Goal: Task Accomplishment & Management: Use online tool/utility

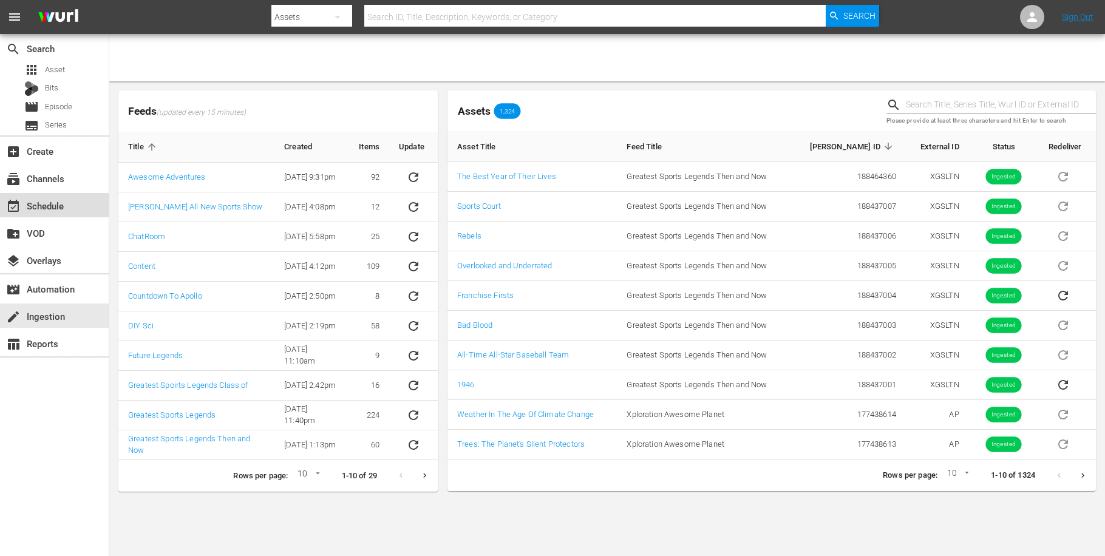
click at [56, 199] on div "event_available Schedule" at bounding box center [34, 204] width 68 height 11
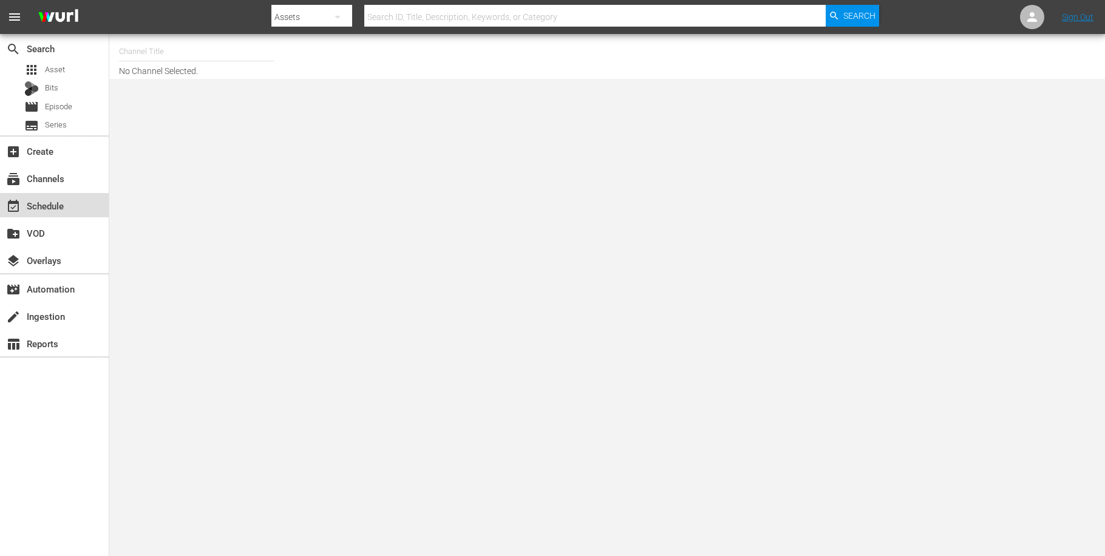
click at [54, 209] on div "event_available Schedule" at bounding box center [34, 204] width 68 height 11
click at [50, 180] on div "subscriptions Channels" at bounding box center [34, 176] width 68 height 11
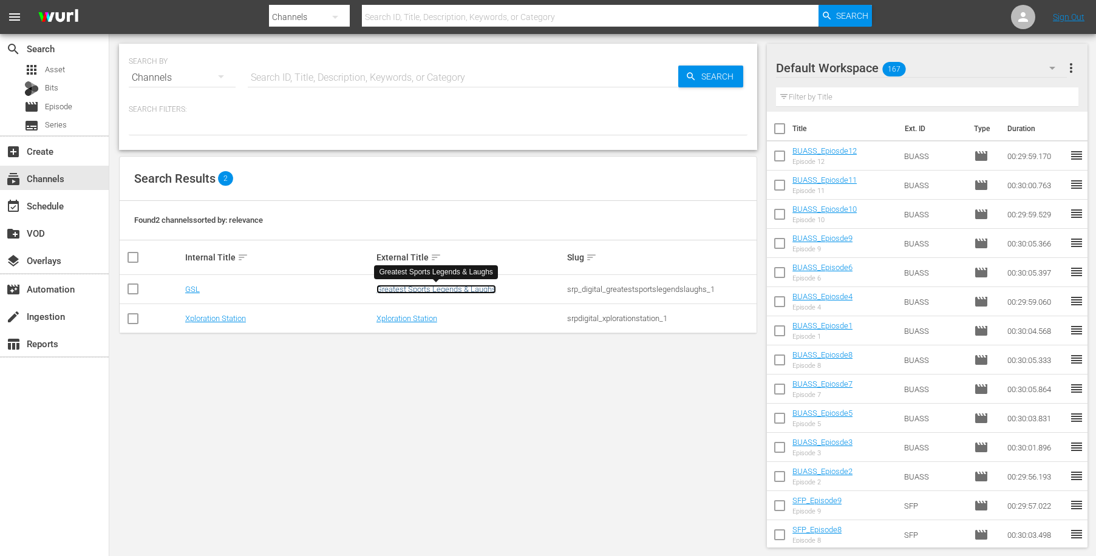
click at [466, 290] on link "Greatest Sports Legends & Laughs" at bounding box center [437, 289] width 120 height 9
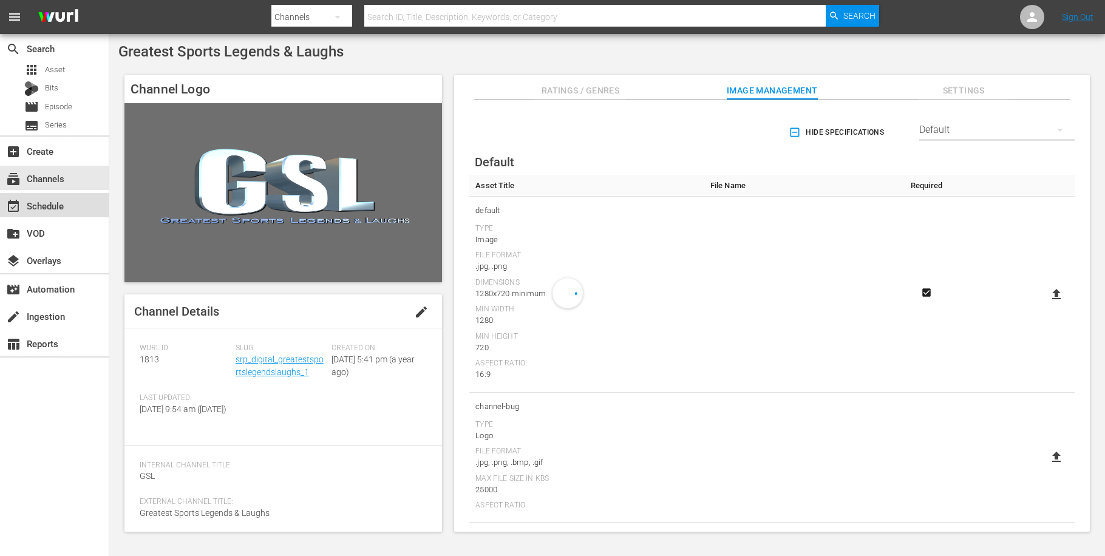
click at [67, 205] on div "event_available Schedule" at bounding box center [34, 204] width 68 height 11
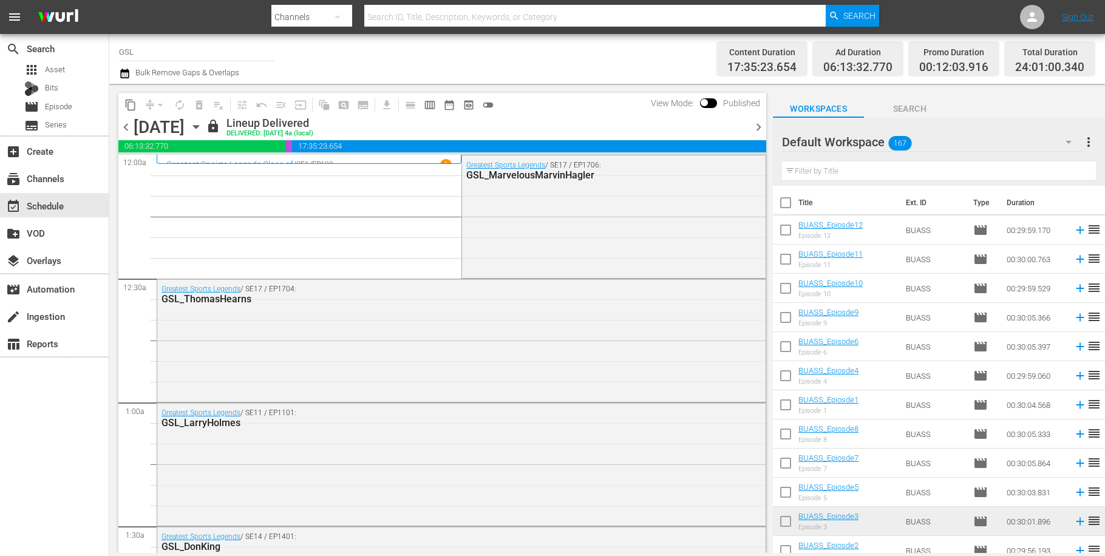
click at [203, 129] on icon "button" at bounding box center [195, 126] width 13 height 13
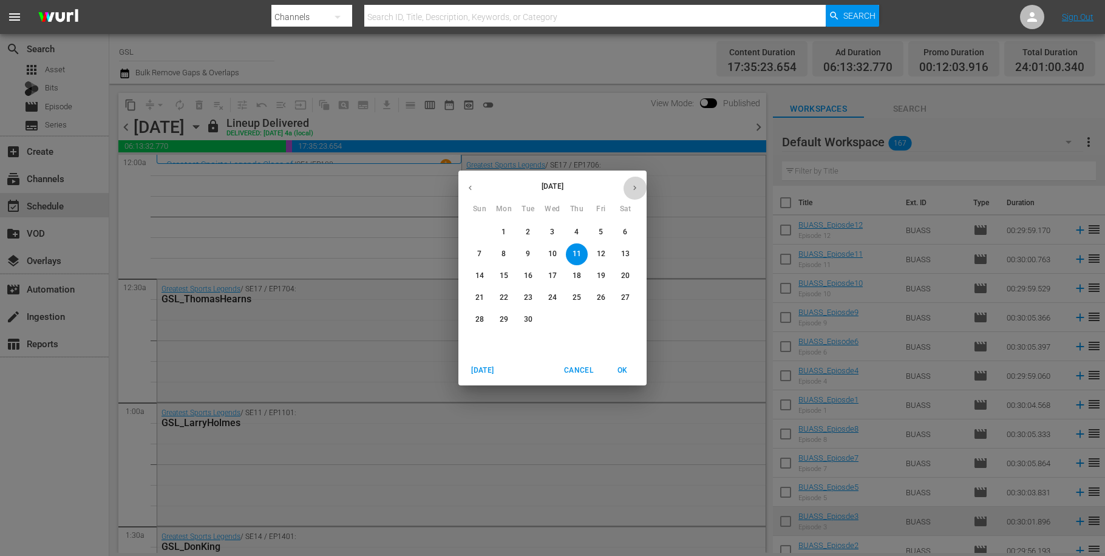
click at [630, 186] on button "button" at bounding box center [635, 188] width 24 height 24
click at [501, 252] on span "8" at bounding box center [504, 254] width 22 height 10
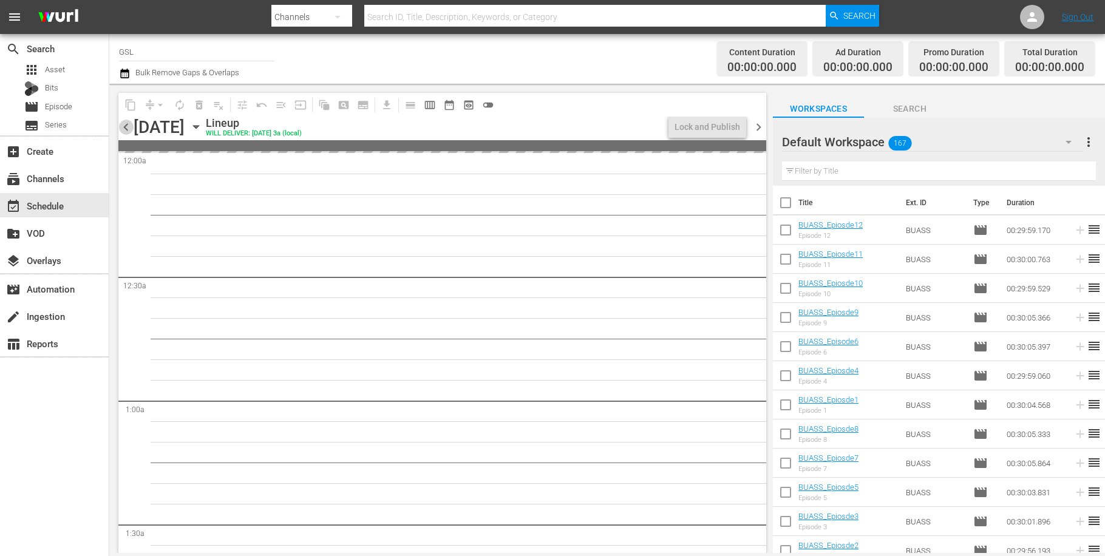
click at [126, 131] on span "chevron_left" at bounding box center [125, 127] width 15 height 15
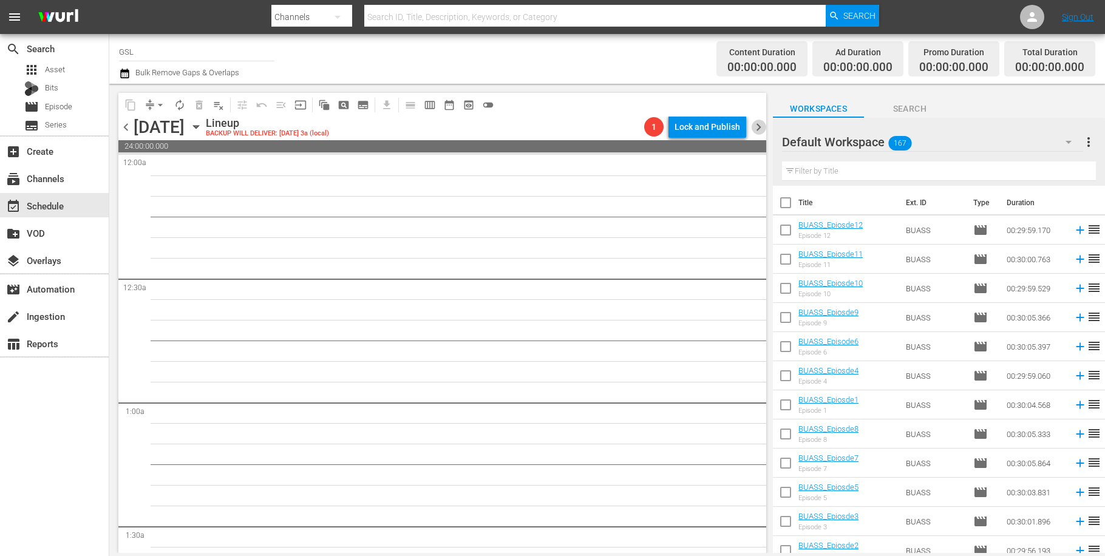
click at [760, 124] on span "chevron_right" at bounding box center [758, 127] width 15 height 15
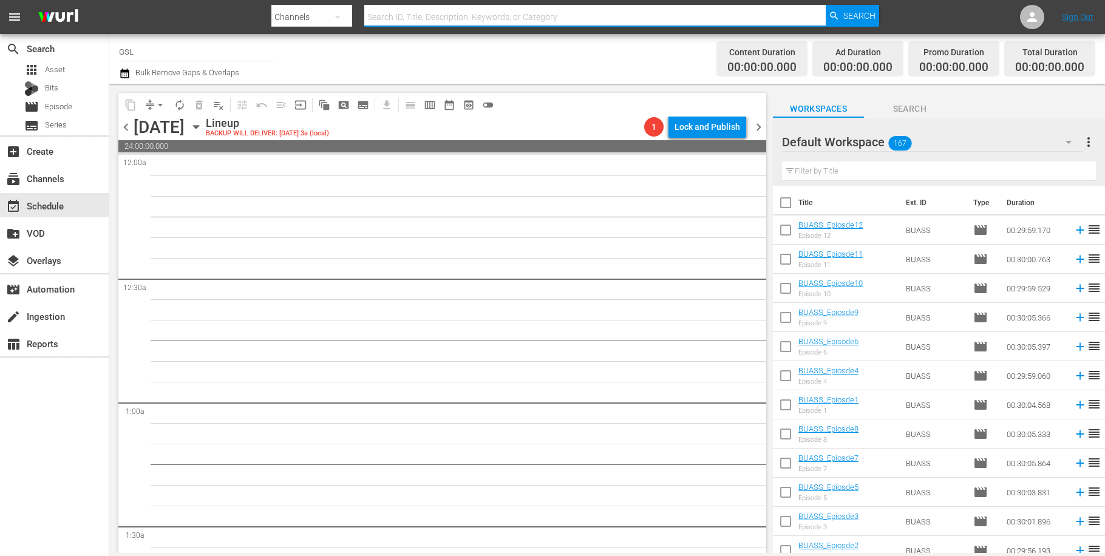
click at [387, 21] on input "text" at bounding box center [594, 16] width 461 height 29
type input "p"
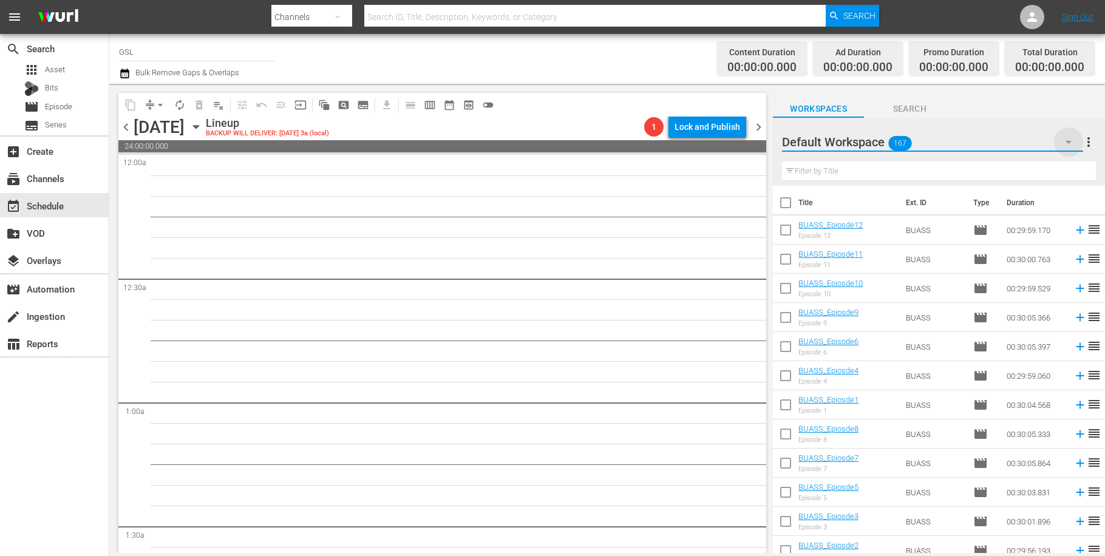
click at [1068, 143] on icon "button" at bounding box center [1069, 142] width 6 height 3
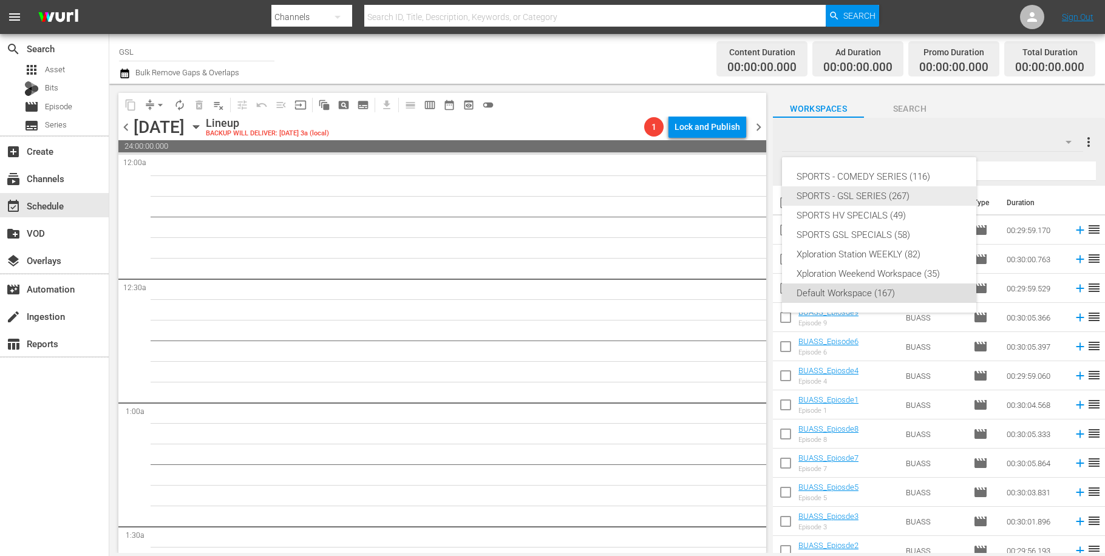
click at [875, 196] on div "SPORTS - GSL SERIES (267)" at bounding box center [879, 195] width 165 height 19
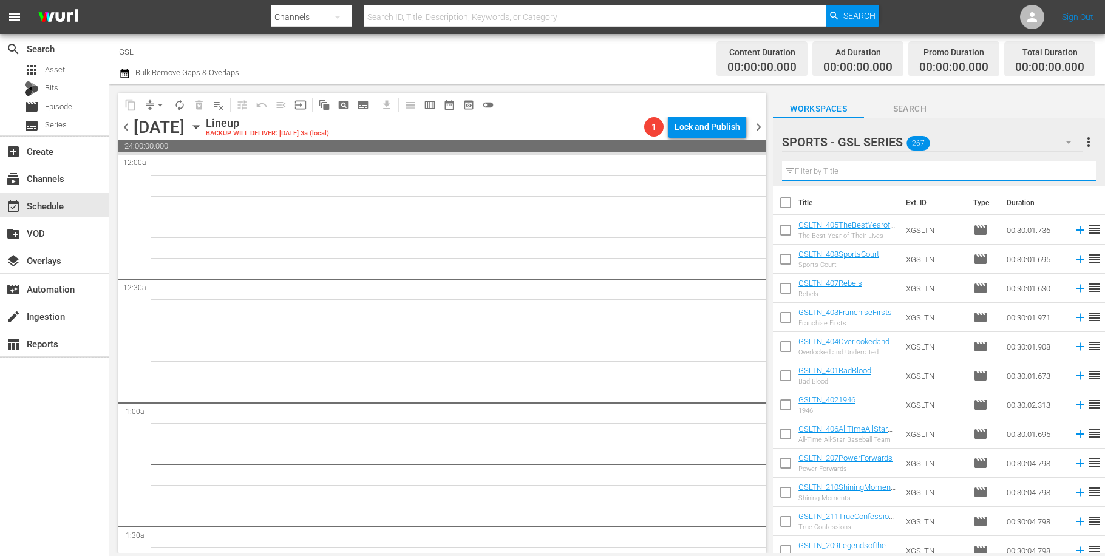
click at [854, 168] on input "text" at bounding box center [939, 171] width 314 height 19
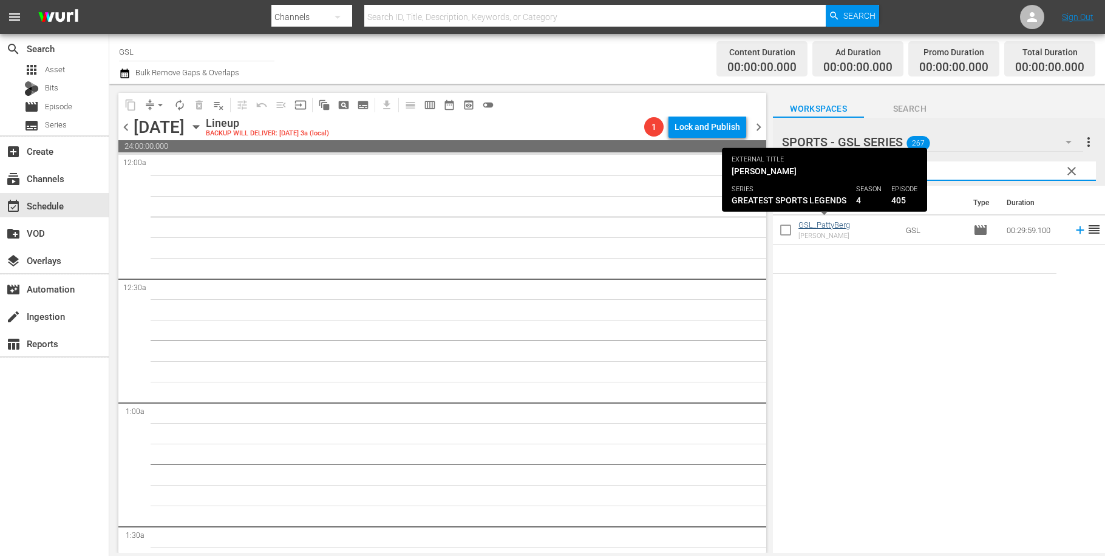
type input "[PERSON_NAME]"
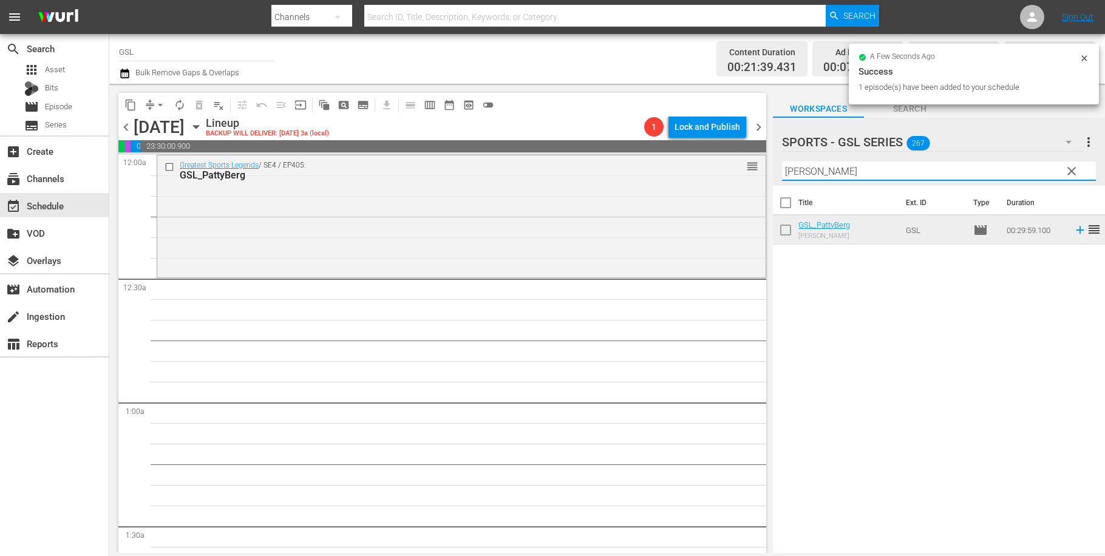
drag, startPoint x: 839, startPoint y: 165, endPoint x: 752, endPoint y: 158, distance: 86.4
click at [782, 162] on input "[PERSON_NAME]" at bounding box center [939, 171] width 314 height 19
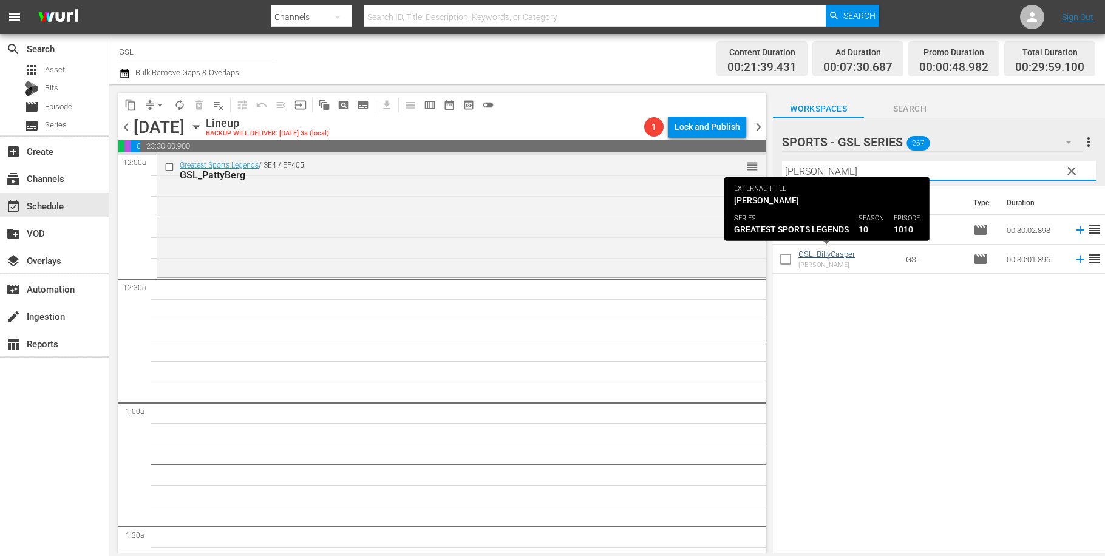
type input "[PERSON_NAME]"
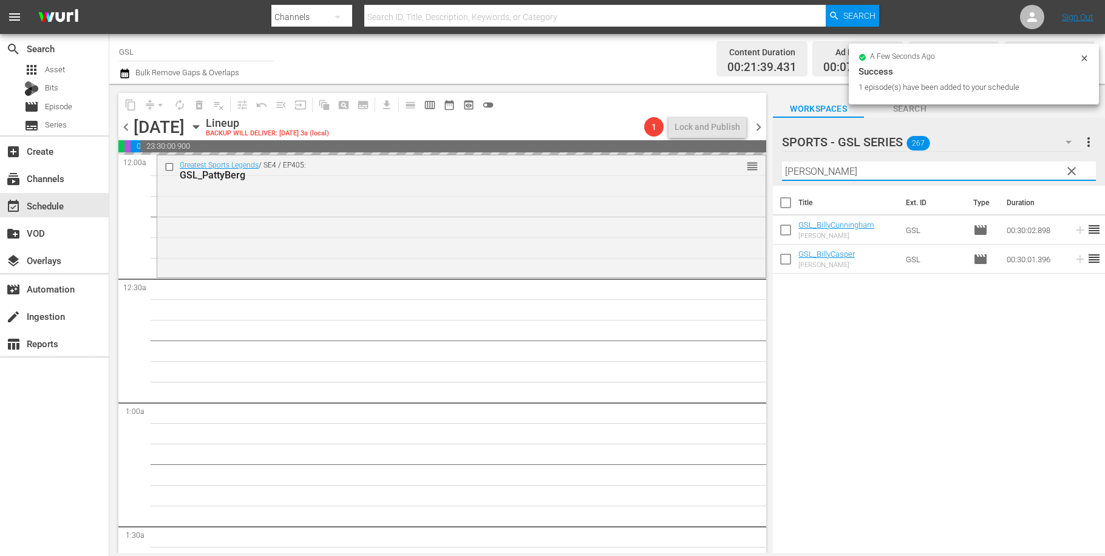
drag, startPoint x: 856, startPoint y: 177, endPoint x: 748, endPoint y: 169, distance: 107.8
click at [782, 169] on input "[PERSON_NAME]" at bounding box center [939, 171] width 314 height 19
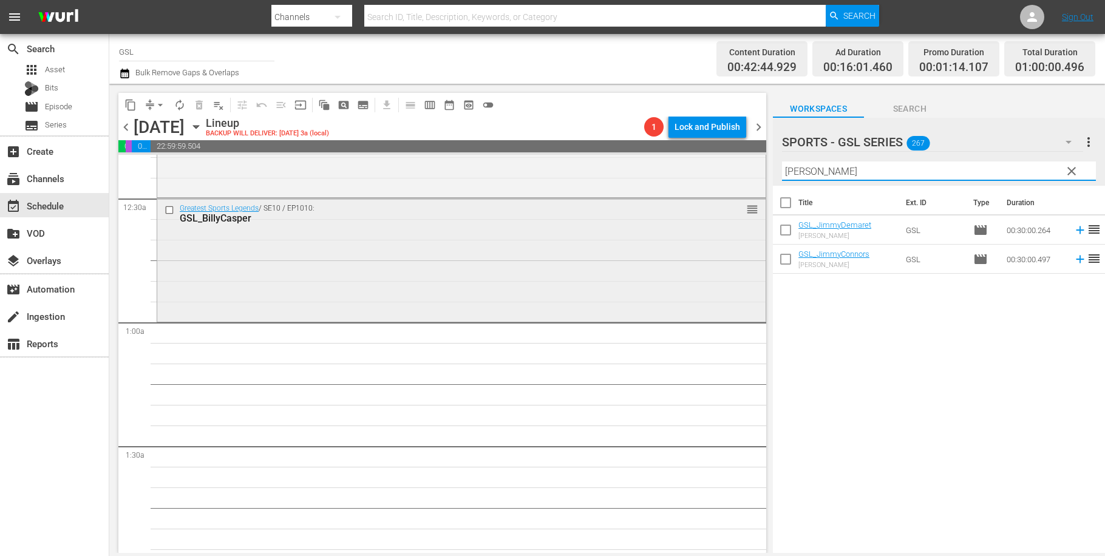
scroll to position [80, 0]
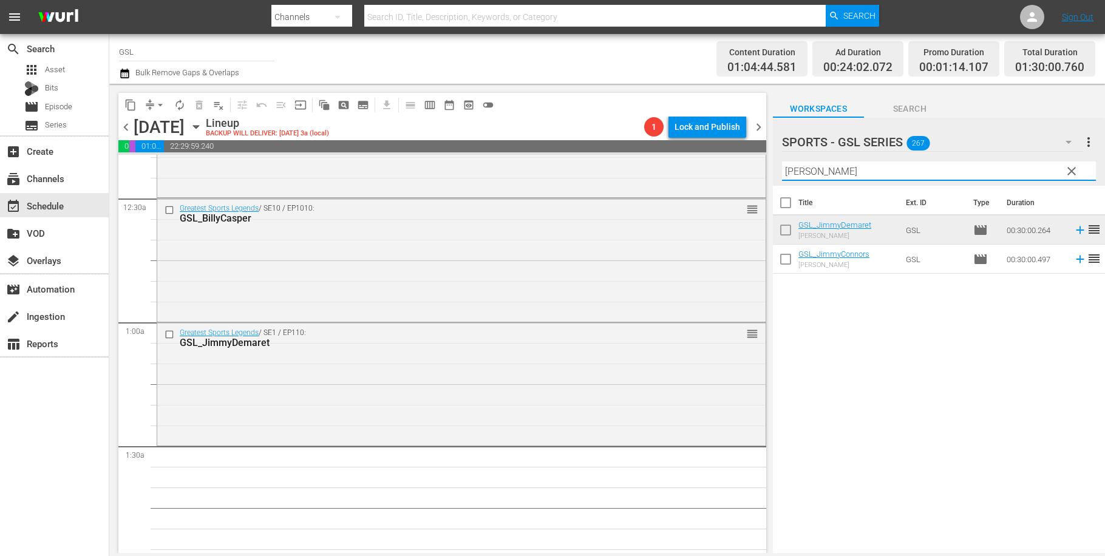
drag, startPoint x: 851, startPoint y: 169, endPoint x: 755, endPoint y: 162, distance: 96.8
click at [782, 162] on input "[PERSON_NAME]" at bounding box center [939, 171] width 314 height 19
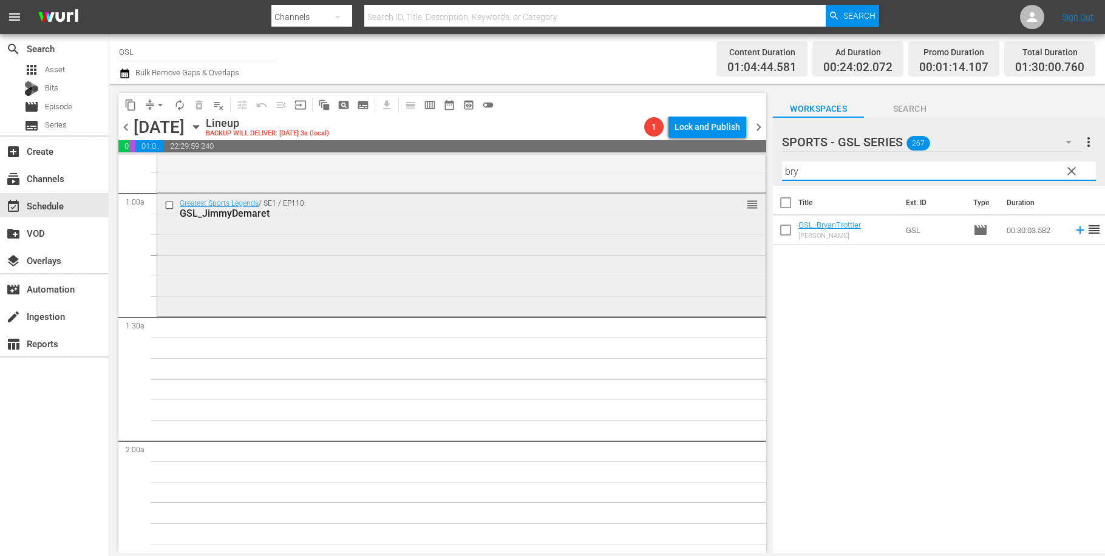
scroll to position [211, 0]
click at [820, 176] on input "bry" at bounding box center [939, 171] width 314 height 19
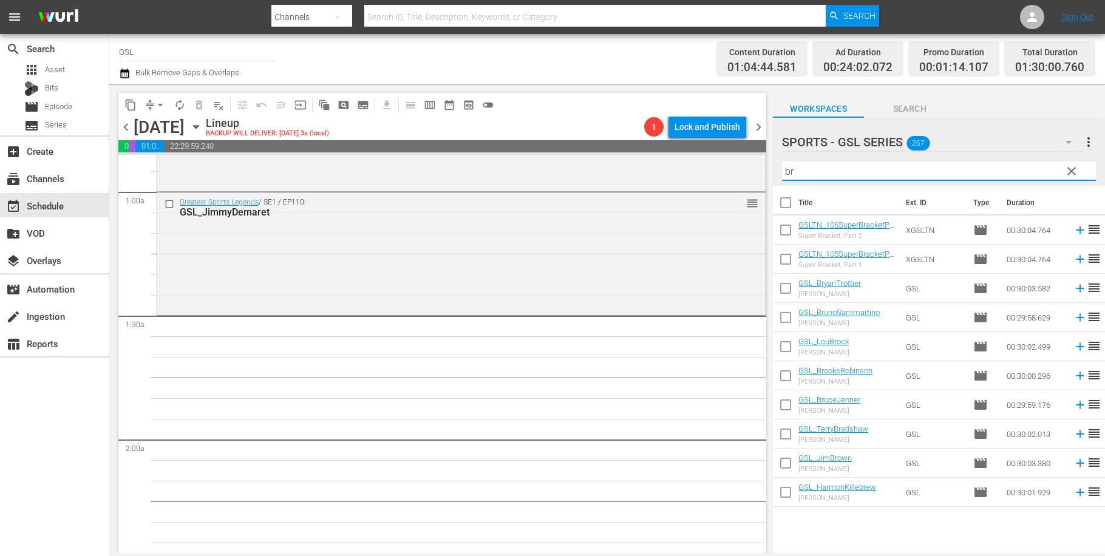
type input "b"
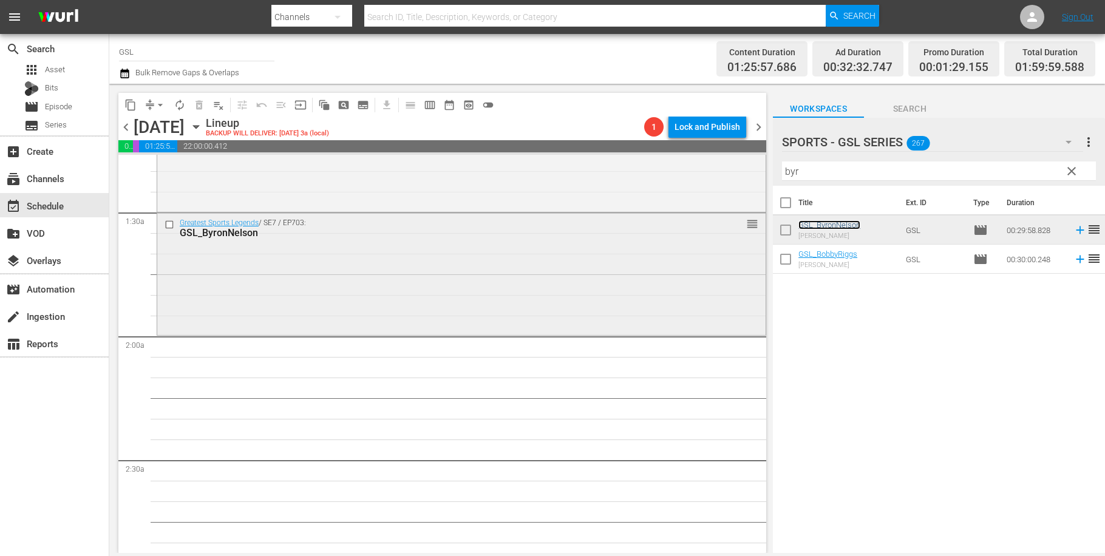
scroll to position [321, 0]
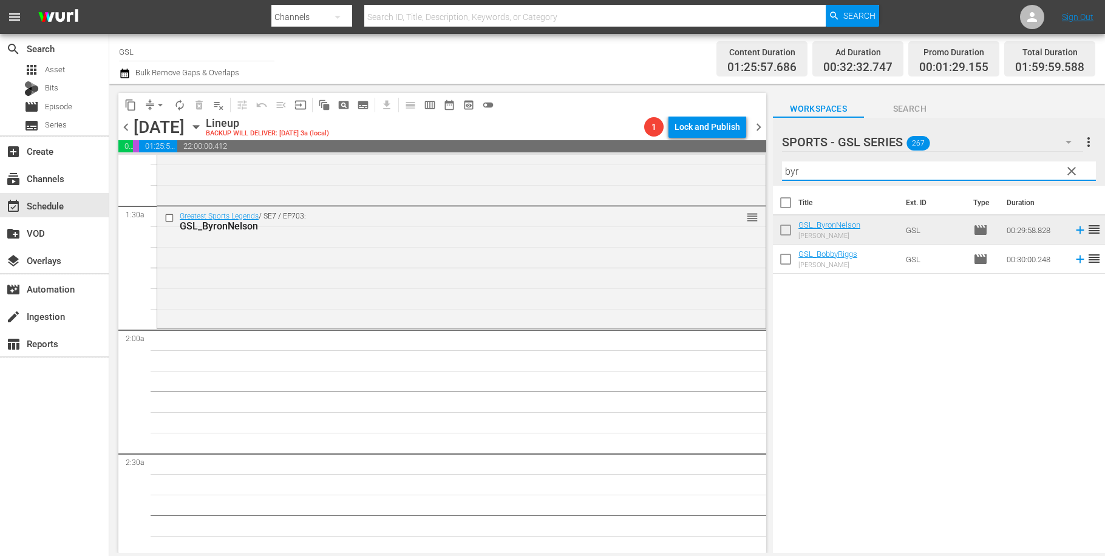
drag, startPoint x: 782, startPoint y: 172, endPoint x: 751, endPoint y: 170, distance: 31.1
click at [782, 170] on input "byr" at bounding box center [939, 171] width 314 height 19
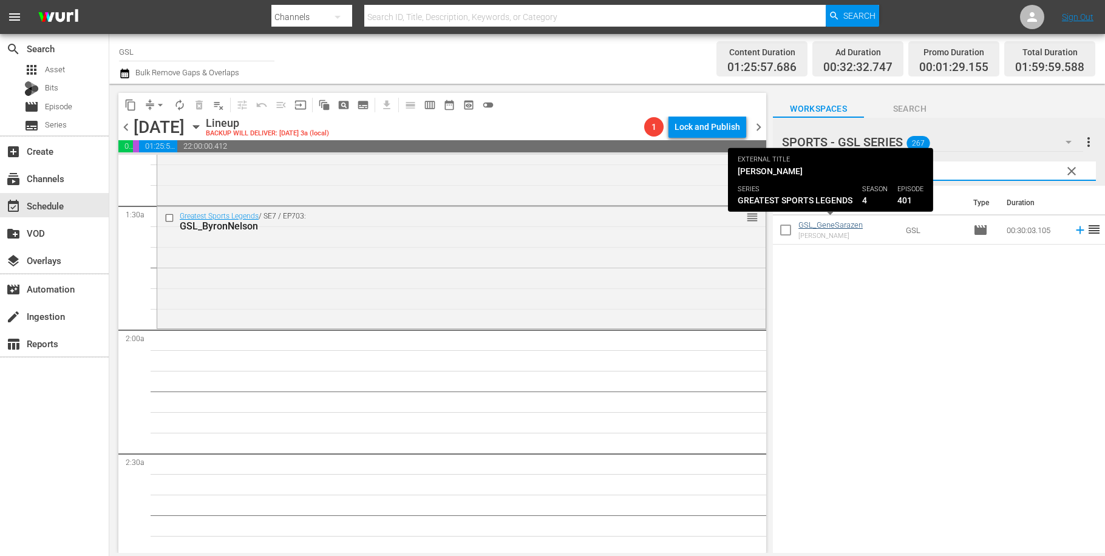
type input "gene"
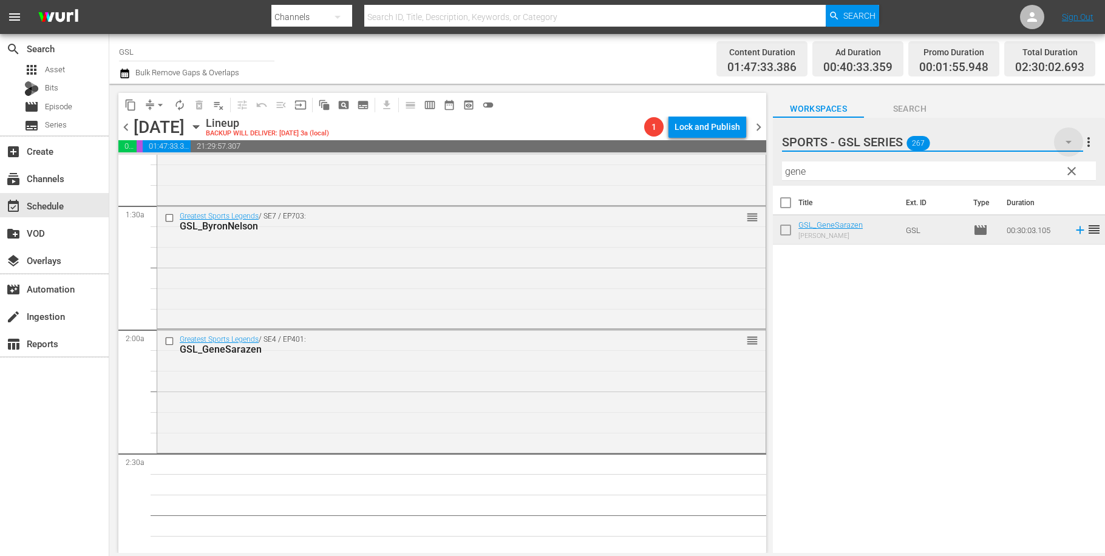
click at [1071, 143] on icon "button" at bounding box center [1069, 142] width 15 height 15
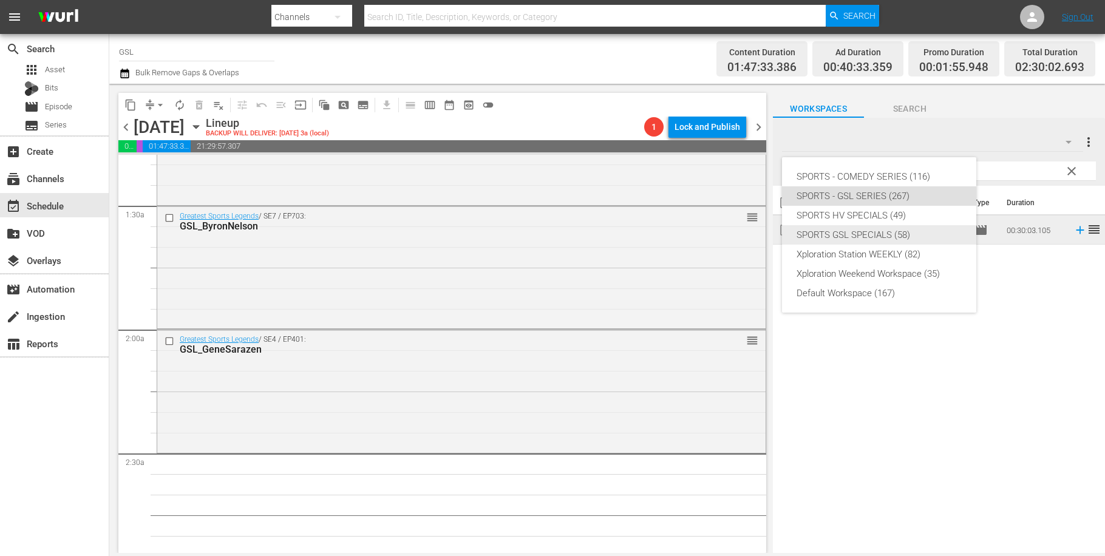
click at [906, 236] on div "SPORTS GSL SPECIALS (58)" at bounding box center [879, 234] width 165 height 19
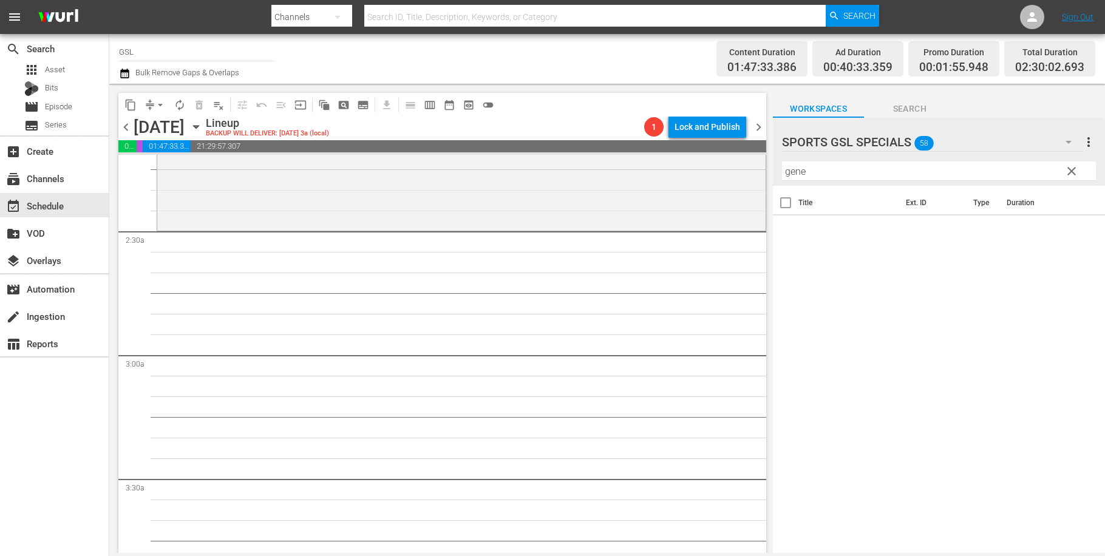
scroll to position [541, 0]
drag, startPoint x: 1071, startPoint y: 170, endPoint x: 1003, endPoint y: 199, distance: 73.8
click at [1071, 170] on span "clear" at bounding box center [1072, 171] width 15 height 15
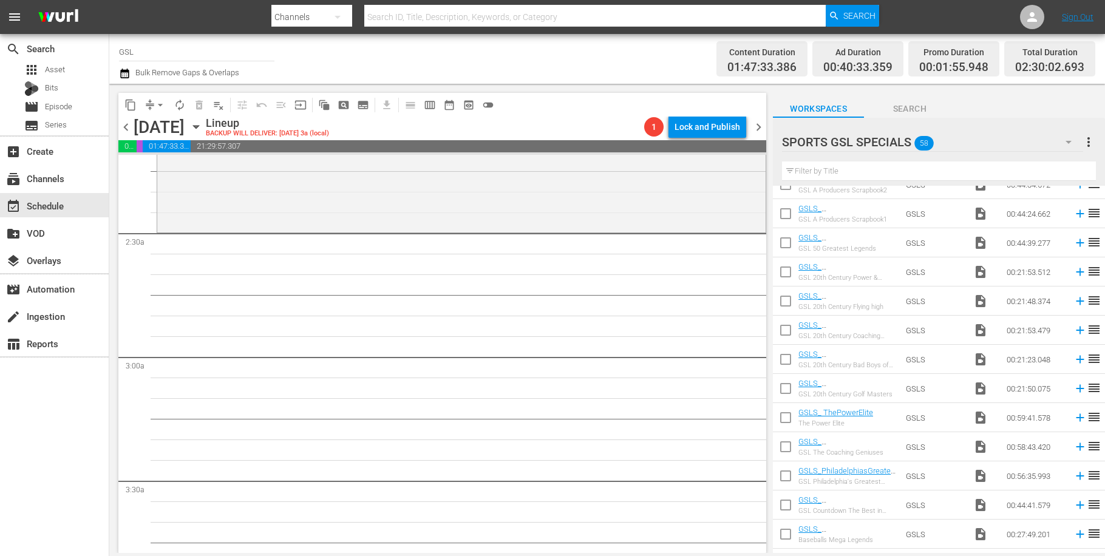
scroll to position [1352, 0]
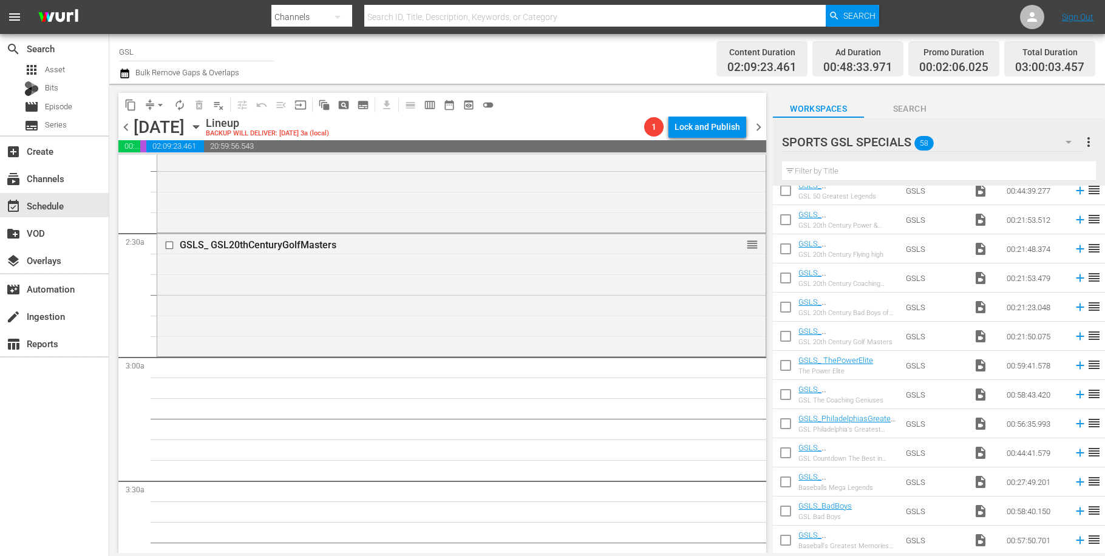
click at [1065, 143] on icon "button" at bounding box center [1069, 142] width 15 height 15
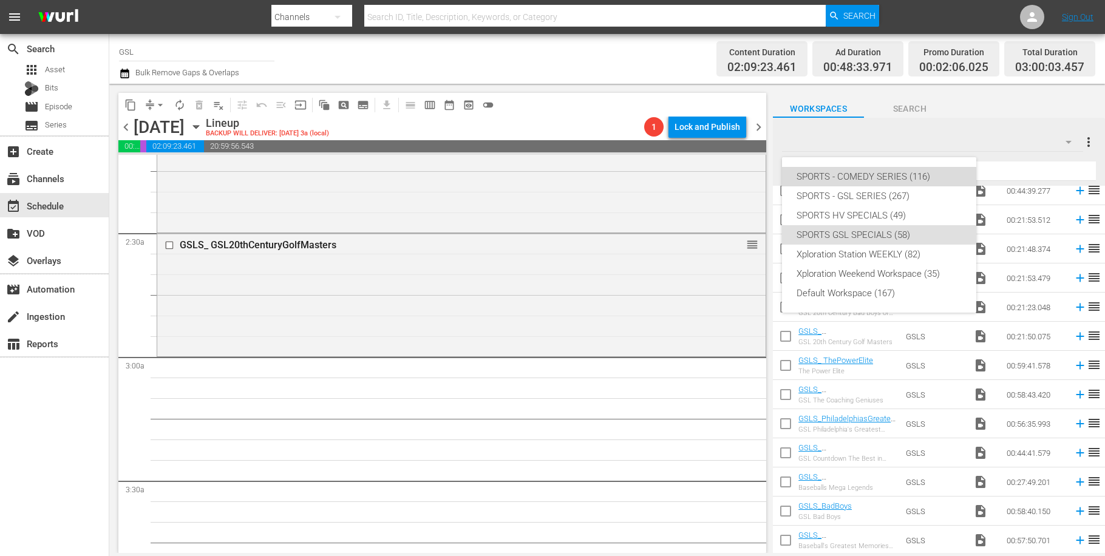
click at [883, 176] on div "SPORTS - COMEDY SERIES (116)" at bounding box center [879, 176] width 165 height 19
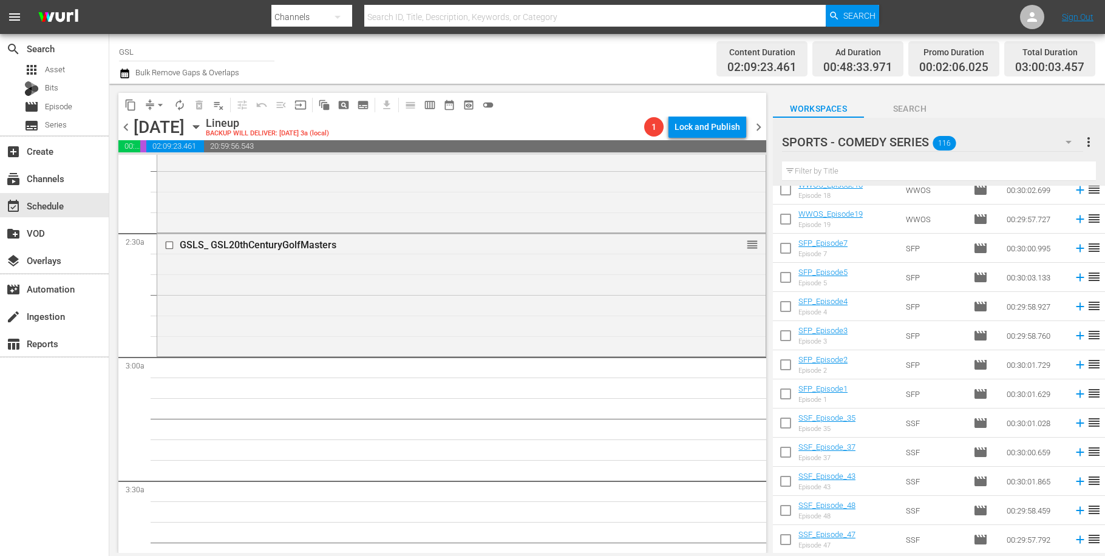
scroll to position [0, 0]
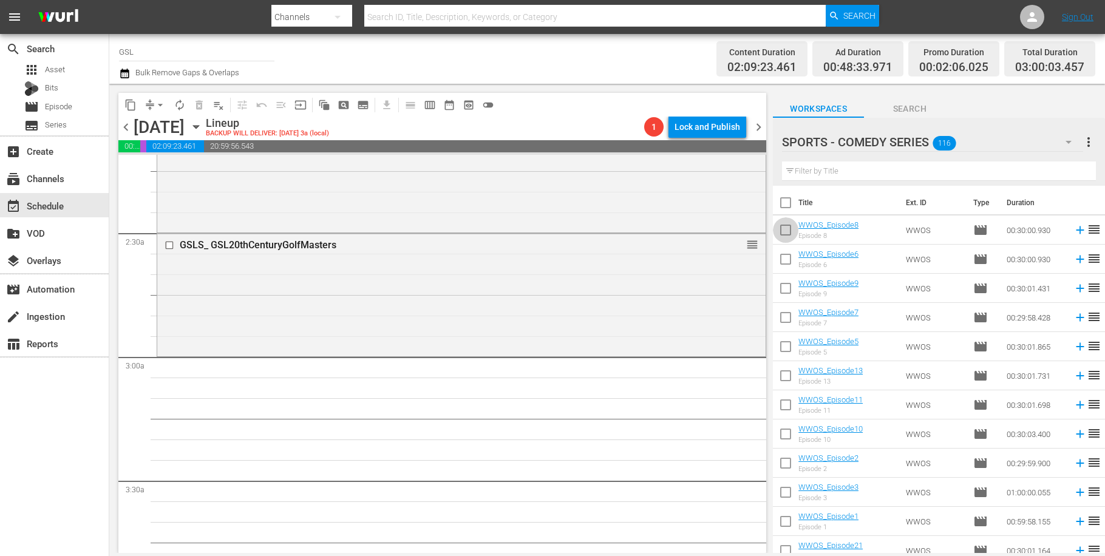
click at [786, 233] on input "checkbox" at bounding box center [786, 233] width 26 height 26
checkbox input "true"
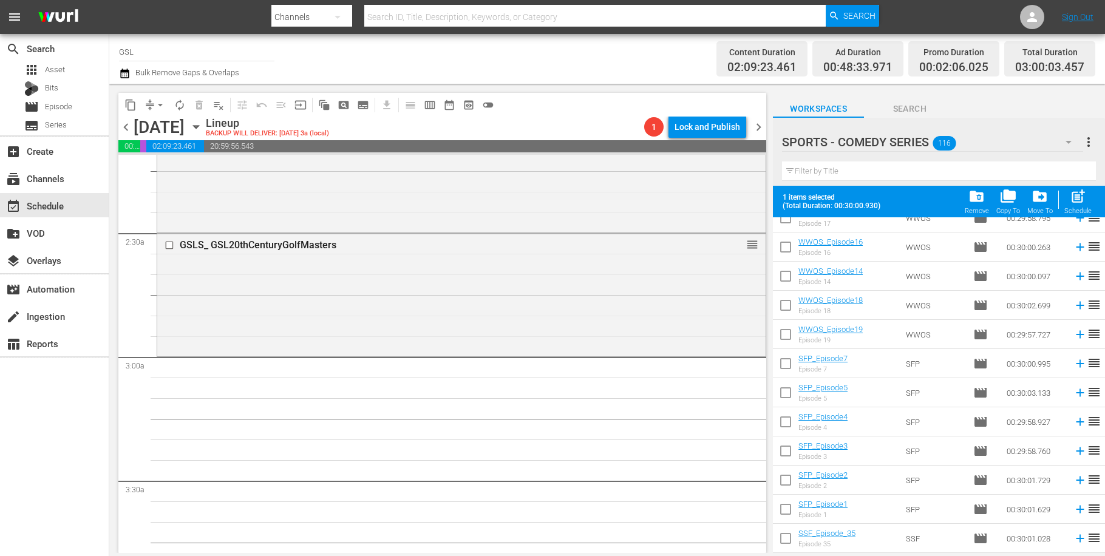
scroll to position [491, 0]
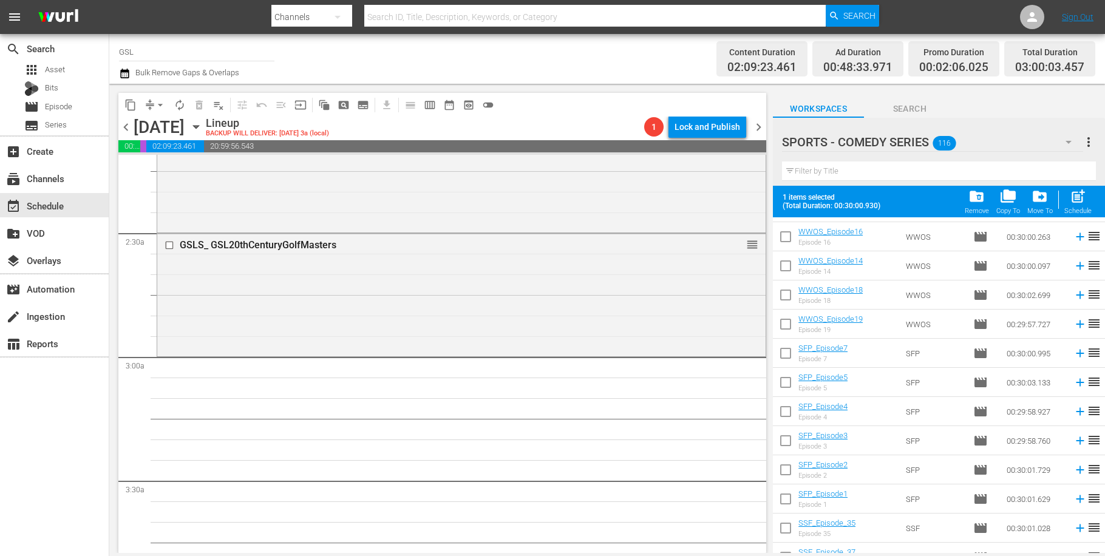
click at [783, 392] on input "checkbox" at bounding box center [786, 385] width 26 height 26
checkbox input "true"
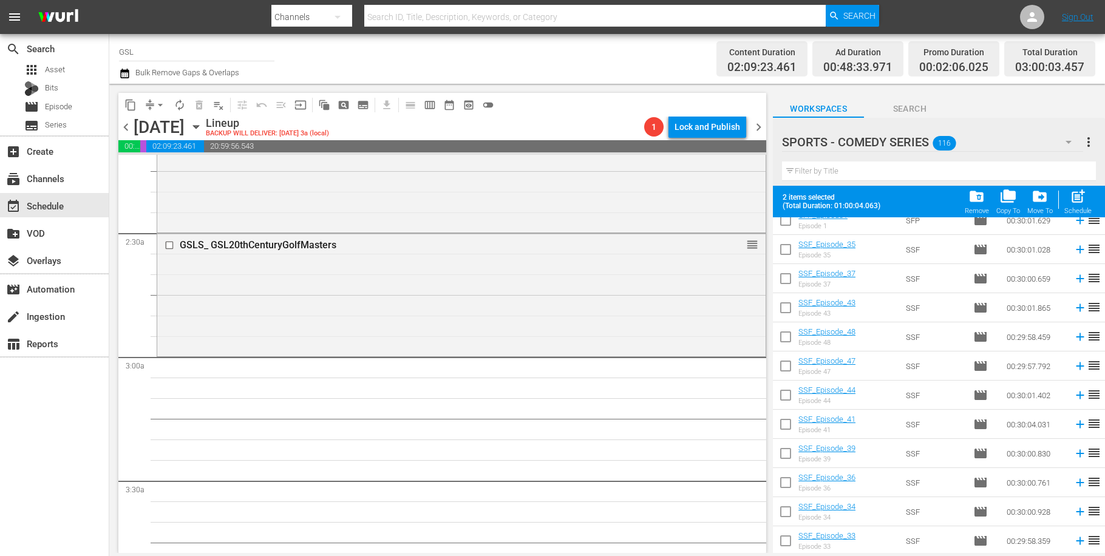
scroll to position [772, 0]
click at [788, 399] on input "checkbox" at bounding box center [786, 396] width 26 height 26
checkbox input "true"
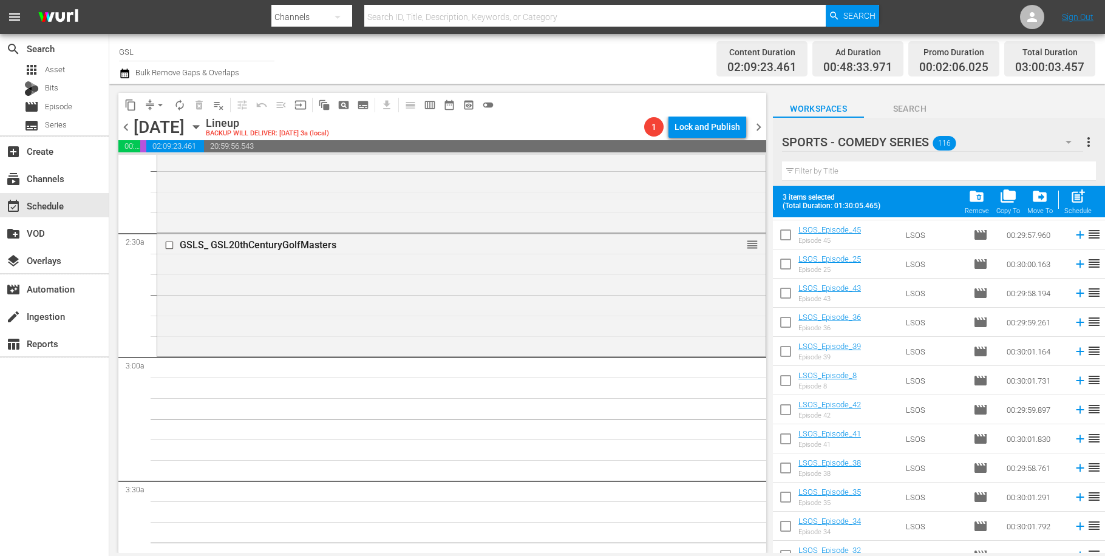
click at [785, 420] on input "checkbox" at bounding box center [786, 413] width 26 height 26
checkbox input "true"
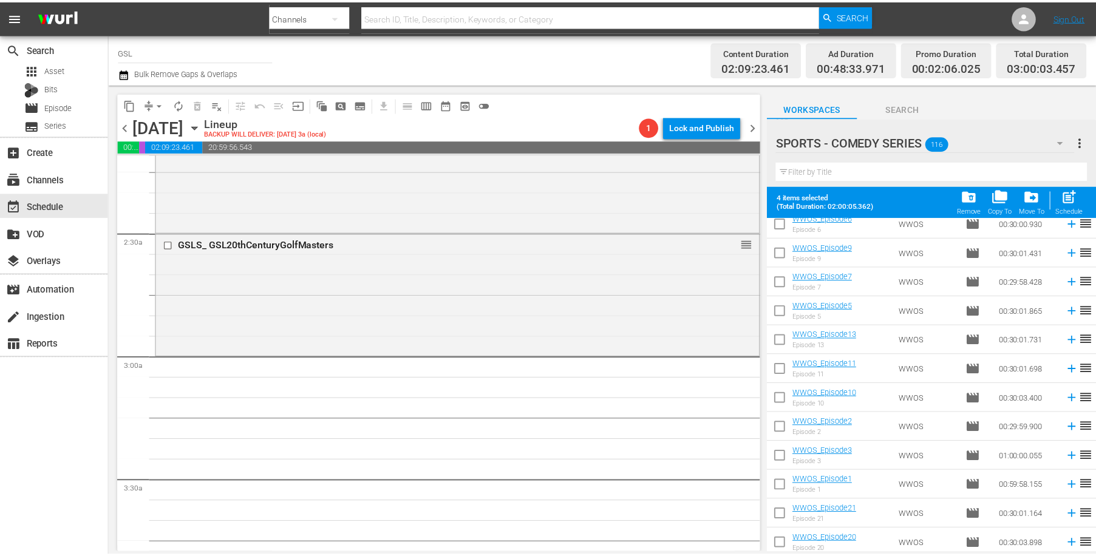
scroll to position [0, 0]
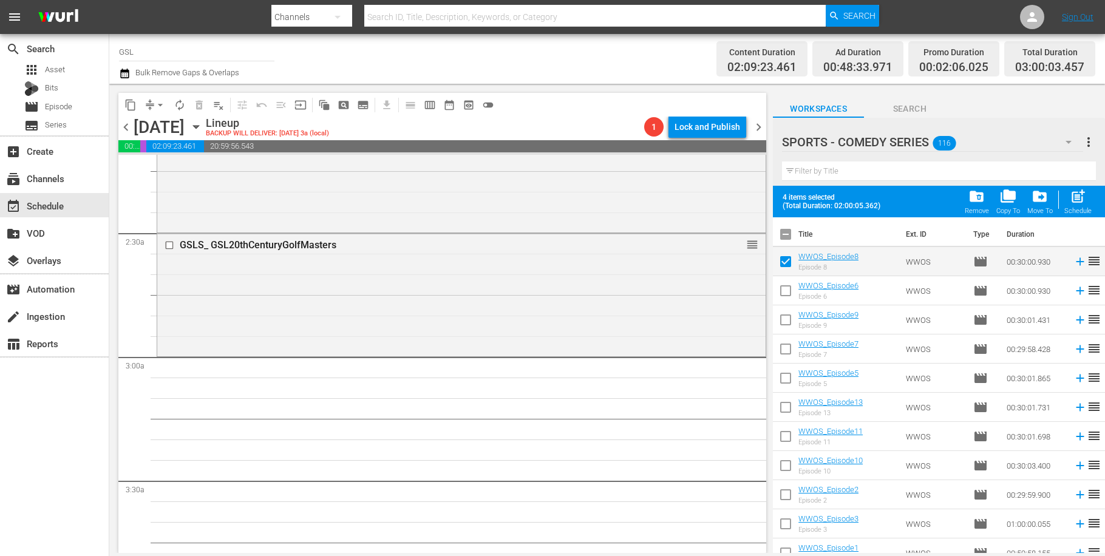
click at [340, 17] on icon "button" at bounding box center [337, 17] width 15 height 15
click at [310, 90] on div "Episodes" at bounding box center [310, 89] width 49 height 19
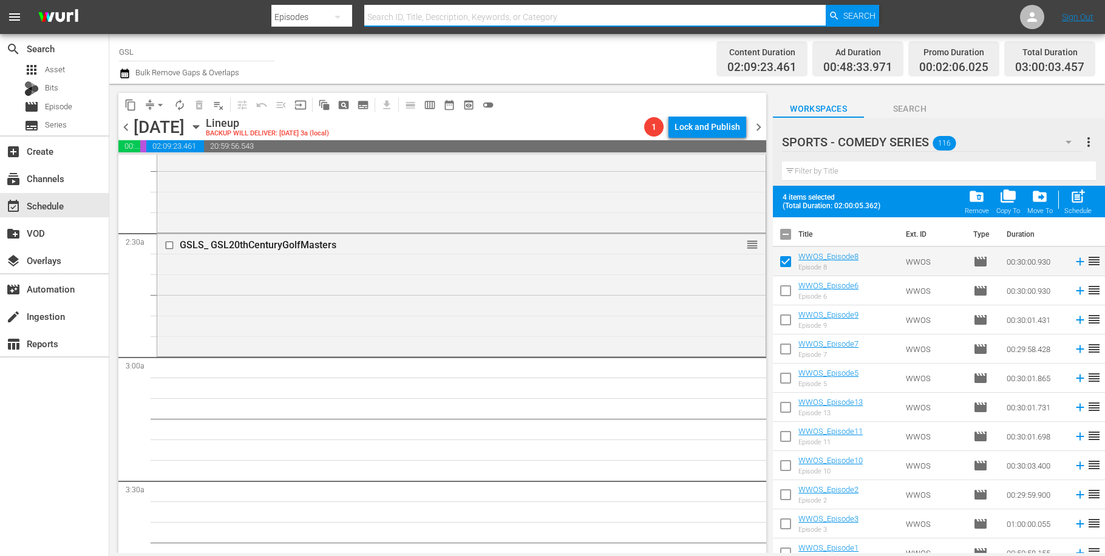
drag, startPoint x: 445, startPoint y: 15, endPoint x: 464, endPoint y: 37, distance: 28.9
click at [445, 16] on input "text" at bounding box center [594, 16] width 461 height 29
type input "BUASS"
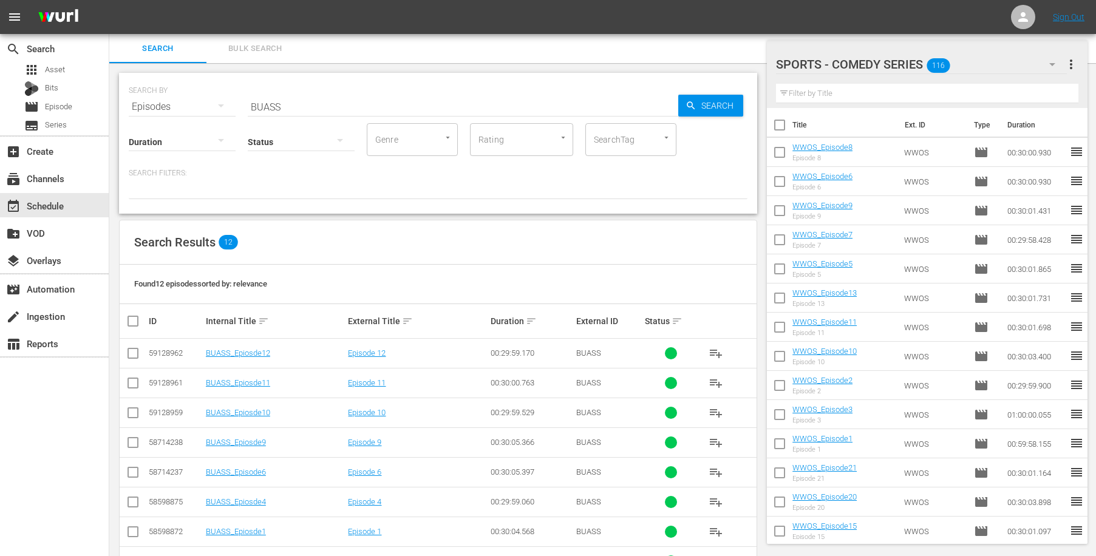
scroll to position [162, 0]
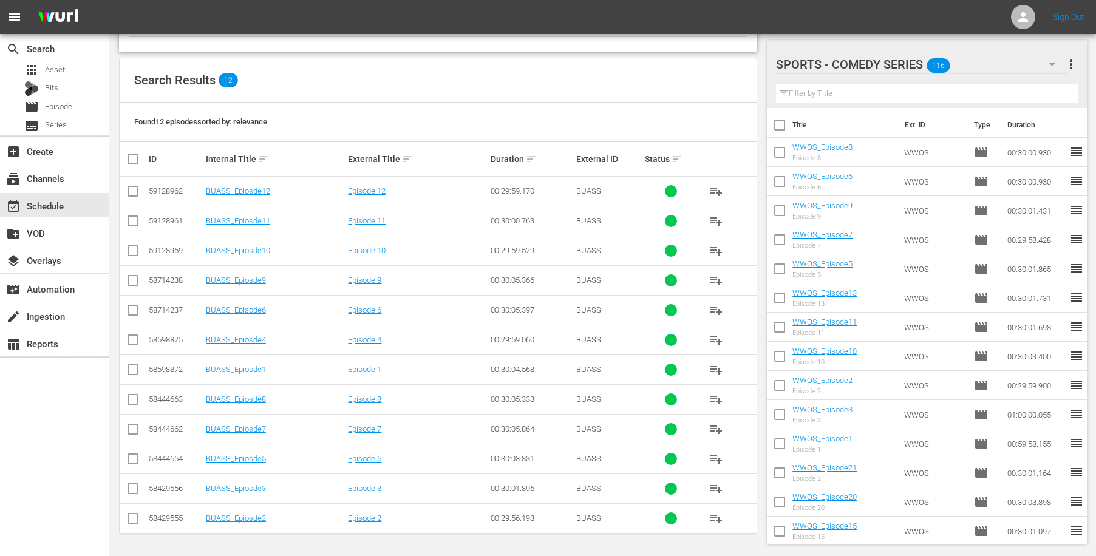
click at [137, 163] on input "checkbox" at bounding box center [138, 159] width 24 height 15
checkbox input "true"
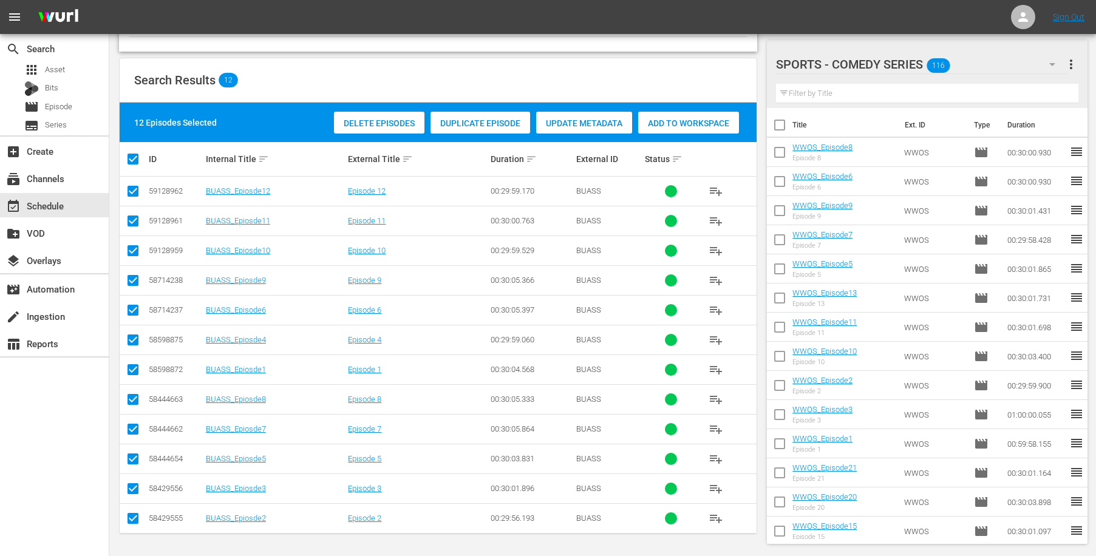
checkbox input "true"
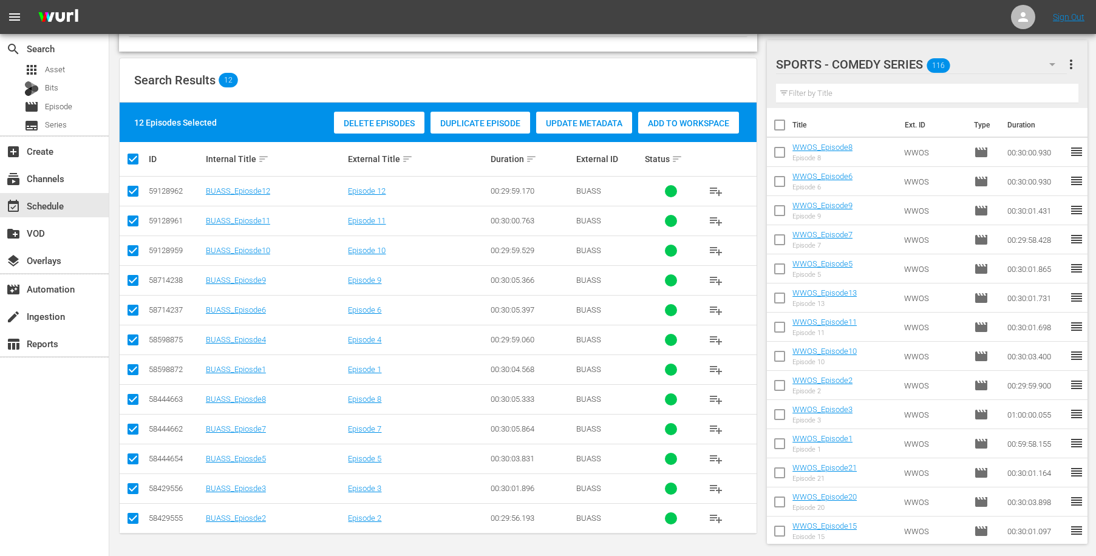
checkbox input "true"
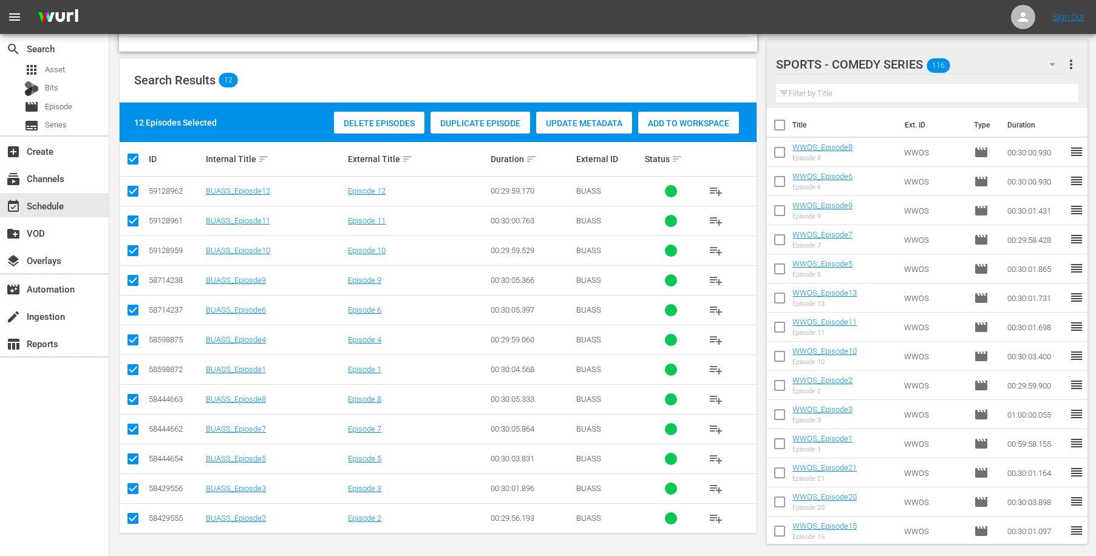
checkbox input "true"
click at [707, 128] on span "Add to Workspace" at bounding box center [688, 123] width 101 height 10
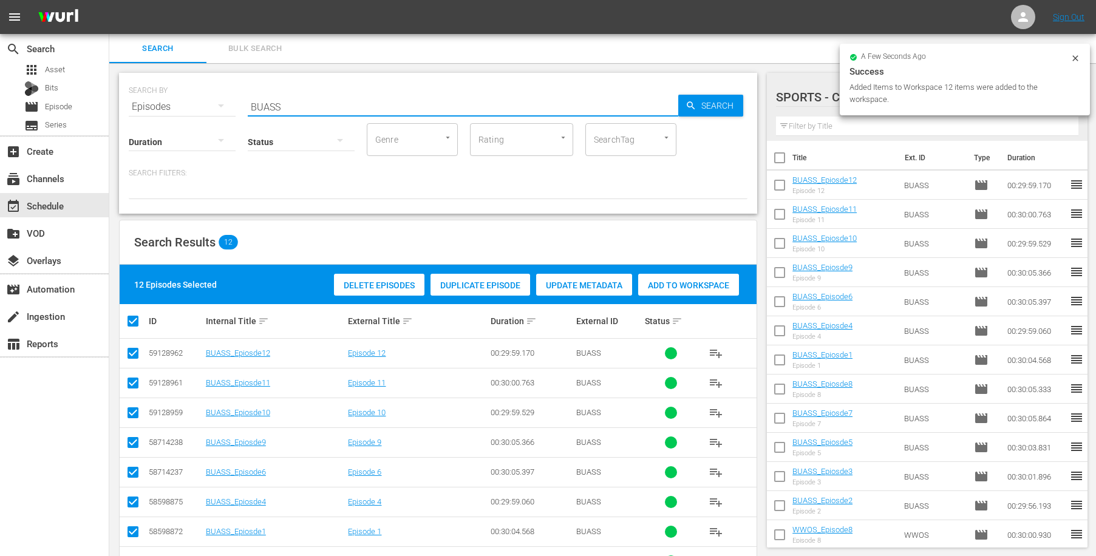
drag, startPoint x: 302, startPoint y: 107, endPoint x: 236, endPoint y: 96, distance: 66.5
click at [248, 96] on input "BUASS" at bounding box center [463, 106] width 431 height 29
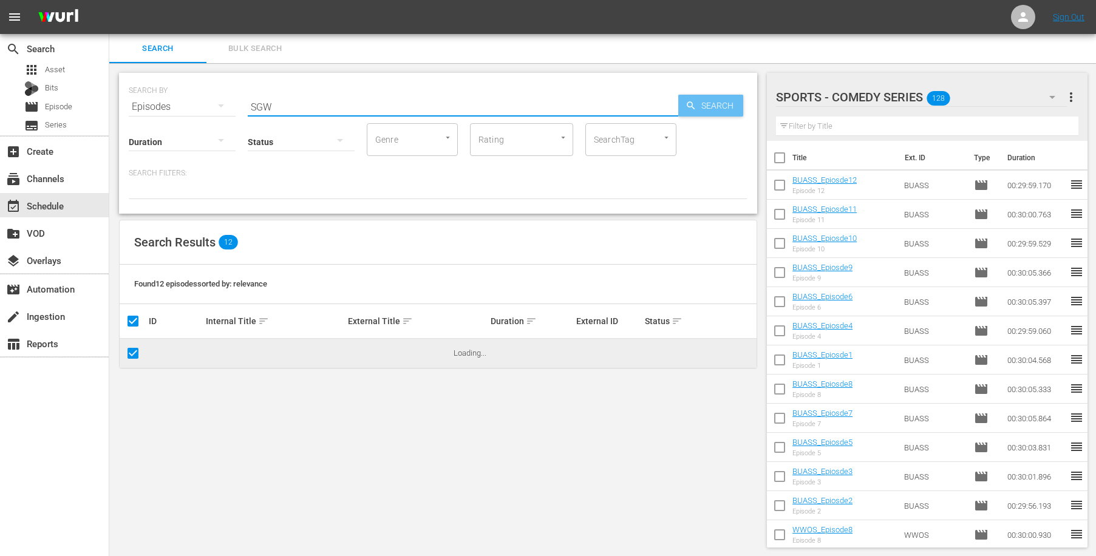
type input "SGW"
click at [721, 112] on span "Search" at bounding box center [720, 106] width 47 height 22
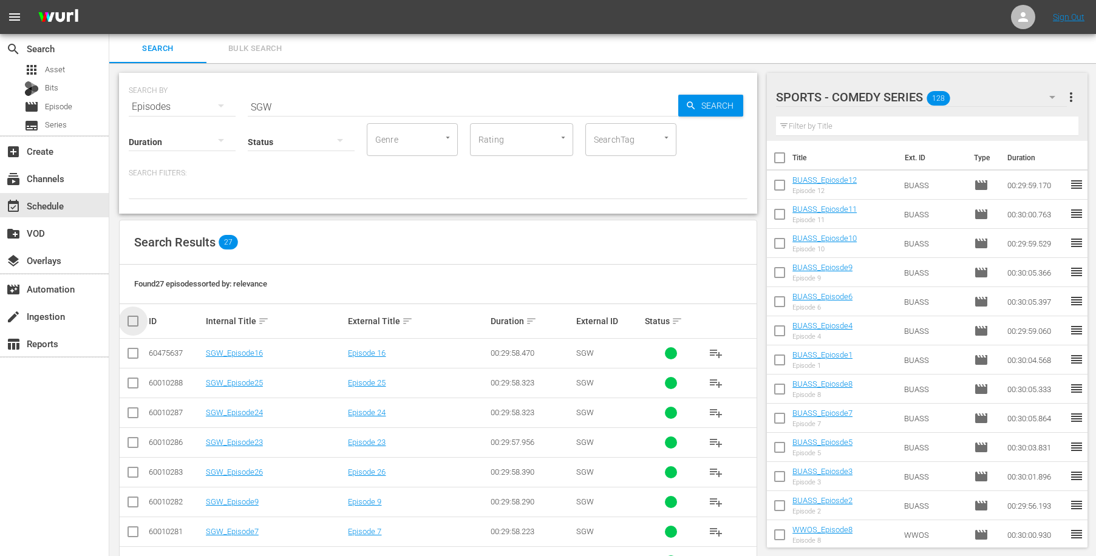
click at [138, 327] on input "checkbox" at bounding box center [138, 321] width 24 height 15
checkbox input "true"
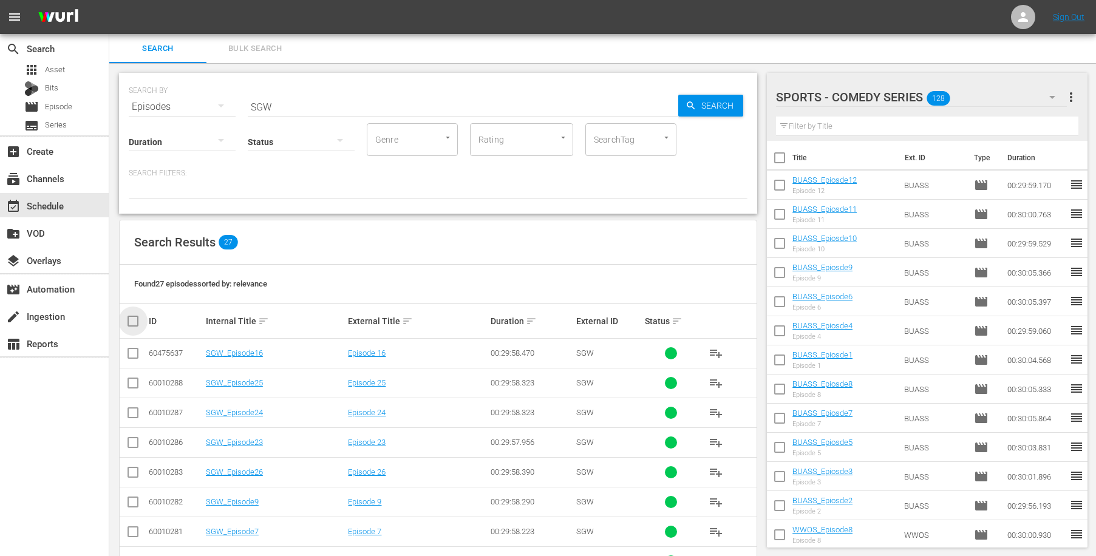
checkbox input "true"
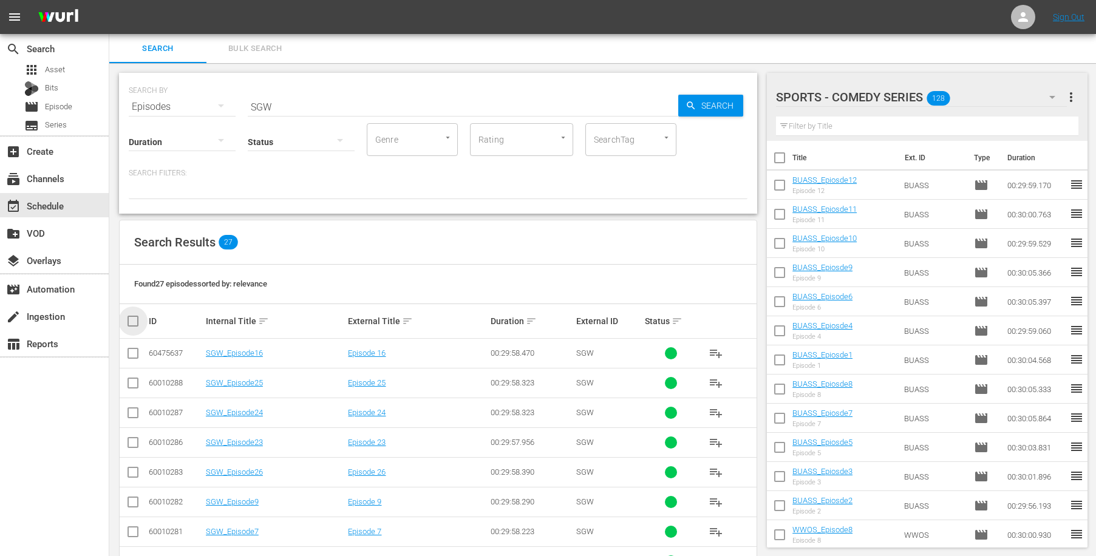
checkbox input "true"
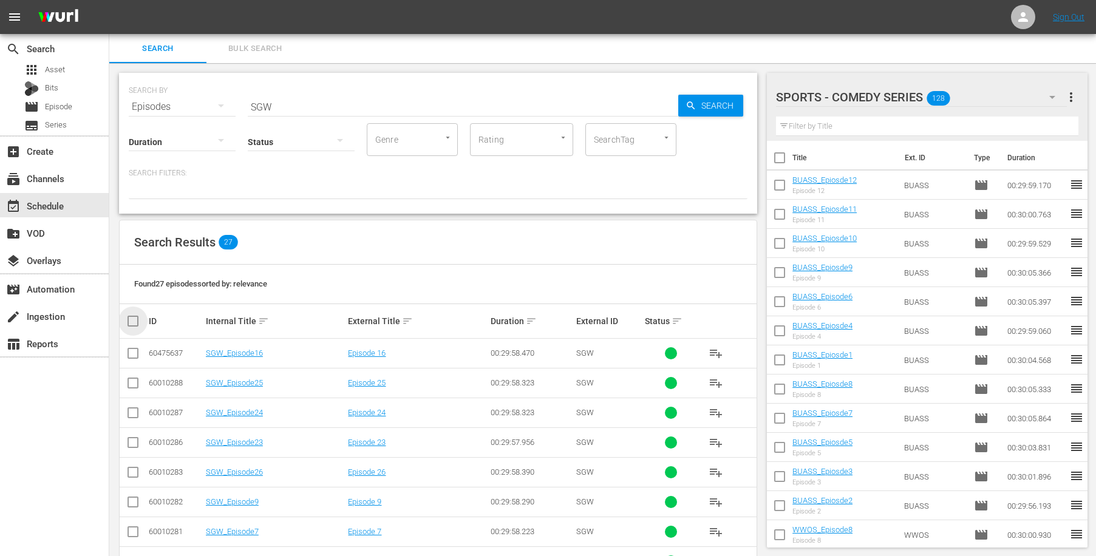
checkbox input "true"
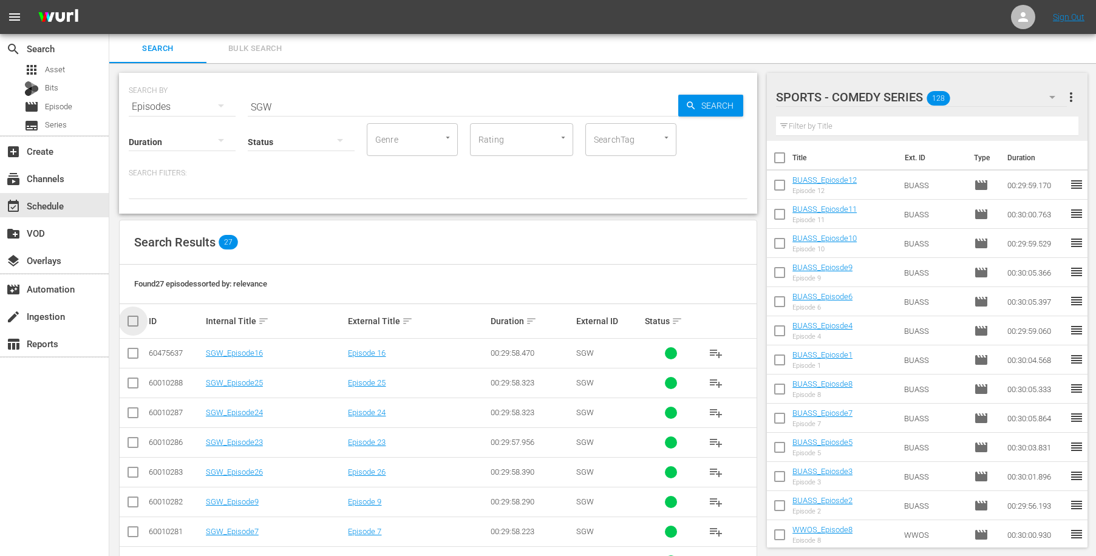
checkbox input "true"
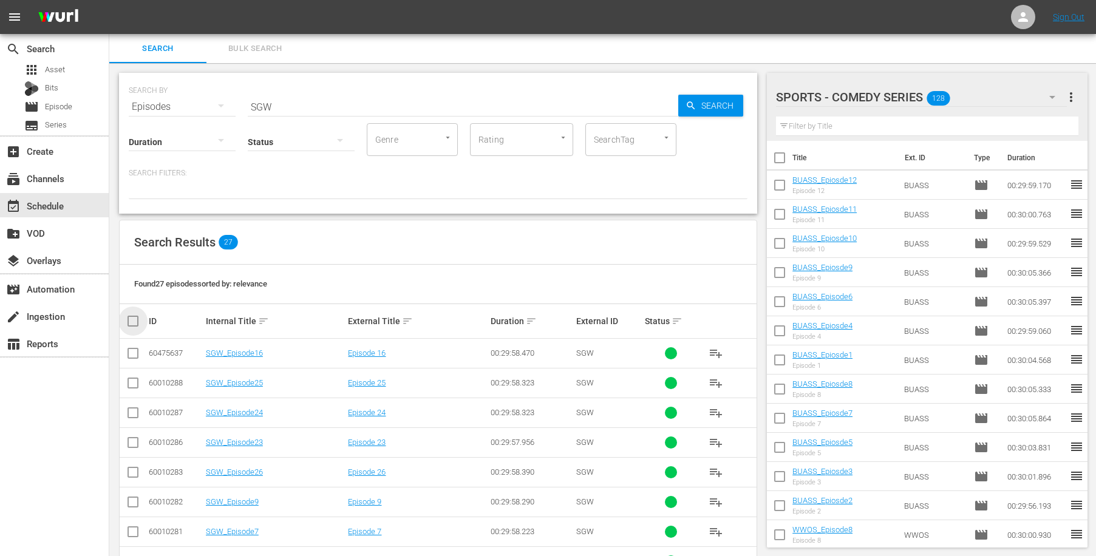
checkbox input "true"
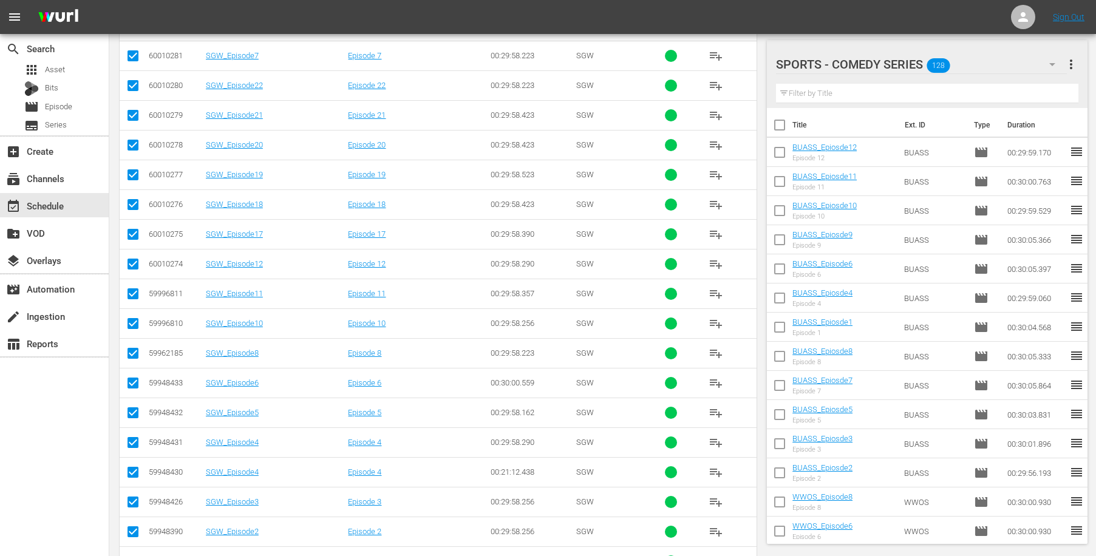
scroll to position [554, 0]
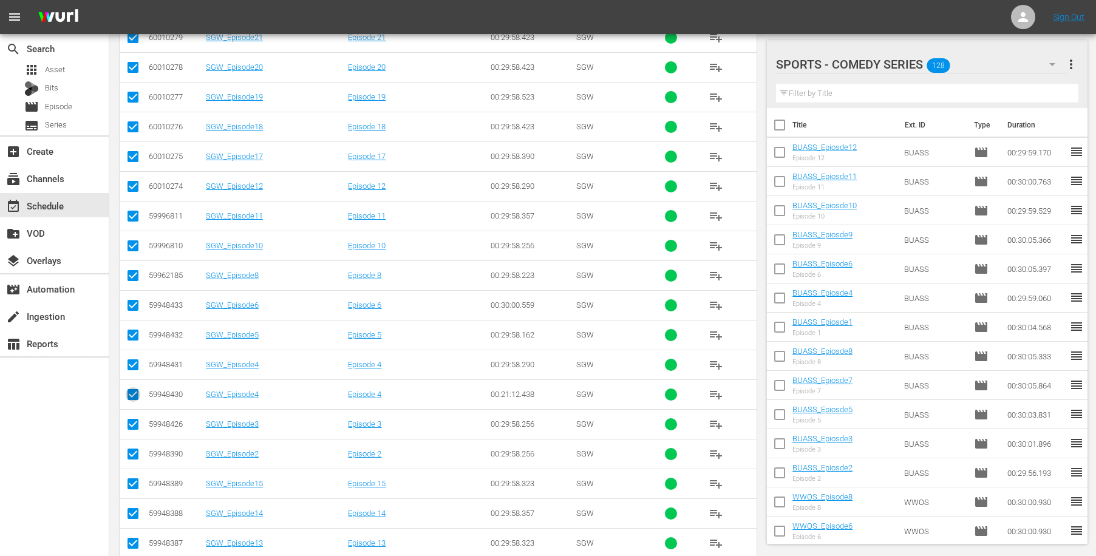
click at [134, 393] on input "checkbox" at bounding box center [133, 397] width 15 height 15
checkbox input "false"
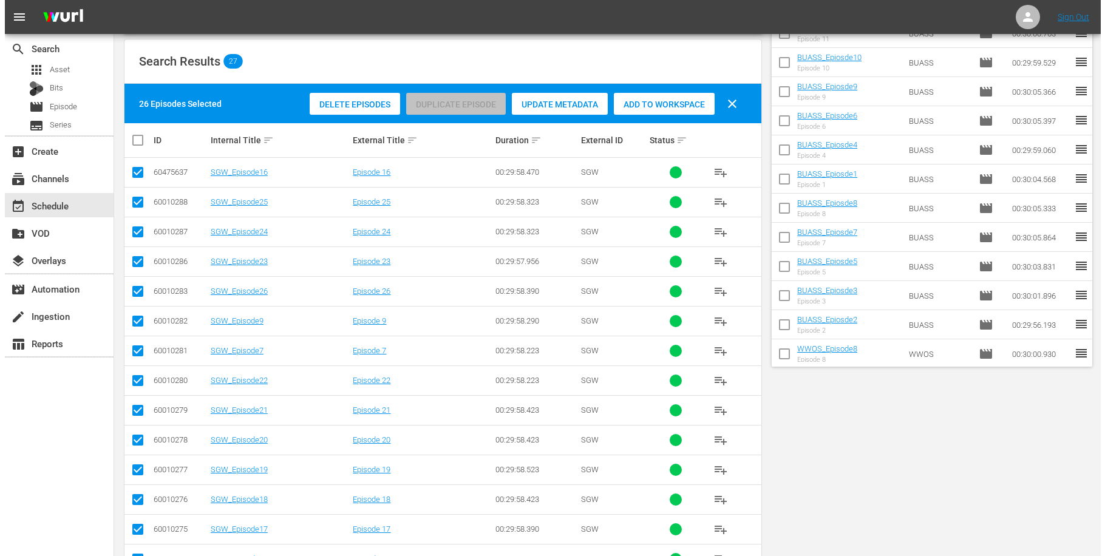
scroll to position [0, 0]
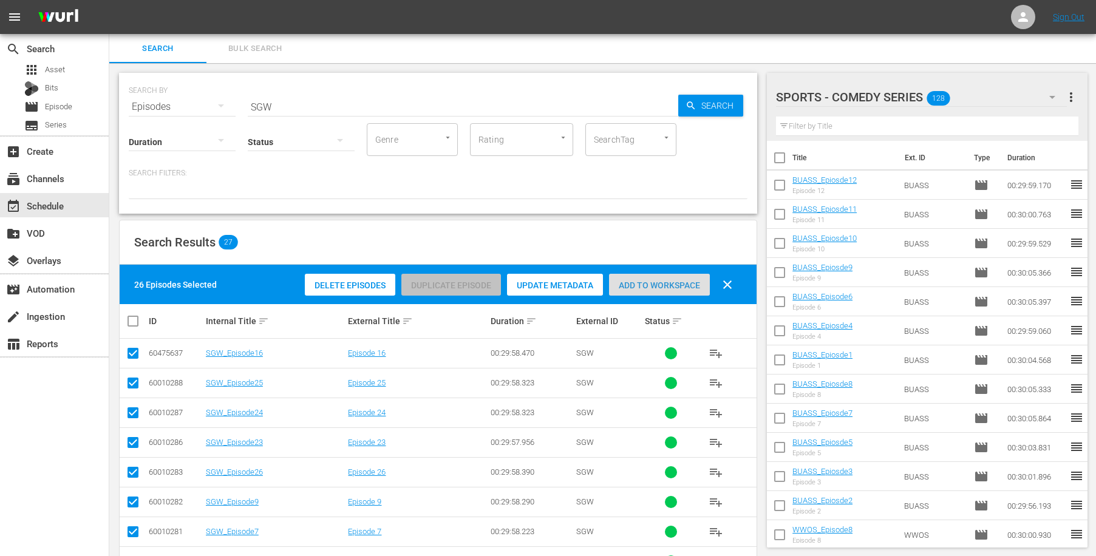
click at [661, 282] on span "Add to Workspace" at bounding box center [659, 286] width 101 height 10
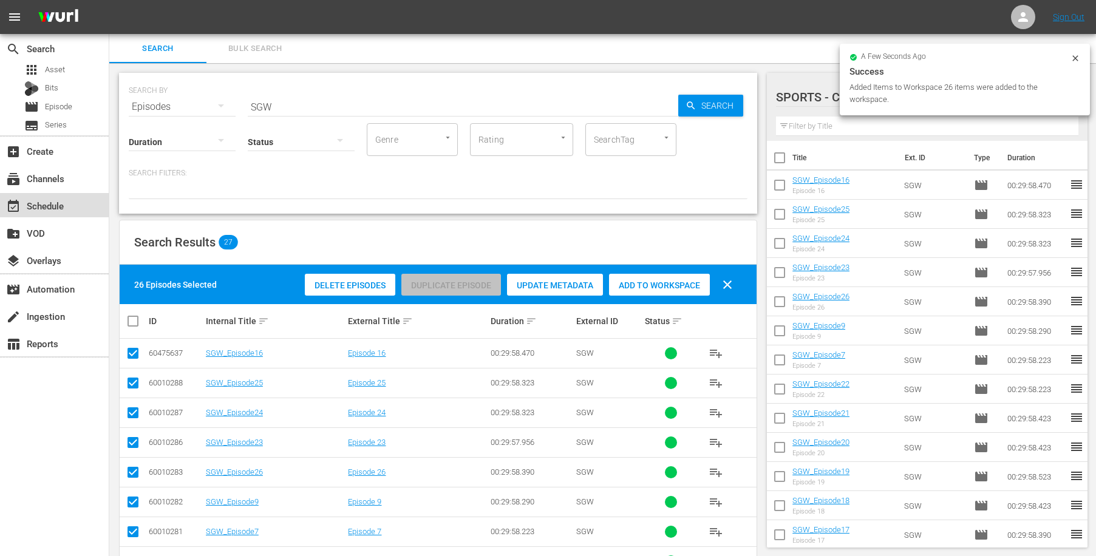
click at [50, 203] on div "event_available Schedule" at bounding box center [34, 204] width 68 height 11
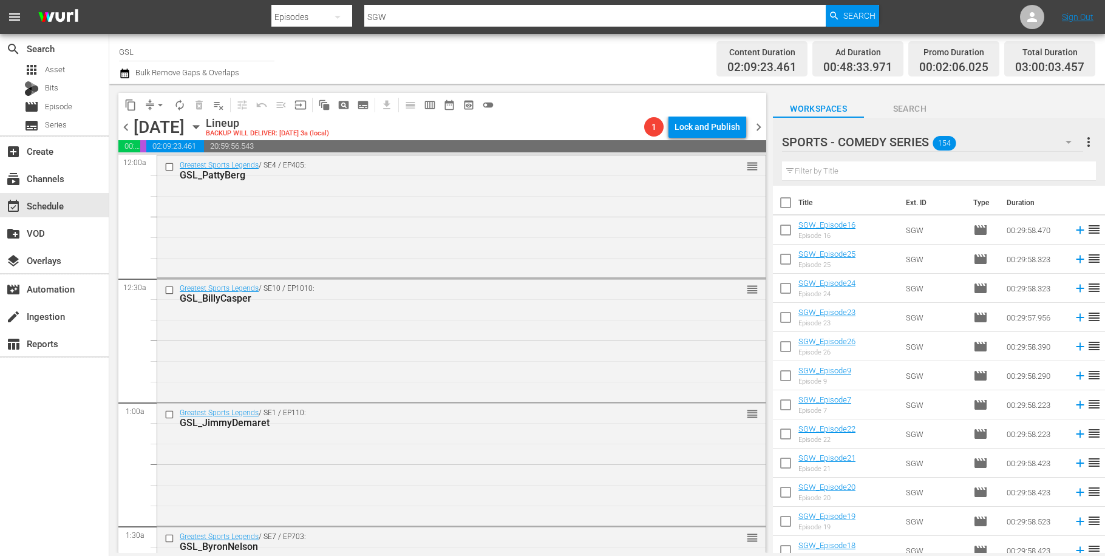
click at [789, 267] on input "checkbox" at bounding box center [786, 262] width 26 height 26
checkbox input "true"
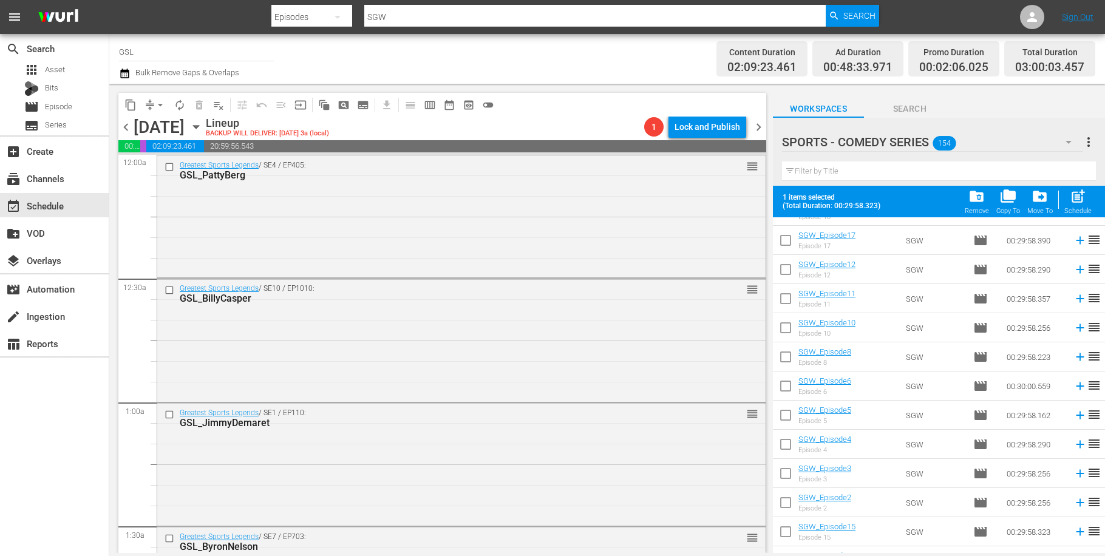
scroll to position [596, 0]
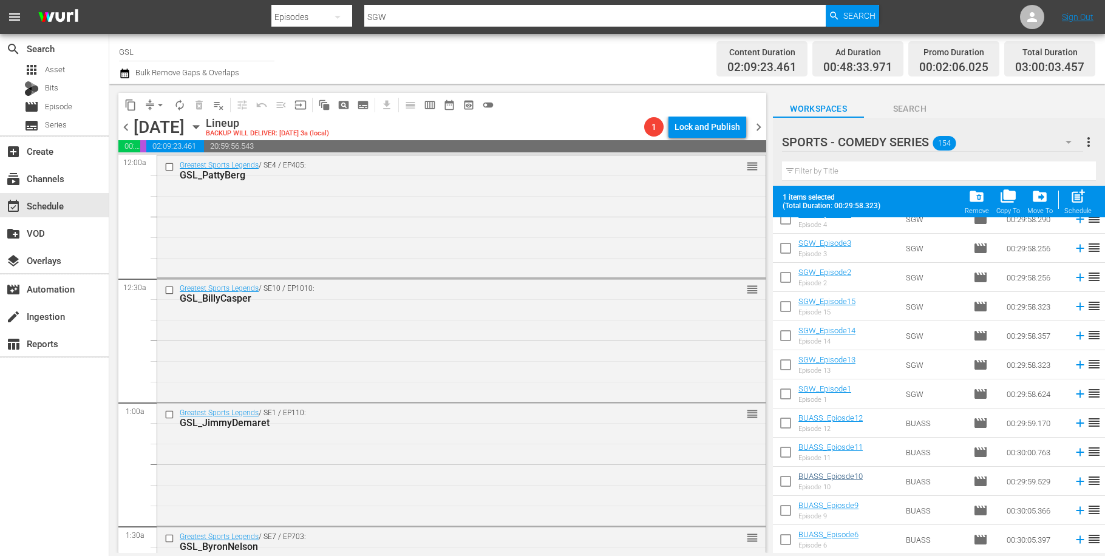
drag, startPoint x: 789, startPoint y: 486, endPoint x: 825, endPoint y: 479, distance: 37.2
click at [789, 485] on input "checkbox" at bounding box center [786, 484] width 26 height 26
checkbox input "true"
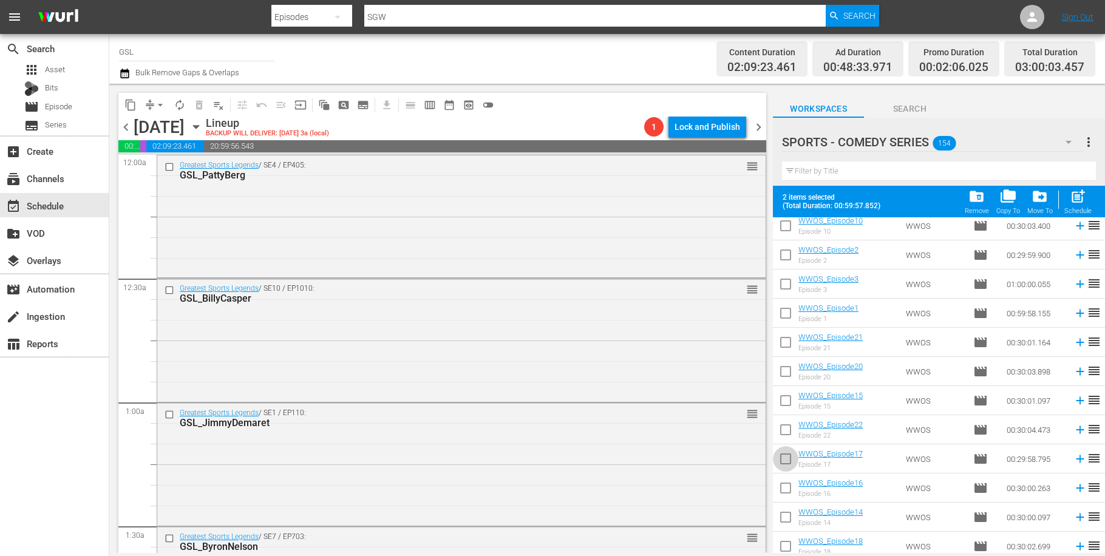
click at [788, 459] on input "checkbox" at bounding box center [786, 462] width 26 height 26
checkbox input "true"
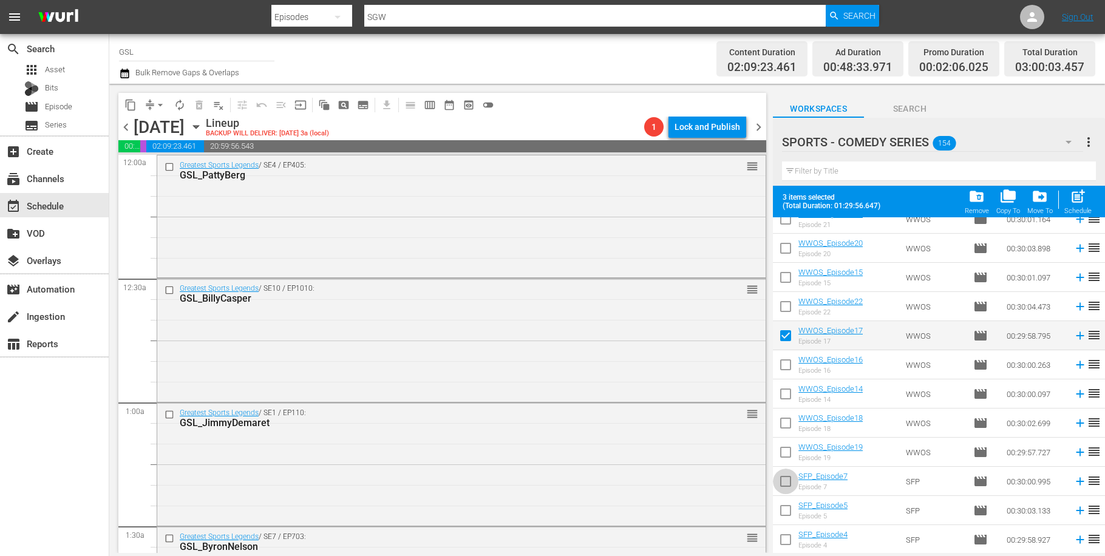
click at [792, 480] on input "checkbox" at bounding box center [786, 484] width 26 height 26
checkbox input "true"
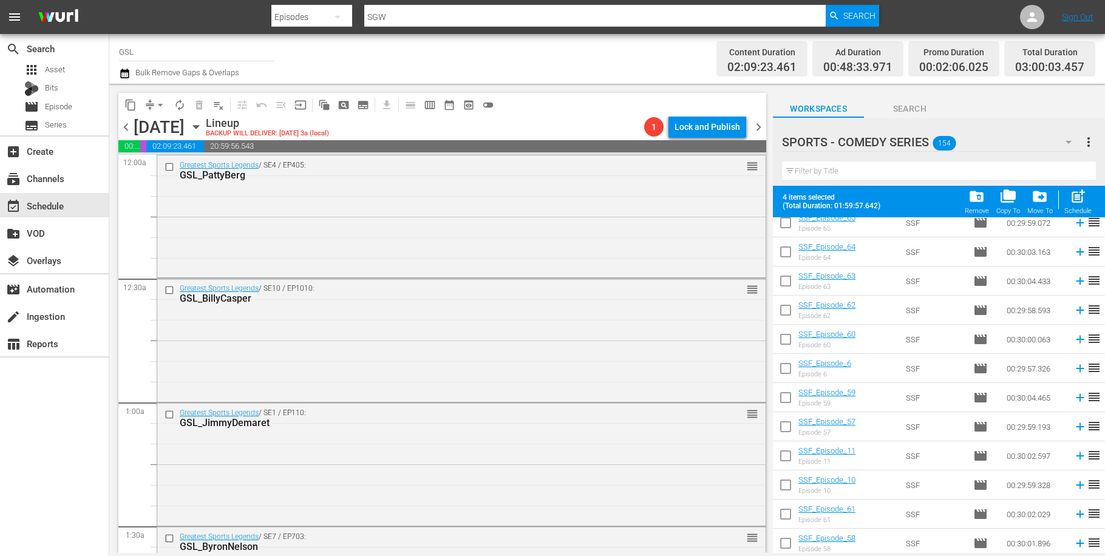
drag, startPoint x: 792, startPoint y: 487, endPoint x: 918, endPoint y: 452, distance: 131.0
click at [792, 486] on input "checkbox" at bounding box center [786, 488] width 26 height 26
checkbox input "true"
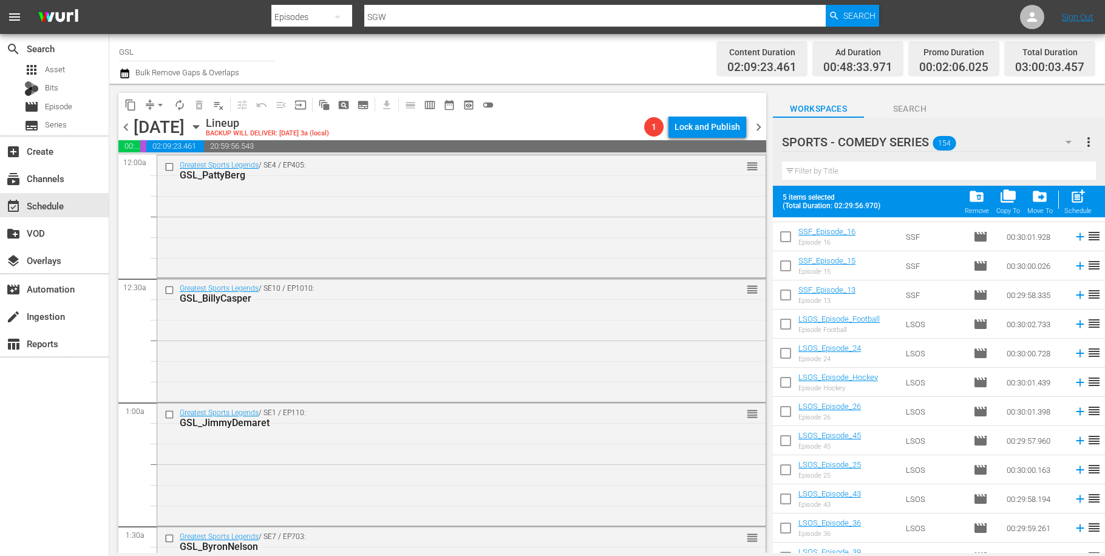
scroll to position [3220, 0]
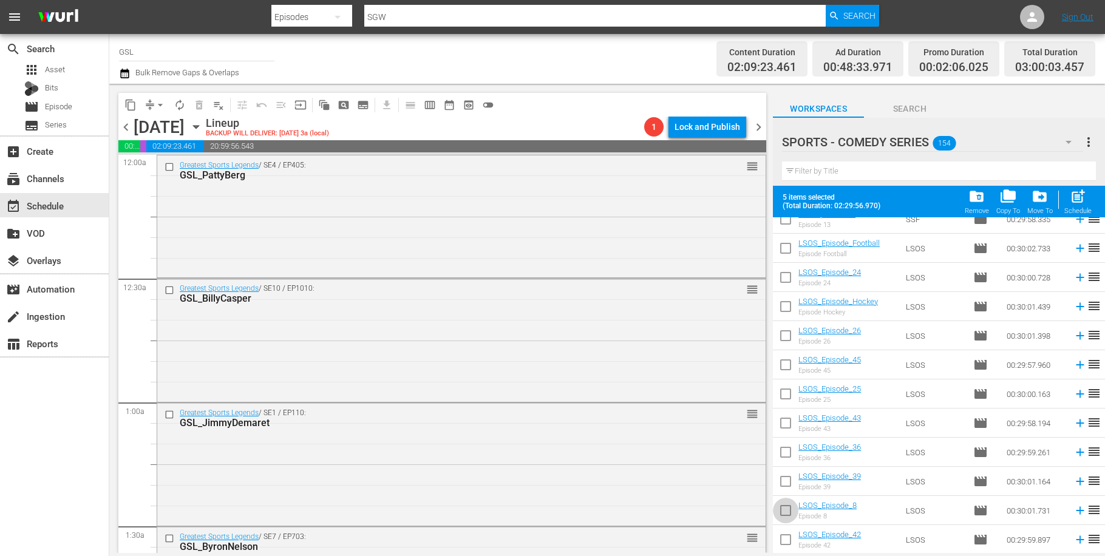
drag, startPoint x: 781, startPoint y: 513, endPoint x: 760, endPoint y: 451, distance: 64.7
click at [782, 512] on input "checkbox" at bounding box center [786, 513] width 26 height 26
checkbox input "true"
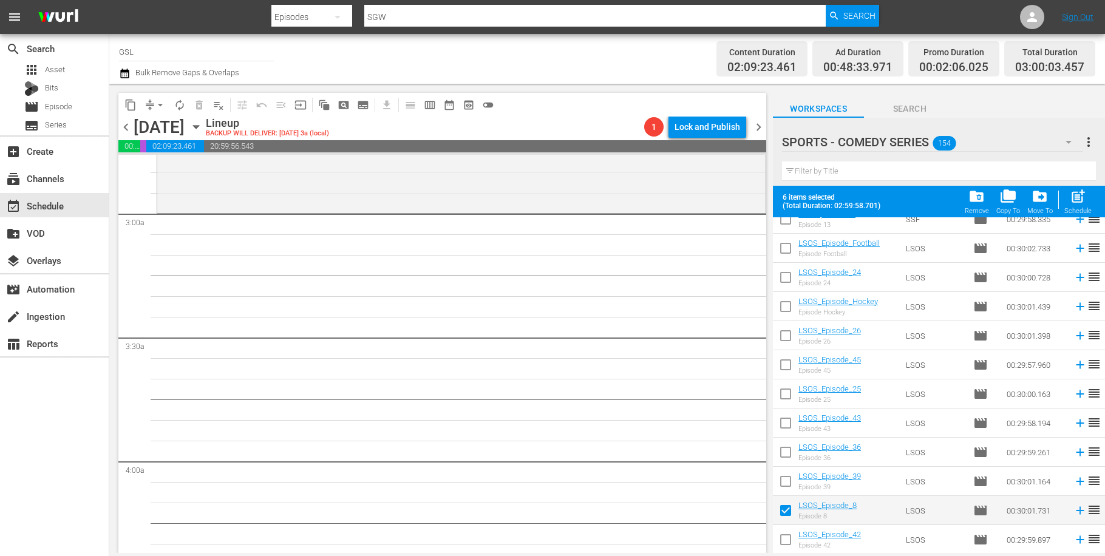
scroll to position [712, 0]
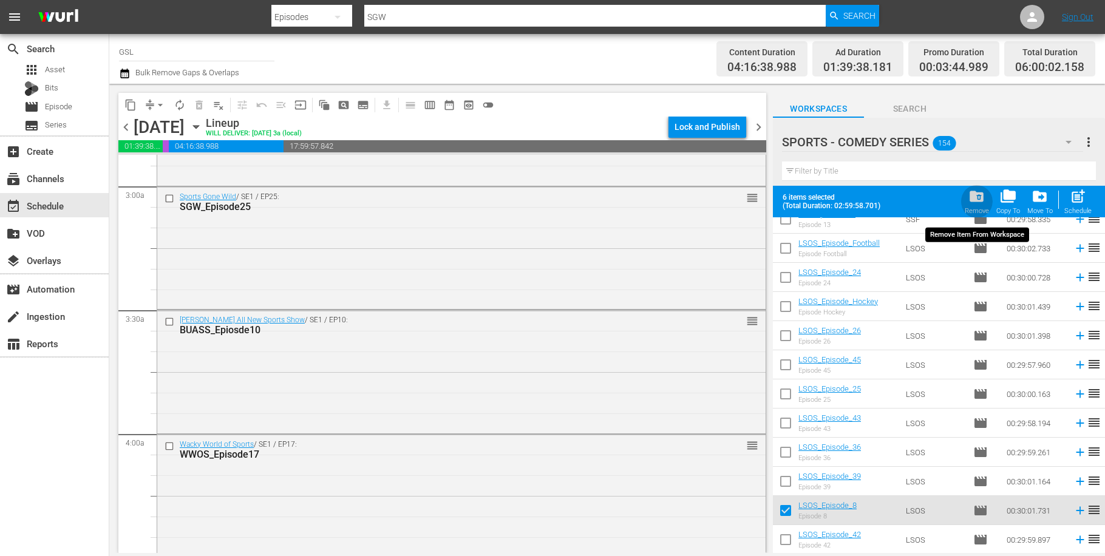
click at [980, 198] on span "folder_delete" at bounding box center [977, 196] width 16 height 16
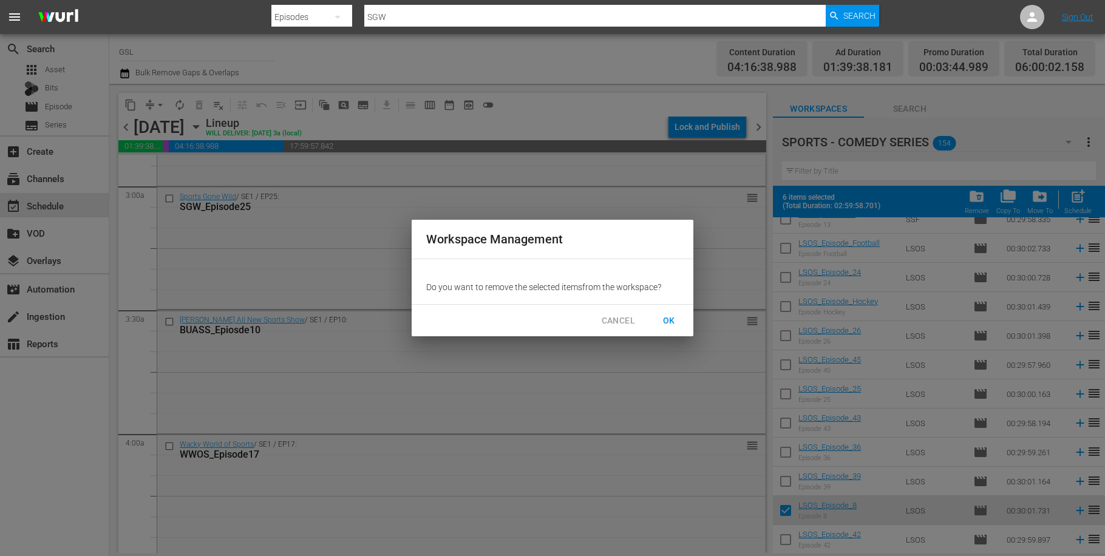
click at [675, 322] on span "OK" at bounding box center [669, 320] width 19 height 15
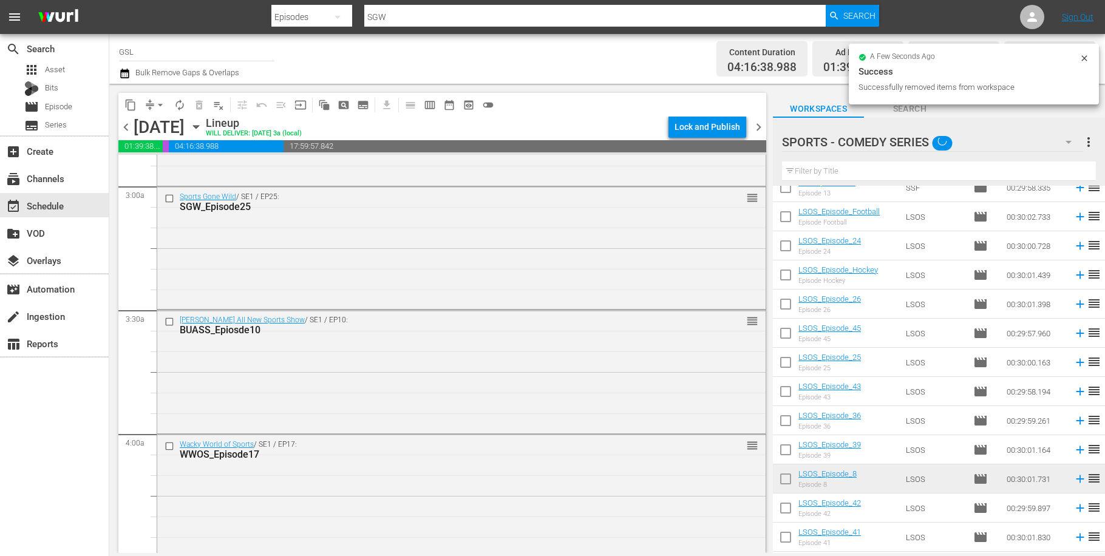
checkbox input "false"
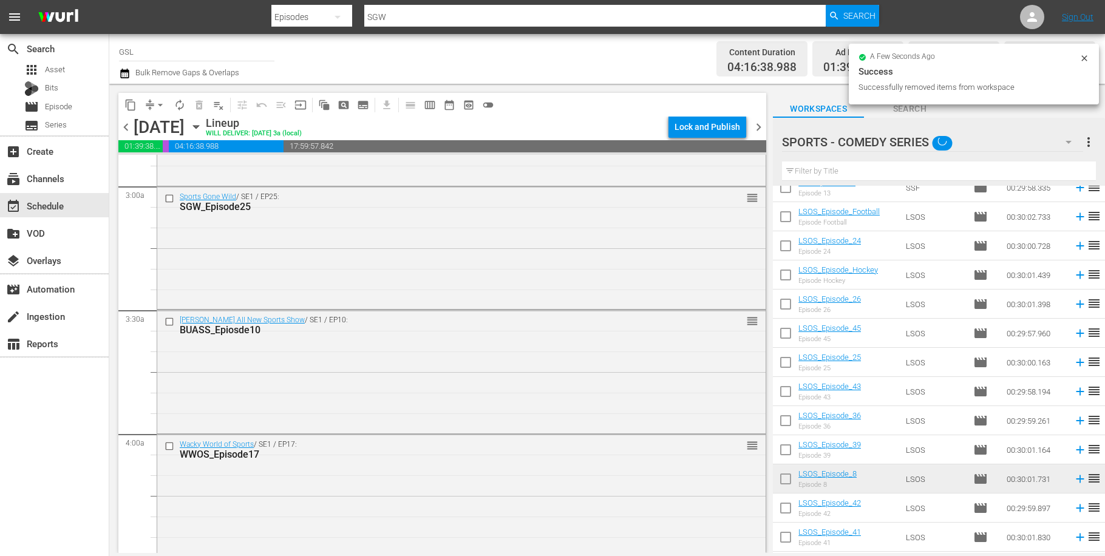
checkbox input "false"
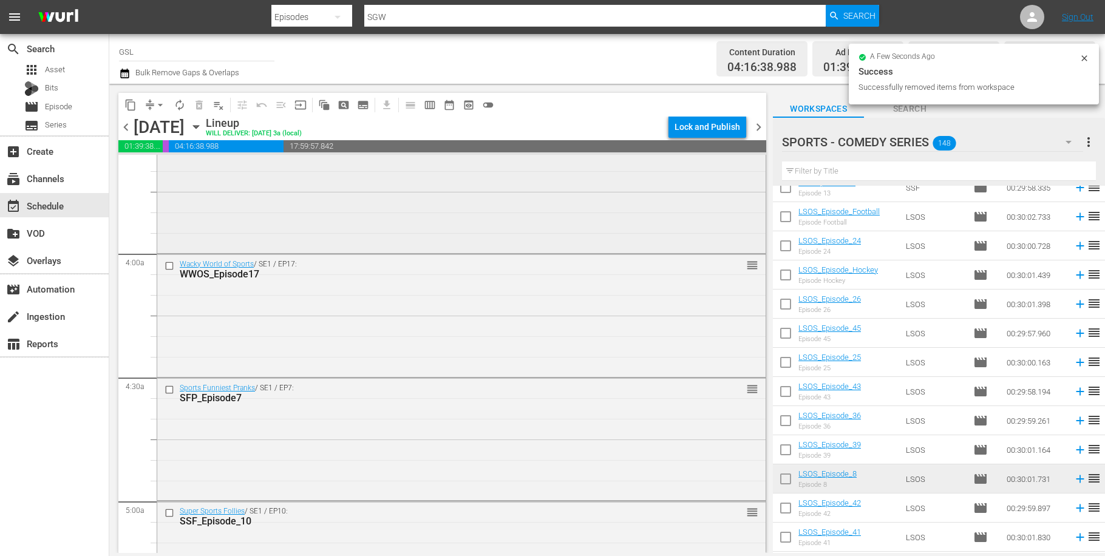
scroll to position [1293, 0]
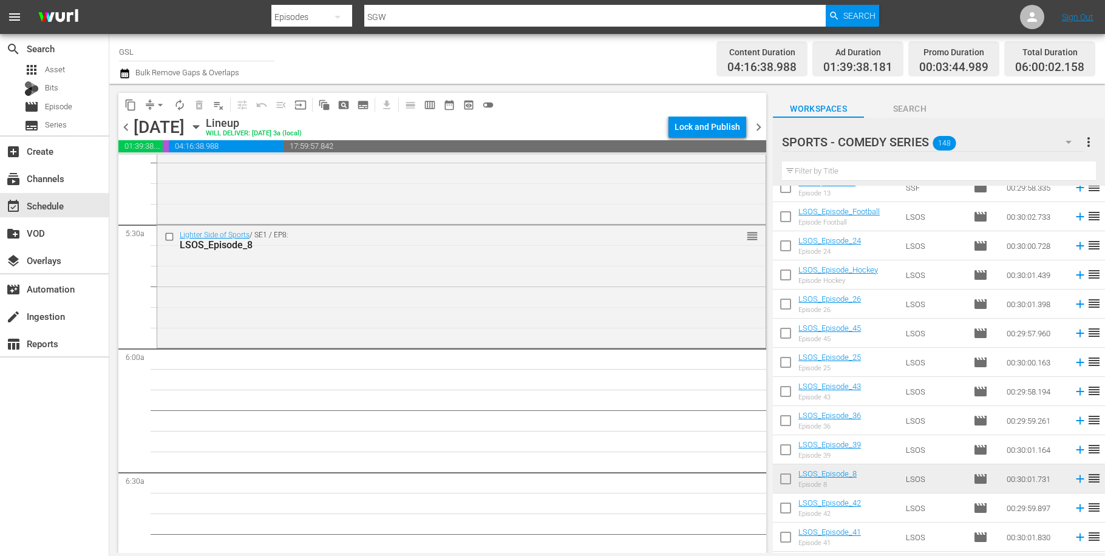
click at [1063, 144] on icon "button" at bounding box center [1069, 142] width 15 height 15
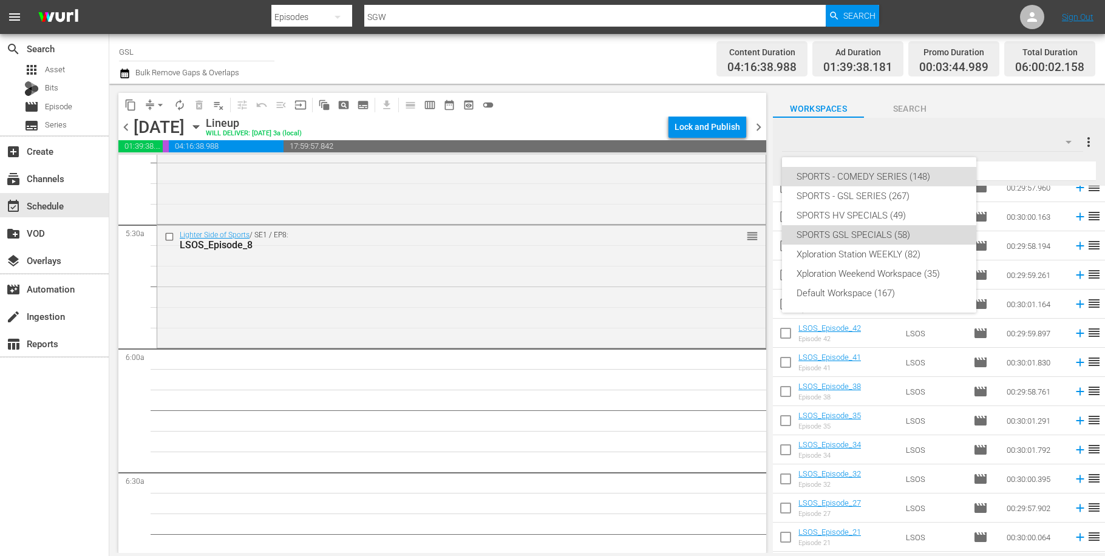
click at [890, 231] on div "SPORTS GSL SPECIALS (58)" at bounding box center [879, 234] width 165 height 19
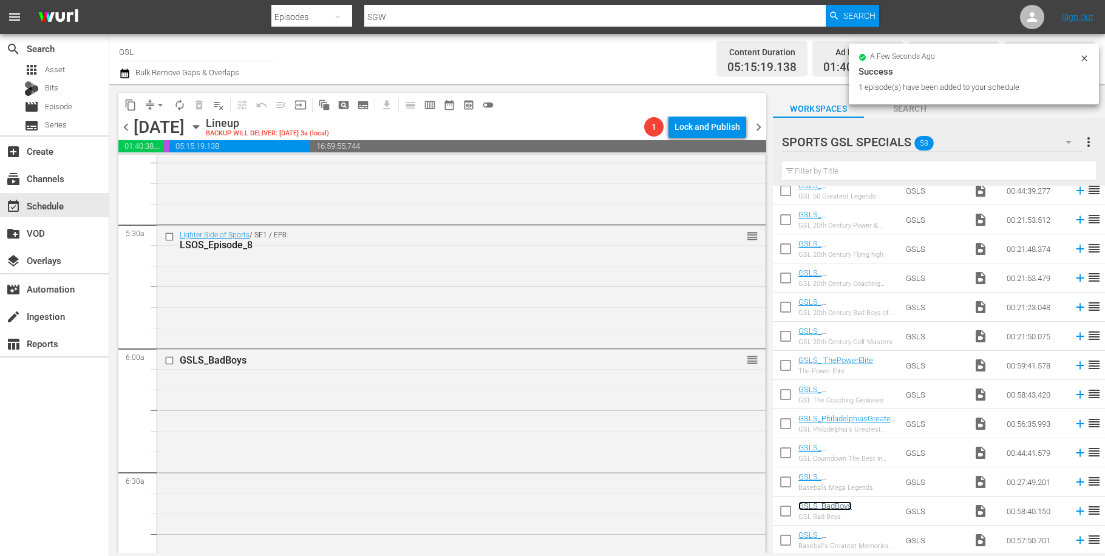
scroll to position [1503, 0]
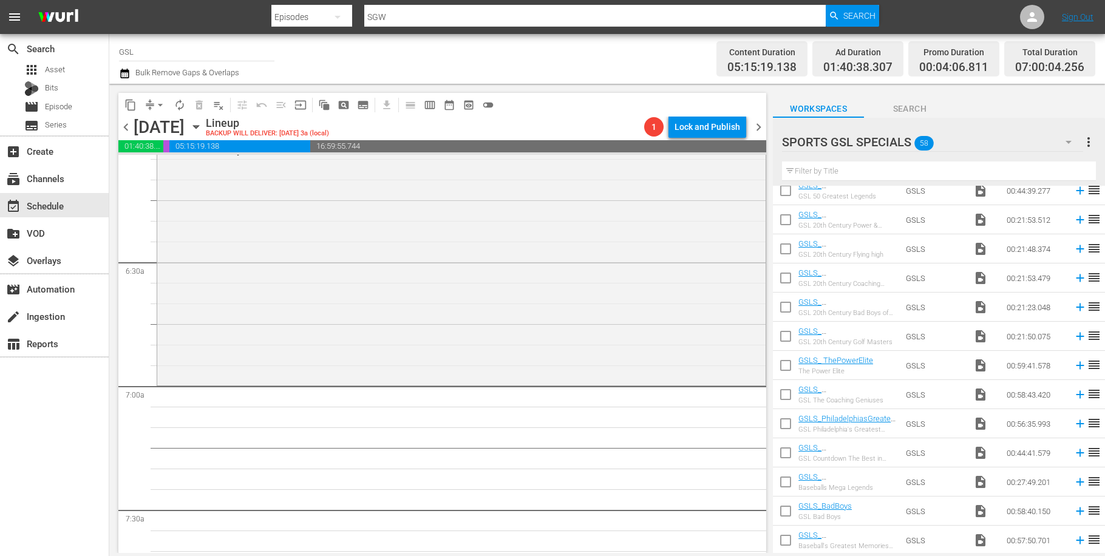
click at [1061, 145] on button "button" at bounding box center [1068, 142] width 29 height 29
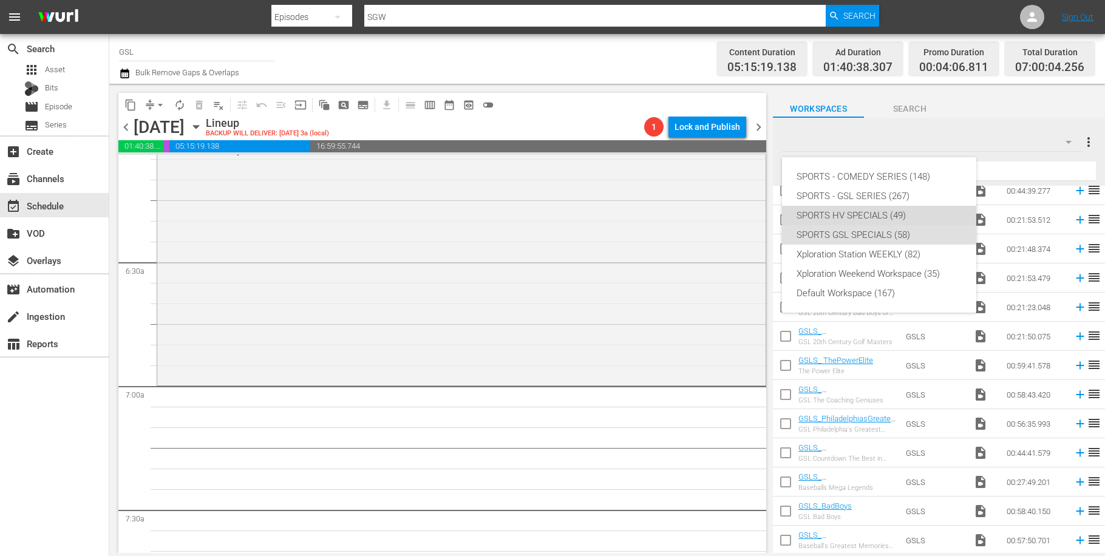
click at [859, 208] on div "SPORTS HV SPECIALS (49)" at bounding box center [879, 215] width 165 height 19
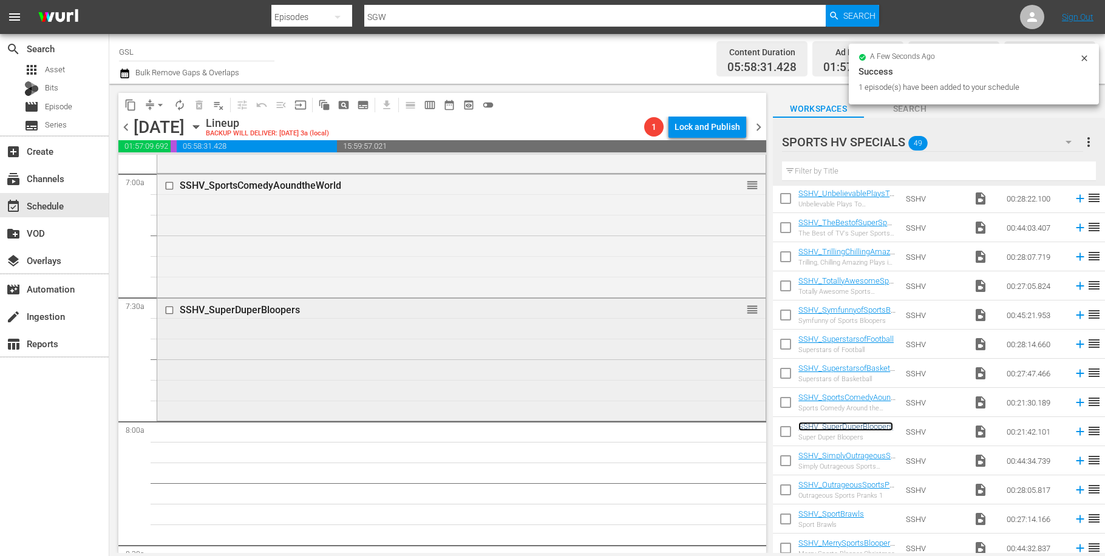
scroll to position [1874, 0]
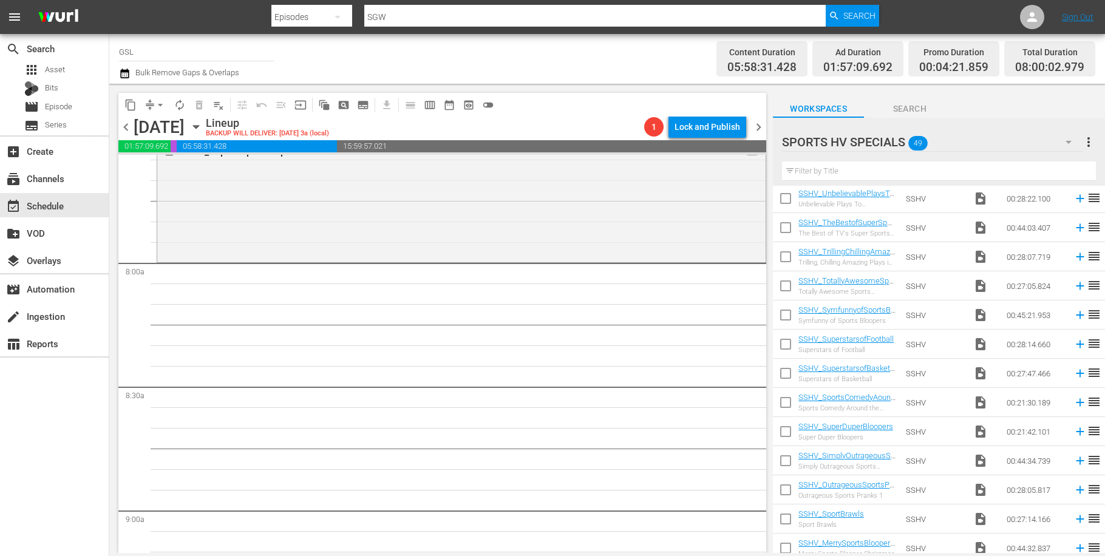
click at [1069, 141] on icon "button" at bounding box center [1069, 142] width 6 height 3
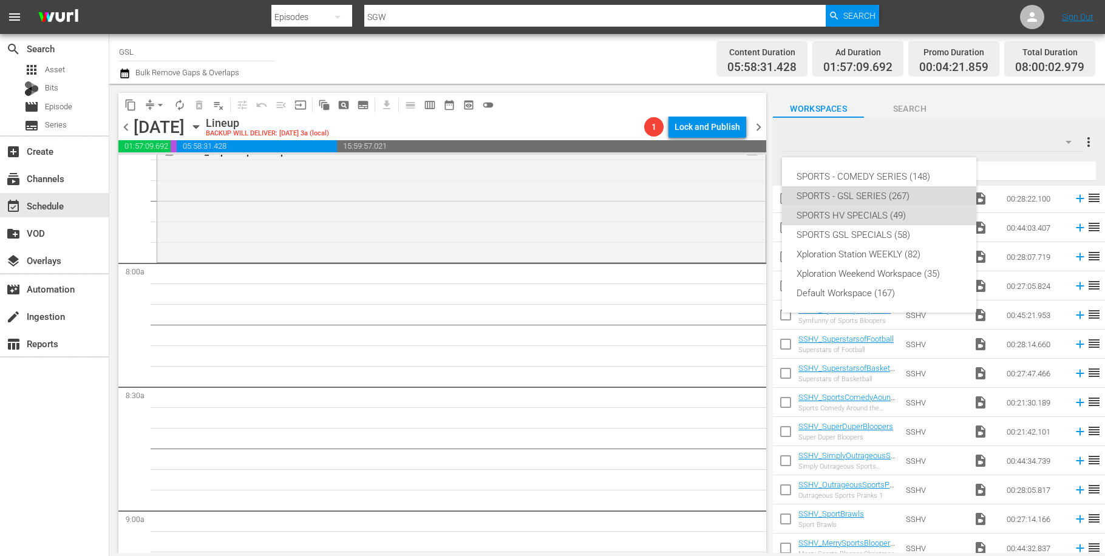
click at [862, 197] on div "SPORTS - GSL SERIES (267)" at bounding box center [879, 195] width 165 height 19
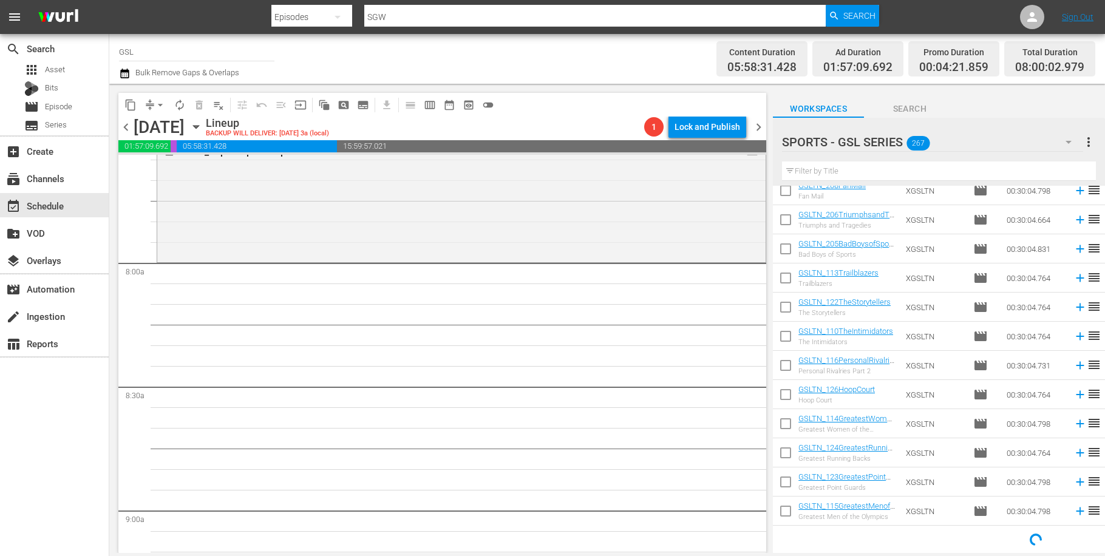
scroll to position [565, 0]
click at [840, 172] on input "text" at bounding box center [939, 171] width 314 height 19
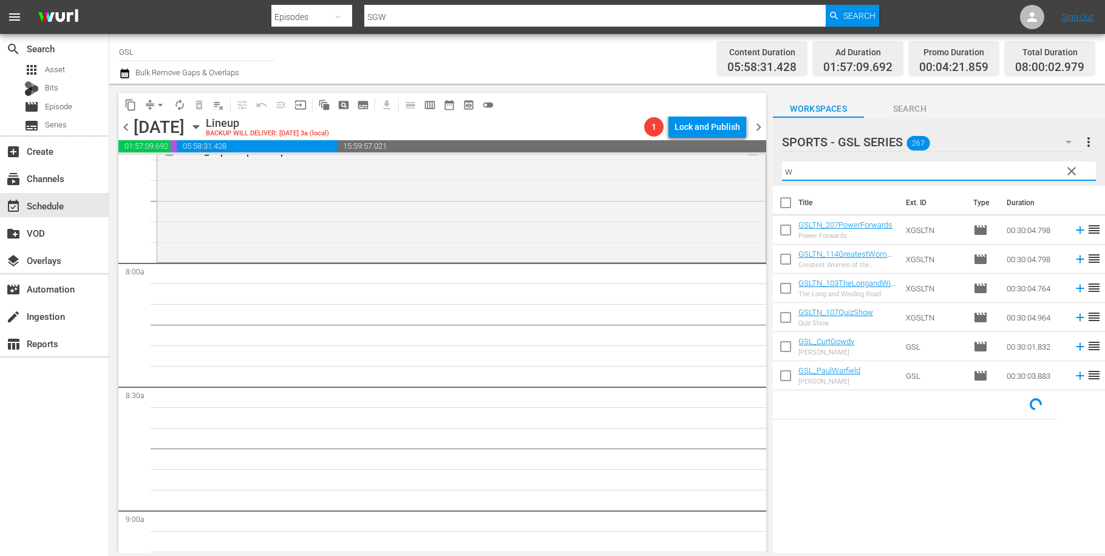
scroll to position [0, 0]
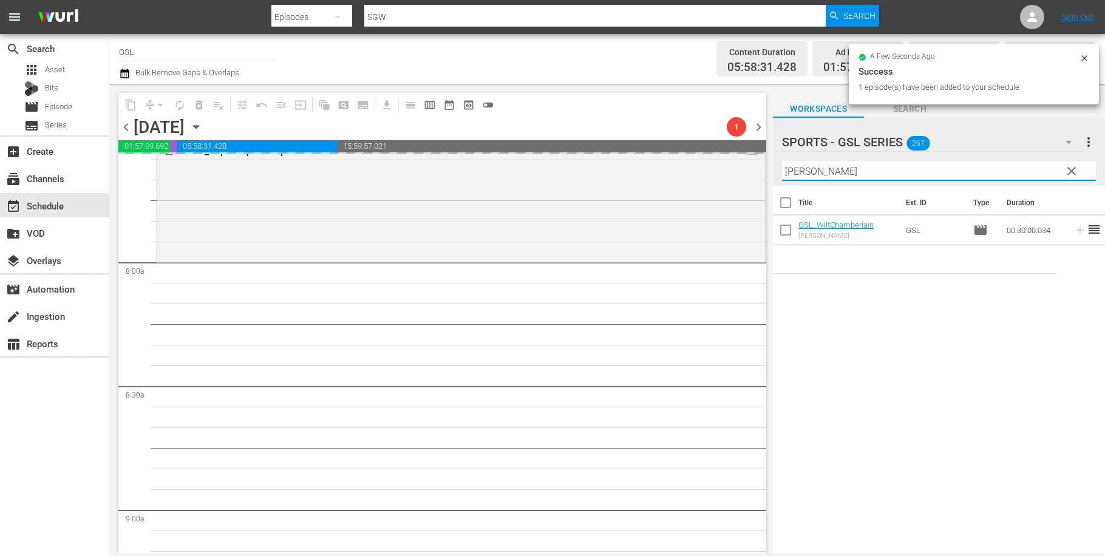
click at [782, 162] on input "[PERSON_NAME]" at bounding box center [939, 171] width 314 height 19
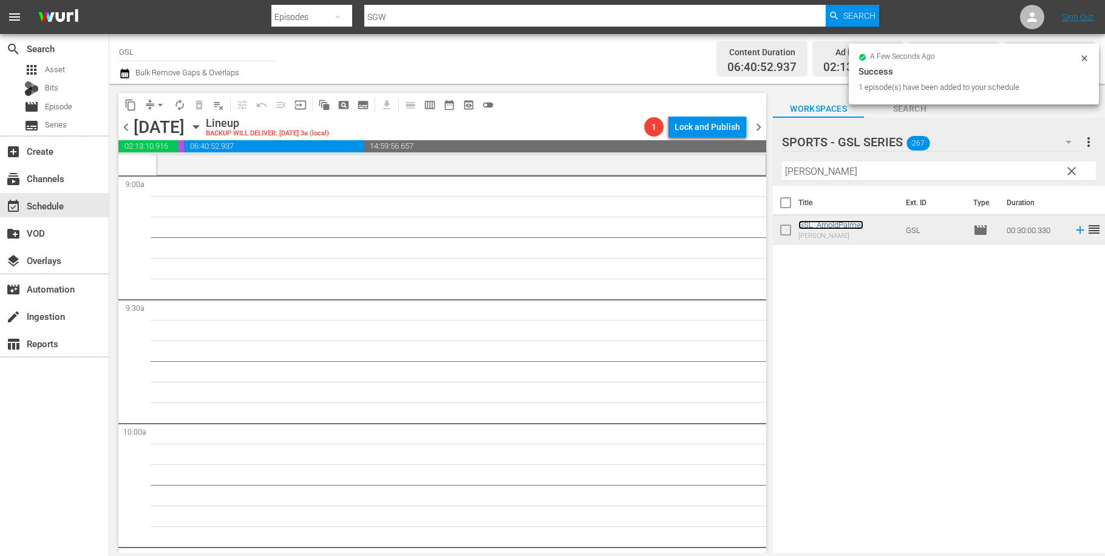
scroll to position [2215, 0]
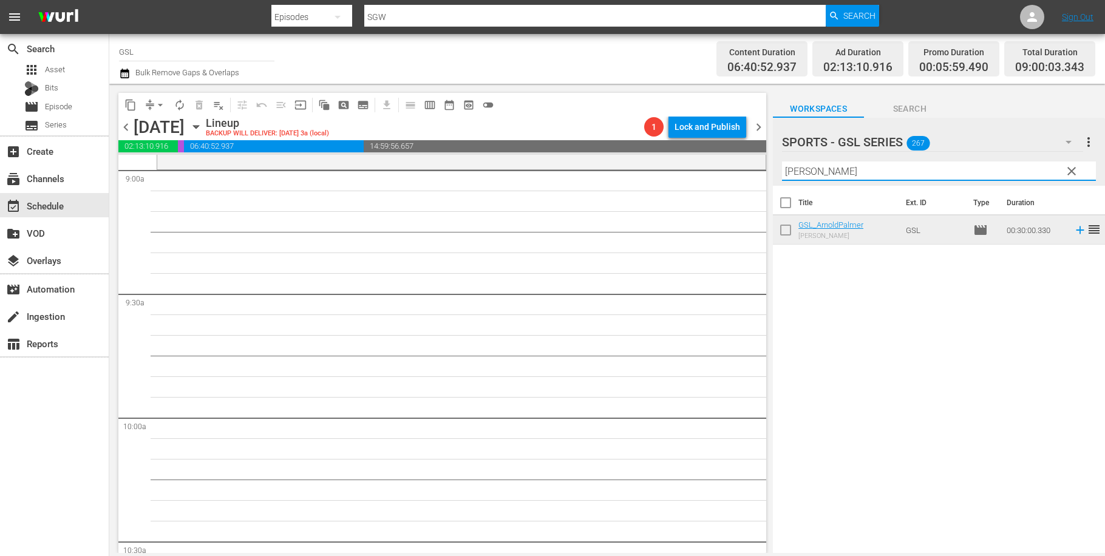
drag, startPoint x: 833, startPoint y: 177, endPoint x: 754, endPoint y: 165, distance: 79.8
click at [782, 165] on input "[PERSON_NAME]" at bounding box center [939, 171] width 314 height 19
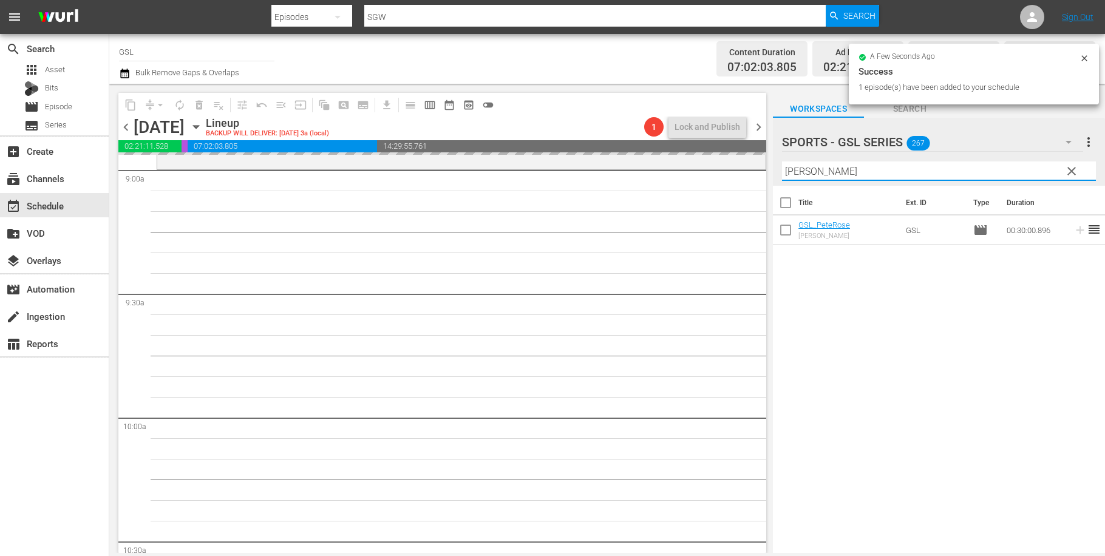
drag, startPoint x: 814, startPoint y: 174, endPoint x: 694, endPoint y: 154, distance: 121.9
click at [782, 167] on input "[PERSON_NAME]" at bounding box center [939, 171] width 314 height 19
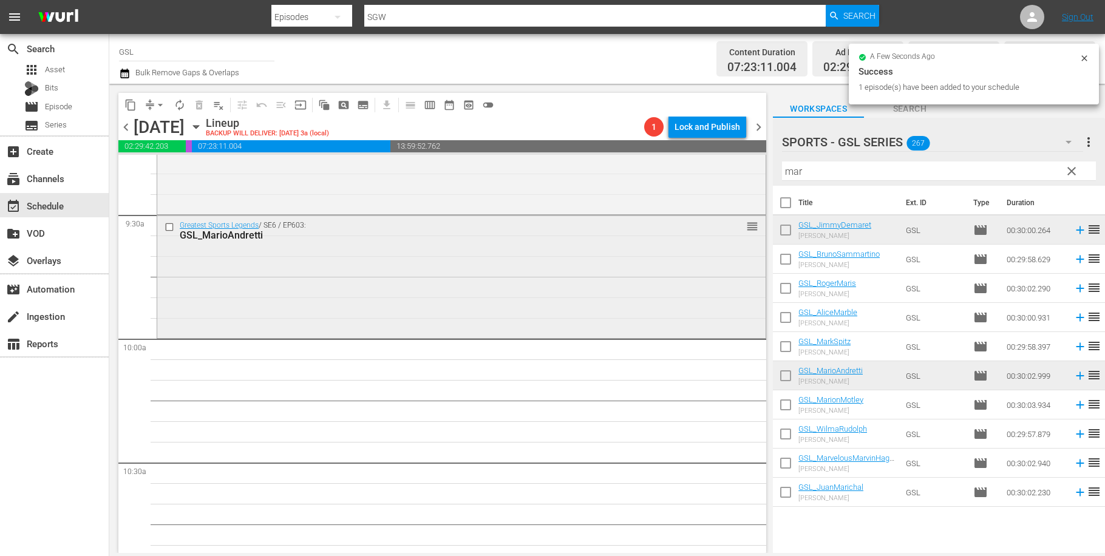
scroll to position [2295, 0]
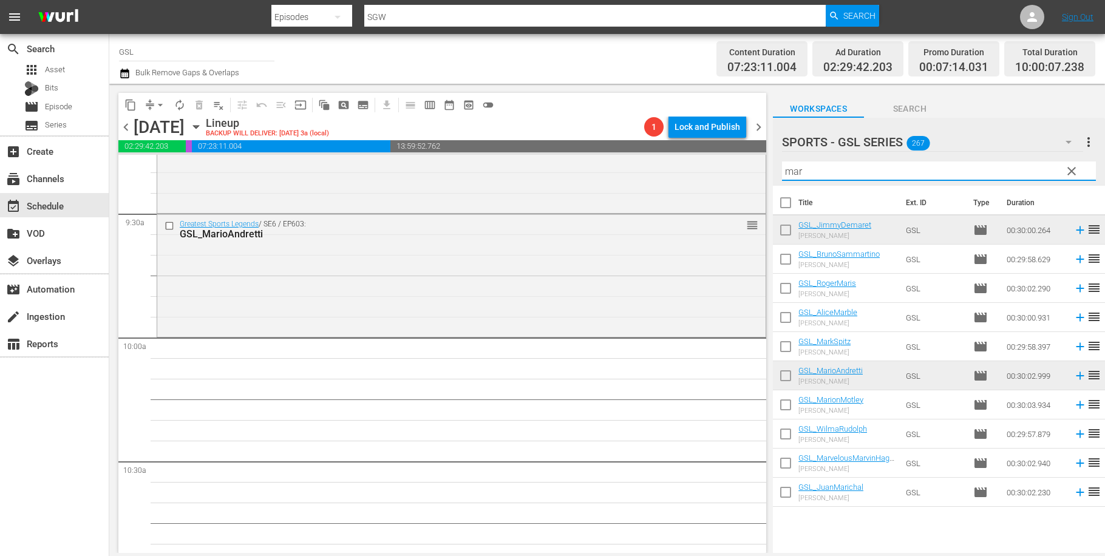
drag, startPoint x: 791, startPoint y: 172, endPoint x: 720, endPoint y: 162, distance: 71.9
click at [782, 162] on input "mar" at bounding box center [939, 171] width 314 height 19
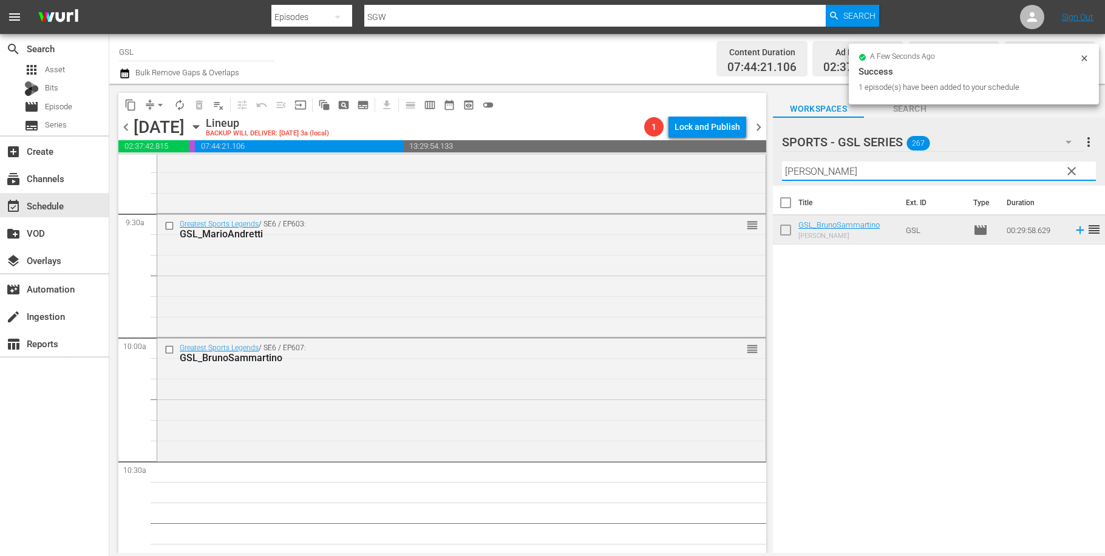
drag, startPoint x: 831, startPoint y: 173, endPoint x: 716, endPoint y: 159, distance: 116.2
click at [782, 162] on input "[PERSON_NAME]" at bounding box center [939, 171] width 314 height 19
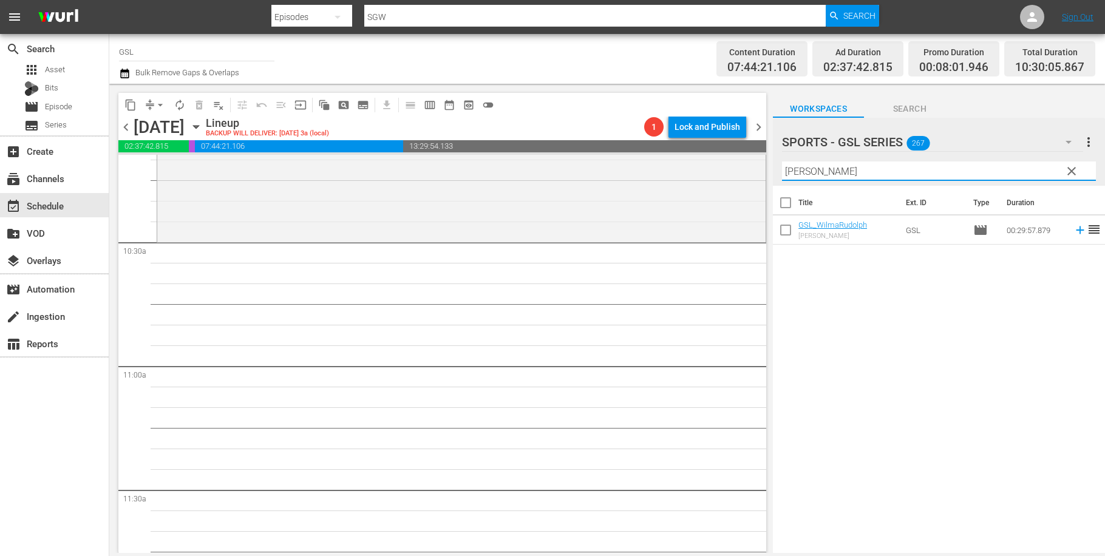
scroll to position [2515, 0]
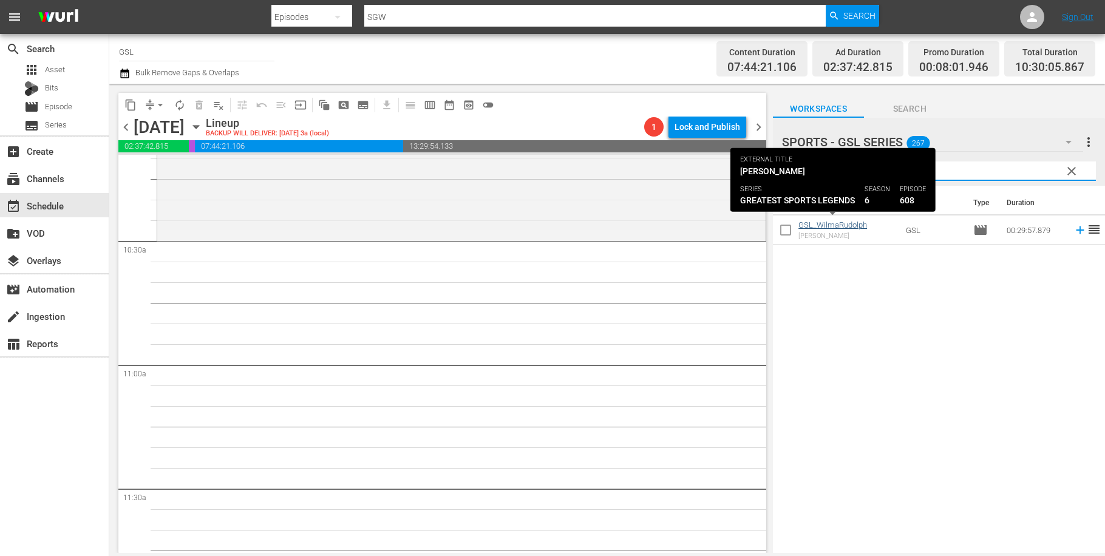
type input "[PERSON_NAME]"
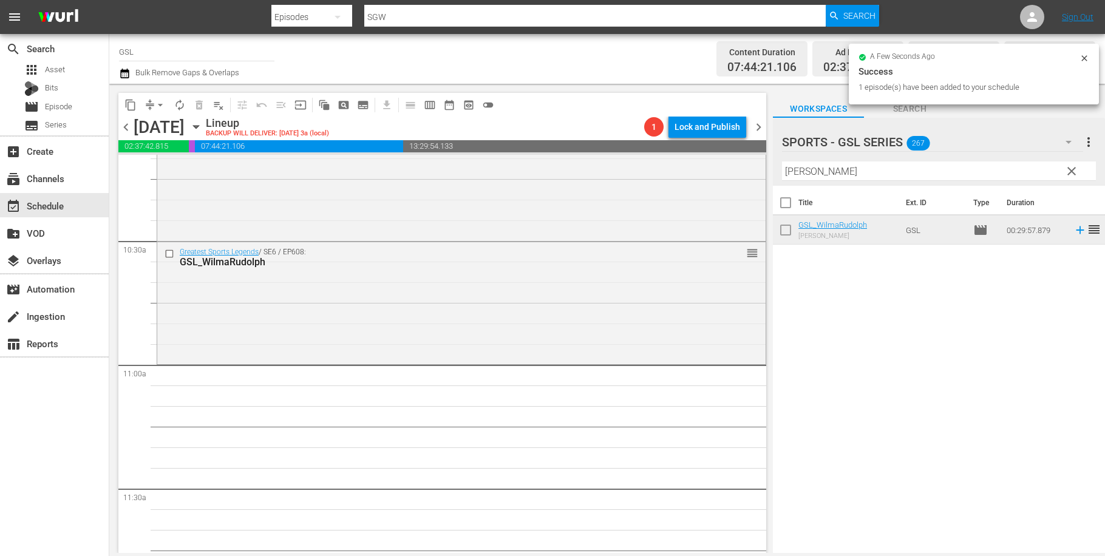
drag, startPoint x: 1073, startPoint y: 166, endPoint x: 1070, endPoint y: 176, distance: 10.2
click at [1072, 167] on span "clear" at bounding box center [1072, 171] width 15 height 15
click at [1070, 176] on input "[PERSON_NAME]" at bounding box center [939, 171] width 314 height 19
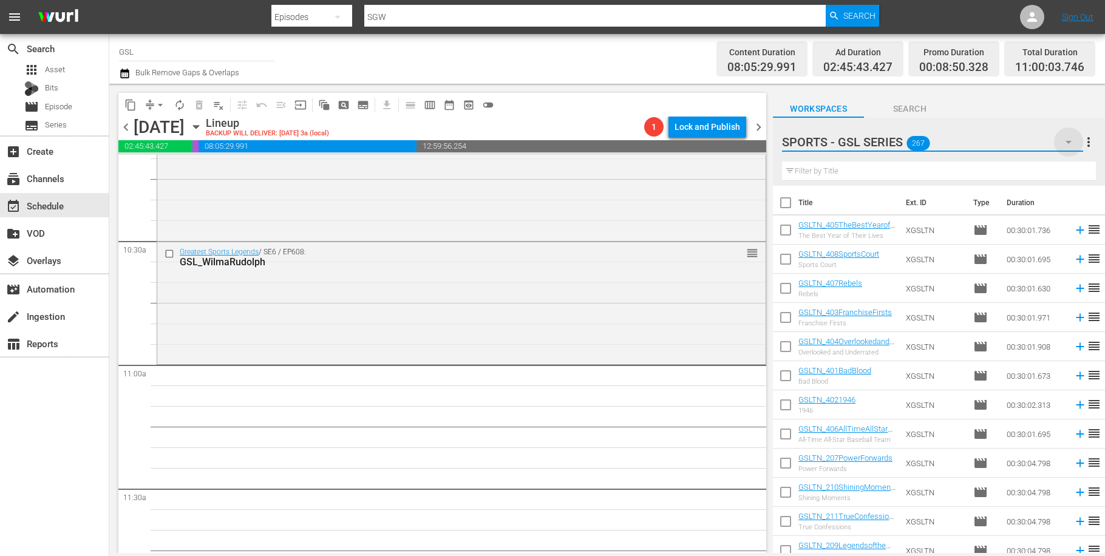
click at [1068, 144] on icon "button" at bounding box center [1069, 142] width 15 height 15
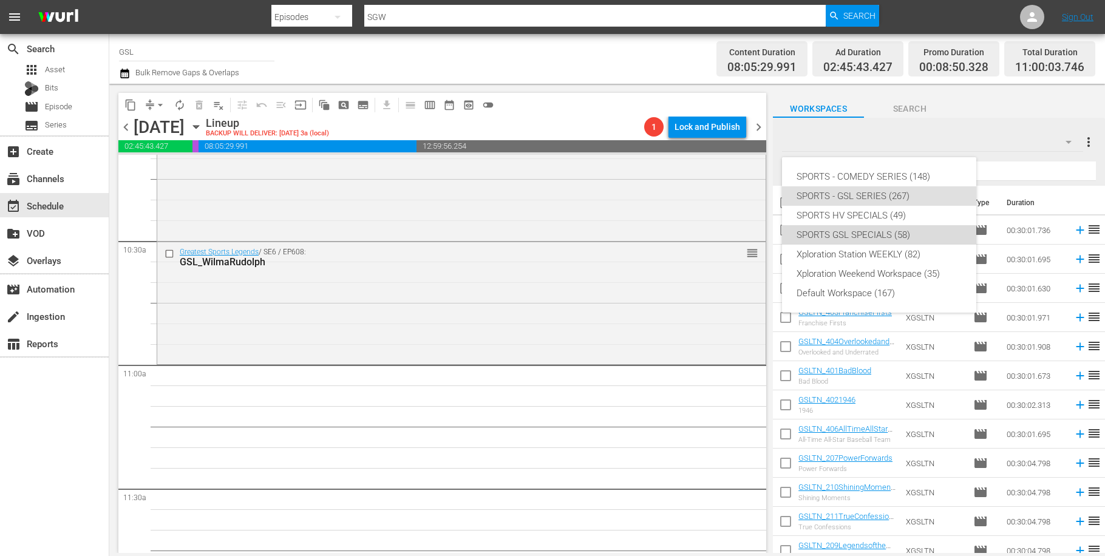
click at [889, 240] on div "SPORTS GSL SPECIALS (58)" at bounding box center [879, 234] width 165 height 19
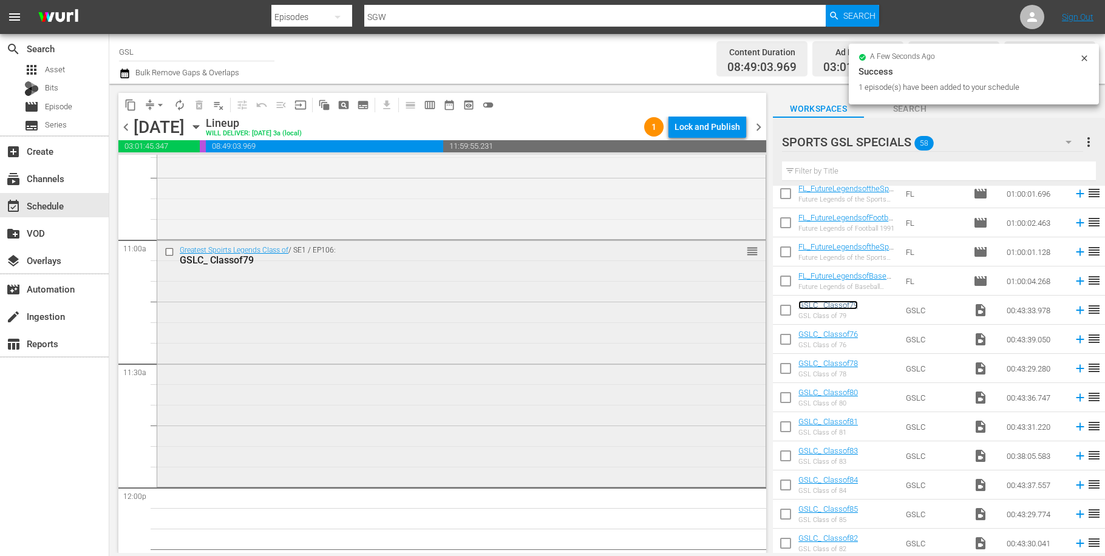
scroll to position [2665, 0]
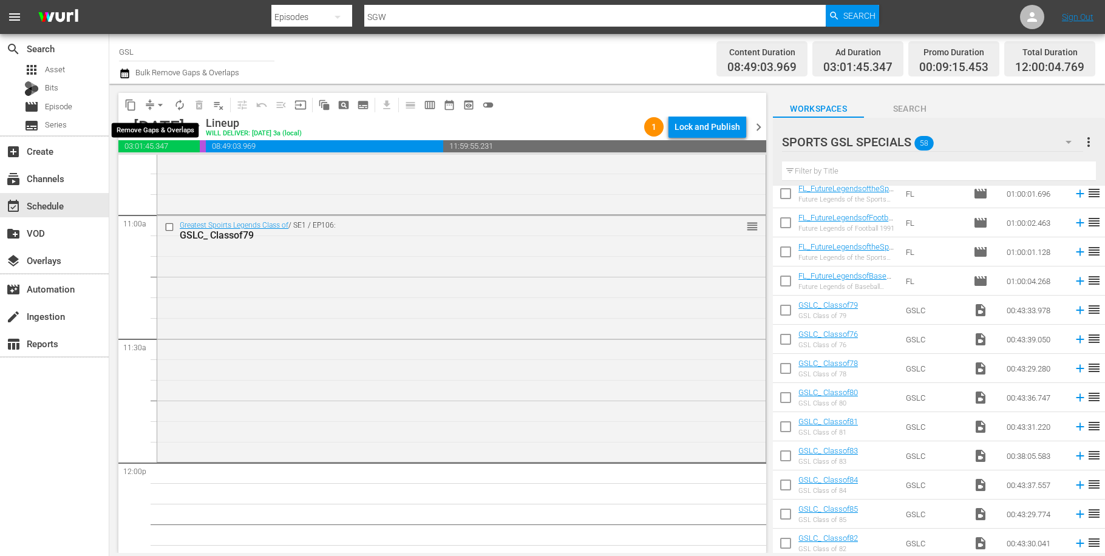
click at [154, 102] on button "arrow_drop_down" at bounding box center [160, 104] width 19 height 19
click at [172, 130] on li "Align to Midnight" at bounding box center [161, 130] width 100 height 20
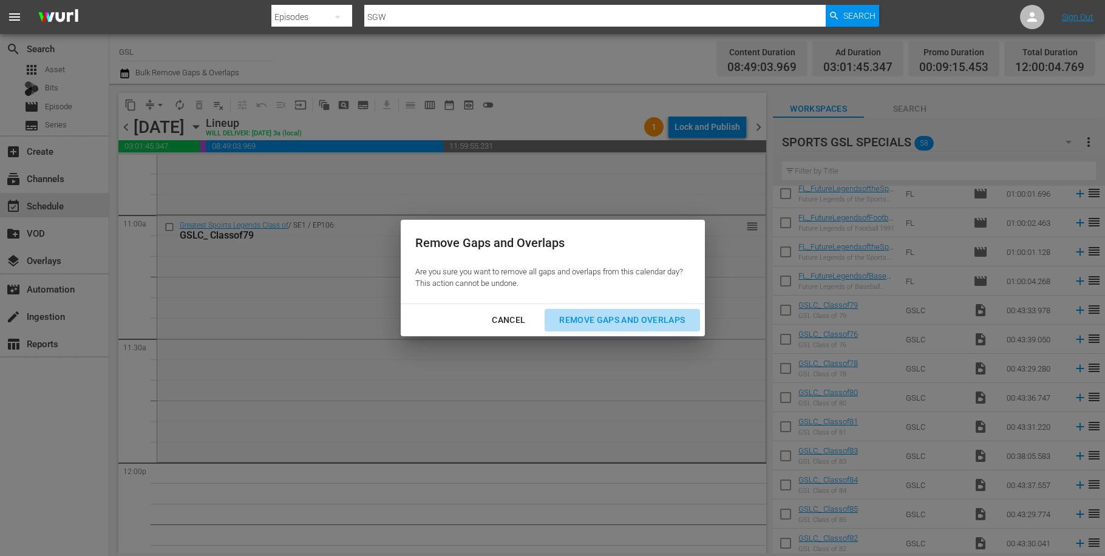
click at [622, 323] on div "Remove Gaps and Overlaps" at bounding box center [622, 320] width 145 height 15
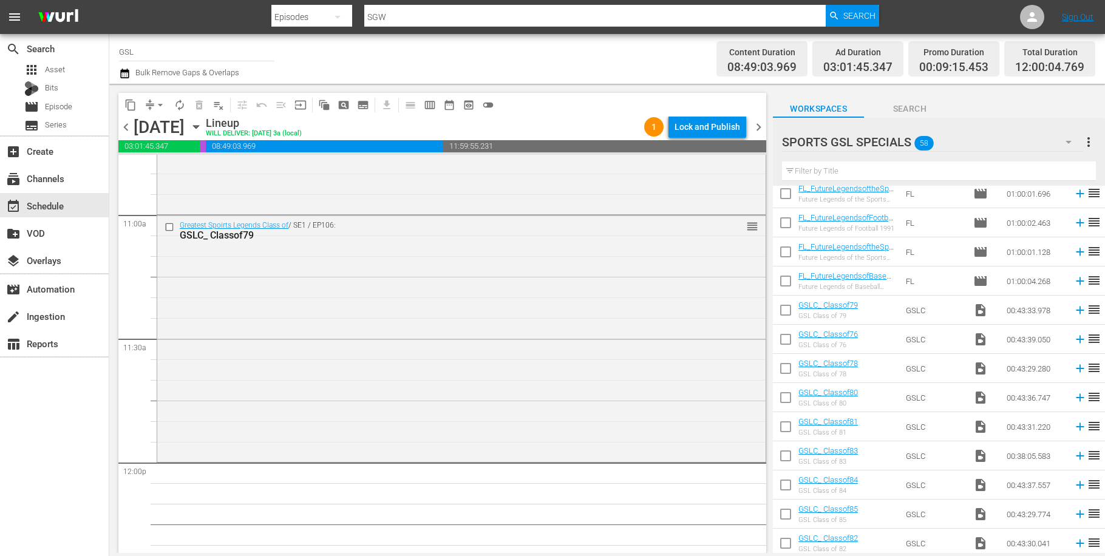
click at [182, 108] on span "autorenew_outlined" at bounding box center [180, 105] width 12 height 12
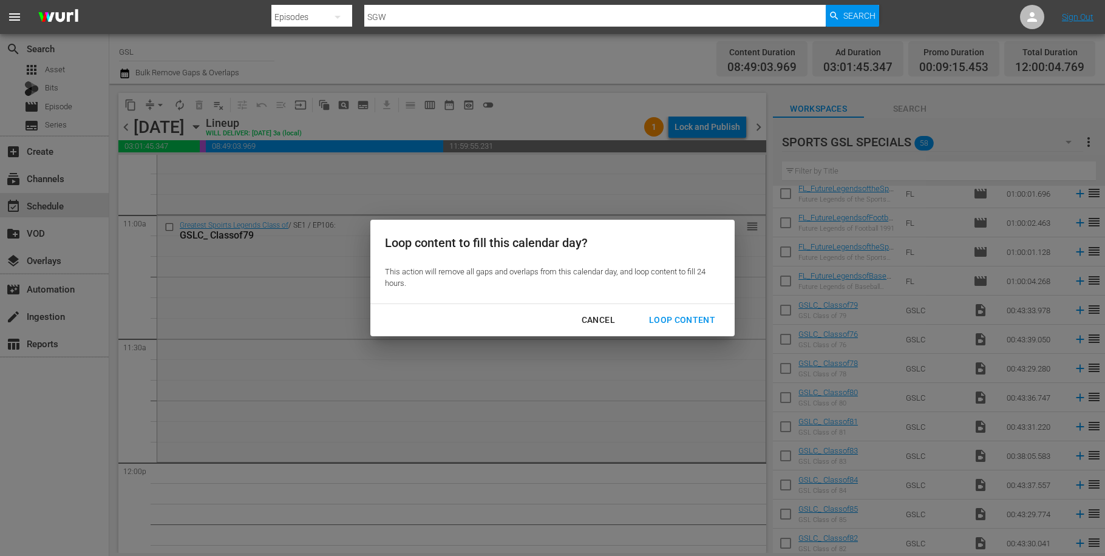
click at [701, 325] on div "Loop Content" at bounding box center [682, 320] width 86 height 15
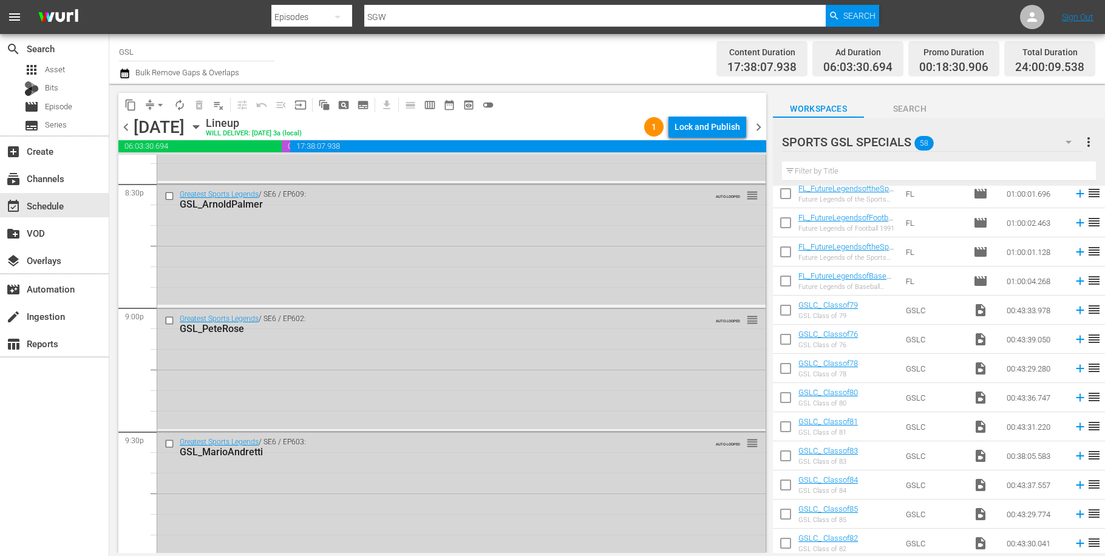
scroll to position [5549, 0]
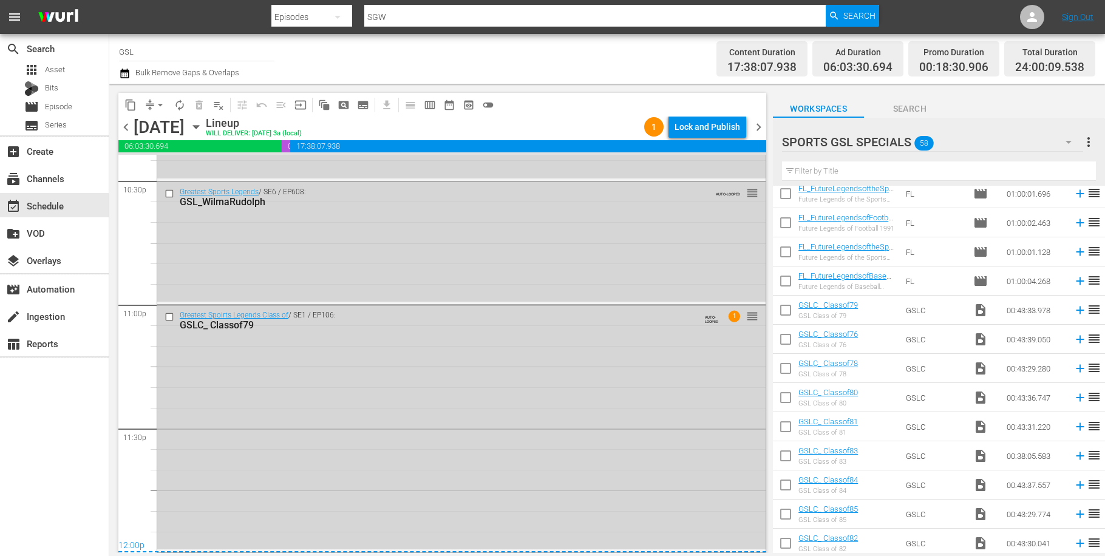
click at [758, 128] on span "chevron_right" at bounding box center [758, 127] width 15 height 15
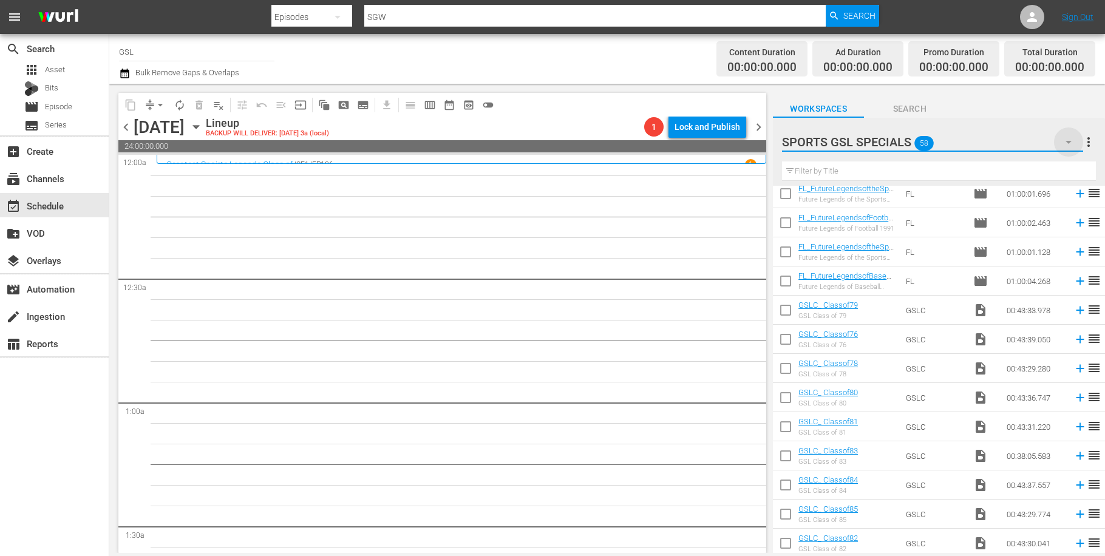
click at [1074, 142] on icon "button" at bounding box center [1069, 142] width 15 height 15
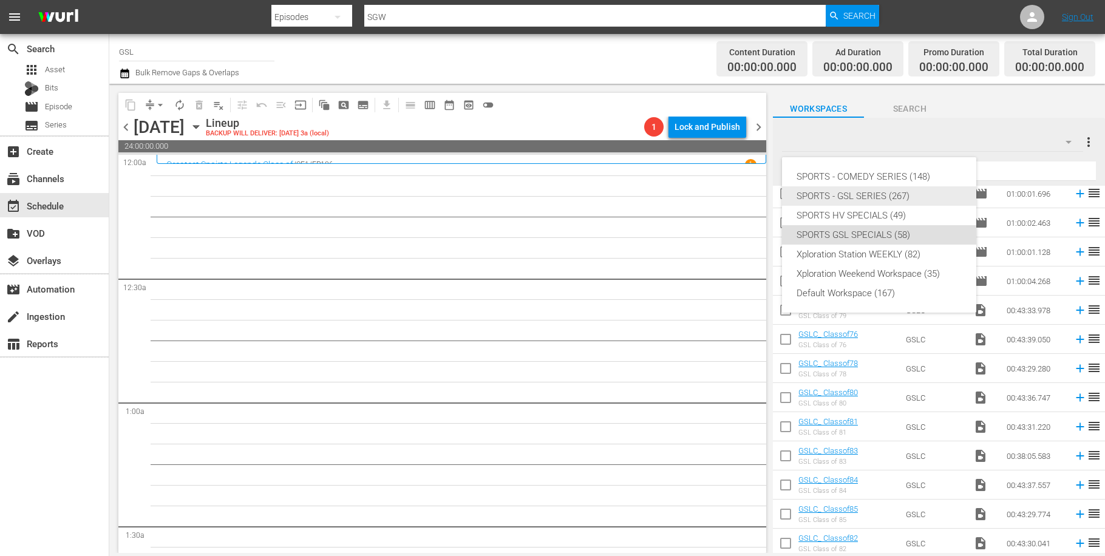
click at [885, 193] on div "SPORTS - GSL SERIES (267)" at bounding box center [879, 195] width 165 height 19
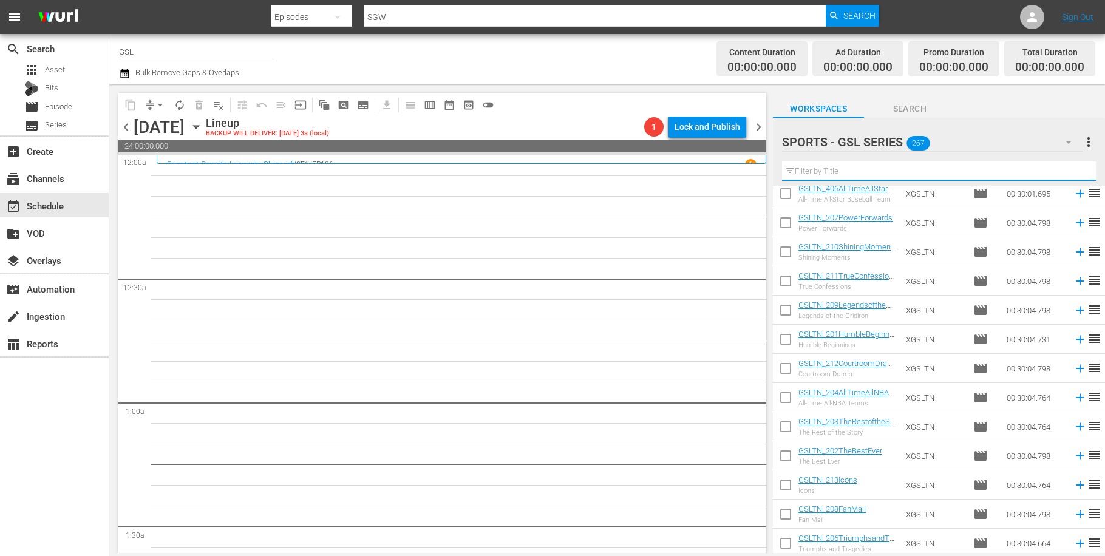
click at [815, 172] on input "text" at bounding box center [939, 171] width 314 height 19
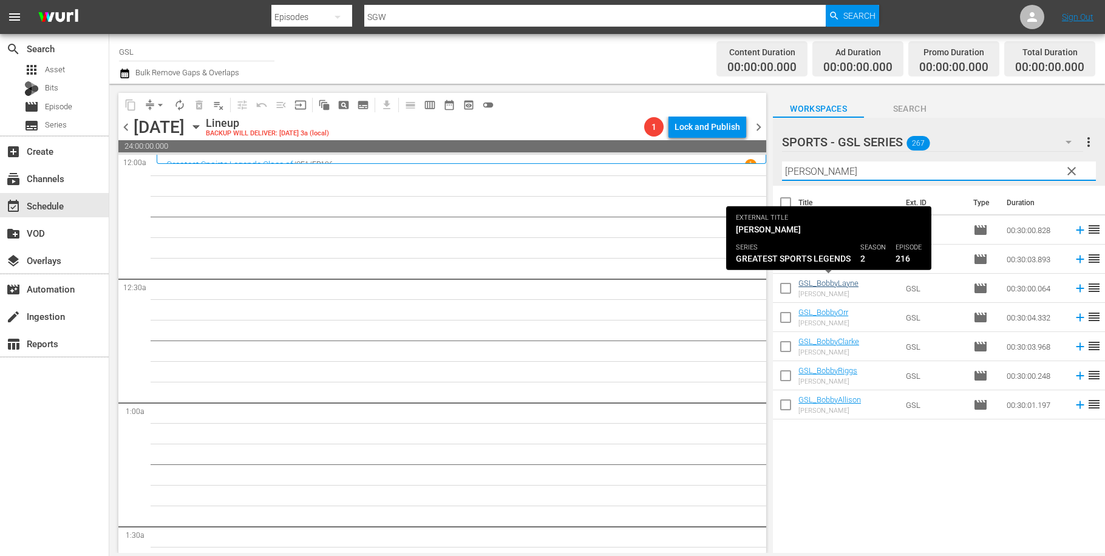
type input "[PERSON_NAME]"
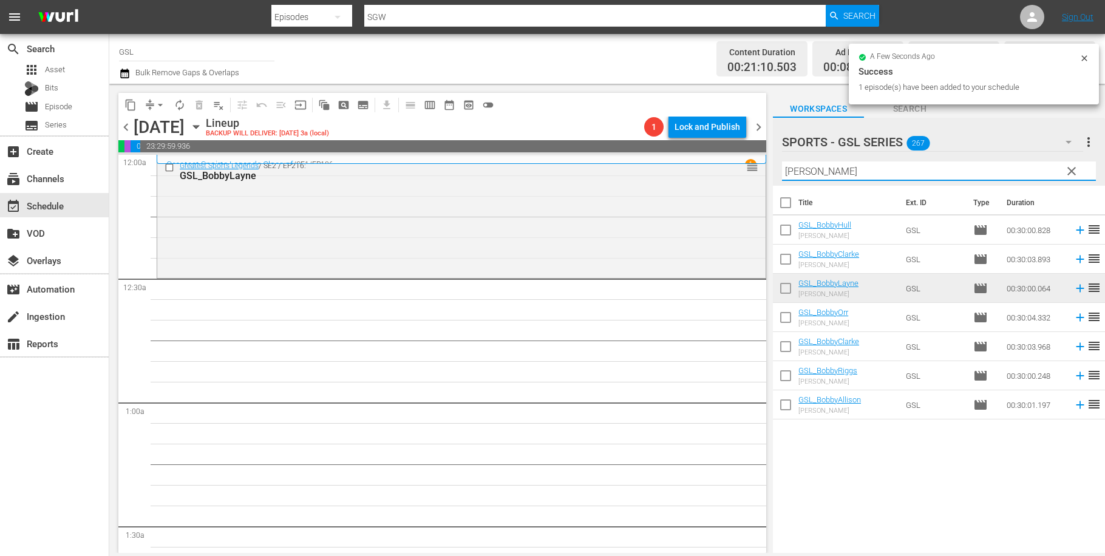
drag, startPoint x: 833, startPoint y: 170, endPoint x: 726, endPoint y: 158, distance: 106.9
click at [782, 162] on input "[PERSON_NAME]" at bounding box center [939, 171] width 314 height 19
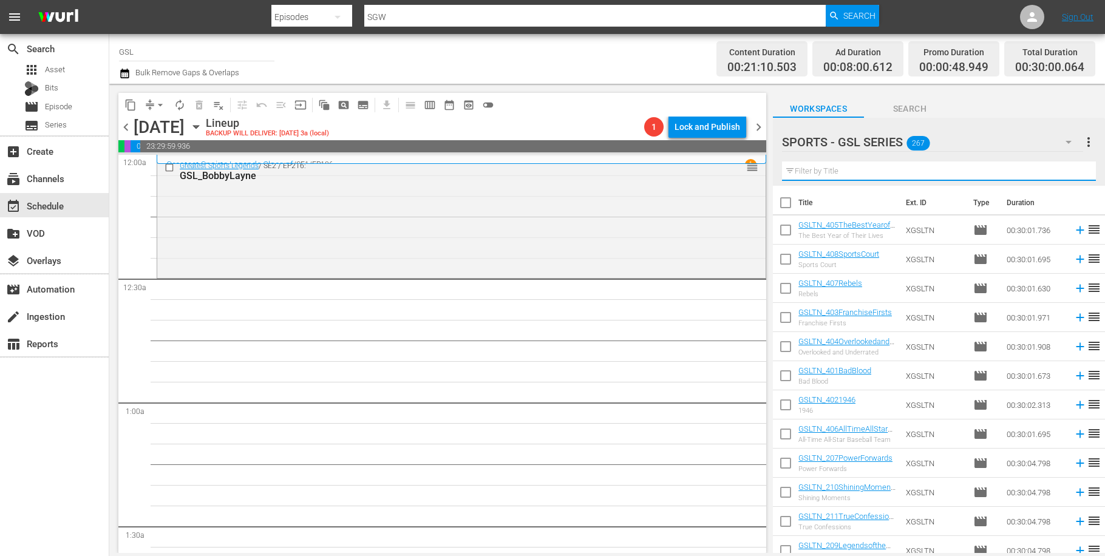
click at [853, 168] on input "text" at bounding box center [939, 171] width 314 height 19
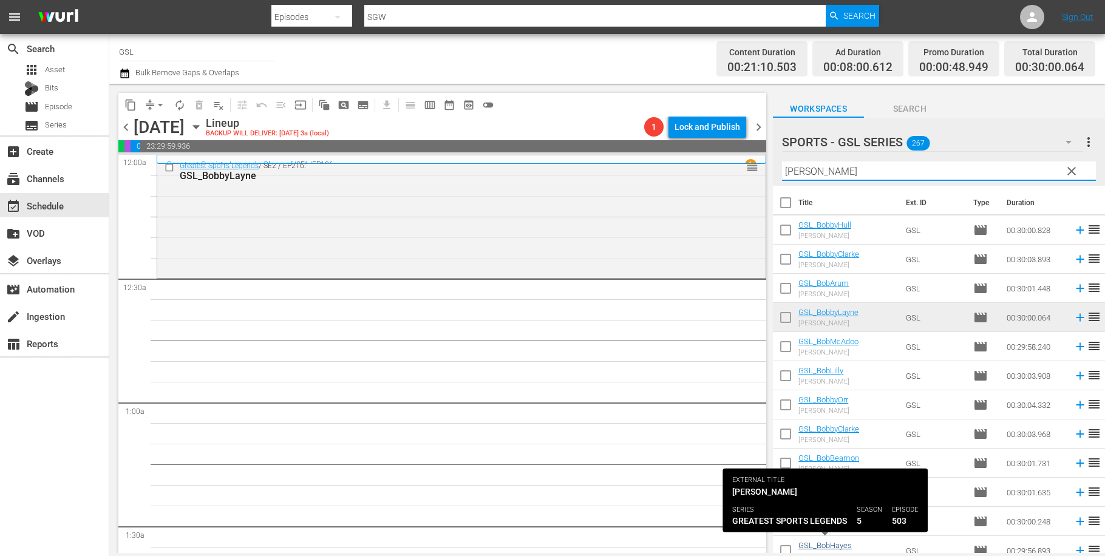
type input "[PERSON_NAME]"
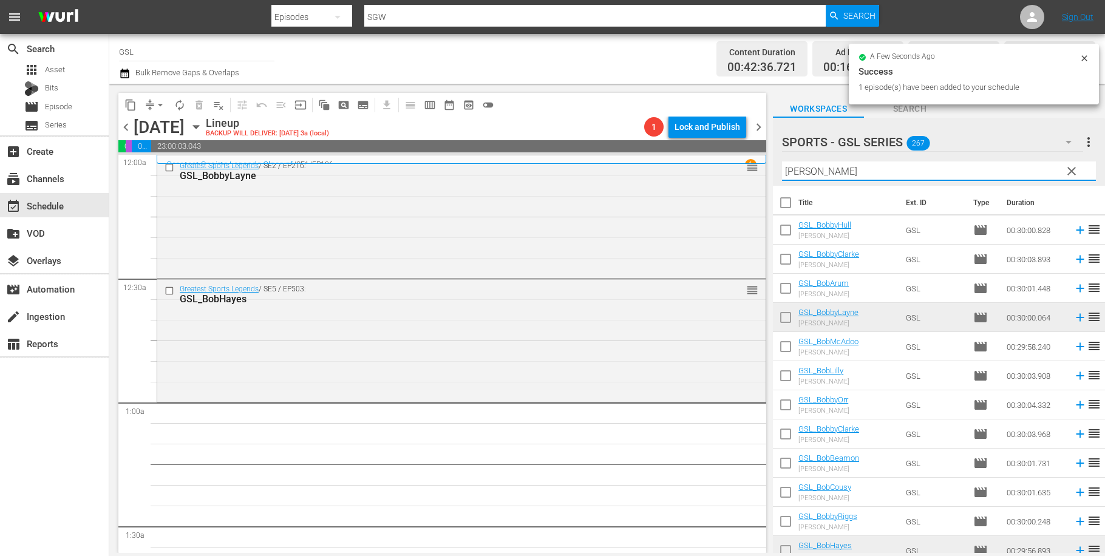
drag, startPoint x: 801, startPoint y: 169, endPoint x: 745, endPoint y: 159, distance: 56.8
click at [782, 162] on input "[PERSON_NAME]" at bounding box center [939, 171] width 314 height 19
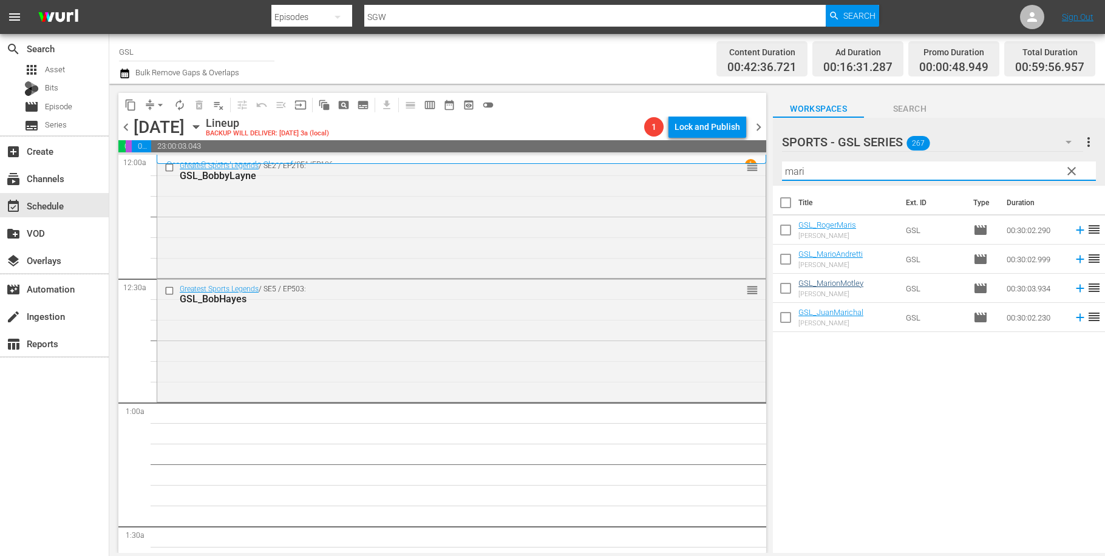
type input "mari"
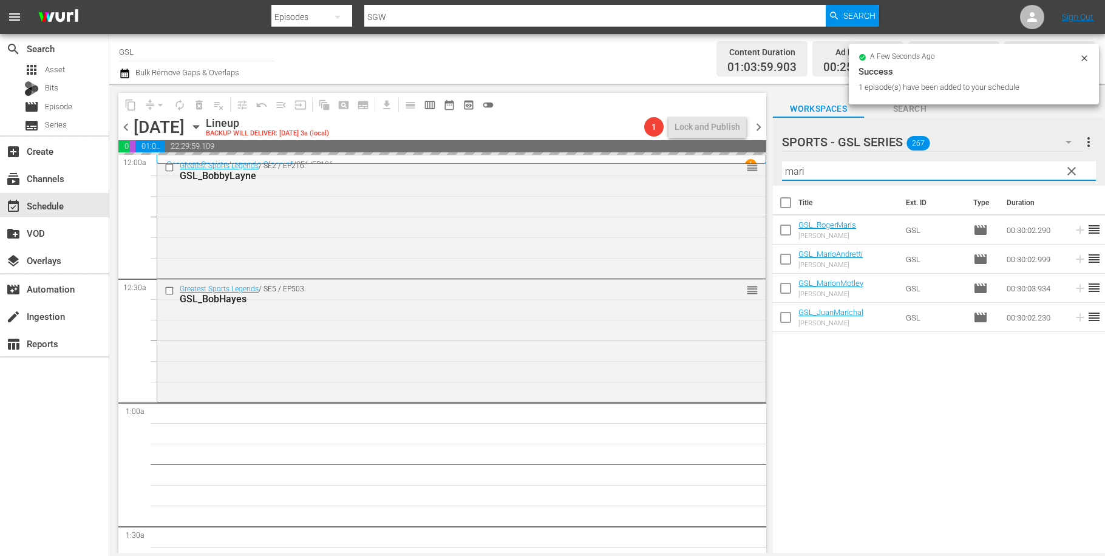
drag, startPoint x: 831, startPoint y: 168, endPoint x: 742, endPoint y: 165, distance: 89.3
click at [782, 165] on input "mari" at bounding box center [939, 171] width 314 height 19
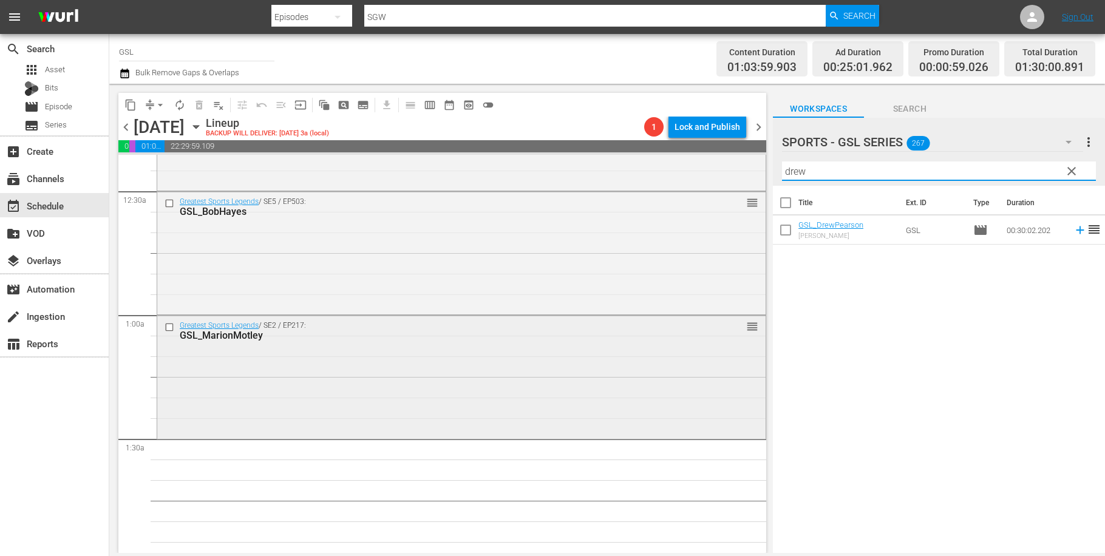
scroll to position [140, 0]
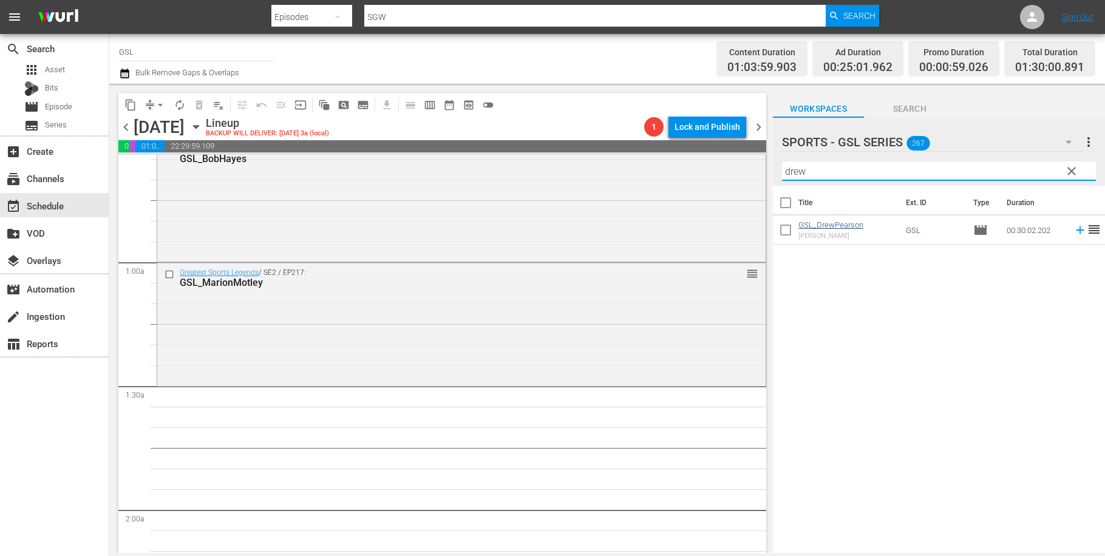
type input "drew"
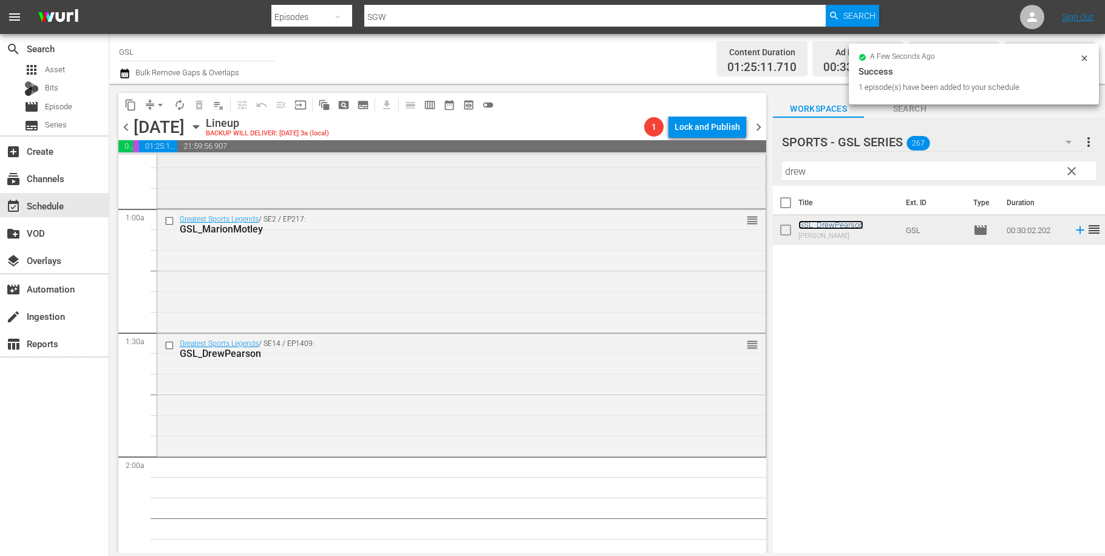
scroll to position [371, 0]
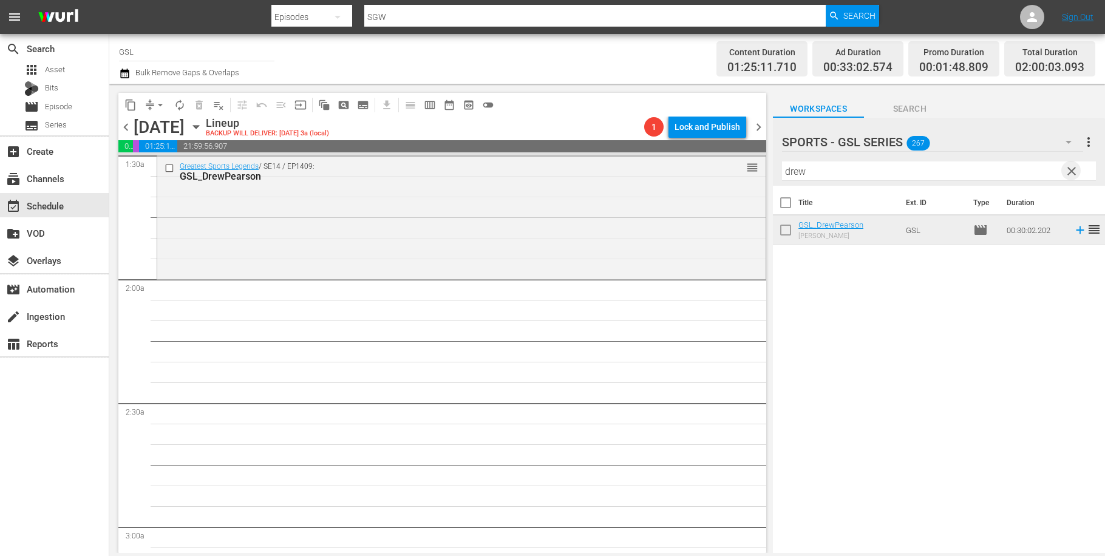
click at [1074, 171] on span "clear" at bounding box center [1072, 171] width 15 height 15
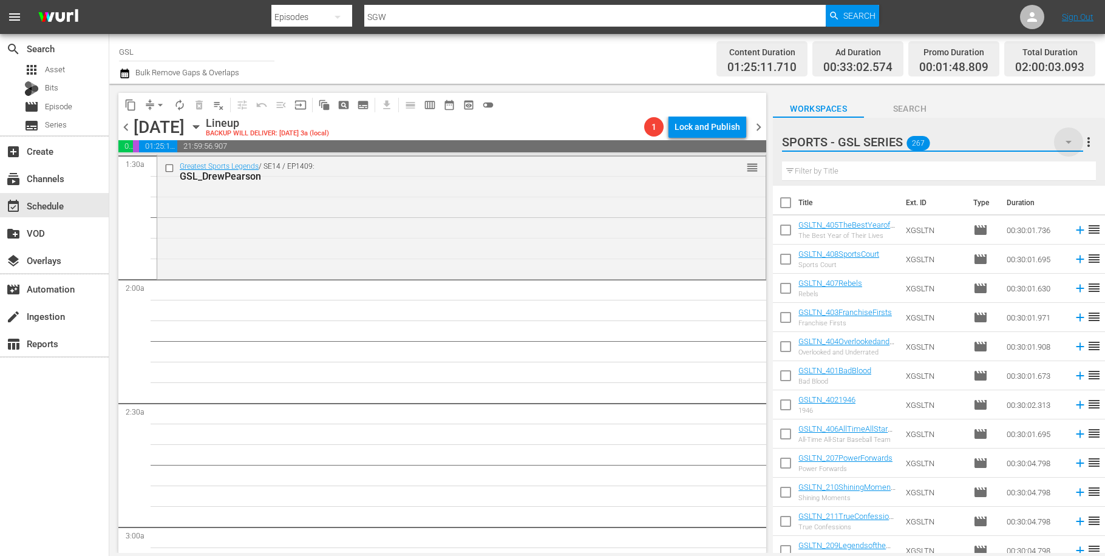
click at [1070, 141] on icon "button" at bounding box center [1069, 142] width 15 height 15
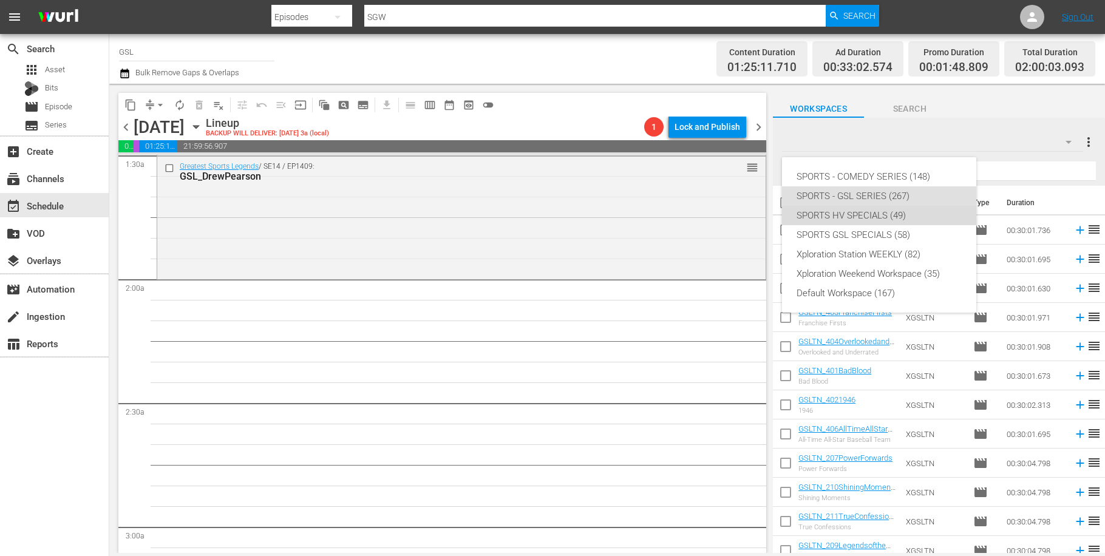
click at [869, 222] on div "SPORTS HV SPECIALS (49)" at bounding box center [879, 215] width 165 height 19
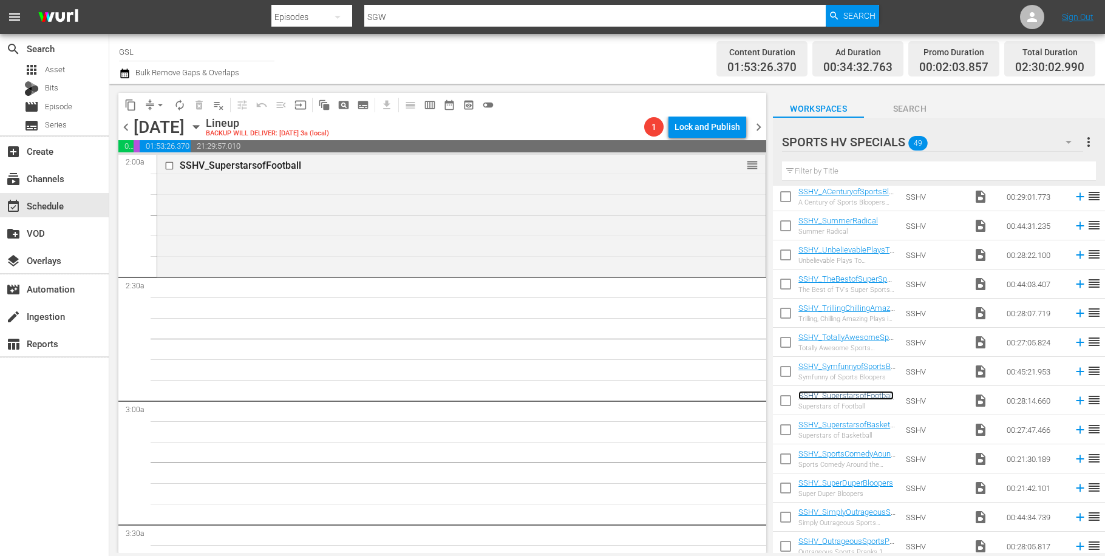
scroll to position [451, 0]
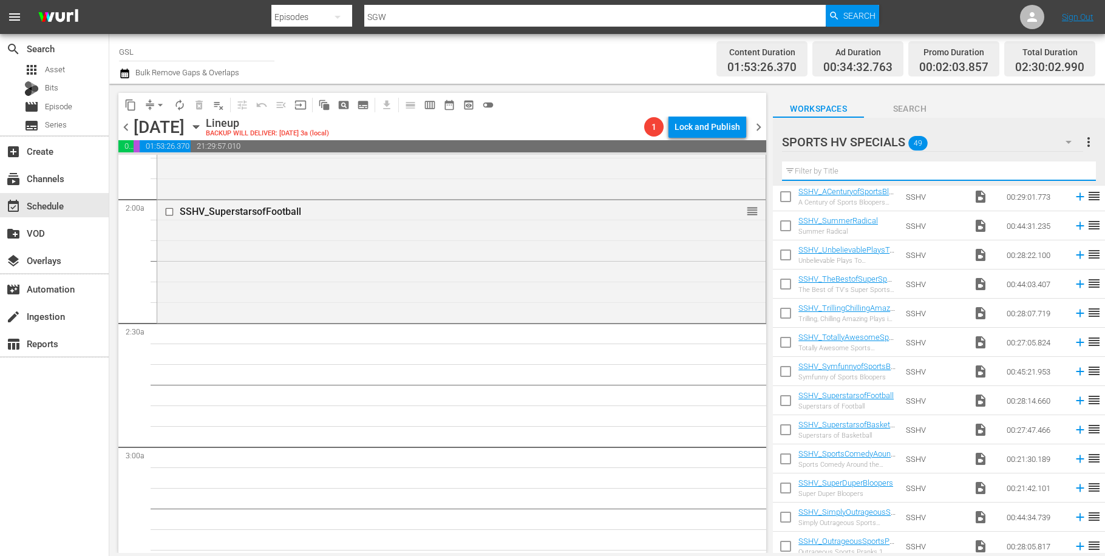
drag, startPoint x: 859, startPoint y: 176, endPoint x: 767, endPoint y: 165, distance: 93.0
click at [782, 165] on input "text" at bounding box center [939, 171] width 314 height 19
drag, startPoint x: 860, startPoint y: 169, endPoint x: 774, endPoint y: 167, distance: 85.7
click at [782, 167] on input "text" at bounding box center [939, 171] width 314 height 19
type input "f"
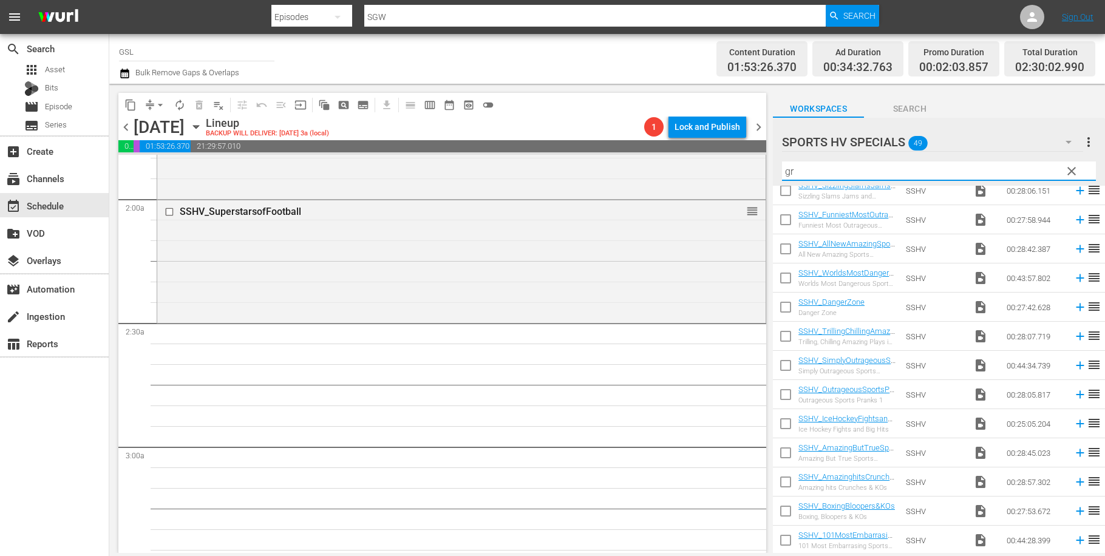
scroll to position [0, 0]
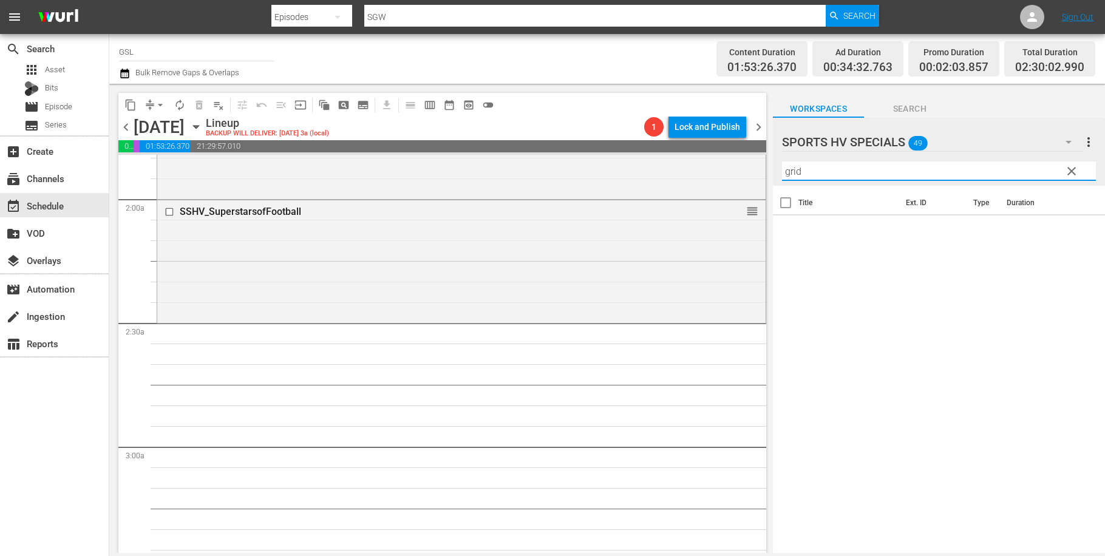
drag, startPoint x: 792, startPoint y: 171, endPoint x: 759, endPoint y: 166, distance: 33.2
click at [782, 166] on input "grid" at bounding box center [939, 171] width 314 height 19
type input "iron"
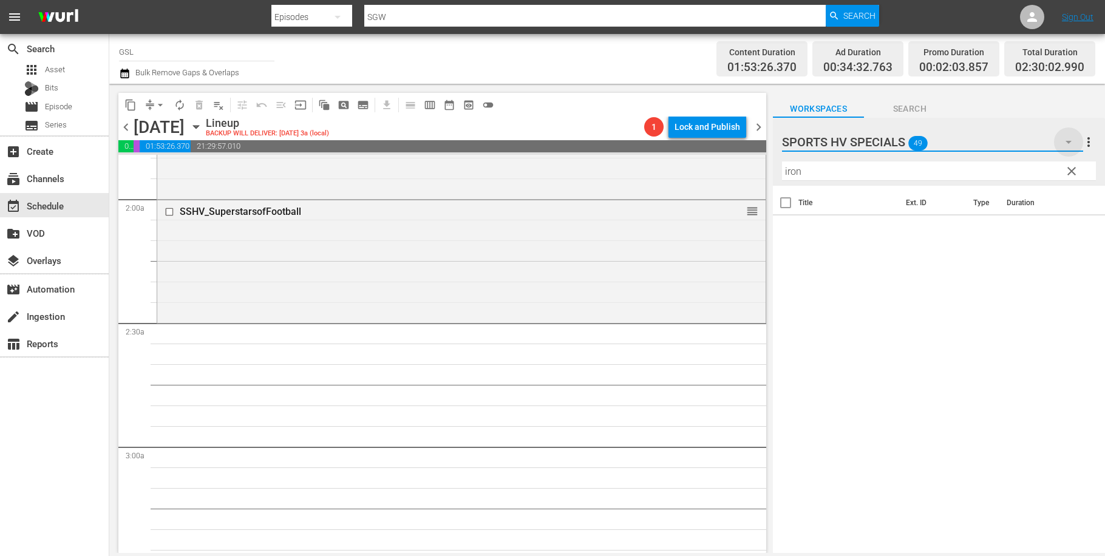
click at [1071, 143] on icon "button" at bounding box center [1069, 142] width 15 height 15
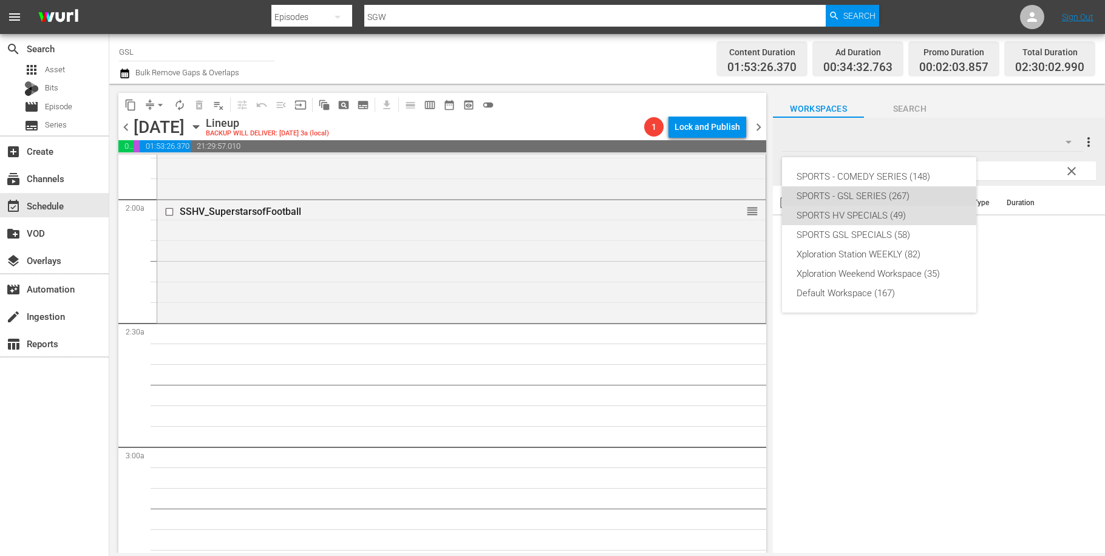
click at [867, 197] on div "SPORTS - GSL SERIES (267)" at bounding box center [879, 195] width 165 height 19
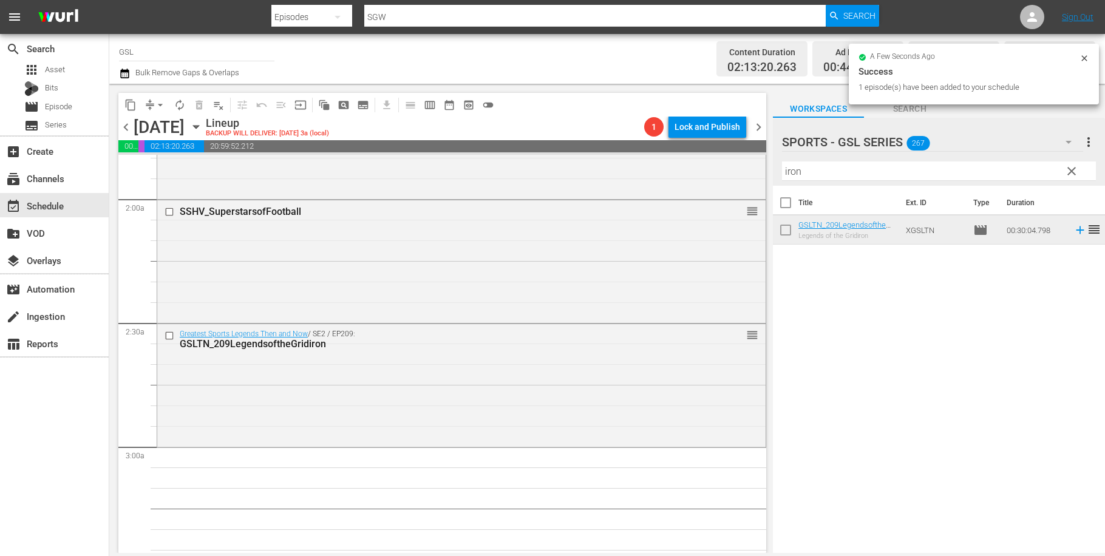
click at [1078, 171] on span "clear" at bounding box center [1072, 171] width 15 height 15
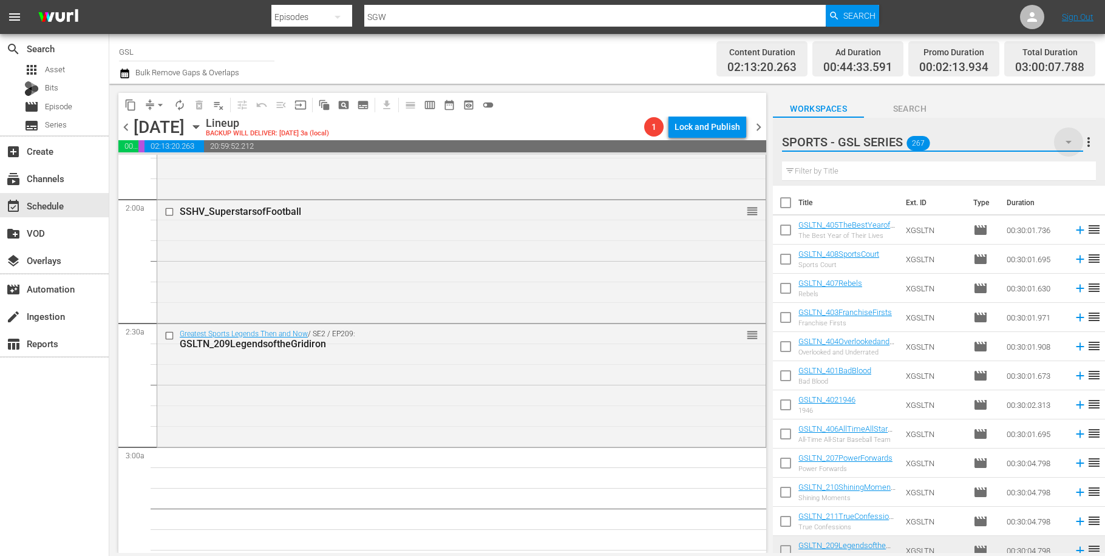
click at [1070, 145] on icon "button" at bounding box center [1069, 142] width 15 height 15
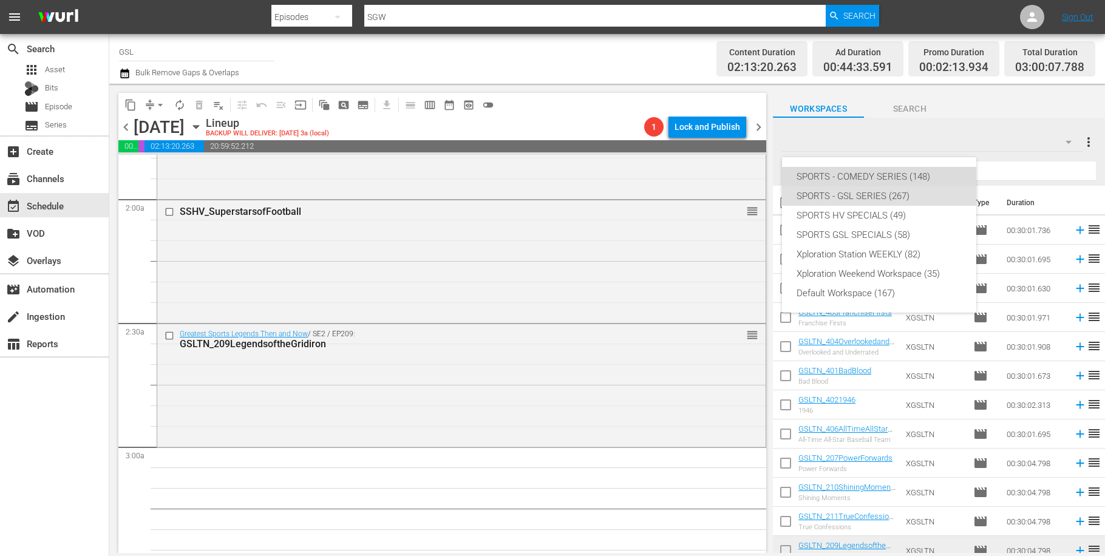
click at [871, 183] on div "SPORTS - COMEDY SERIES (148)" at bounding box center [879, 176] width 165 height 19
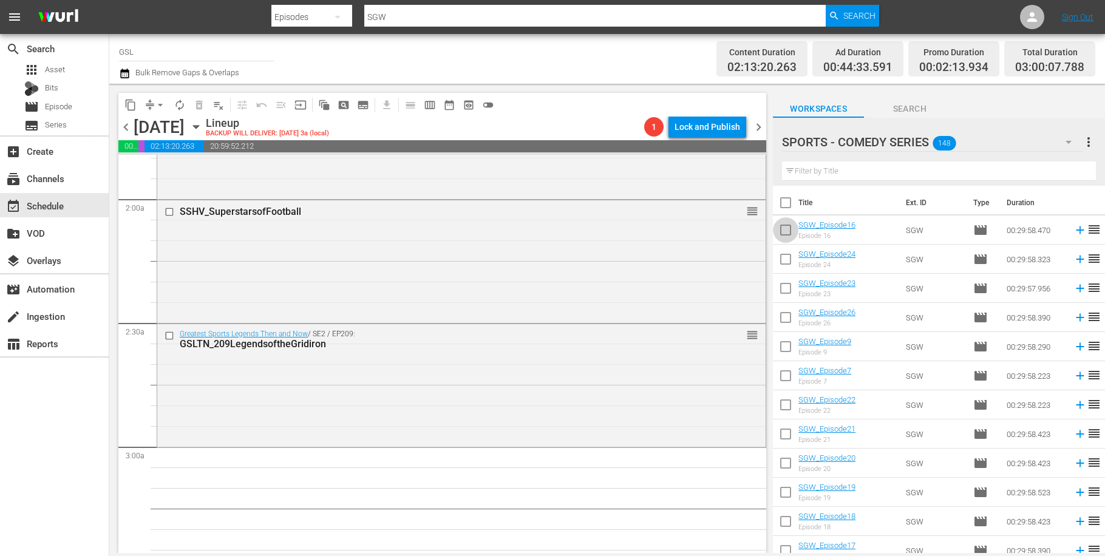
click at [796, 236] on input "checkbox" at bounding box center [786, 233] width 26 height 26
checkbox input "true"
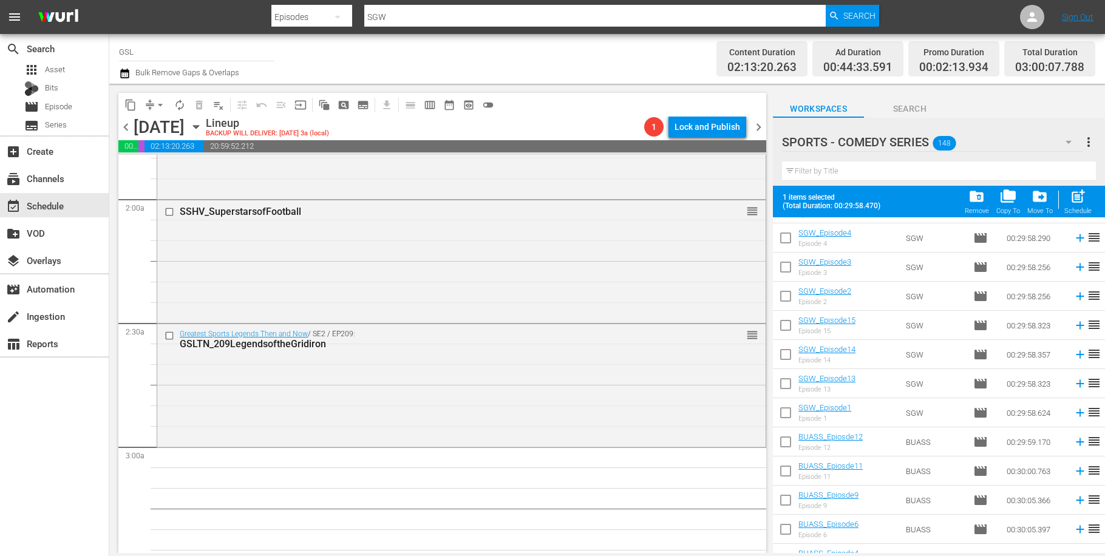
scroll to position [596, 0]
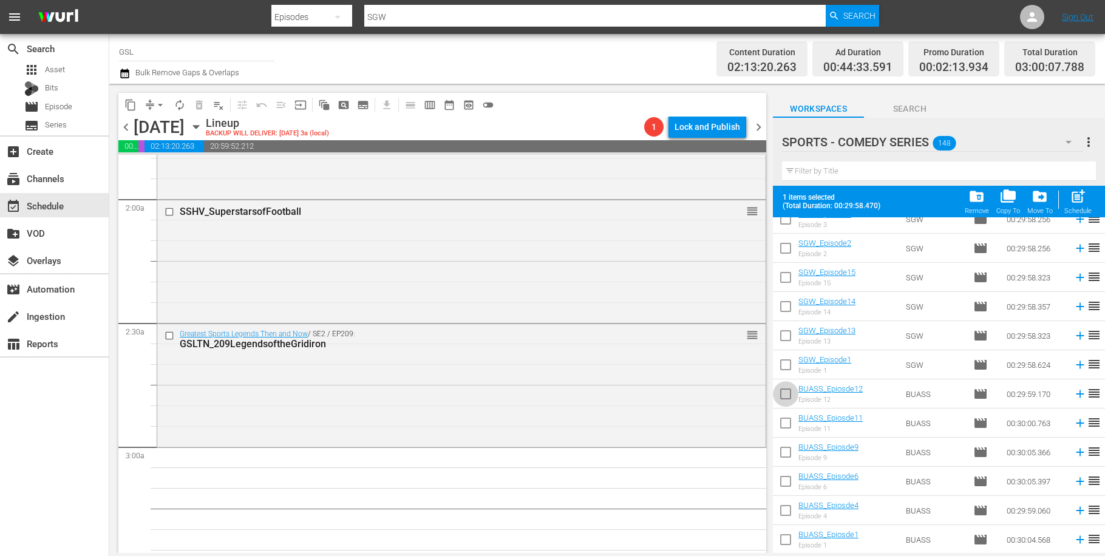
click at [786, 395] on input "checkbox" at bounding box center [786, 397] width 26 height 26
checkbox input "true"
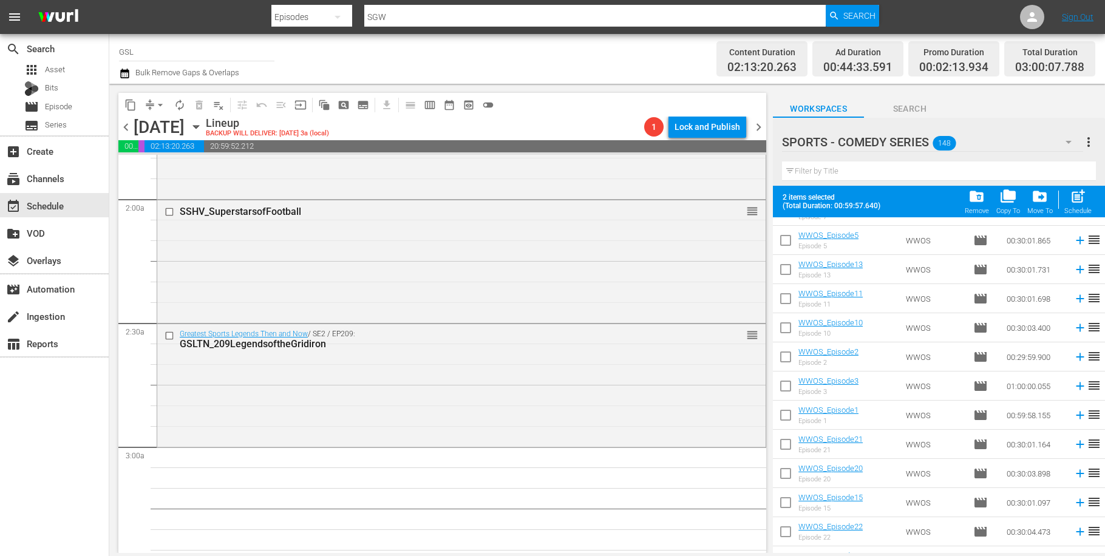
scroll to position [1097, 0]
click at [788, 393] on input "checkbox" at bounding box center [786, 391] width 26 height 26
checkbox input "true"
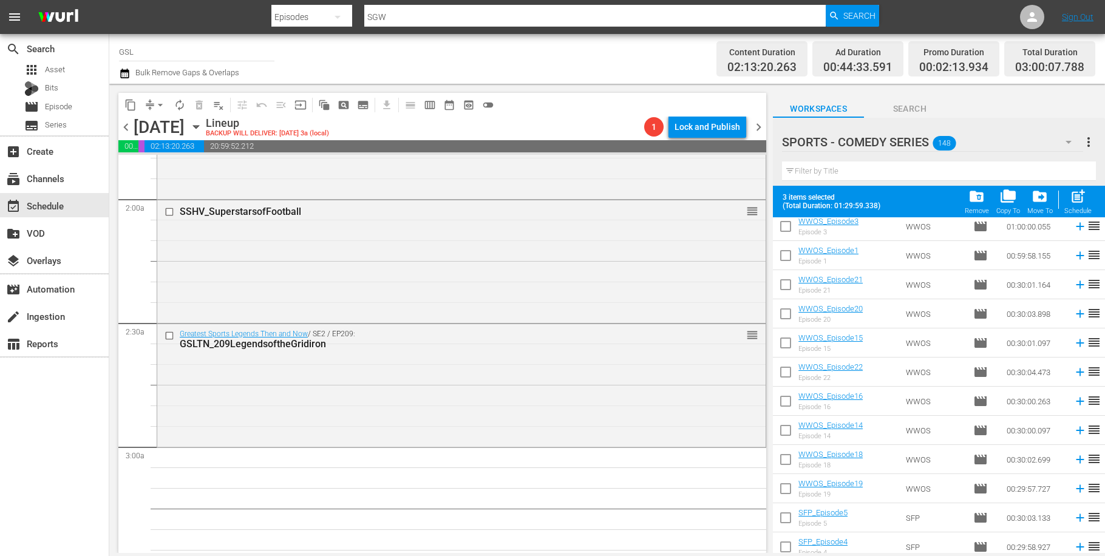
scroll to position [1471, 0]
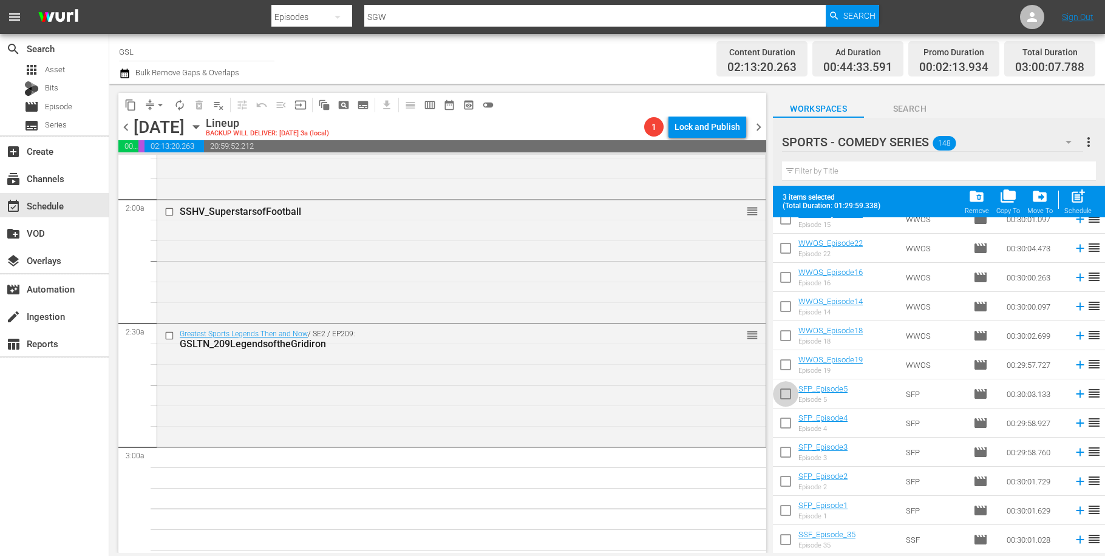
click at [782, 396] on input "checkbox" at bounding box center [786, 397] width 26 height 26
checkbox input "true"
drag, startPoint x: 780, startPoint y: 451, endPoint x: 842, endPoint y: 446, distance: 62.2
click at [780, 451] on input "checkbox" at bounding box center [786, 455] width 26 height 26
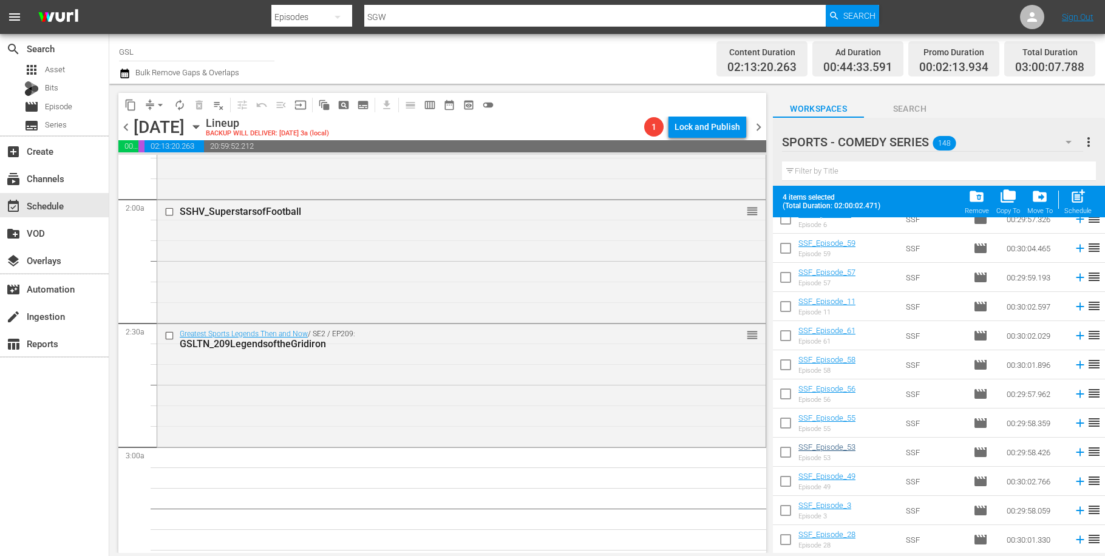
checkbox input "true"
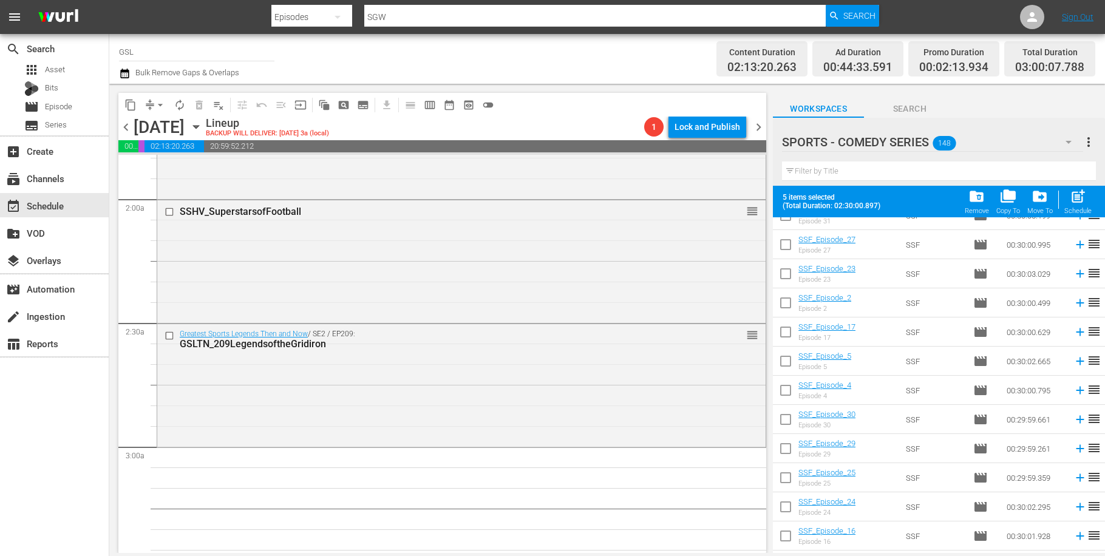
scroll to position [3220, 0]
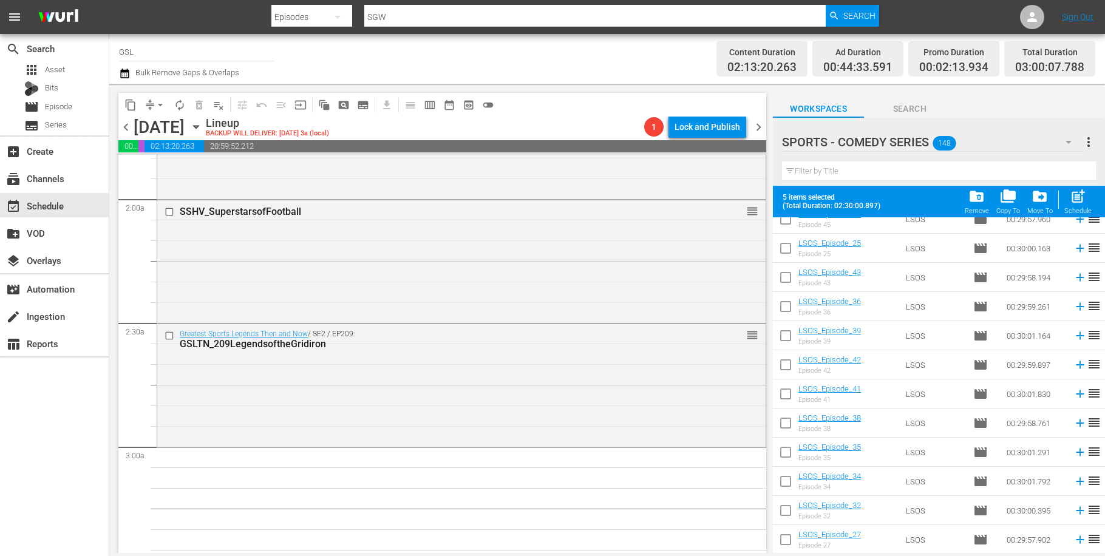
click at [779, 456] on input "checkbox" at bounding box center [786, 455] width 26 height 26
checkbox input "true"
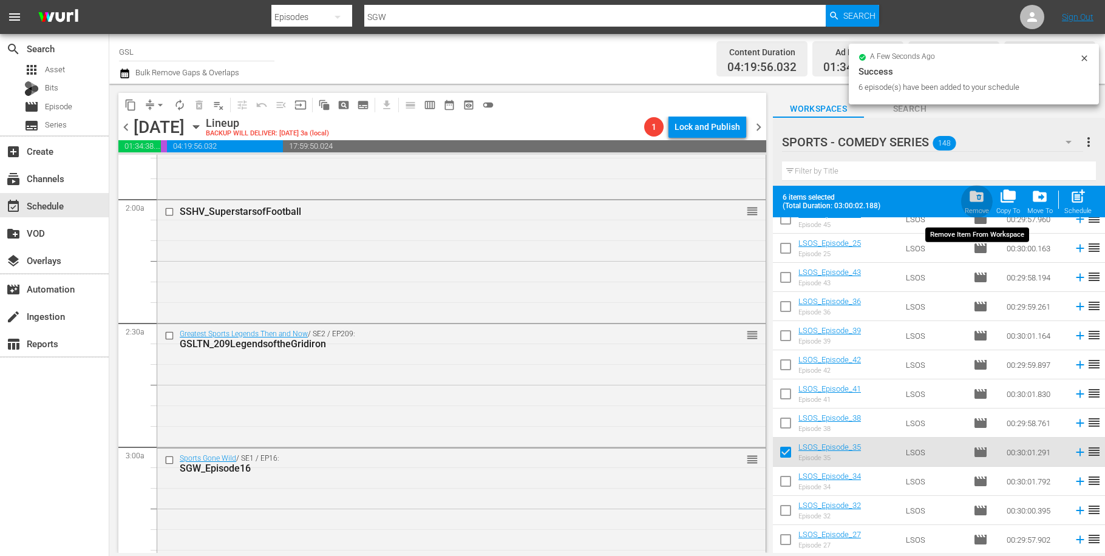
click at [983, 200] on span "folder_delete" at bounding box center [977, 196] width 16 height 16
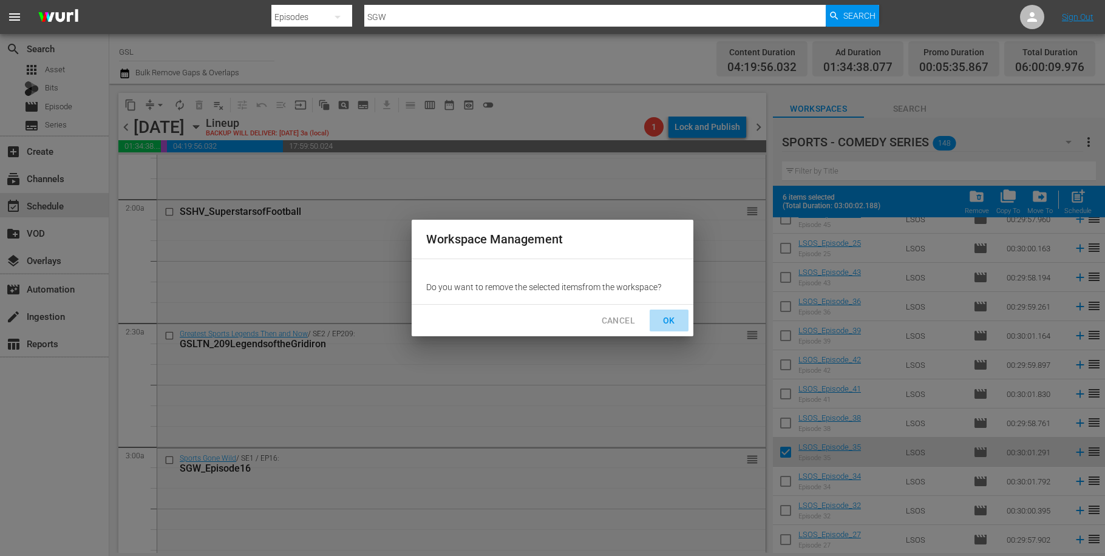
click at [675, 319] on span "OK" at bounding box center [669, 320] width 19 height 15
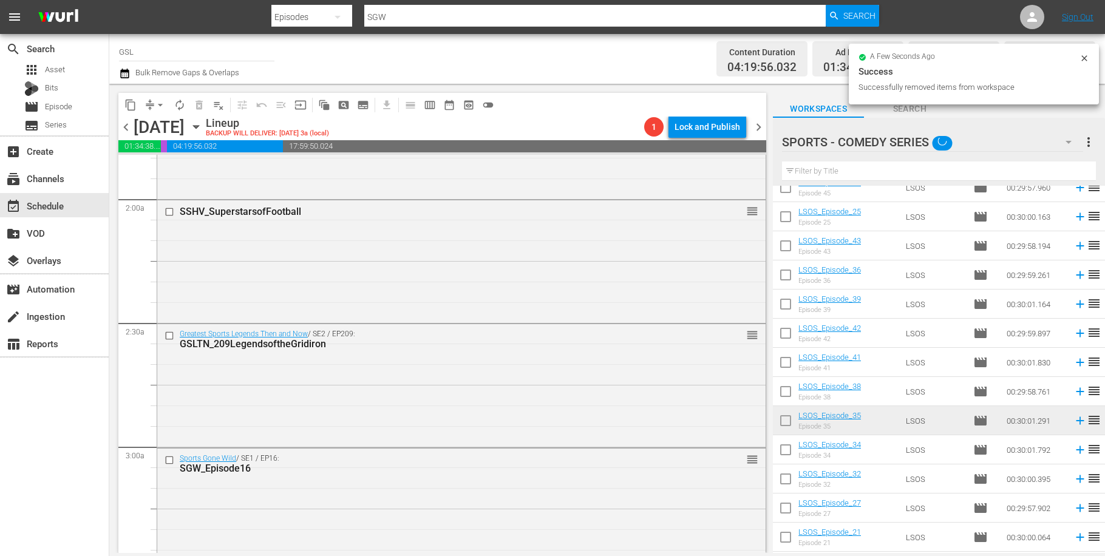
checkbox input "false"
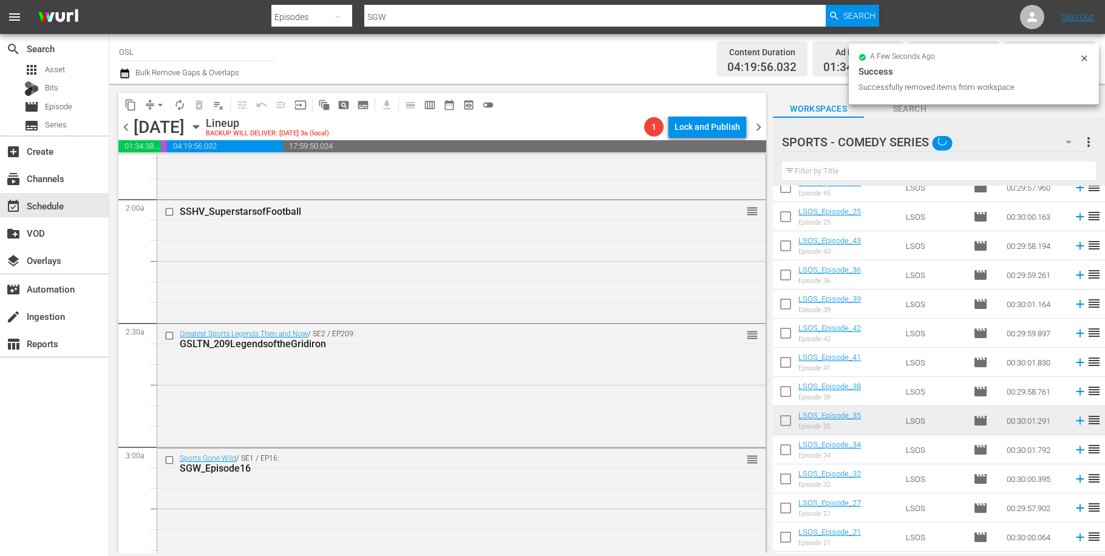
checkbox input "false"
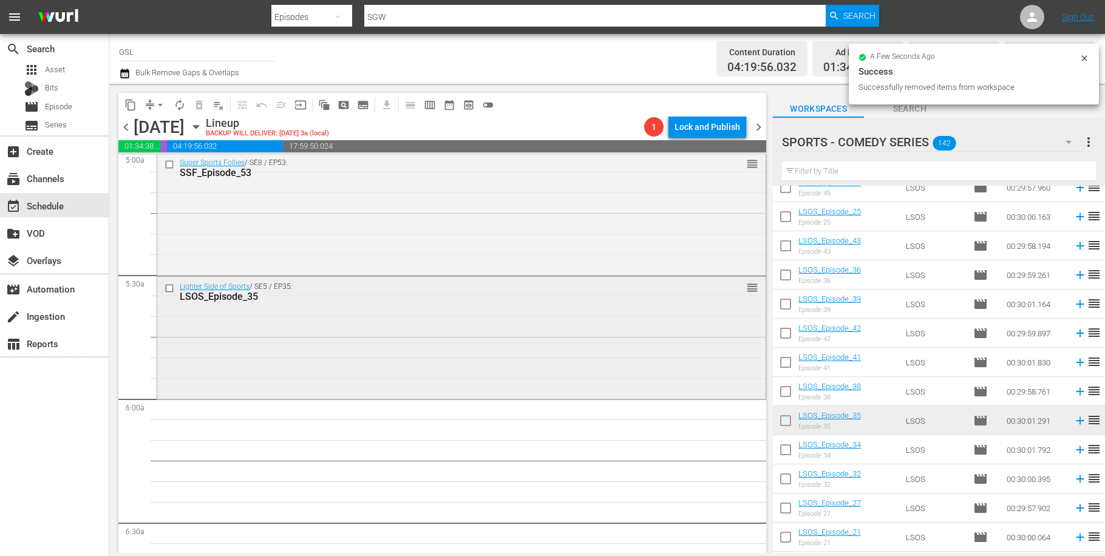
scroll to position [1273, 0]
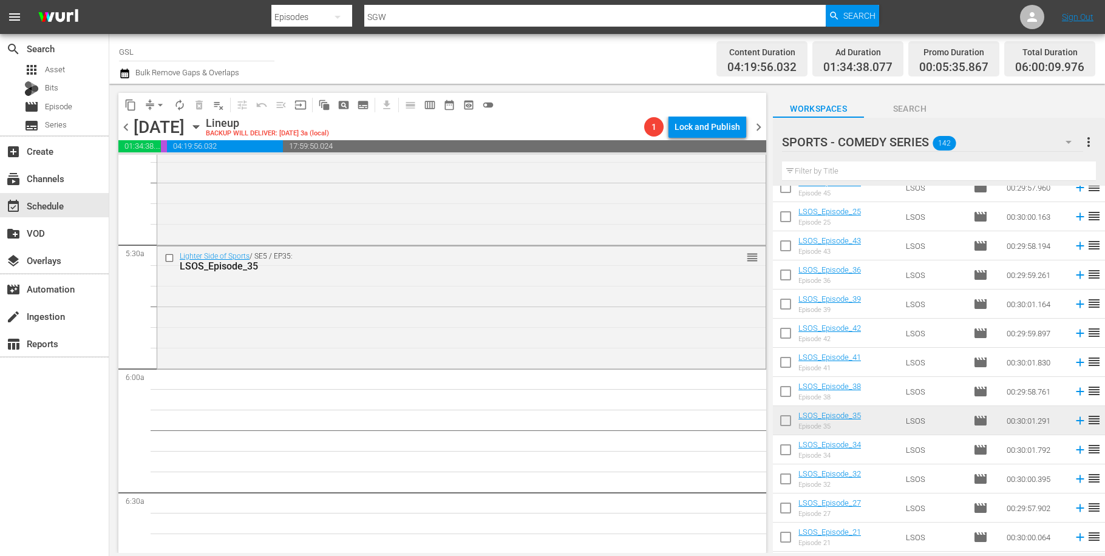
click at [1068, 141] on icon "button" at bounding box center [1069, 142] width 6 height 3
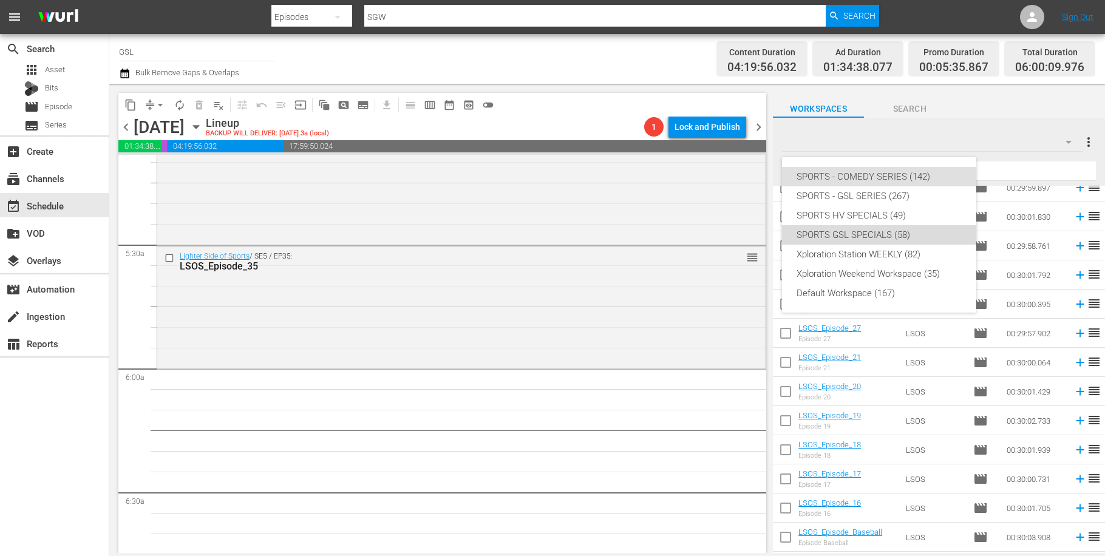
click at [895, 242] on div "SPORTS GSL SPECIALS (58)" at bounding box center [879, 234] width 165 height 19
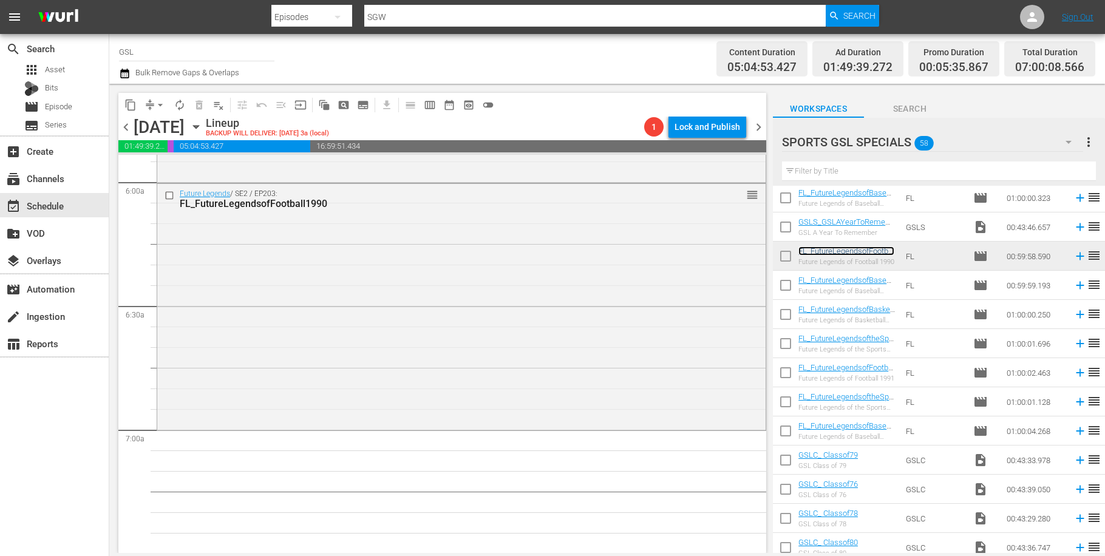
scroll to position [1663, 0]
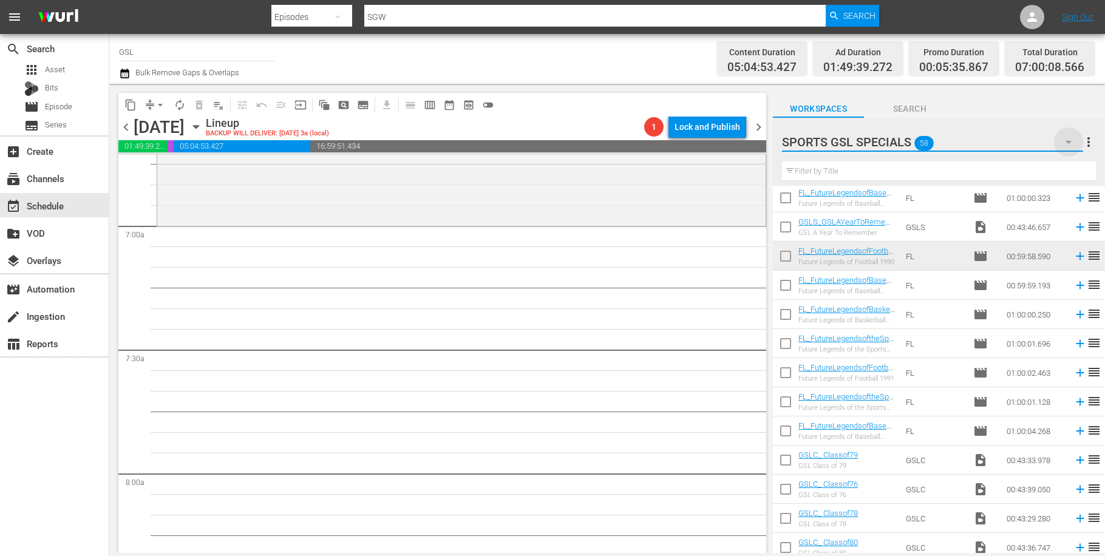
click at [1065, 143] on icon "button" at bounding box center [1069, 142] width 15 height 15
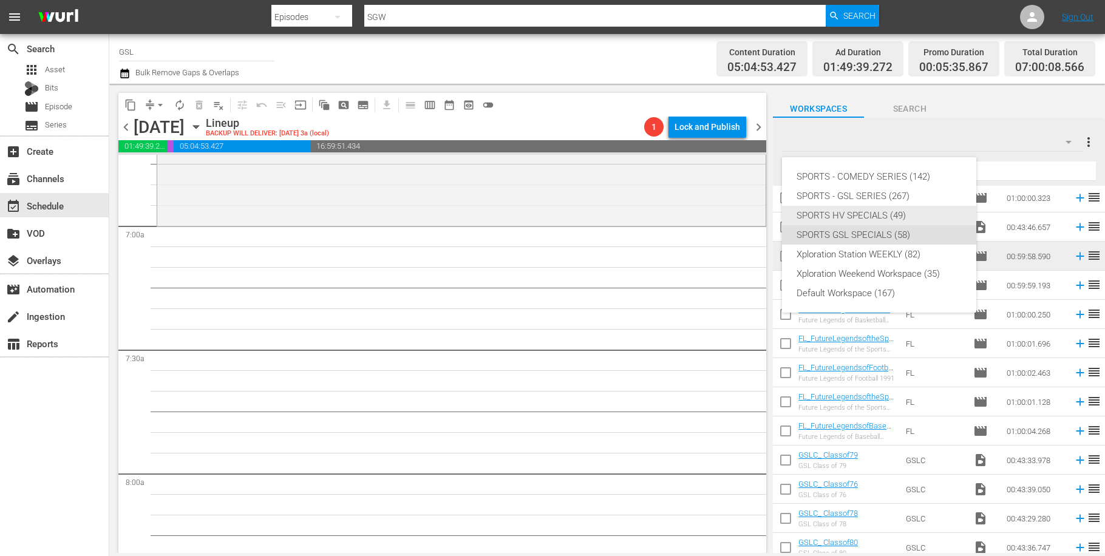
click at [889, 217] on div "SPORTS HV SPECIALS (49)" at bounding box center [879, 215] width 165 height 19
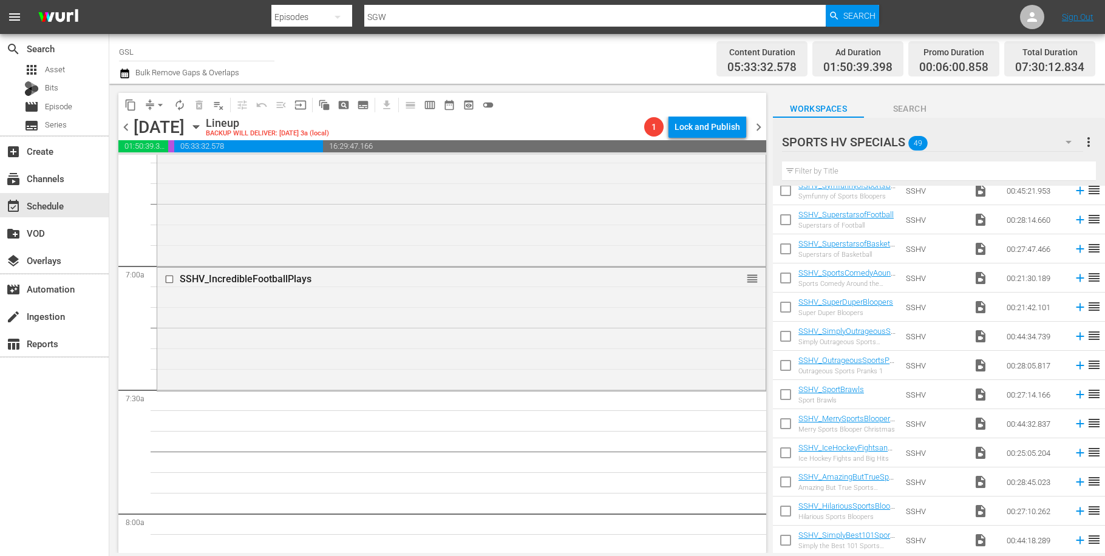
scroll to position [738, 0]
click at [849, 397] on div "SSHV_SportBrawls Sport Brawls" at bounding box center [832, 395] width 66 height 19
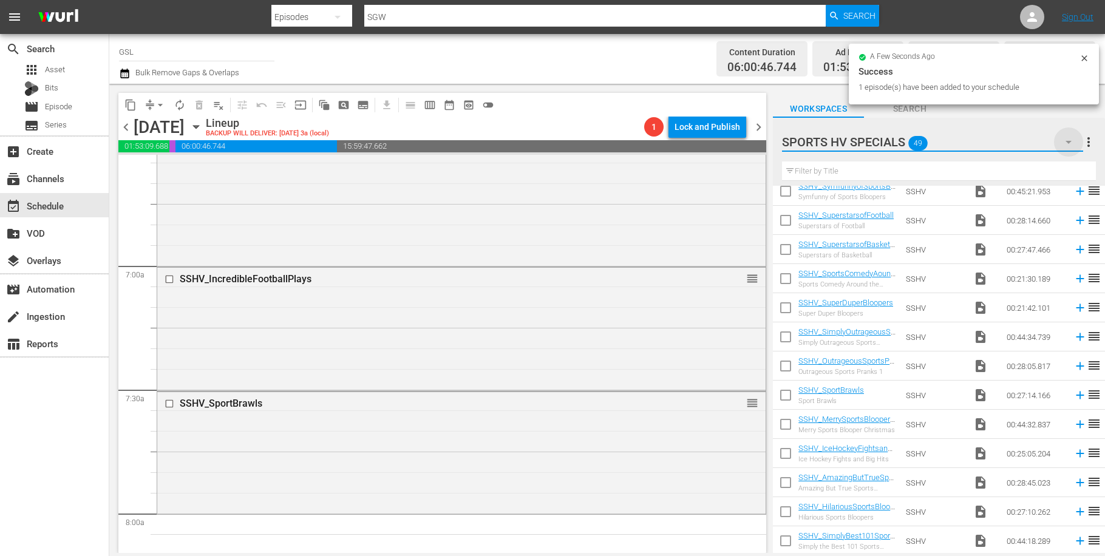
click at [1071, 137] on icon "button" at bounding box center [1069, 142] width 15 height 15
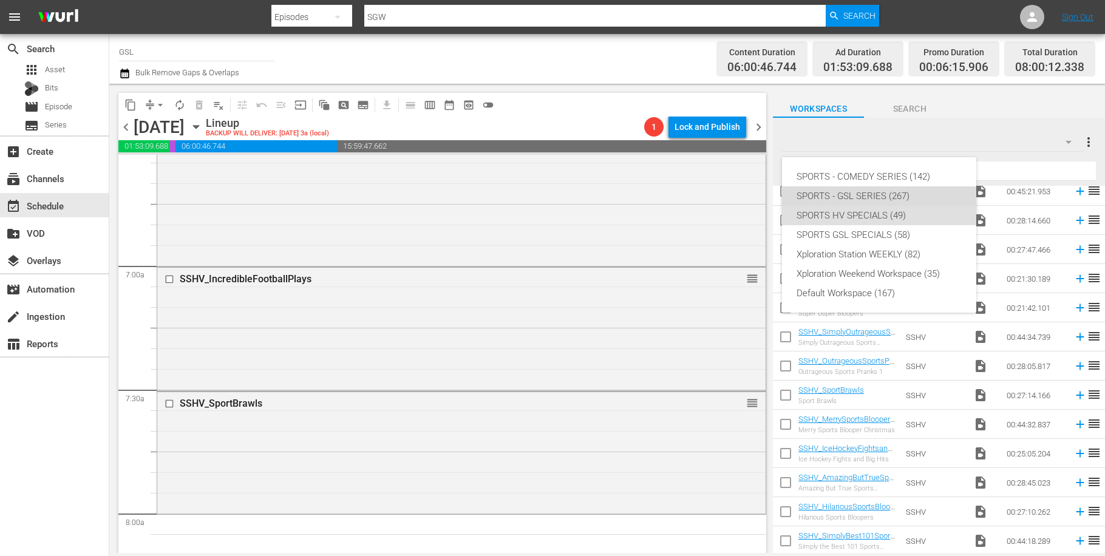
click at [875, 196] on div "SPORTS - GSL SERIES (267)" at bounding box center [879, 195] width 165 height 19
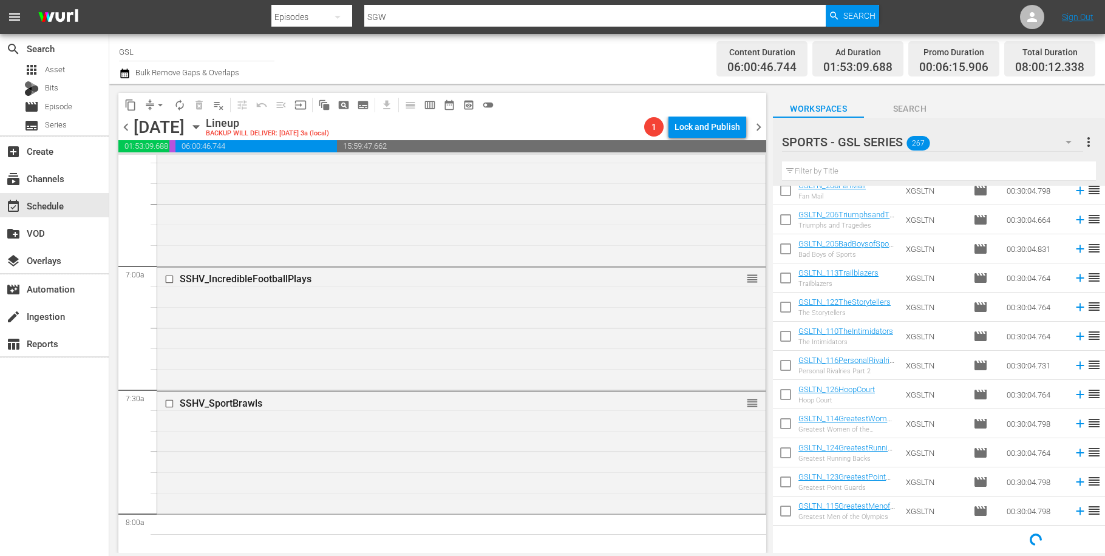
scroll to position [565, 0]
click at [826, 165] on input "text" at bounding box center [939, 171] width 314 height 19
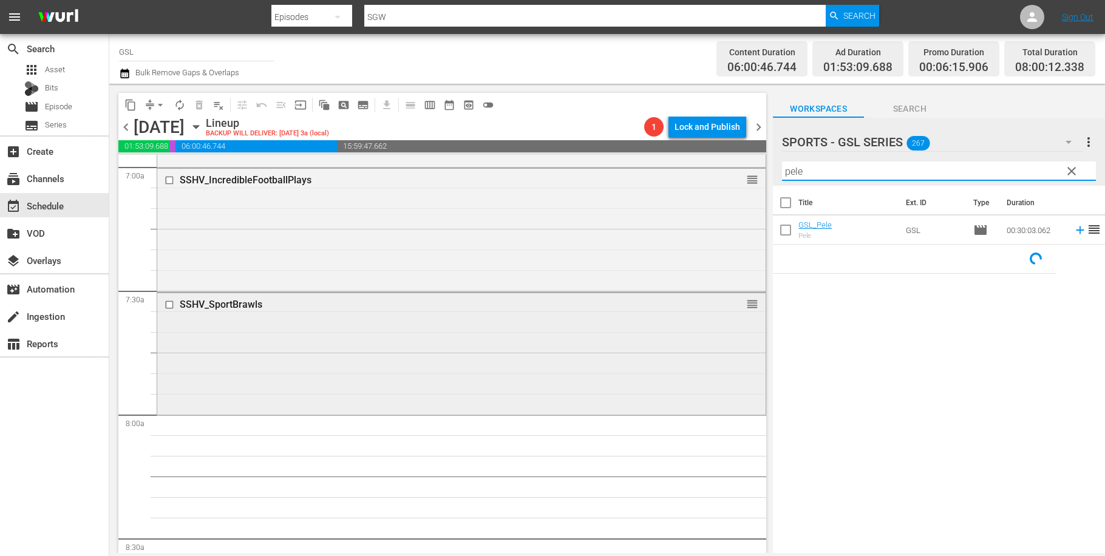
scroll to position [1854, 0]
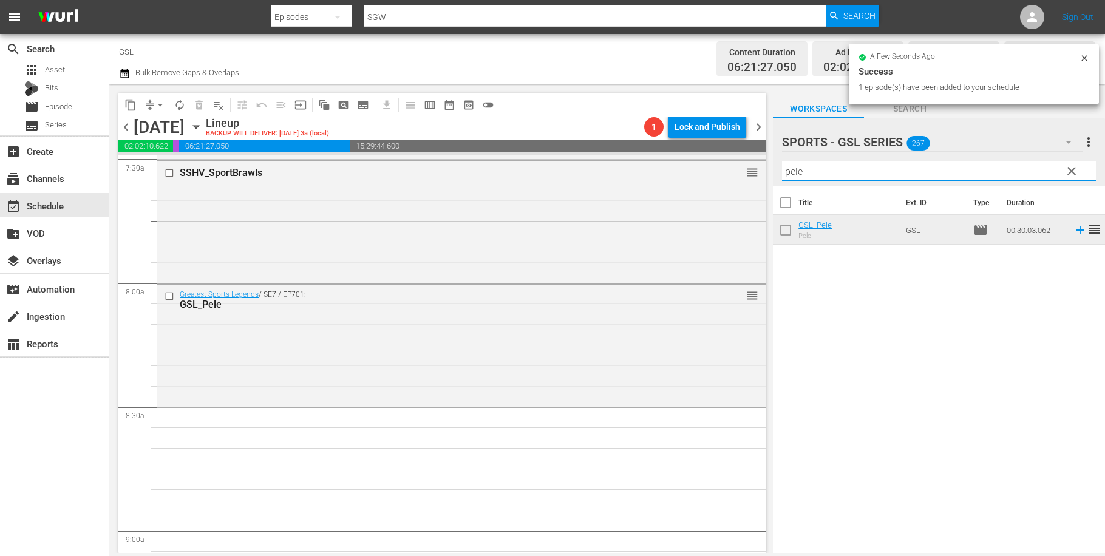
drag, startPoint x: 794, startPoint y: 171, endPoint x: 739, endPoint y: 168, distance: 55.3
click at [782, 168] on input "pele" at bounding box center [939, 171] width 314 height 19
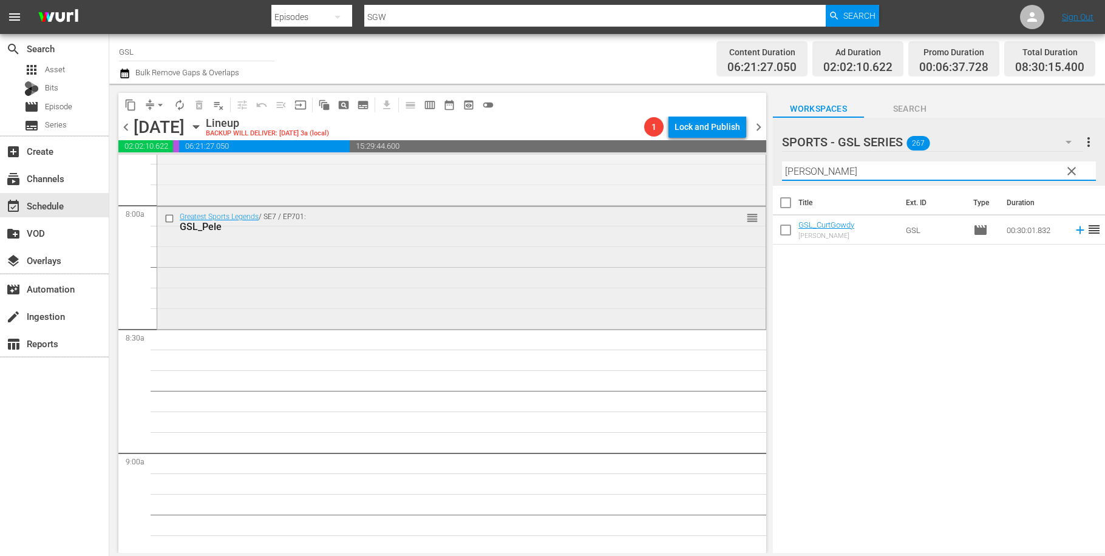
scroll to position [1964, 0]
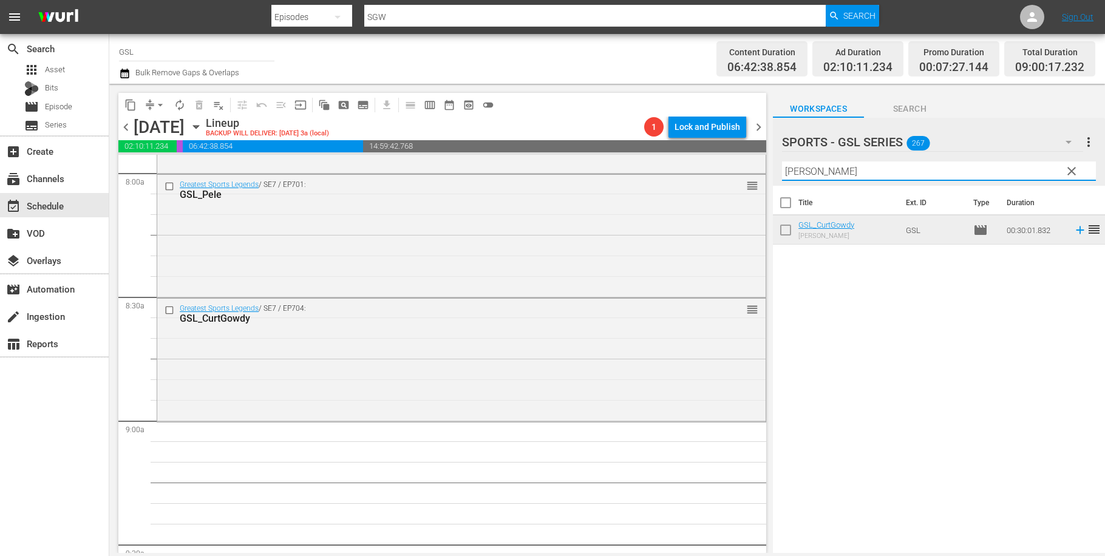
drag, startPoint x: 817, startPoint y: 165, endPoint x: 759, endPoint y: 169, distance: 57.9
click at [782, 169] on input "[PERSON_NAME]" at bounding box center [939, 171] width 314 height 19
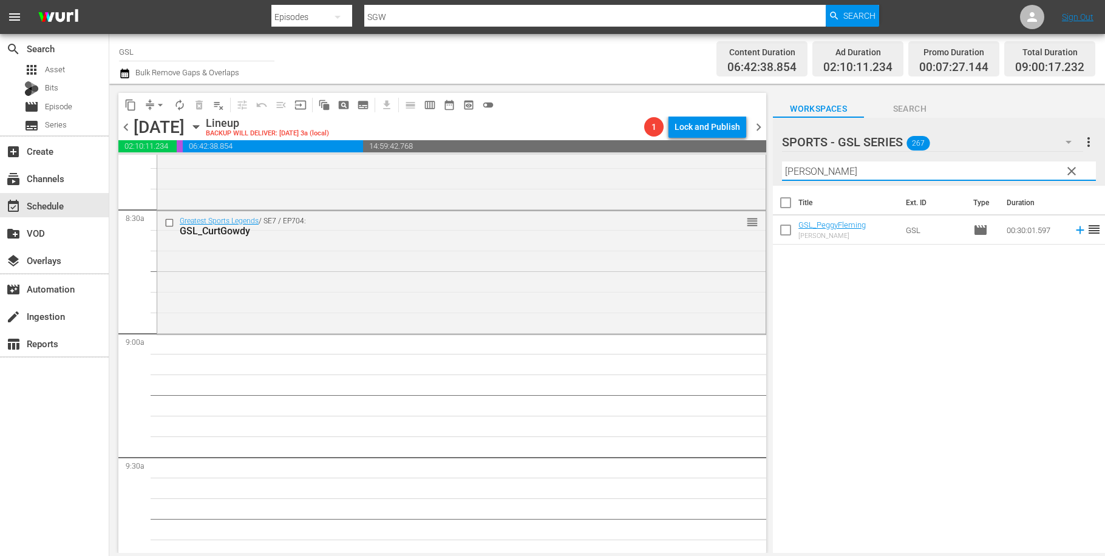
scroll to position [2054, 0]
type input "[PERSON_NAME]"
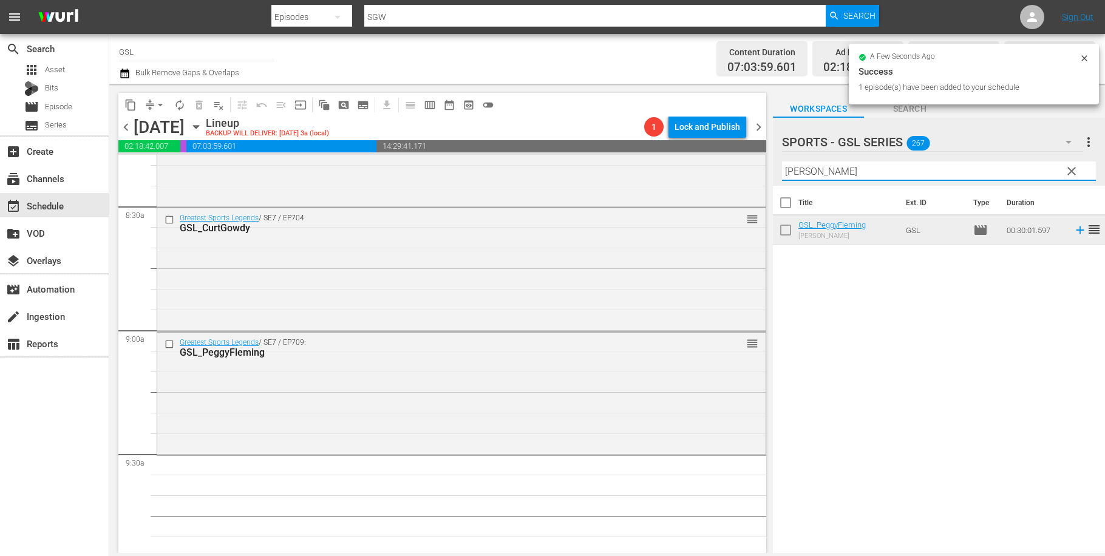
drag, startPoint x: 826, startPoint y: 174, endPoint x: 742, endPoint y: 166, distance: 84.2
click at [782, 166] on input "[PERSON_NAME]" at bounding box center [939, 171] width 314 height 19
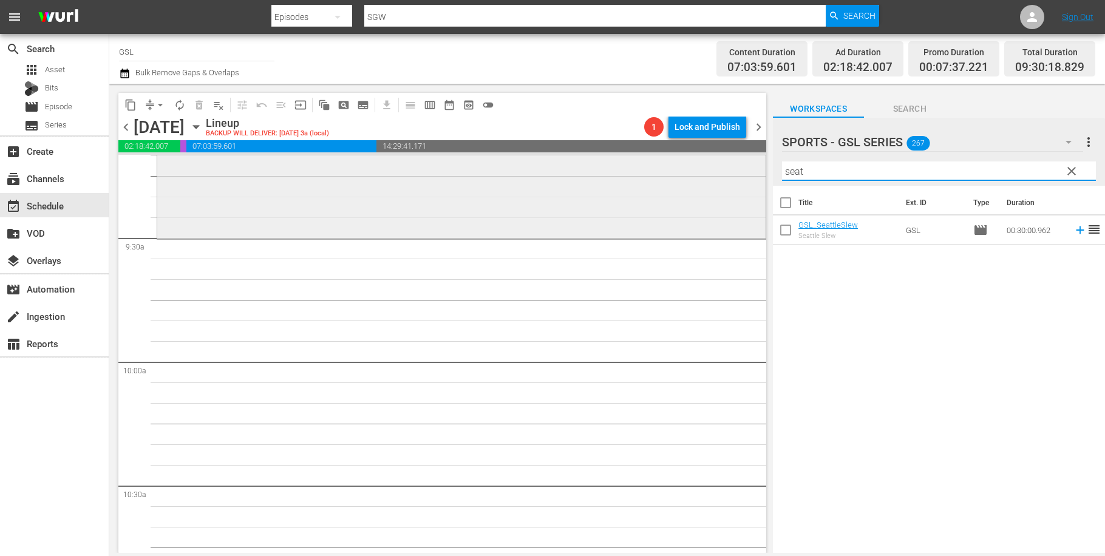
scroll to position [2275, 0]
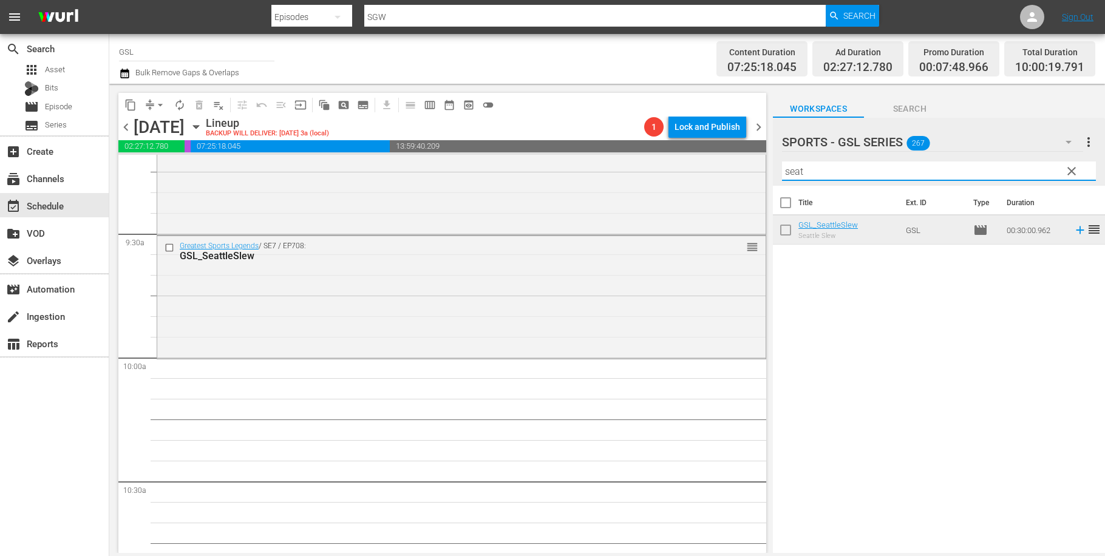
drag, startPoint x: 816, startPoint y: 174, endPoint x: 733, endPoint y: 165, distance: 83.6
click at [782, 165] on input "seat" at bounding box center [939, 171] width 314 height 19
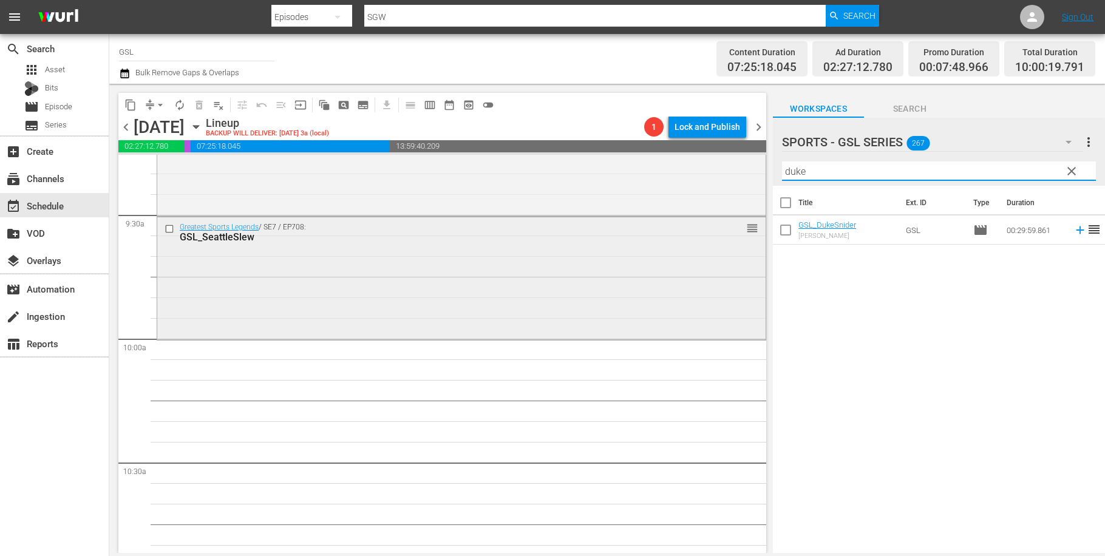
scroll to position [2395, 0]
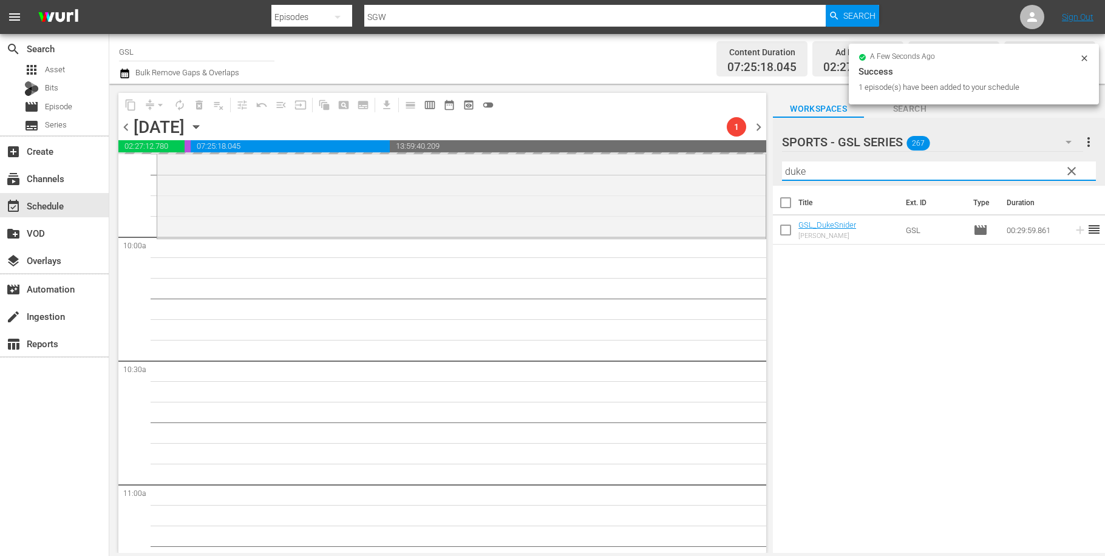
drag, startPoint x: 760, startPoint y: 169, endPoint x: 741, endPoint y: 166, distance: 18.5
click at [782, 166] on input "duke" at bounding box center [939, 171] width 314 height 19
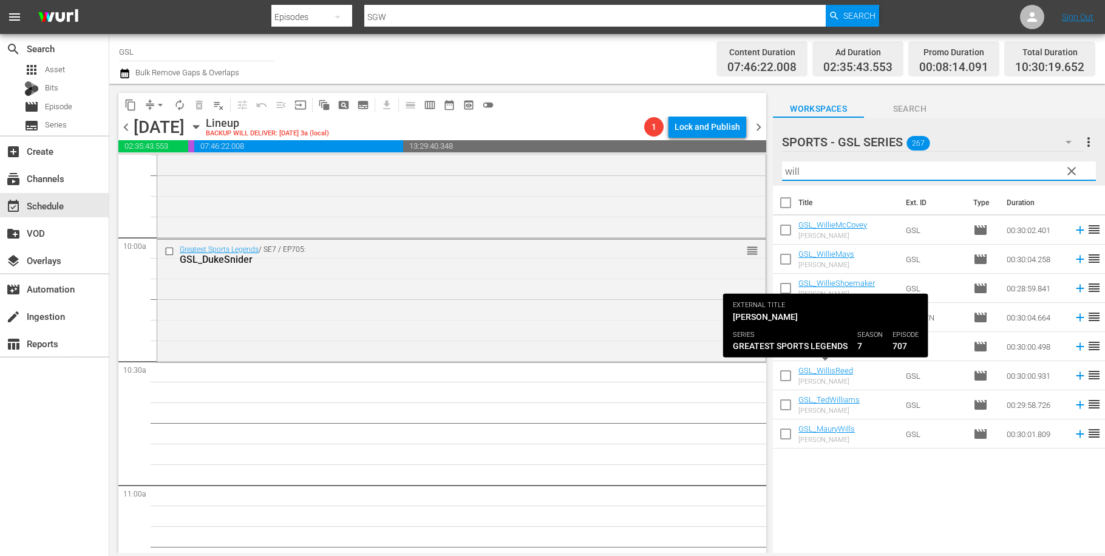
type input "will"
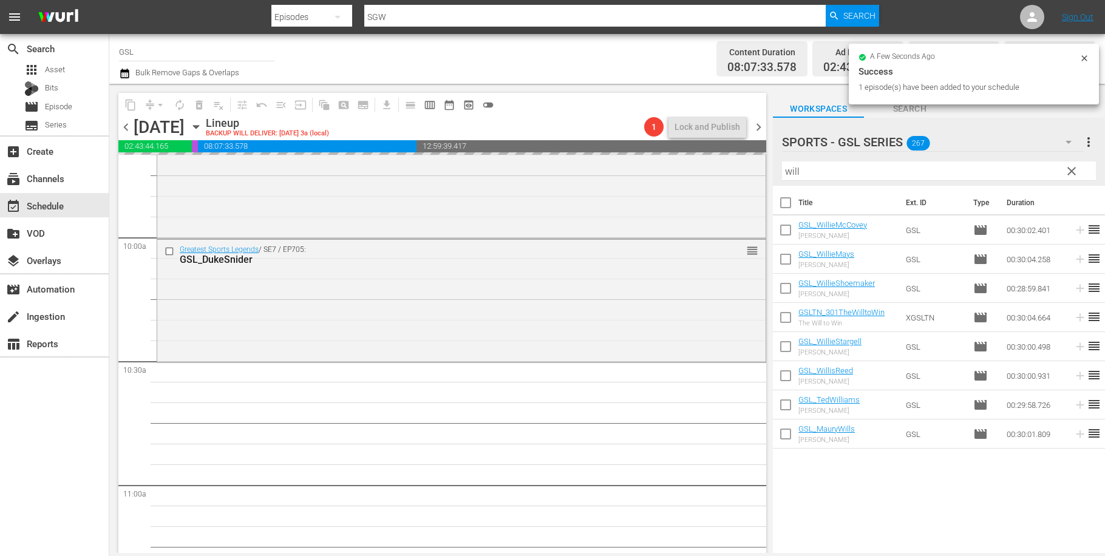
click at [1071, 172] on span "clear" at bounding box center [1072, 171] width 15 height 15
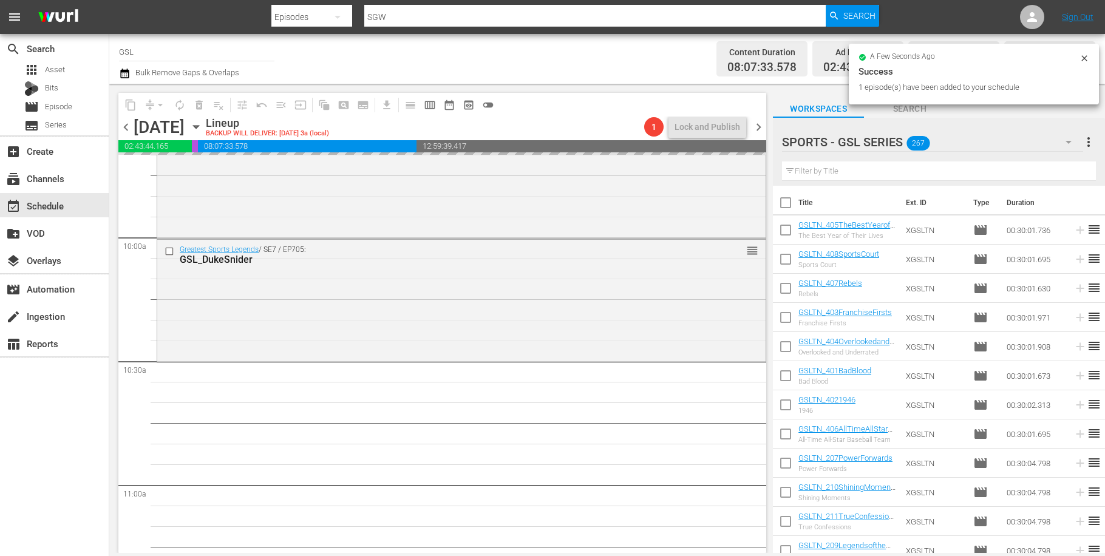
click at [1069, 138] on icon "button" at bounding box center [1069, 142] width 15 height 15
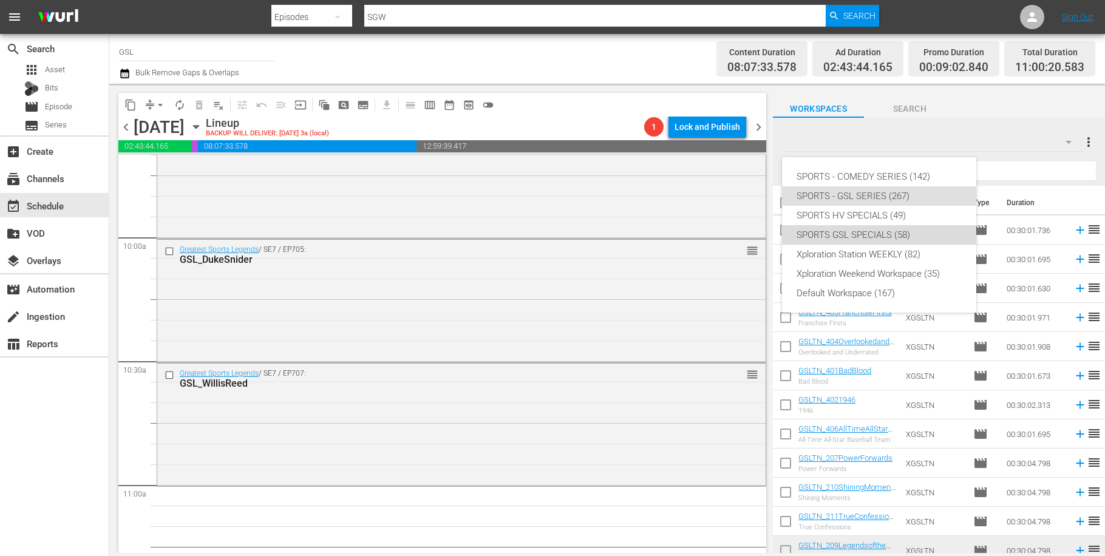
click at [895, 233] on div "SPORTS GSL SPECIALS (58)" at bounding box center [879, 234] width 165 height 19
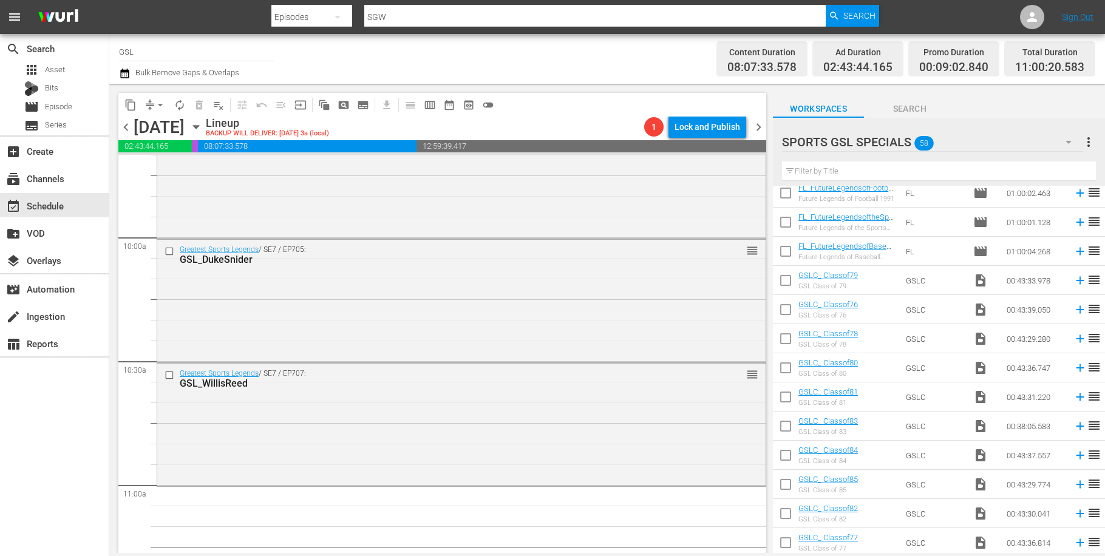
scroll to position [281, 0]
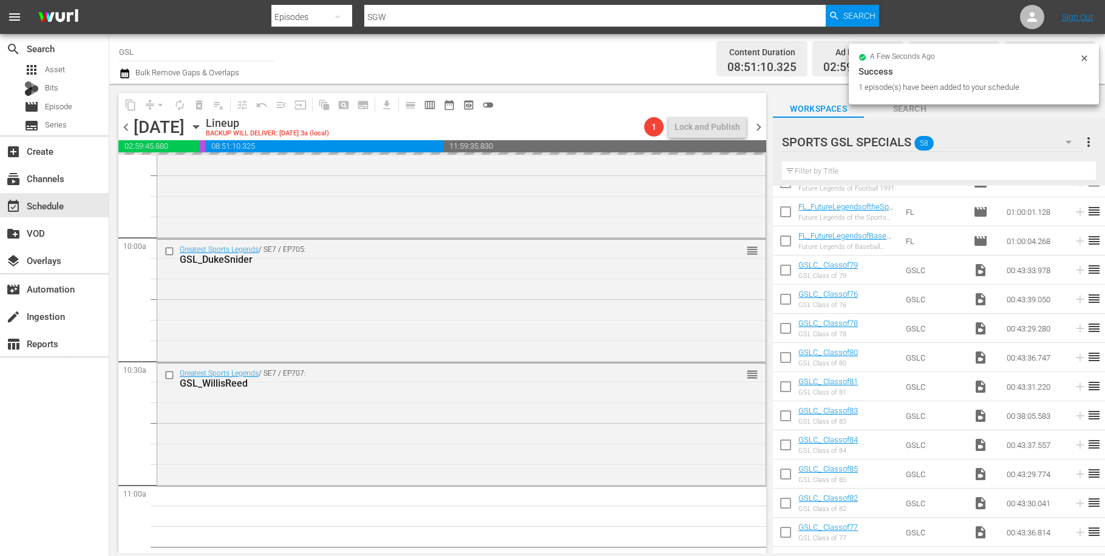
click at [154, 105] on button "arrow_drop_down" at bounding box center [160, 104] width 19 height 19
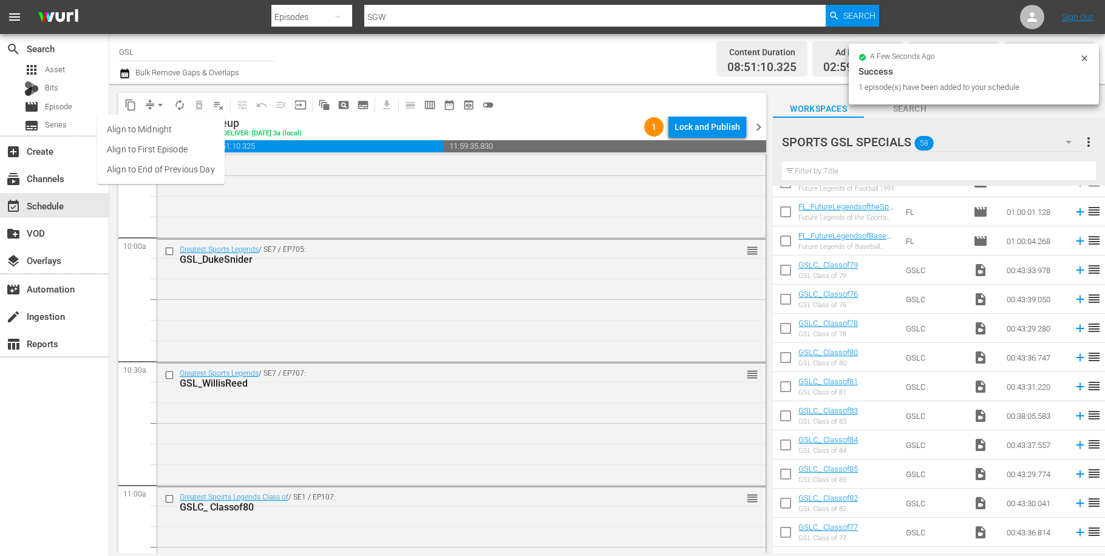
click at [160, 104] on span "arrow_drop_down" at bounding box center [160, 105] width 12 height 12
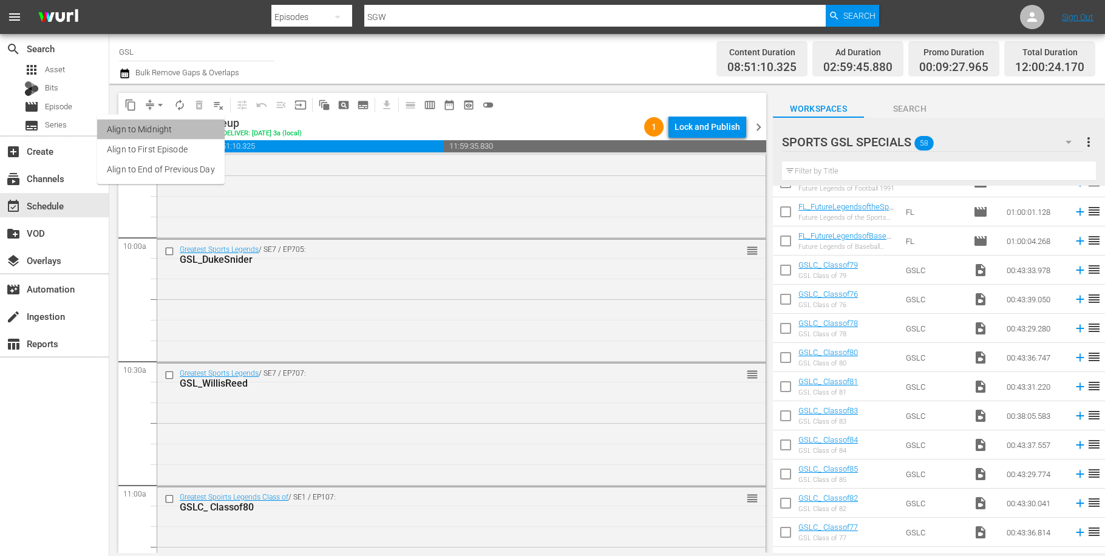
click at [164, 136] on li "Align to Midnight" at bounding box center [161, 130] width 128 height 20
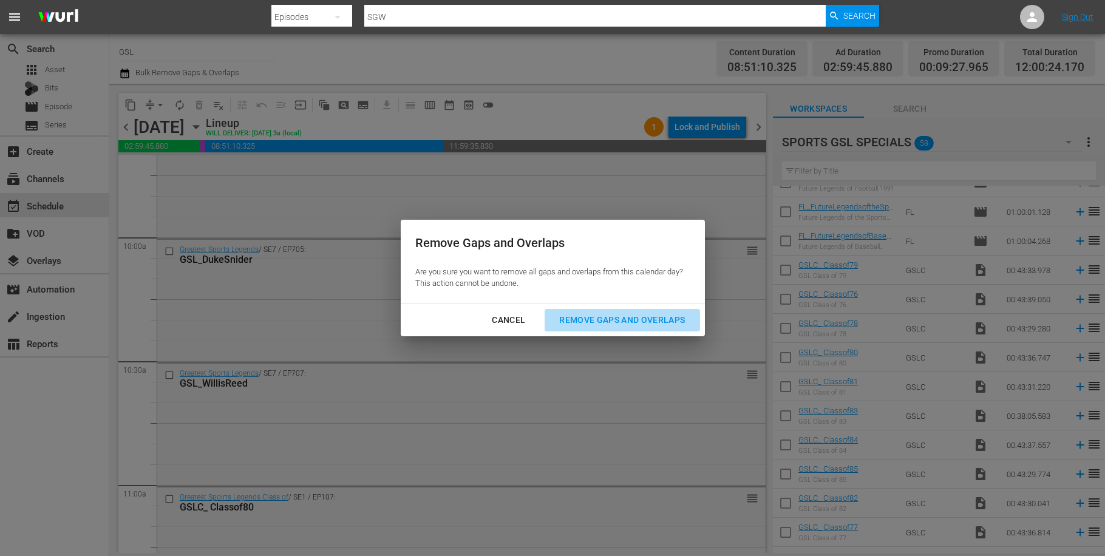
click at [618, 324] on div "Remove Gaps and Overlaps" at bounding box center [622, 320] width 145 height 15
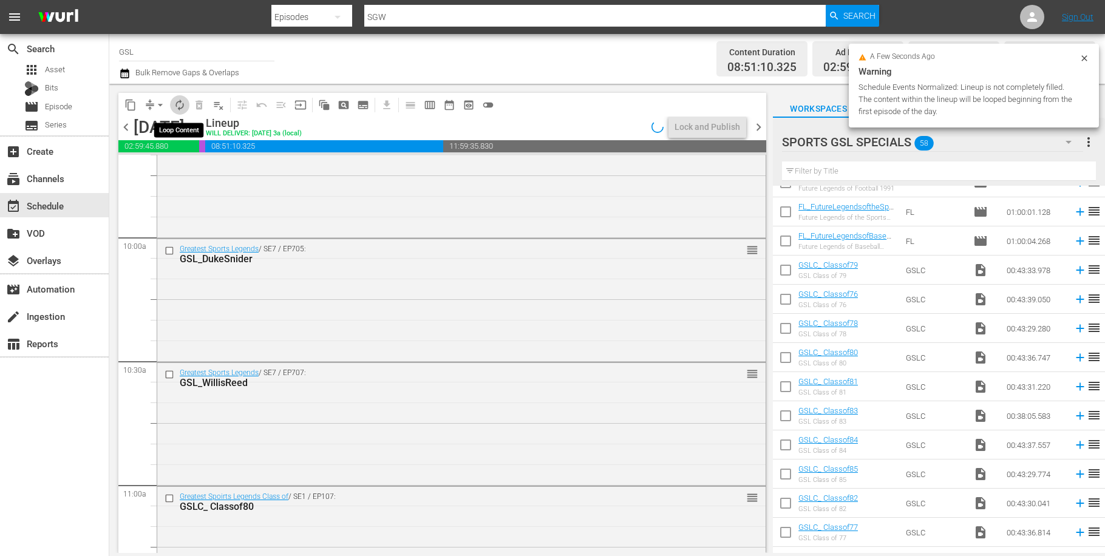
click at [185, 101] on span "autorenew_outlined" at bounding box center [180, 105] width 12 height 12
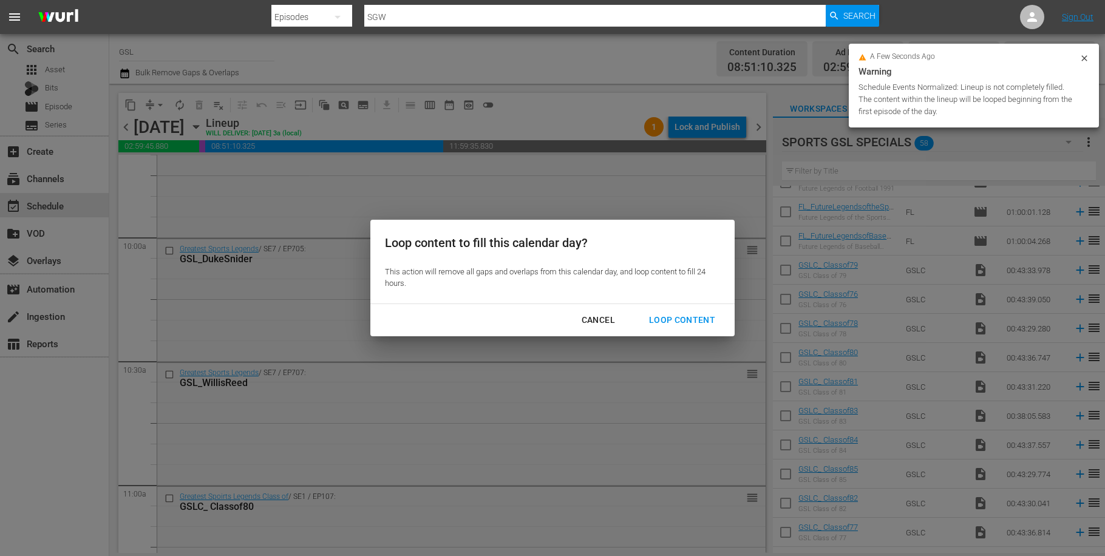
click at [703, 322] on div "Loop Content" at bounding box center [682, 320] width 86 height 15
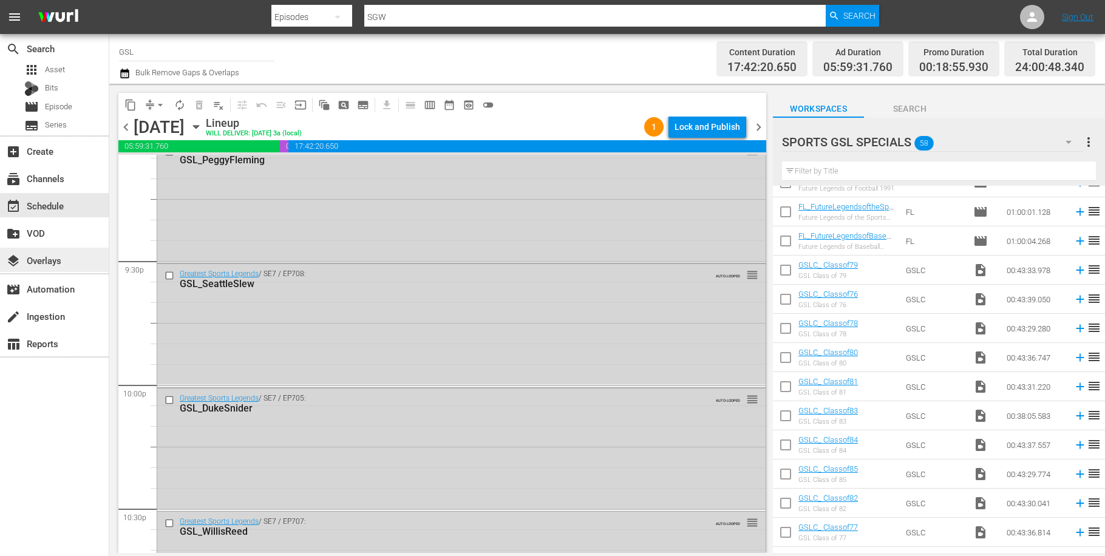
scroll to position [5552, 0]
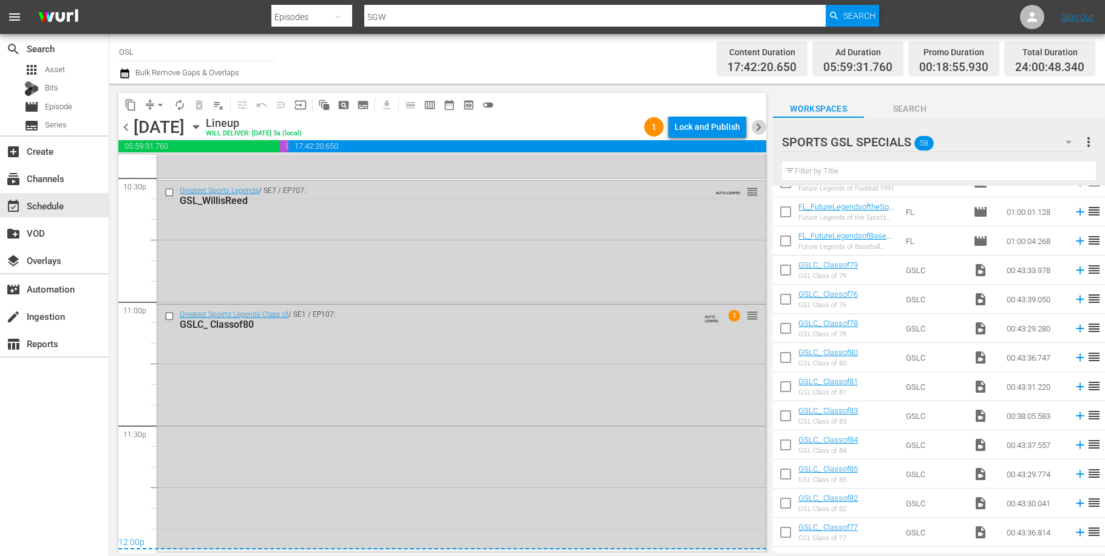
click at [760, 127] on span "chevron_right" at bounding box center [758, 127] width 15 height 15
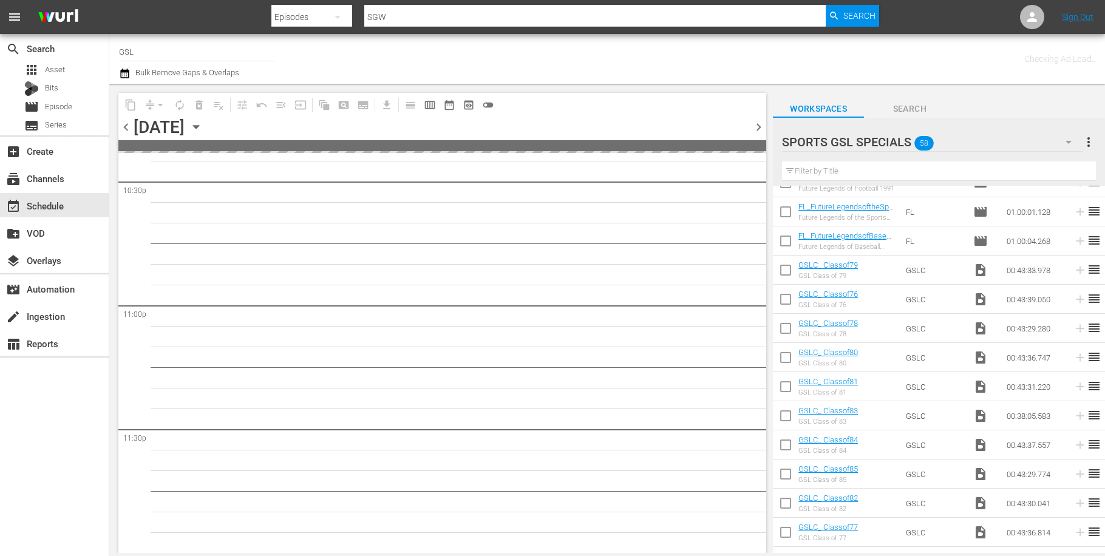
scroll to position [5547, 0]
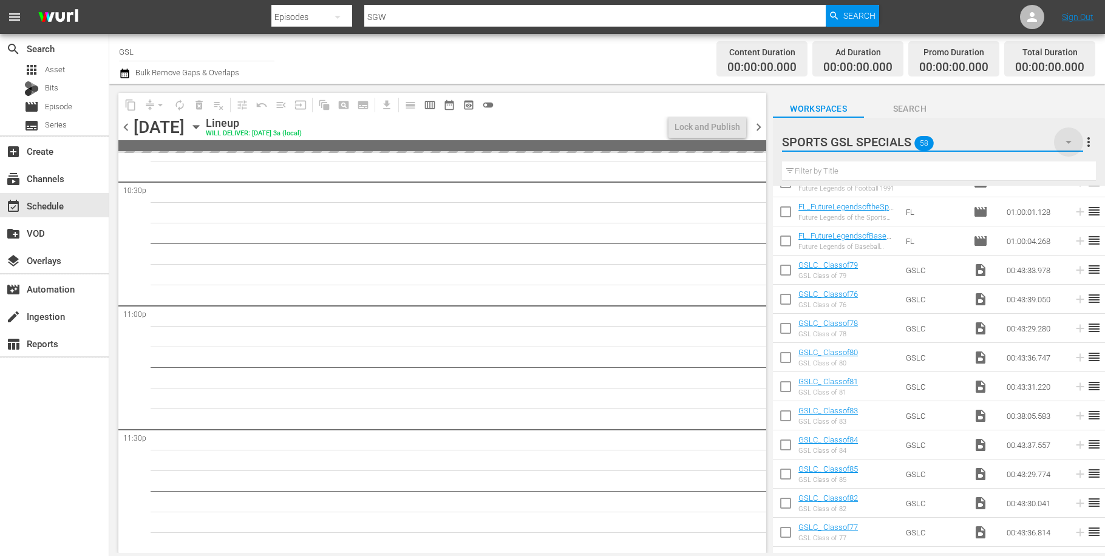
click at [1067, 143] on icon "button" at bounding box center [1069, 142] width 15 height 15
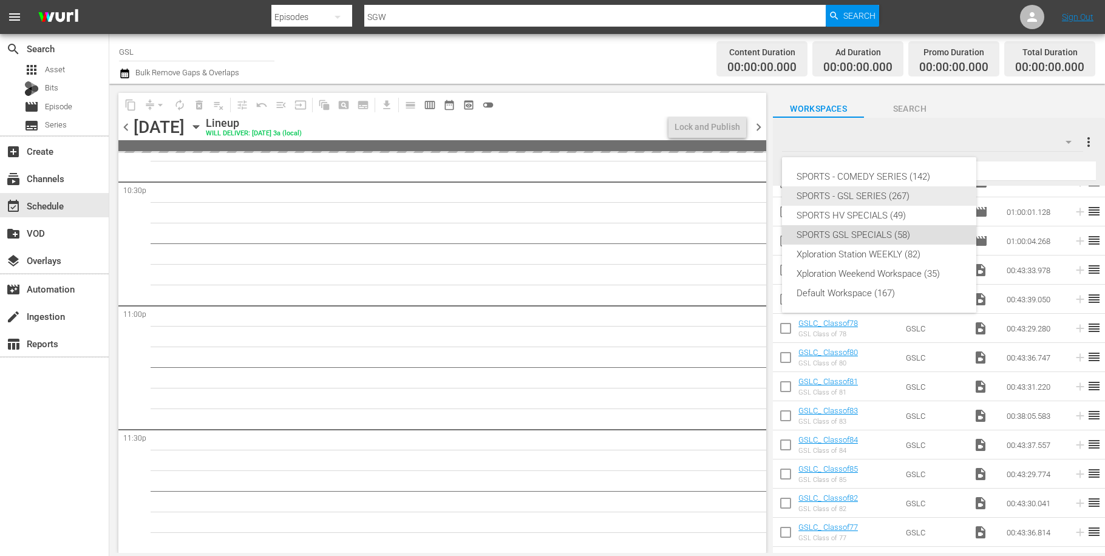
click at [877, 197] on div "SPORTS - GSL SERIES (267)" at bounding box center [879, 195] width 165 height 19
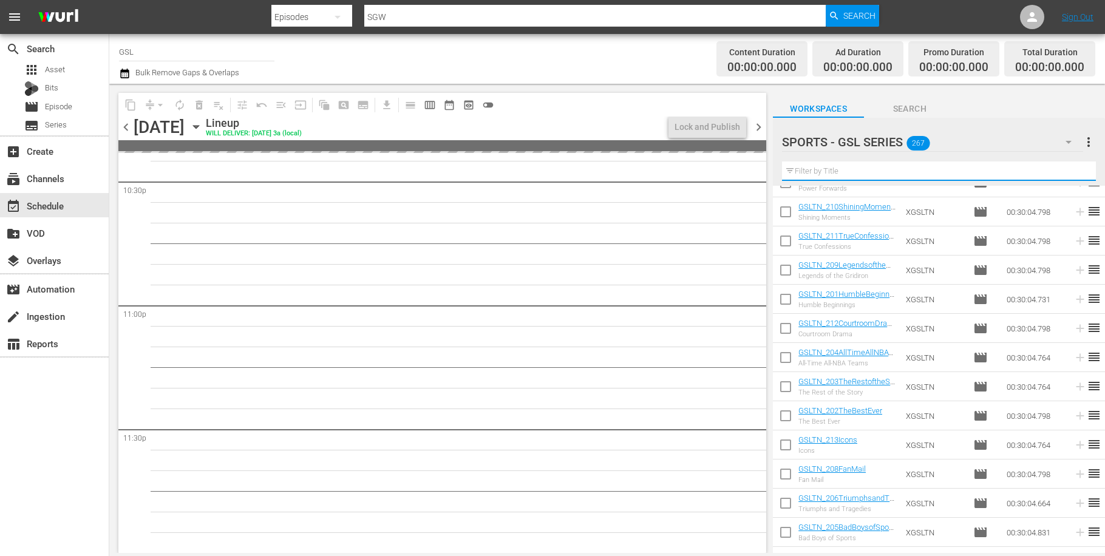
click at [810, 172] on input "text" at bounding box center [939, 171] width 314 height 19
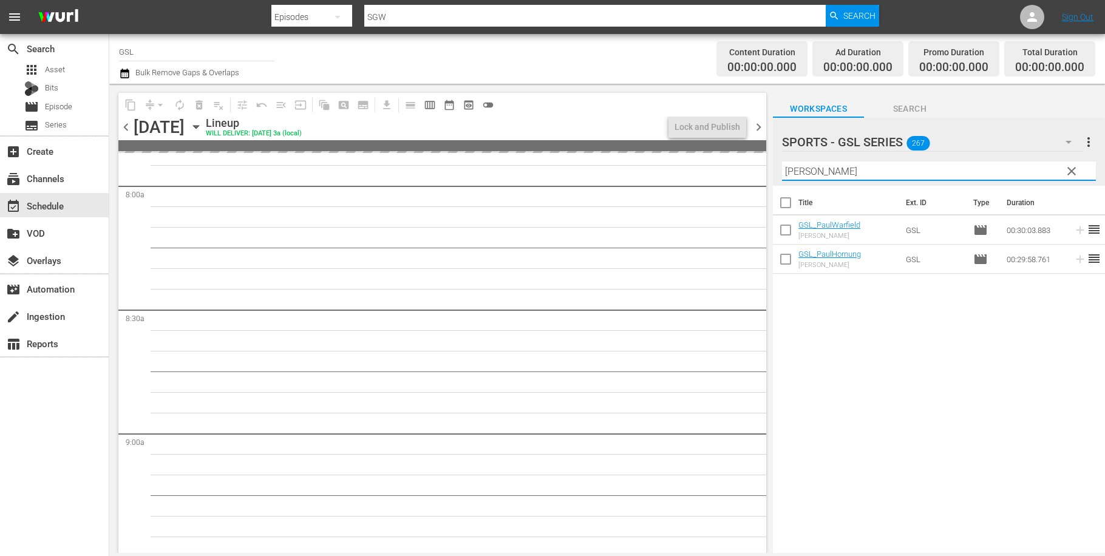
scroll to position [1168, 0]
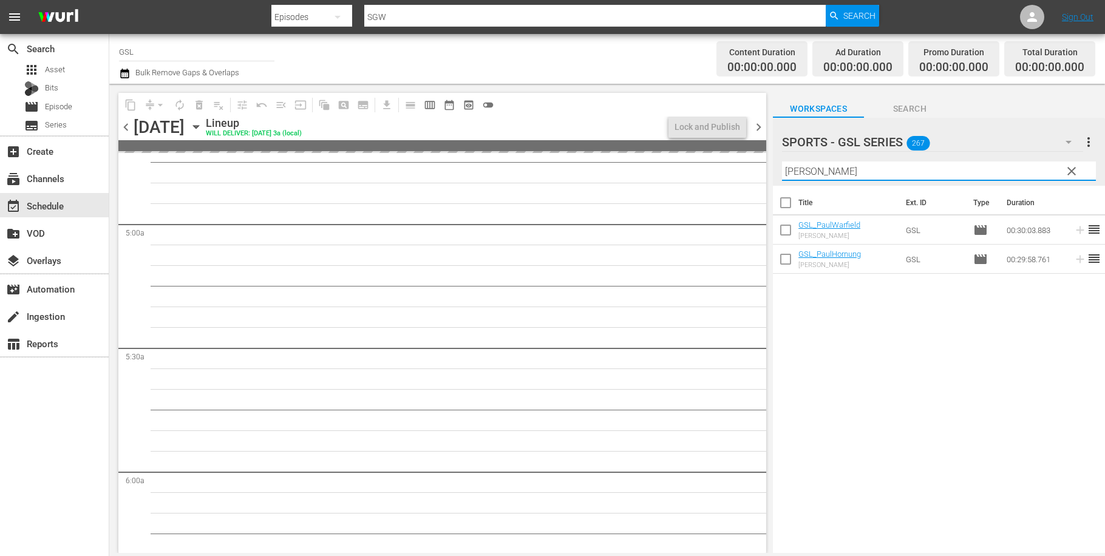
type input "Paul"
click at [758, 126] on span "chevron_right" at bounding box center [758, 127] width 15 height 15
click at [128, 129] on span "chevron_left" at bounding box center [125, 127] width 15 height 15
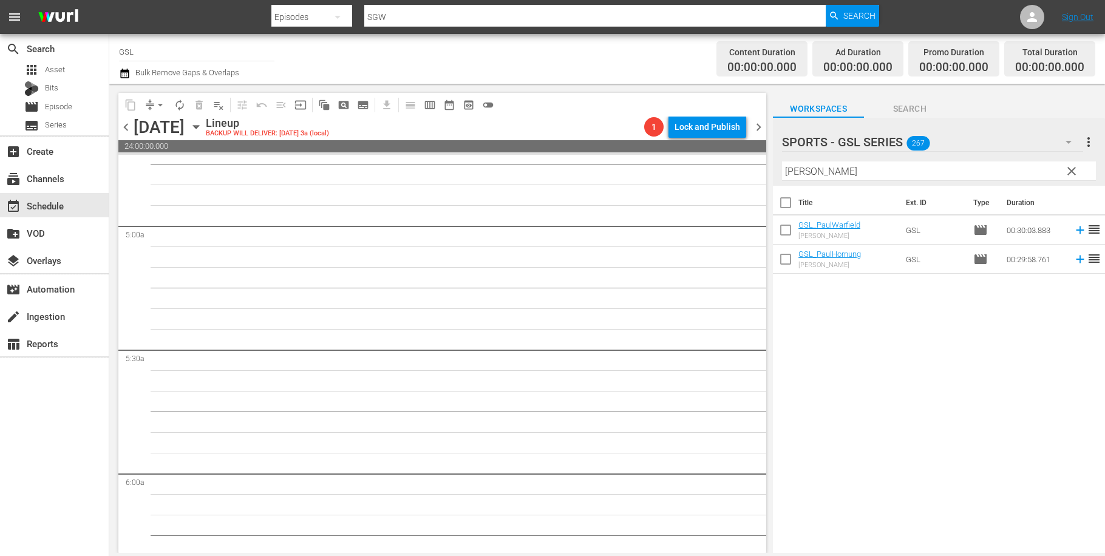
scroll to position [1147, 0]
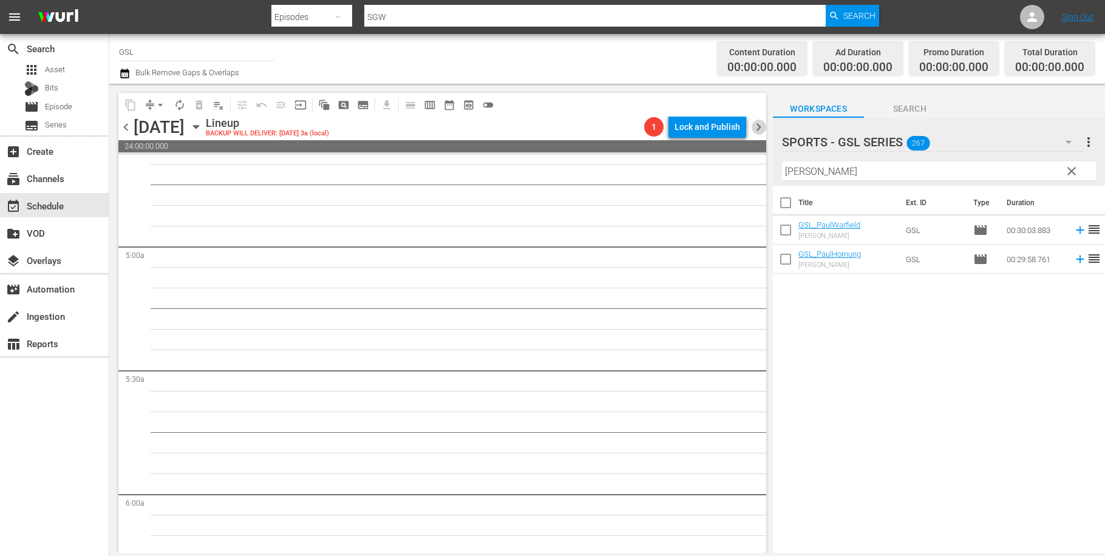
click at [764, 126] on span "chevron_right" at bounding box center [758, 127] width 15 height 15
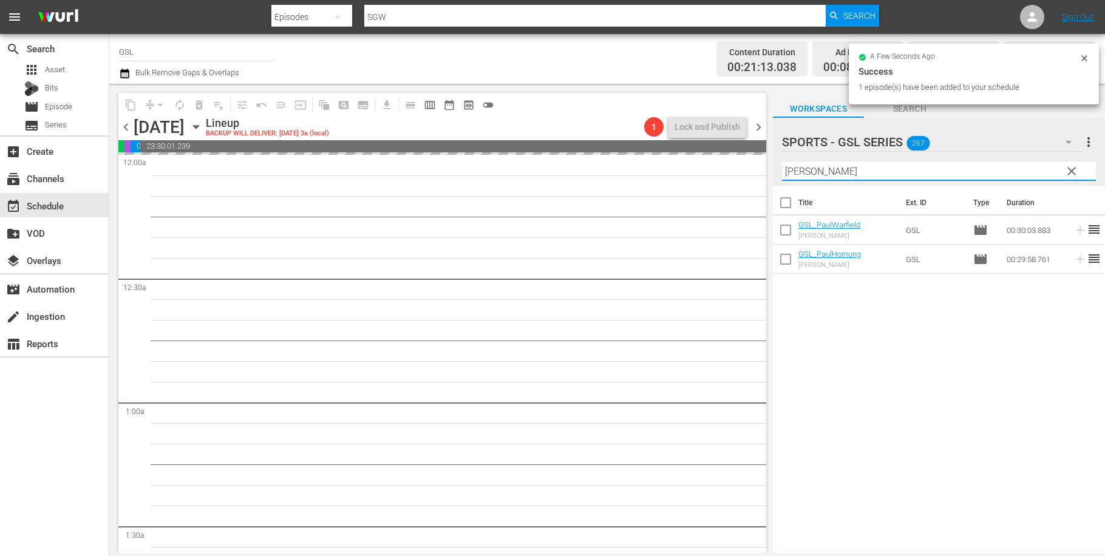
drag, startPoint x: 810, startPoint y: 169, endPoint x: 755, endPoint y: 164, distance: 54.9
click at [782, 164] on input "Paul" at bounding box center [939, 171] width 314 height 19
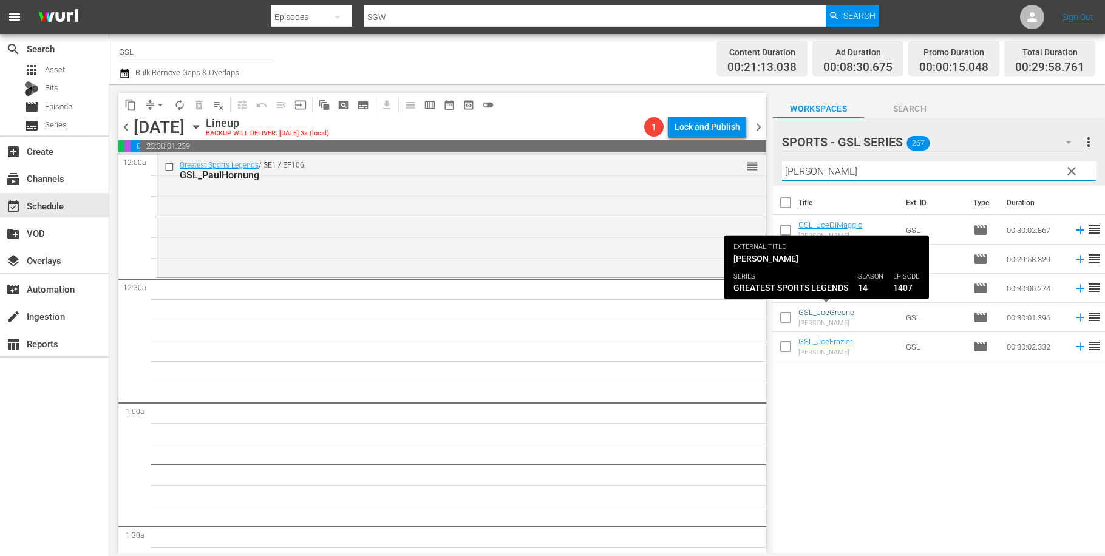
type input "joe"
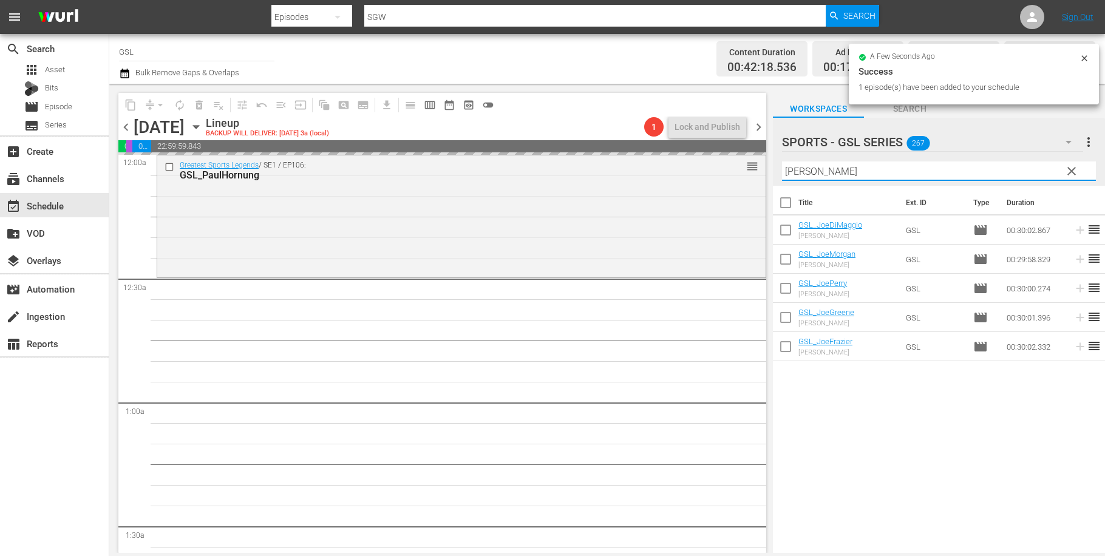
drag, startPoint x: 834, startPoint y: 168, endPoint x: 737, endPoint y: 169, distance: 97.2
click at [782, 169] on input "joe" at bounding box center [939, 171] width 314 height 19
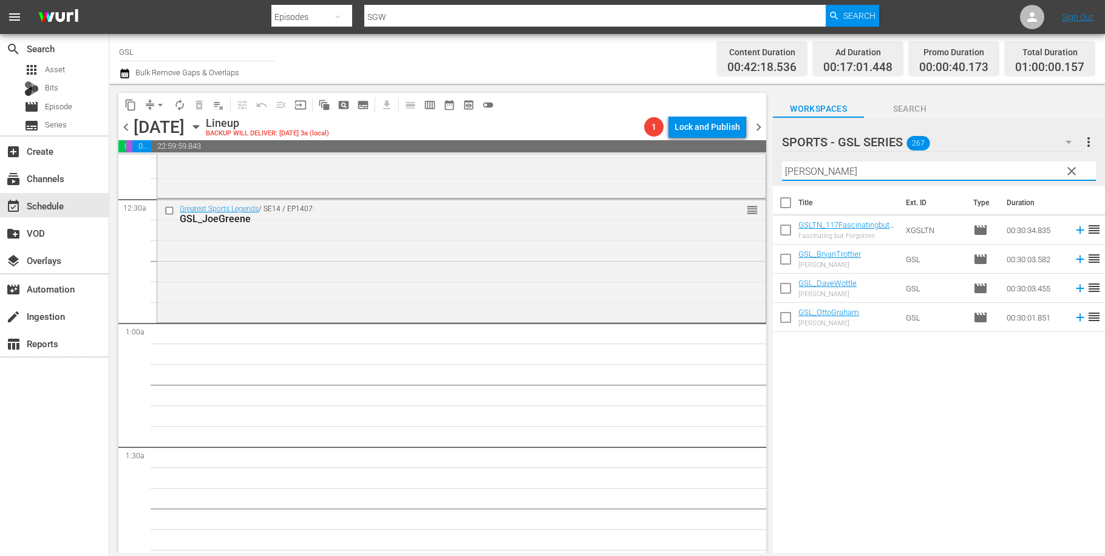
scroll to position [80, 0]
type input "Ott"
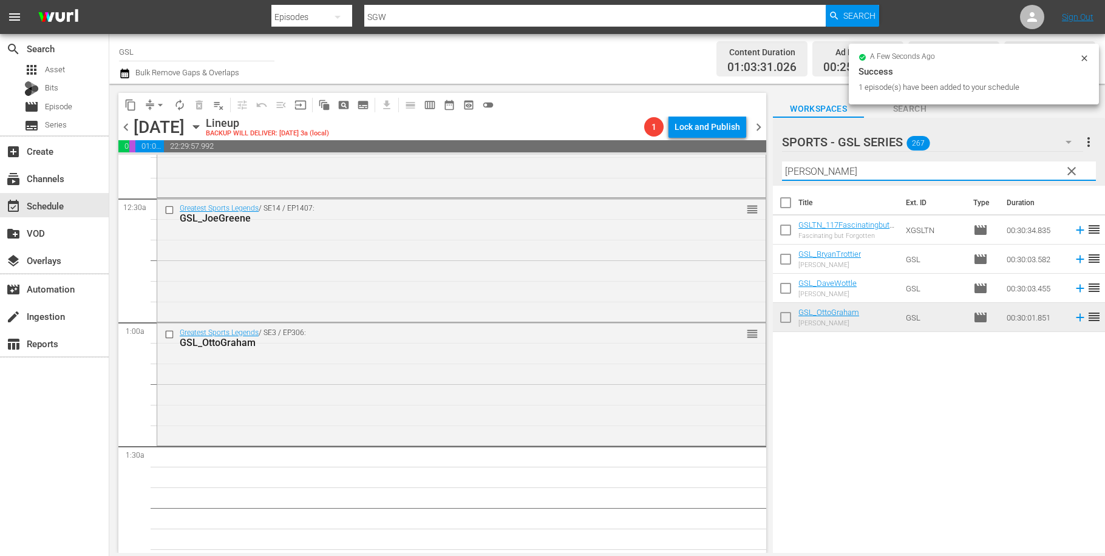
drag, startPoint x: 716, startPoint y: 155, endPoint x: 691, endPoint y: 148, distance: 25.9
click at [782, 162] on input "Ott" at bounding box center [939, 171] width 314 height 19
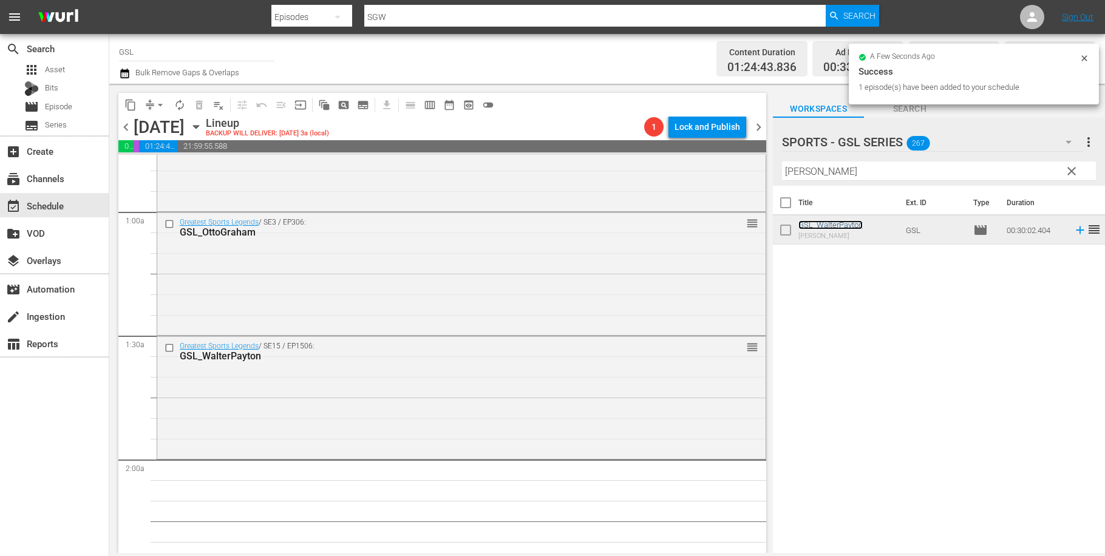
scroll to position [261, 0]
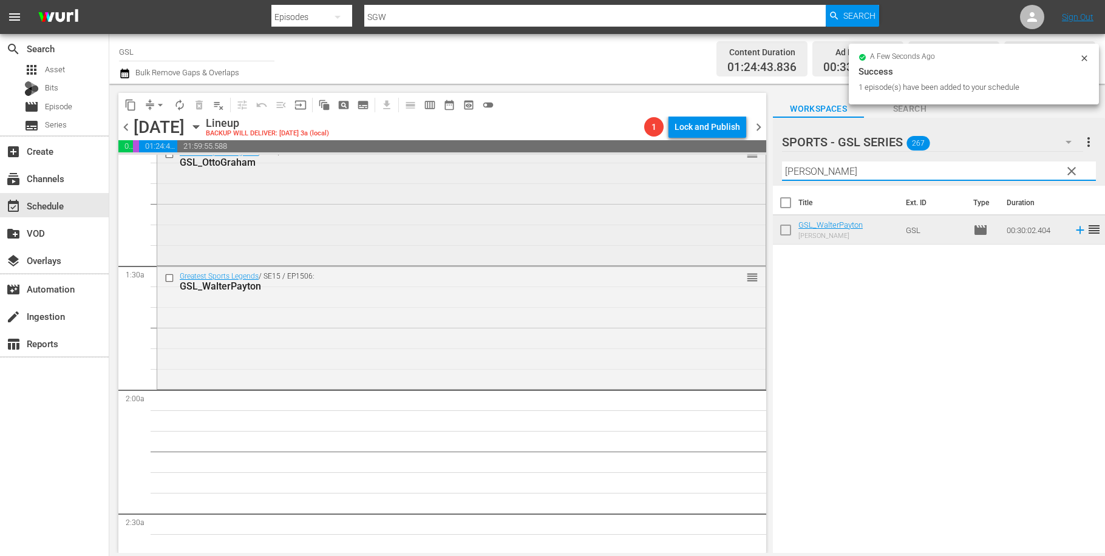
drag, startPoint x: 842, startPoint y: 171, endPoint x: 749, endPoint y: 163, distance: 93.9
click at [782, 163] on input "walter" at bounding box center [939, 171] width 314 height 19
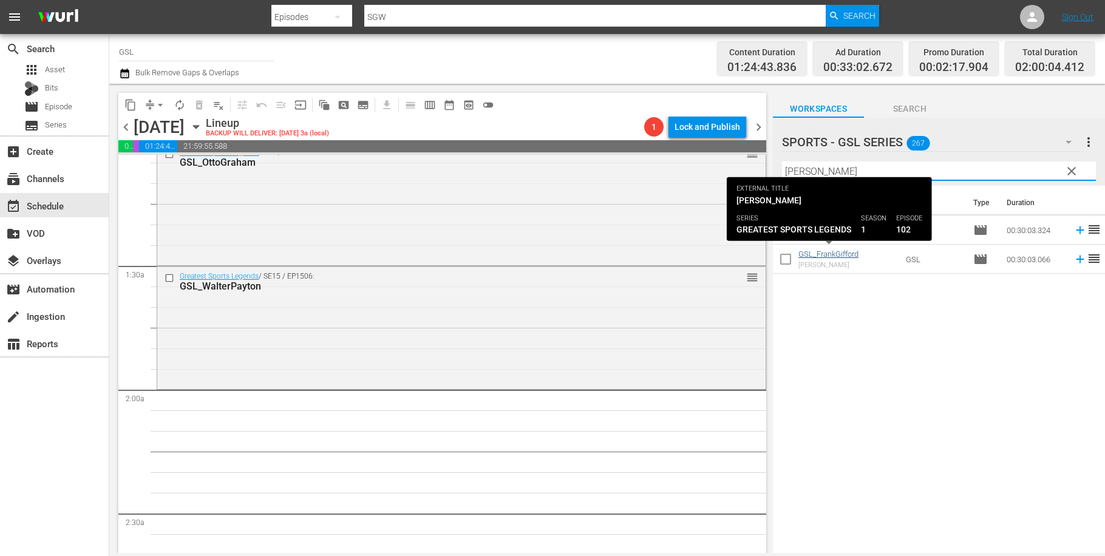
type input "frank"
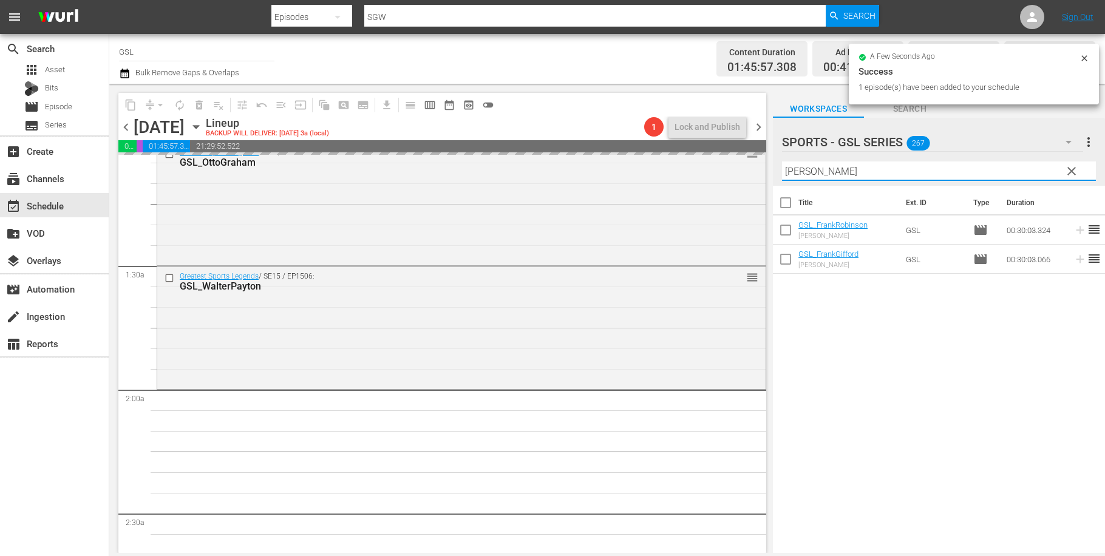
drag, startPoint x: 810, startPoint y: 171, endPoint x: 743, endPoint y: 160, distance: 67.7
click at [782, 162] on input "frank" at bounding box center [939, 171] width 314 height 19
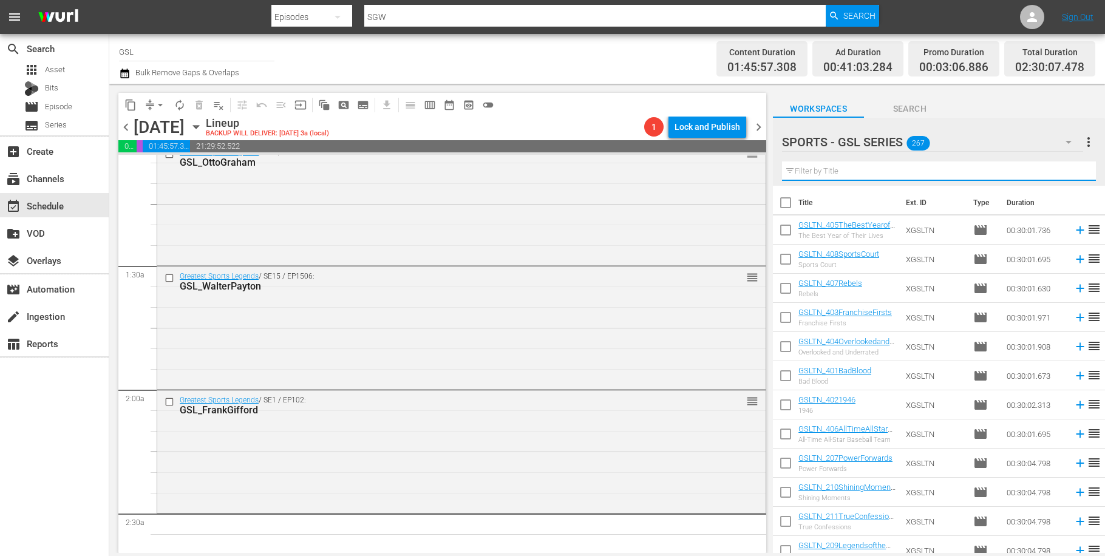
click at [853, 180] on input "text" at bounding box center [939, 171] width 314 height 19
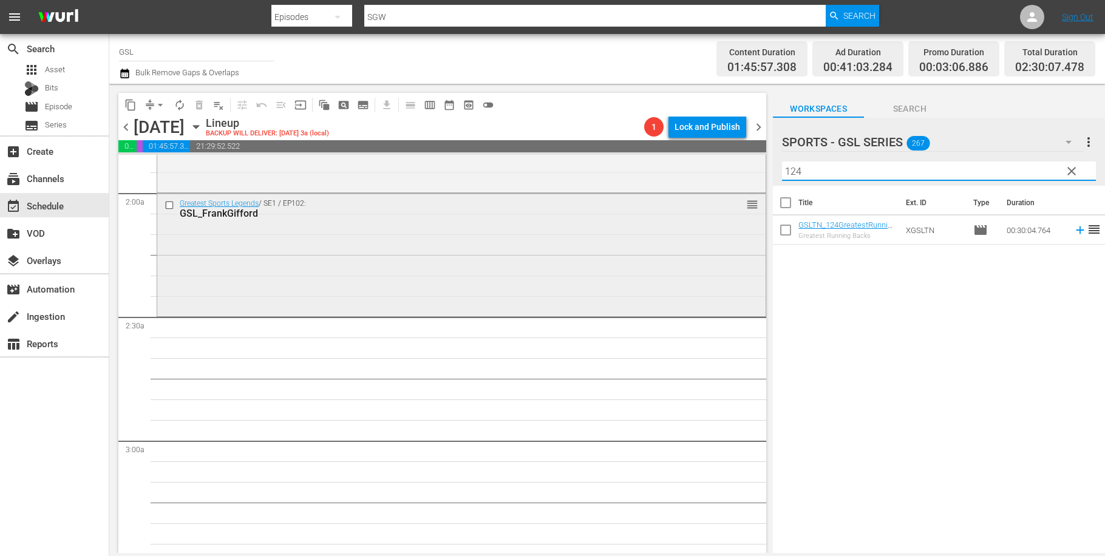
scroll to position [461, 0]
type input "124"
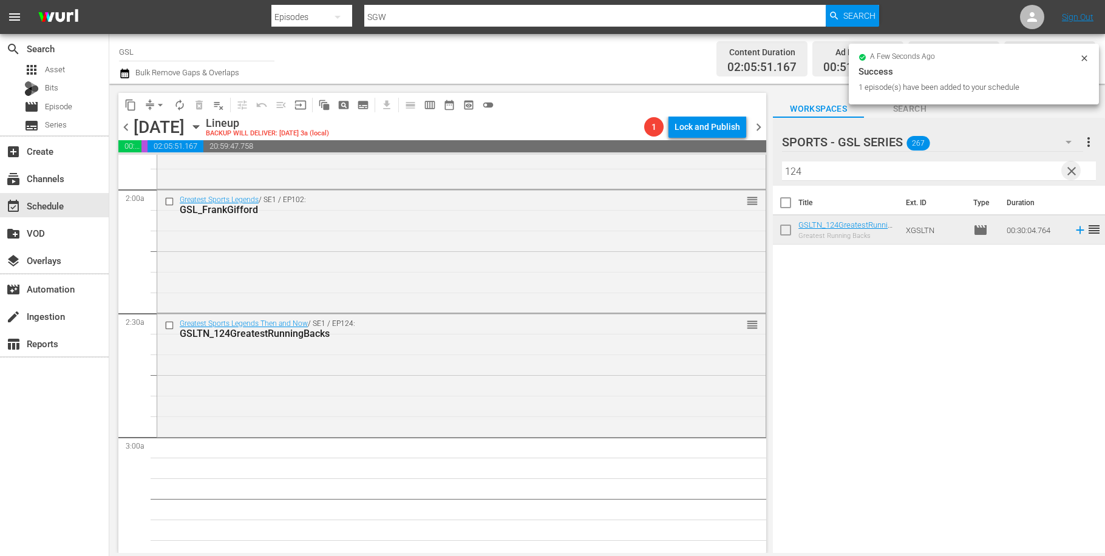
click at [1072, 173] on span "clear" at bounding box center [1072, 171] width 15 height 15
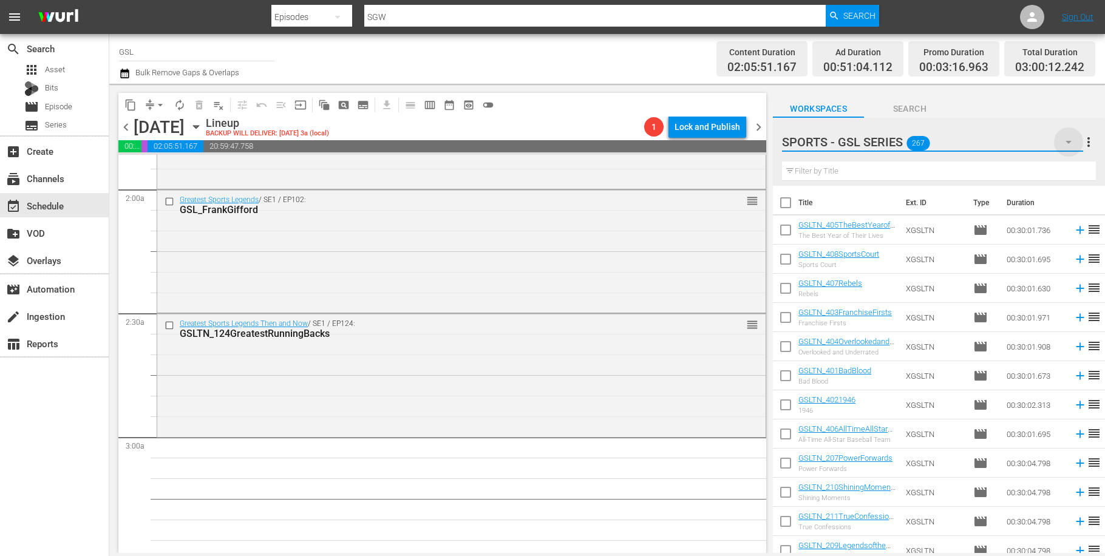
click at [1072, 144] on icon "button" at bounding box center [1069, 142] width 15 height 15
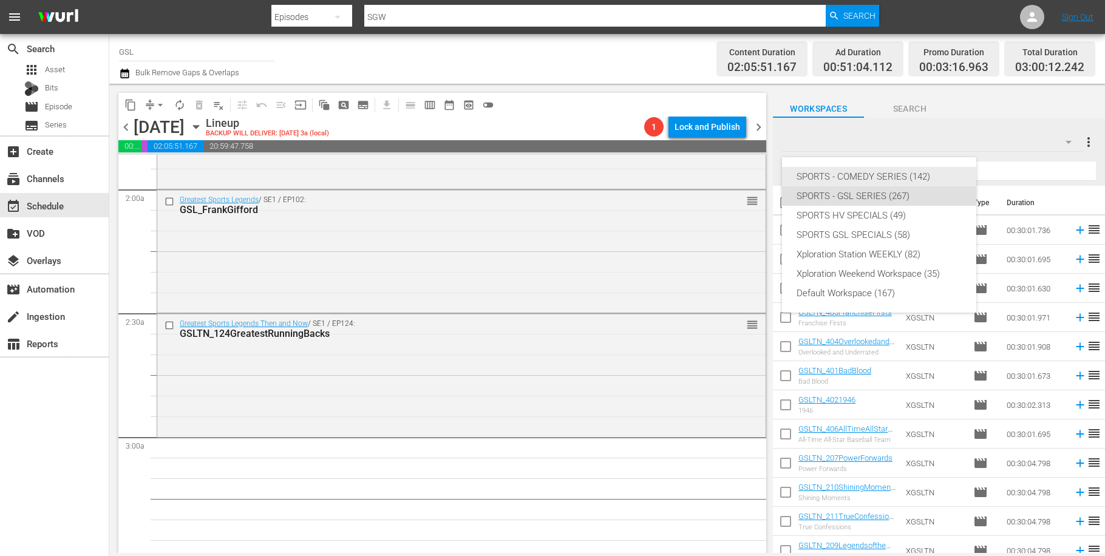
click at [892, 176] on div "SPORTS - COMEDY SERIES (142)" at bounding box center [879, 176] width 165 height 19
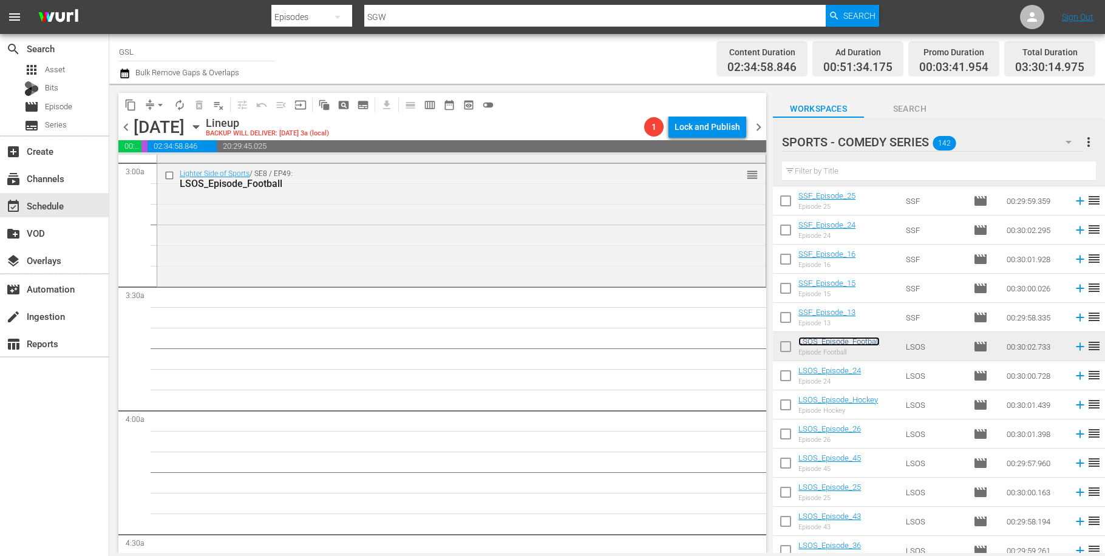
scroll to position [741, 0]
click at [788, 256] on input "checkbox" at bounding box center [786, 262] width 26 height 26
checkbox input "true"
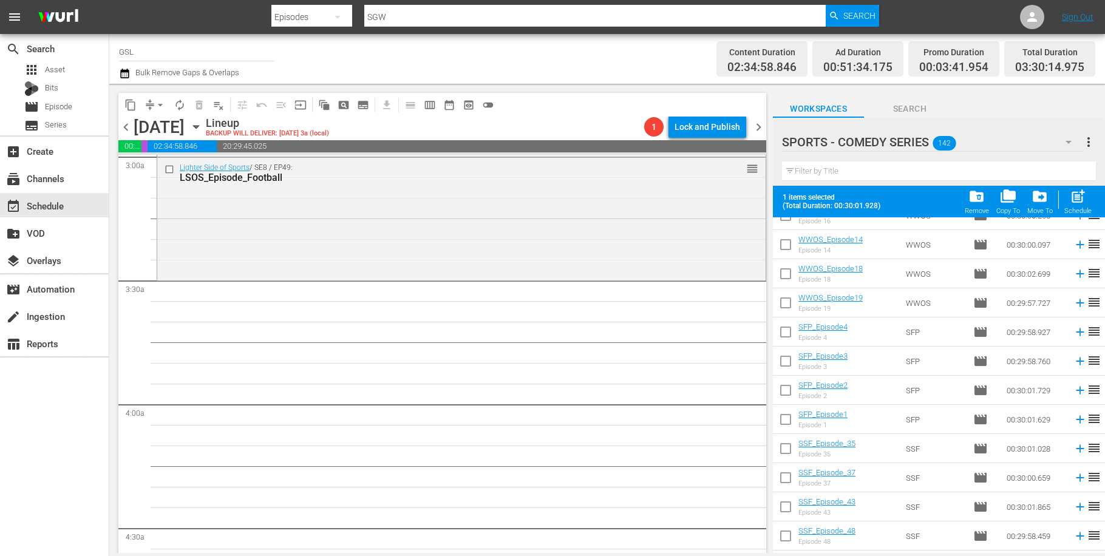
scroll to position [1445, 0]
click at [791, 366] on input "checkbox" at bounding box center [786, 364] width 26 height 26
checkbox input "true"
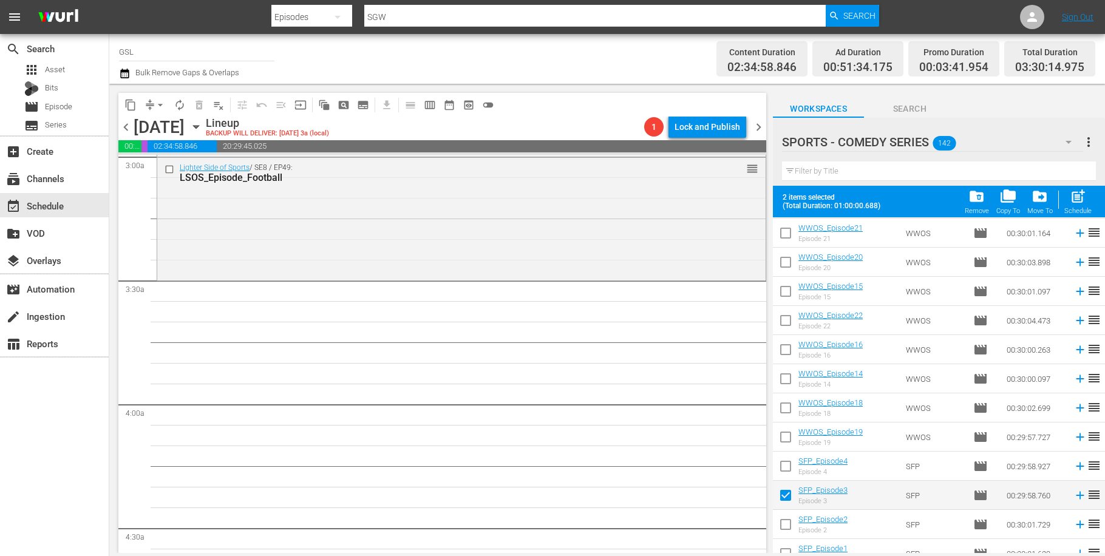
scroll to position [1285, 0]
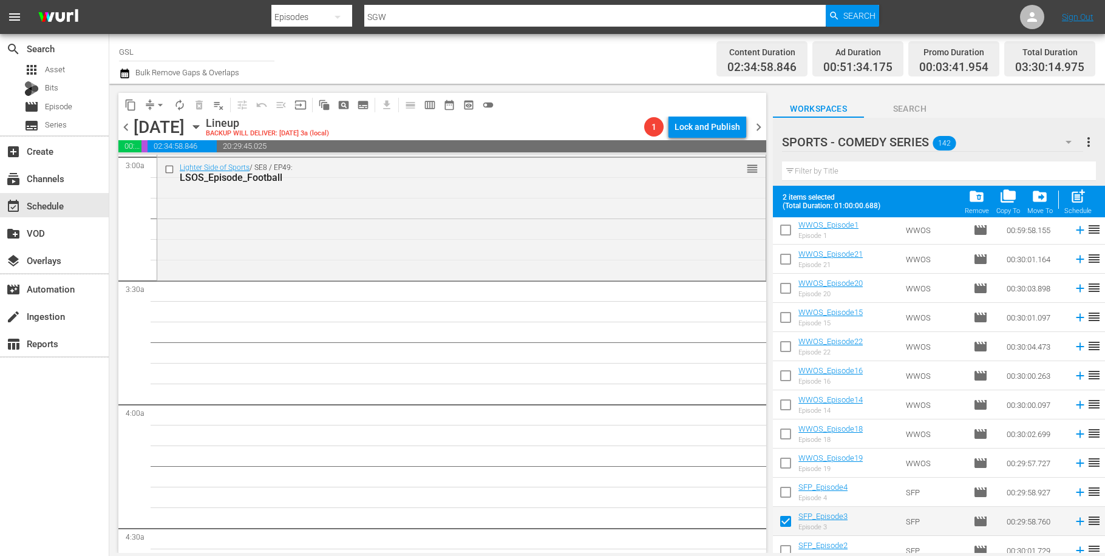
click at [789, 317] on input "checkbox" at bounding box center [786, 320] width 26 height 26
checkbox input "true"
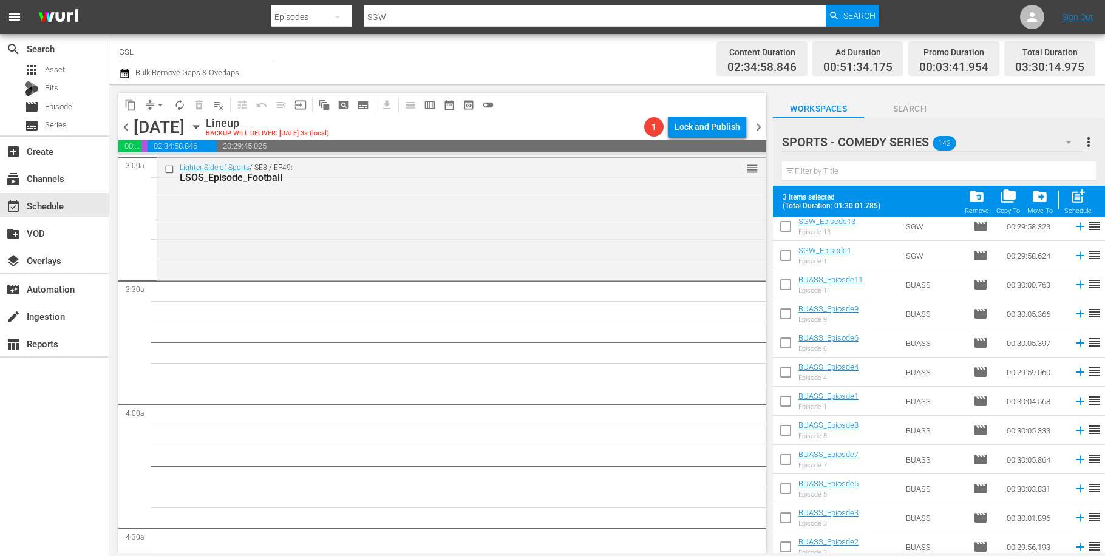
scroll to position [674, 0]
click at [792, 322] on input "checkbox" at bounding box center [786, 319] width 26 height 26
checkbox input "true"
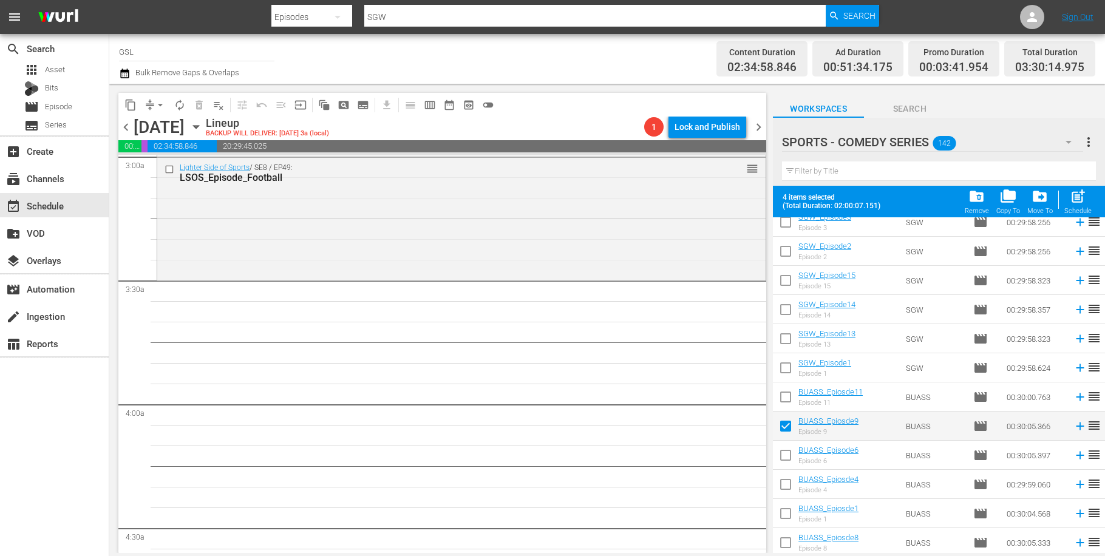
scroll to position [494, 0]
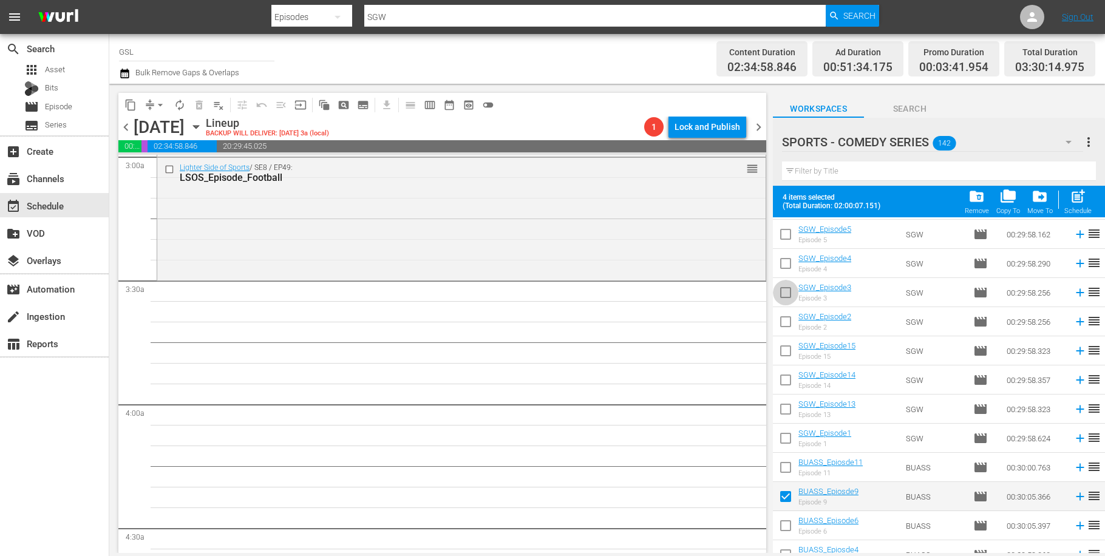
click at [788, 288] on input "checkbox" at bounding box center [786, 295] width 26 height 26
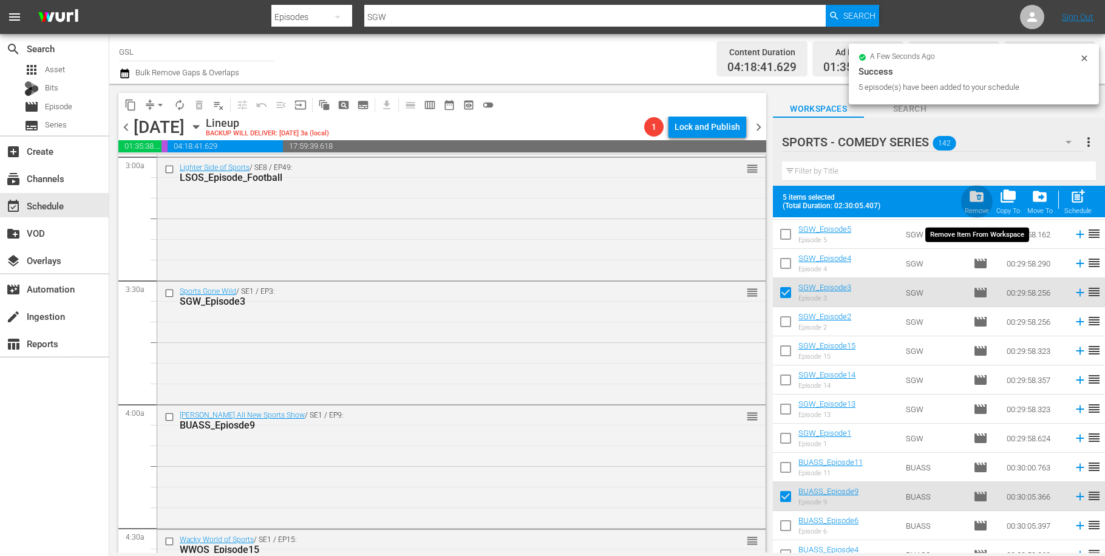
click at [984, 203] on span "folder_delete" at bounding box center [977, 196] width 16 height 16
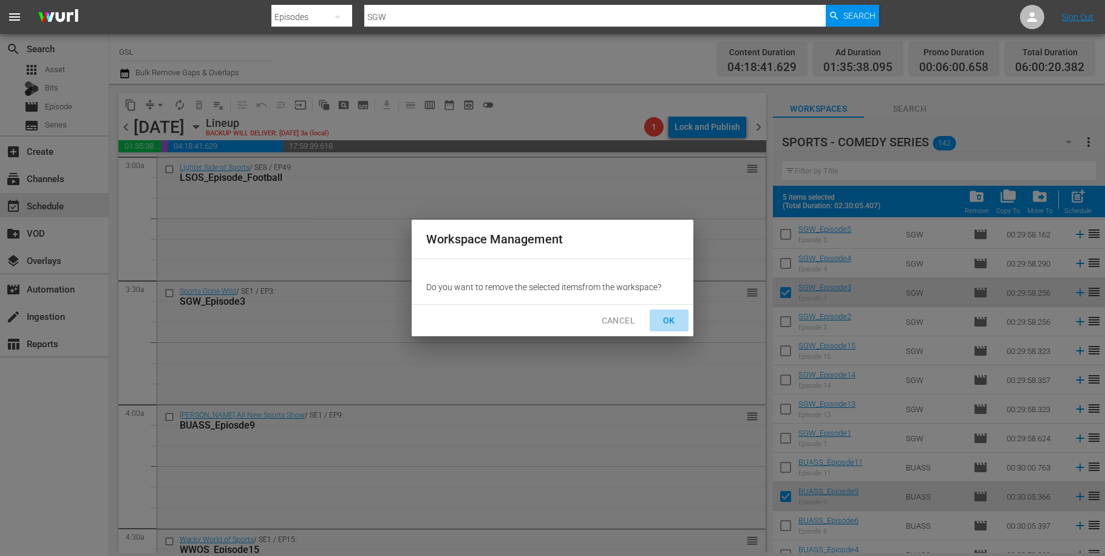
click at [672, 323] on span "OK" at bounding box center [669, 320] width 19 height 15
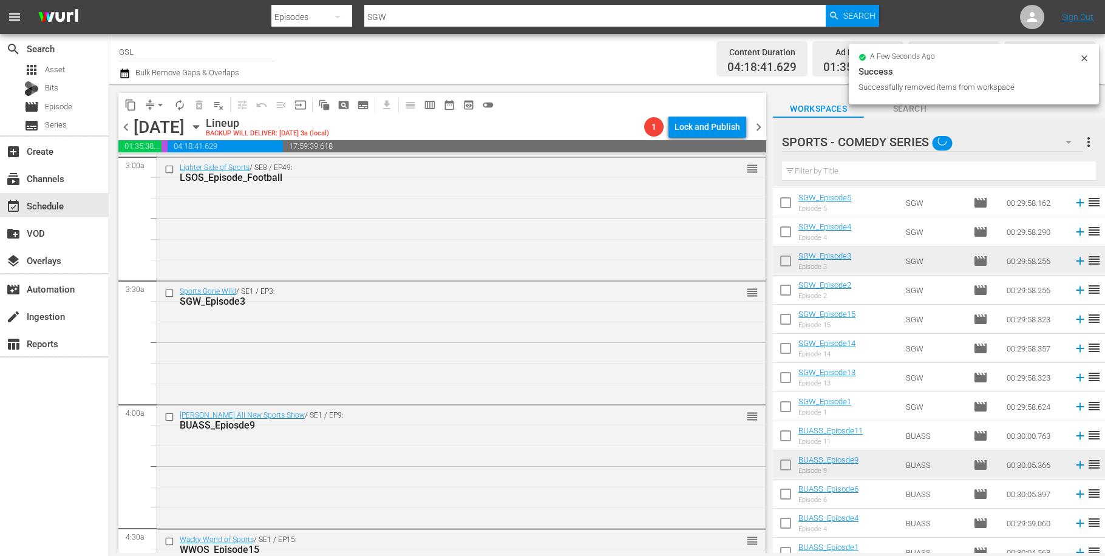
checkbox input "false"
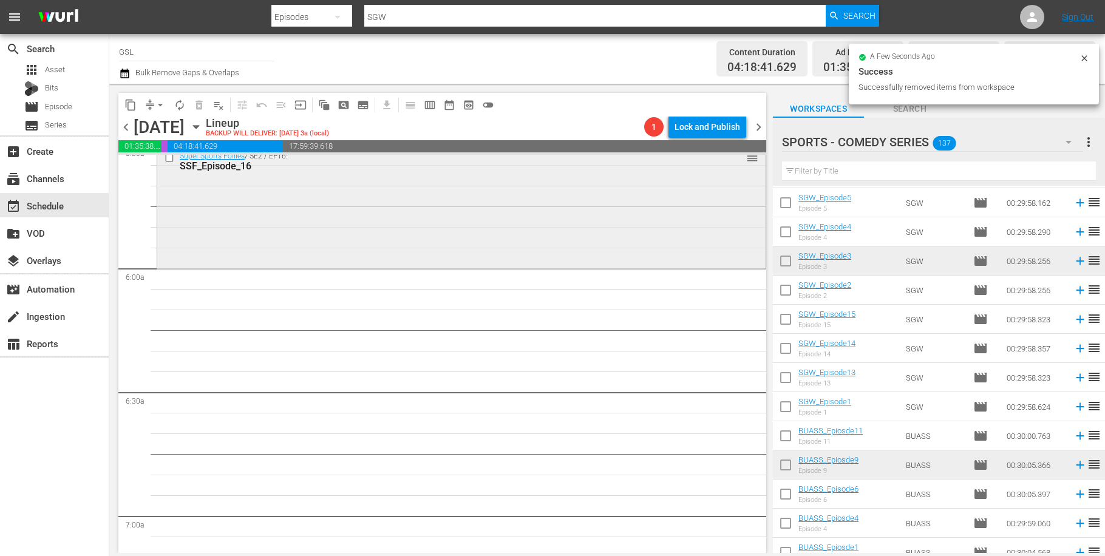
scroll to position [1383, 0]
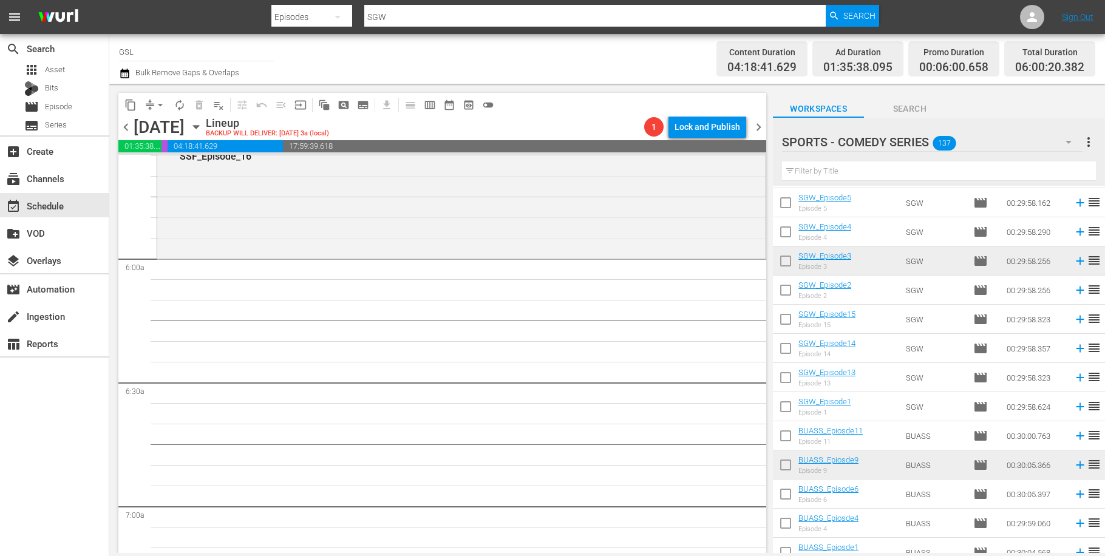
click at [1069, 142] on icon "button" at bounding box center [1069, 142] width 6 height 3
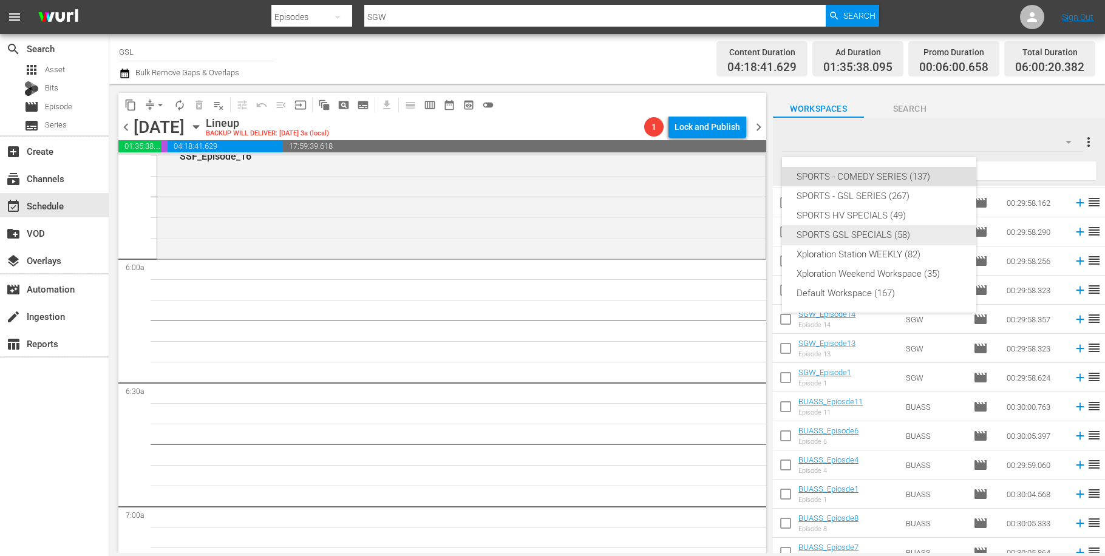
click at [884, 233] on div "SPORTS GSL SPECIALS (58)" at bounding box center [879, 234] width 165 height 19
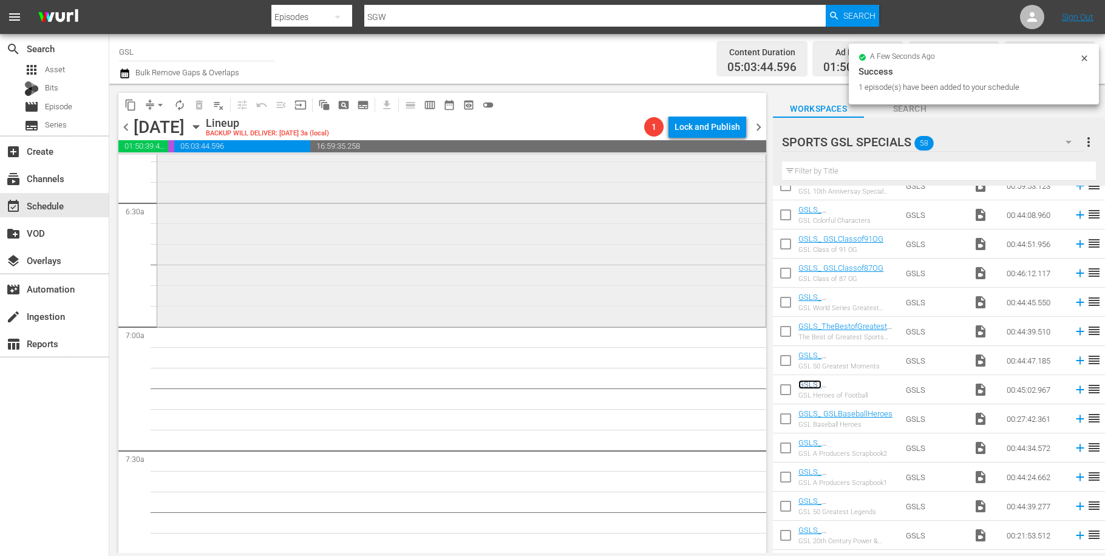
scroll to position [1563, 0]
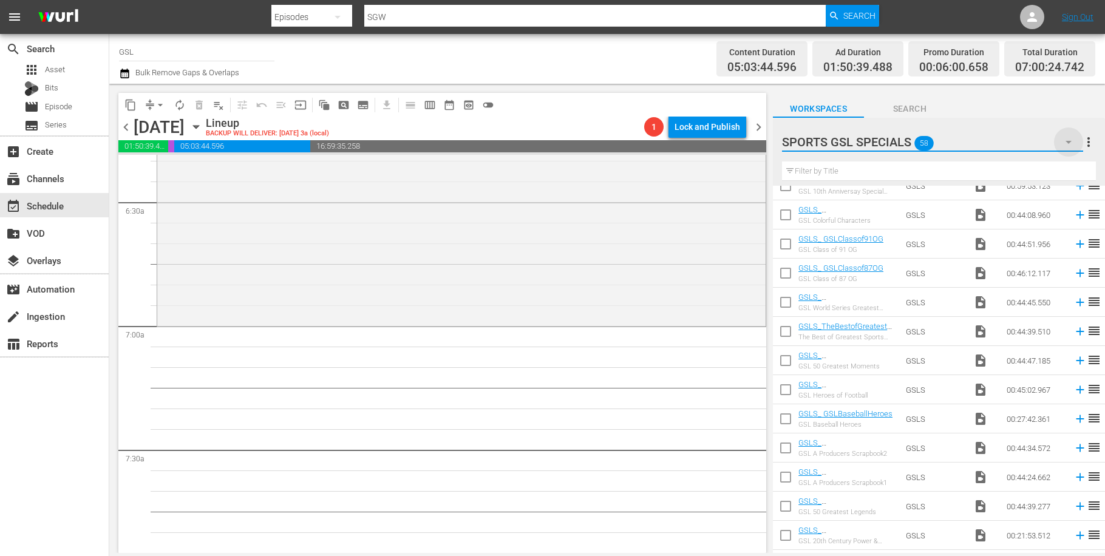
click at [1071, 145] on icon "button" at bounding box center [1069, 142] width 15 height 15
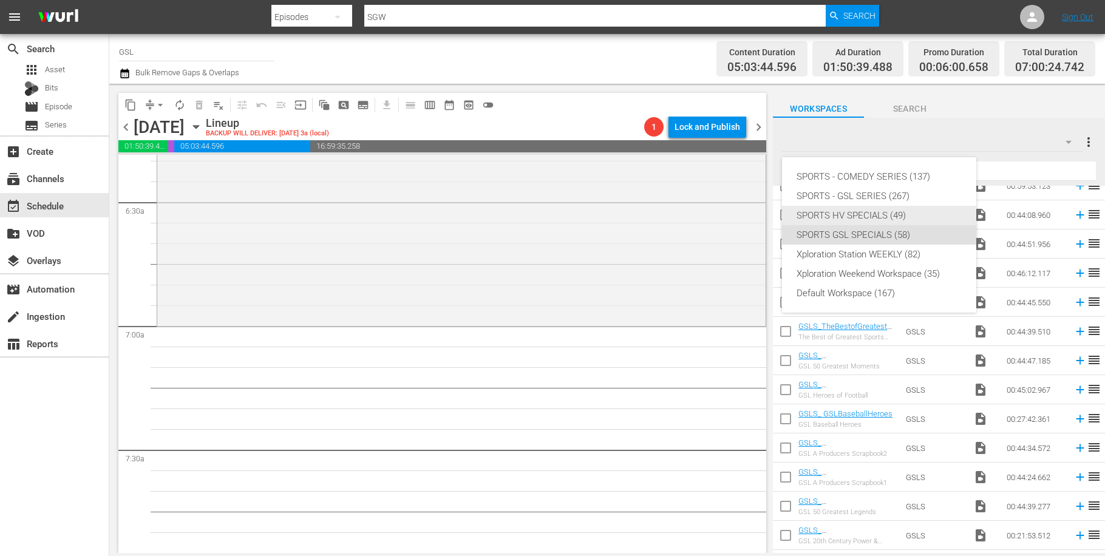
click at [876, 211] on div "SPORTS HV SPECIALS (49)" at bounding box center [879, 215] width 165 height 19
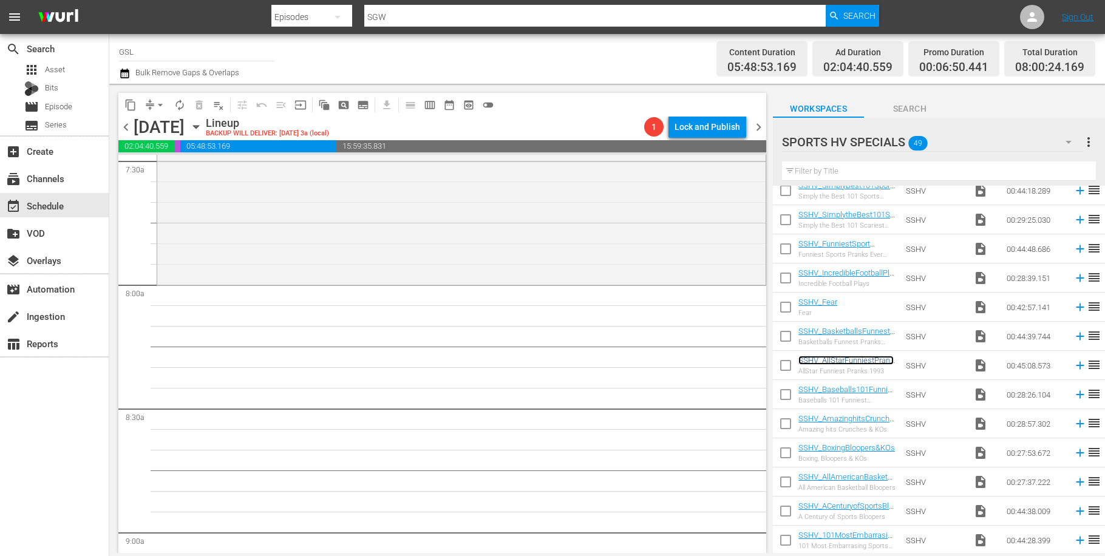
scroll to position [1824, 0]
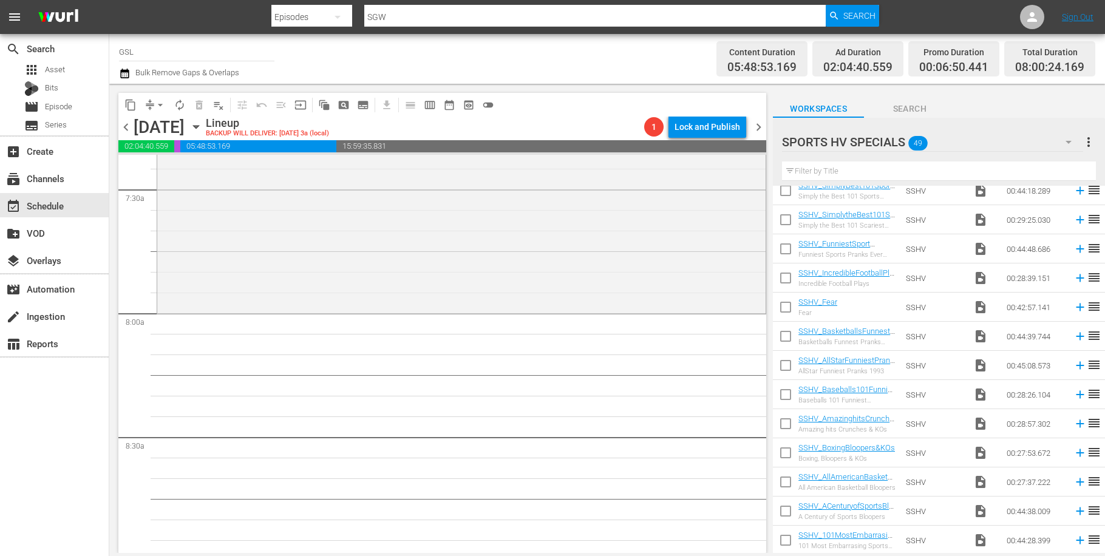
click at [1071, 143] on icon "button" at bounding box center [1069, 142] width 6 height 3
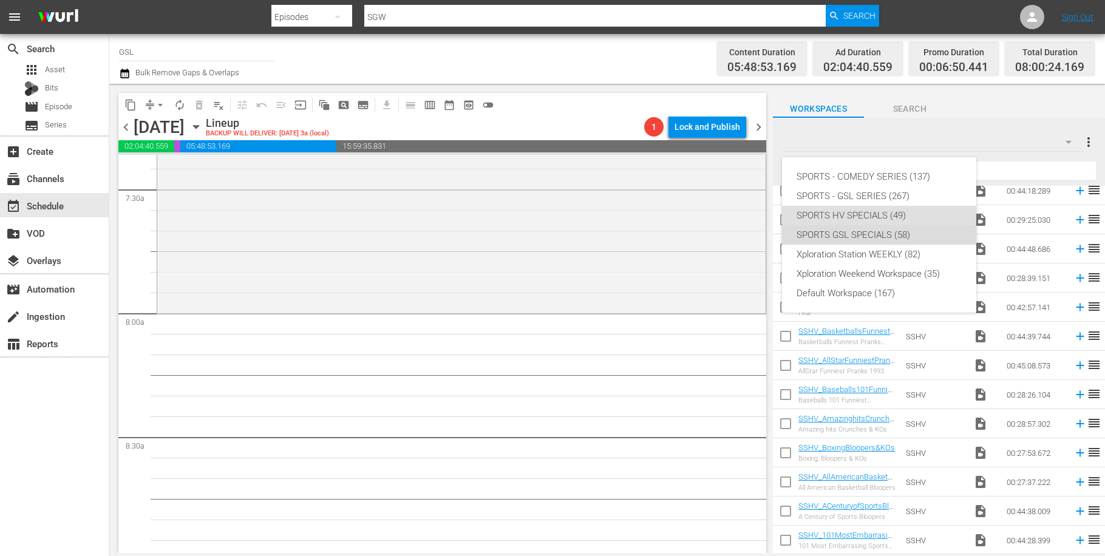
click at [859, 233] on div "SPORTS GSL SPECIALS (58)" at bounding box center [879, 234] width 165 height 19
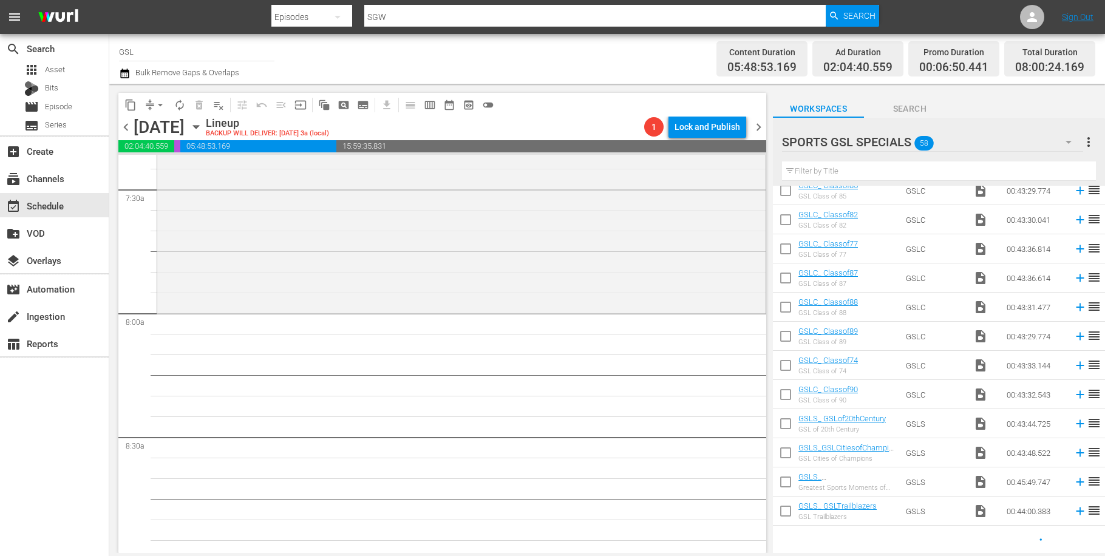
scroll to position [565, 0]
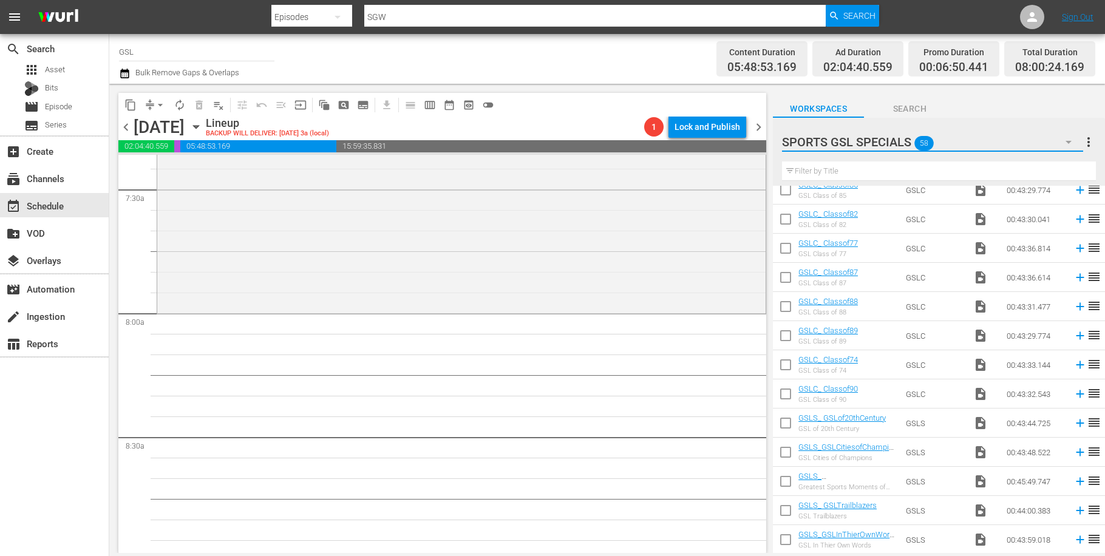
click at [1061, 136] on button "button" at bounding box center [1068, 142] width 29 height 29
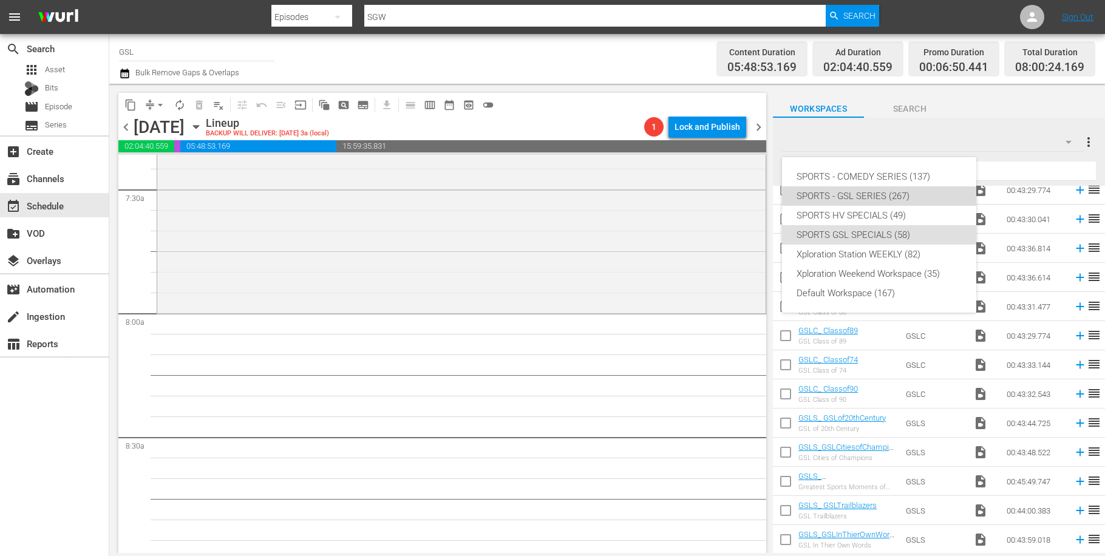
click at [879, 195] on div "SPORTS - GSL SERIES (267)" at bounding box center [879, 195] width 165 height 19
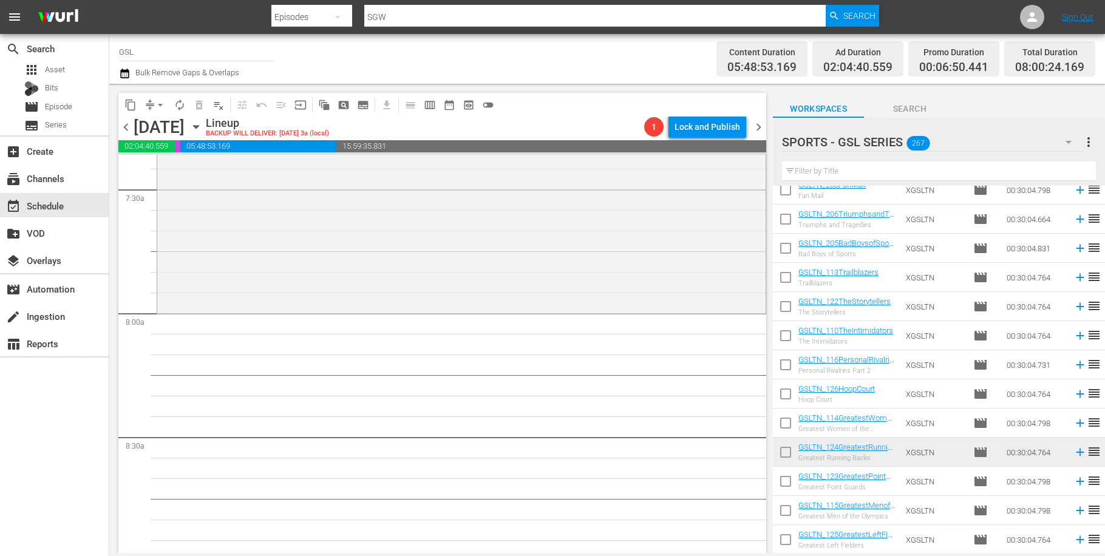
click at [810, 171] on input "text" at bounding box center [939, 171] width 314 height 19
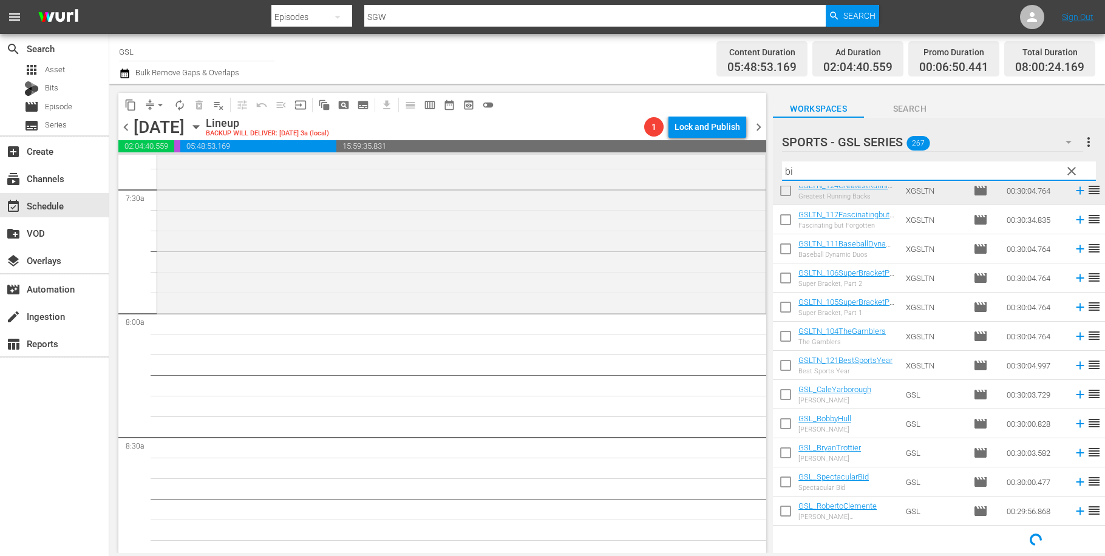
scroll to position [0, 0]
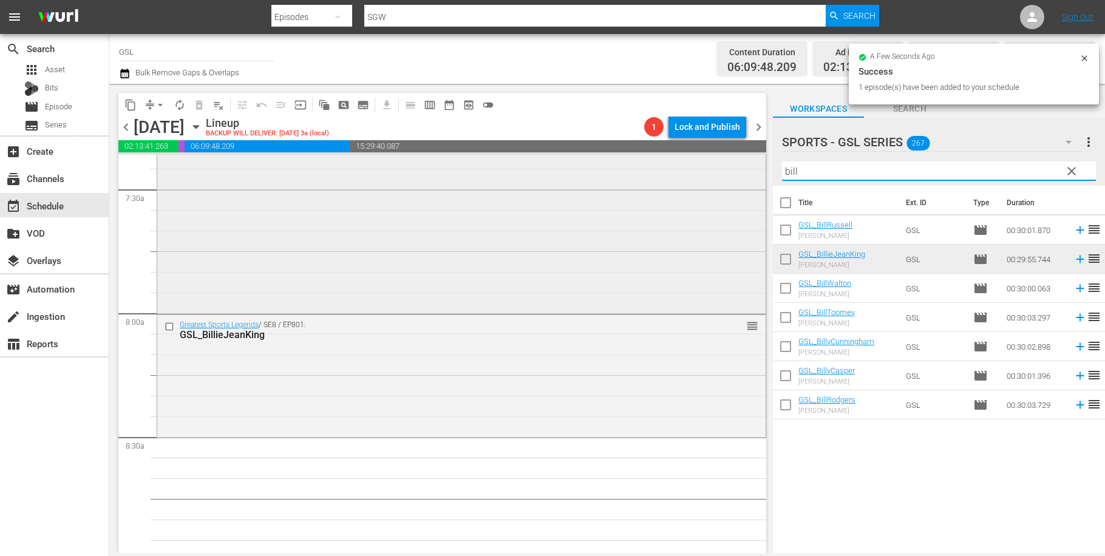
drag, startPoint x: 817, startPoint y: 169, endPoint x: 695, endPoint y: 162, distance: 122.3
click at [782, 162] on input "bill" at bounding box center [939, 171] width 314 height 19
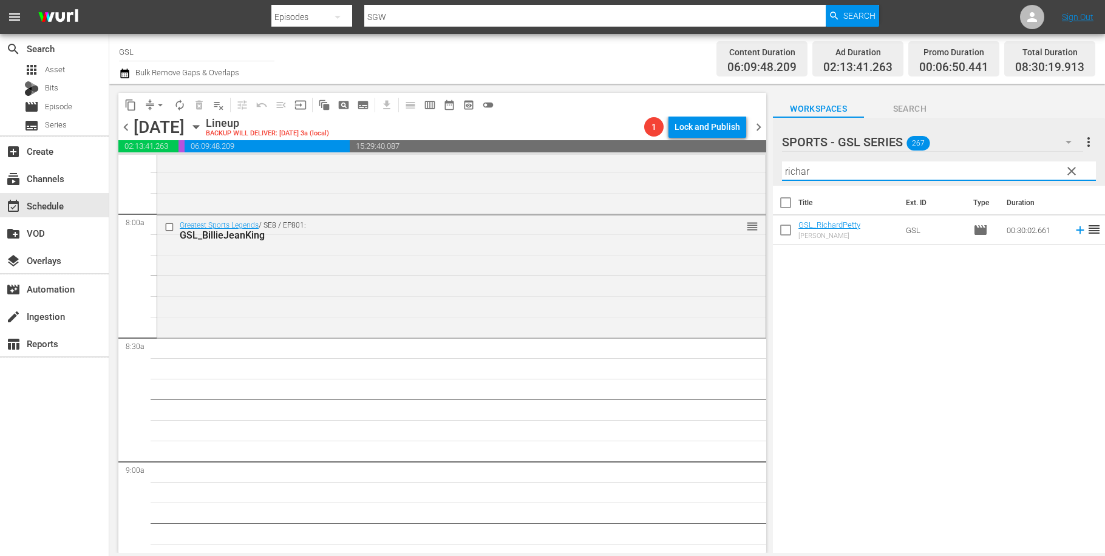
scroll to position [1924, 0]
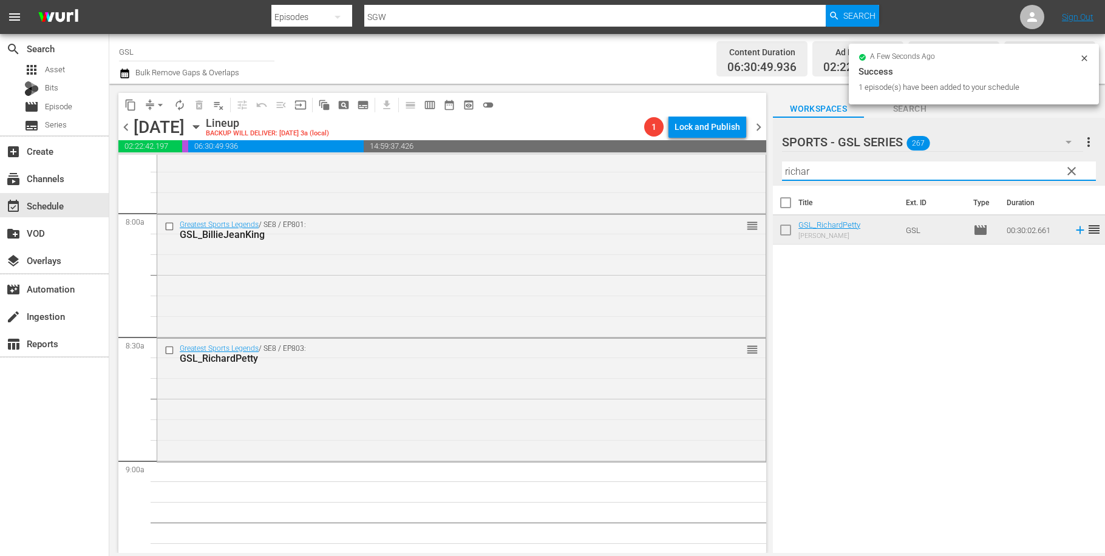
drag, startPoint x: 735, startPoint y: 155, endPoint x: 723, endPoint y: 151, distance: 13.4
click at [782, 162] on input "richar" at bounding box center [939, 171] width 314 height 19
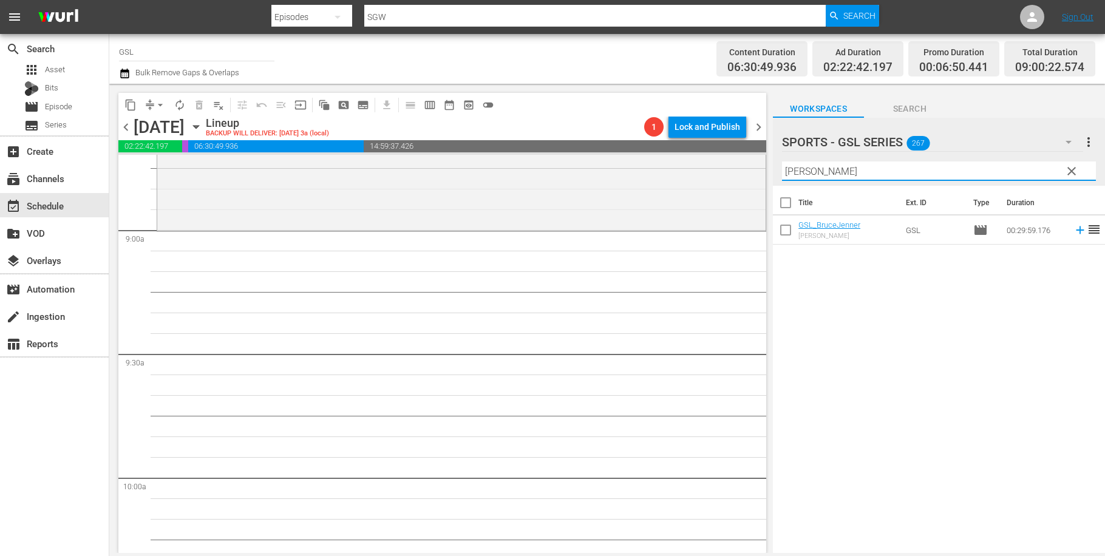
scroll to position [2144, 0]
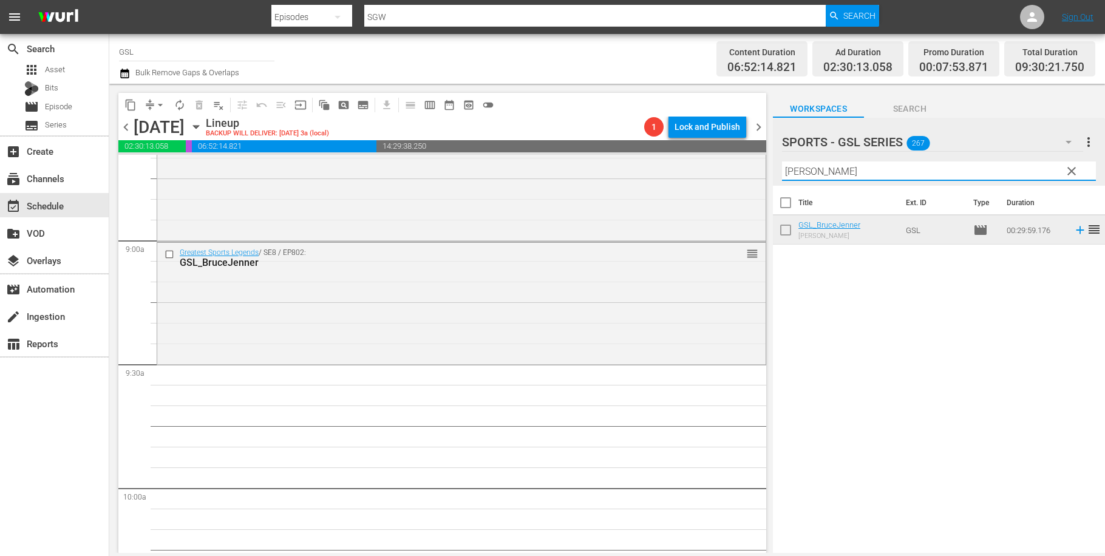
drag, startPoint x: 735, startPoint y: 162, endPoint x: 723, endPoint y: 162, distance: 12.8
click at [782, 162] on input "bruce" at bounding box center [939, 171] width 314 height 19
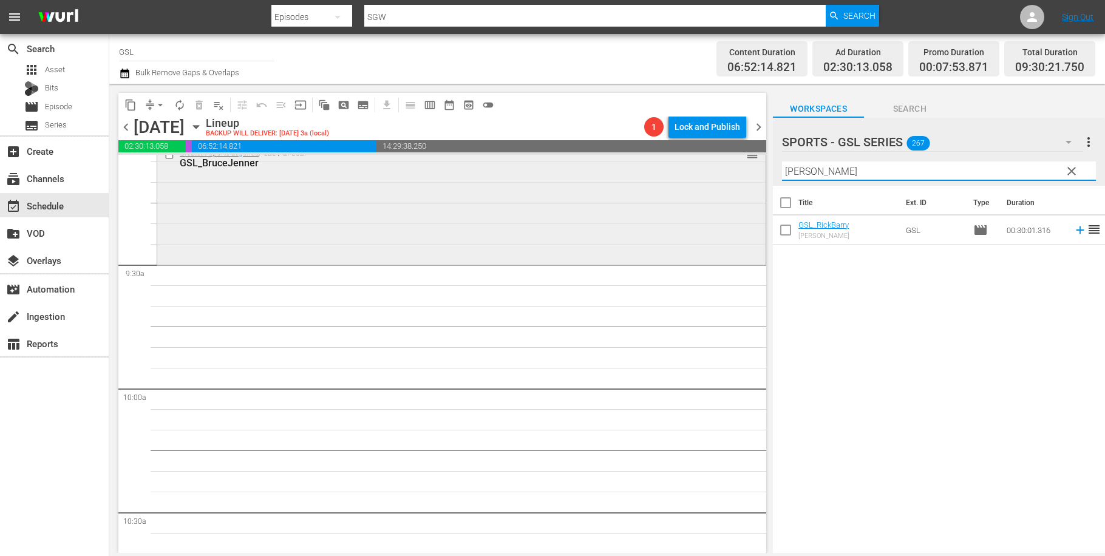
scroll to position [2265, 0]
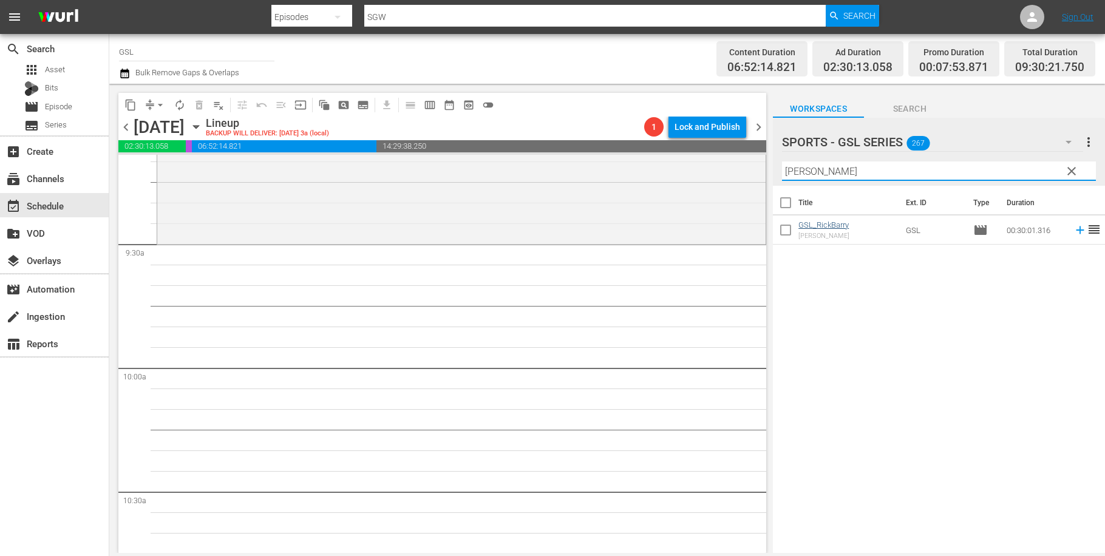
type input "rick"
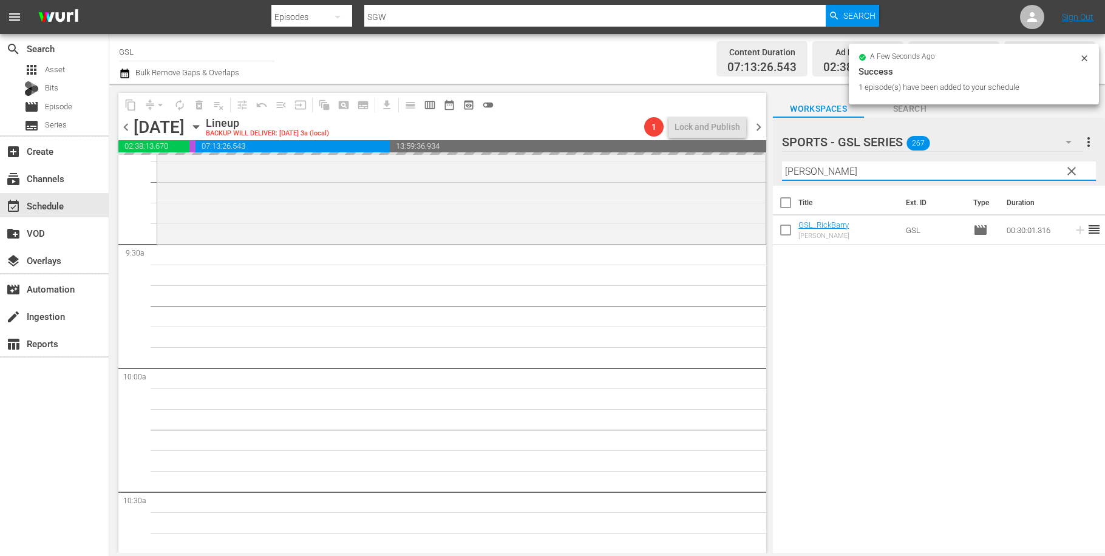
drag, startPoint x: 842, startPoint y: 174, endPoint x: 765, endPoint y: 166, distance: 77.5
click at [782, 166] on input "rick" at bounding box center [939, 171] width 314 height 19
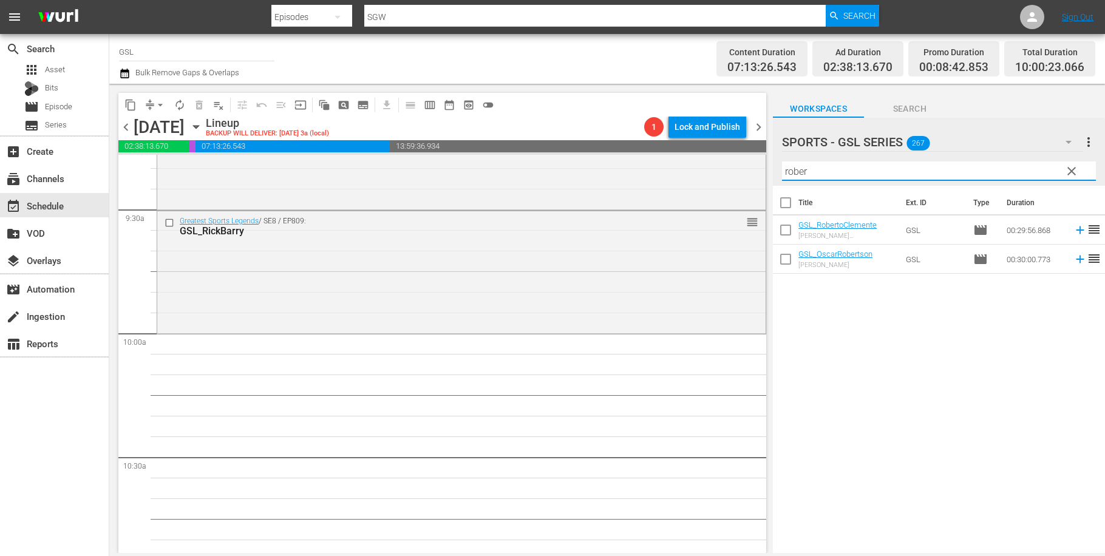
scroll to position [2355, 0]
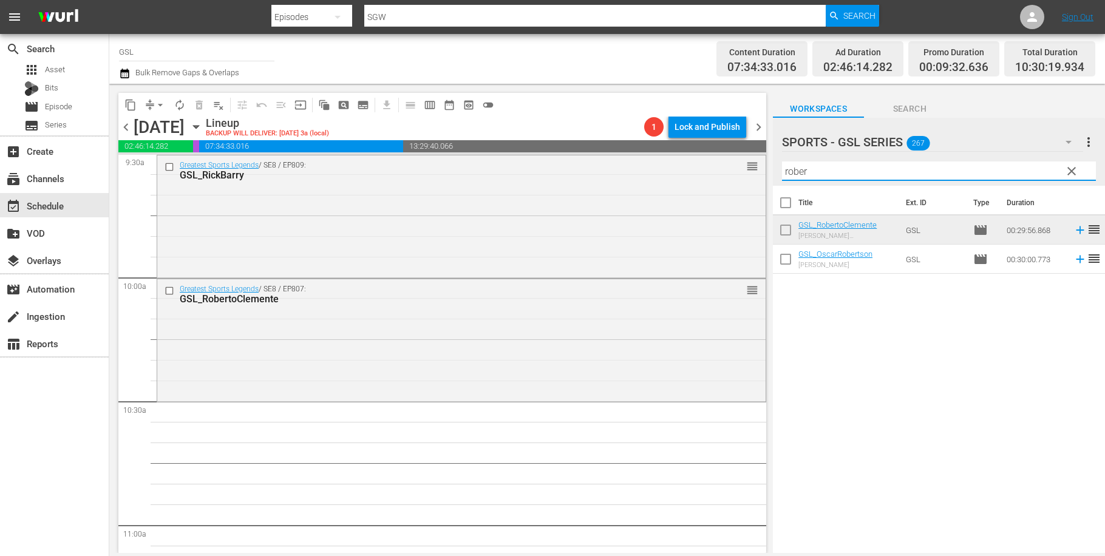
drag, startPoint x: 788, startPoint y: 173, endPoint x: 732, endPoint y: 160, distance: 57.3
click at [782, 162] on input "rober" at bounding box center [939, 171] width 314 height 19
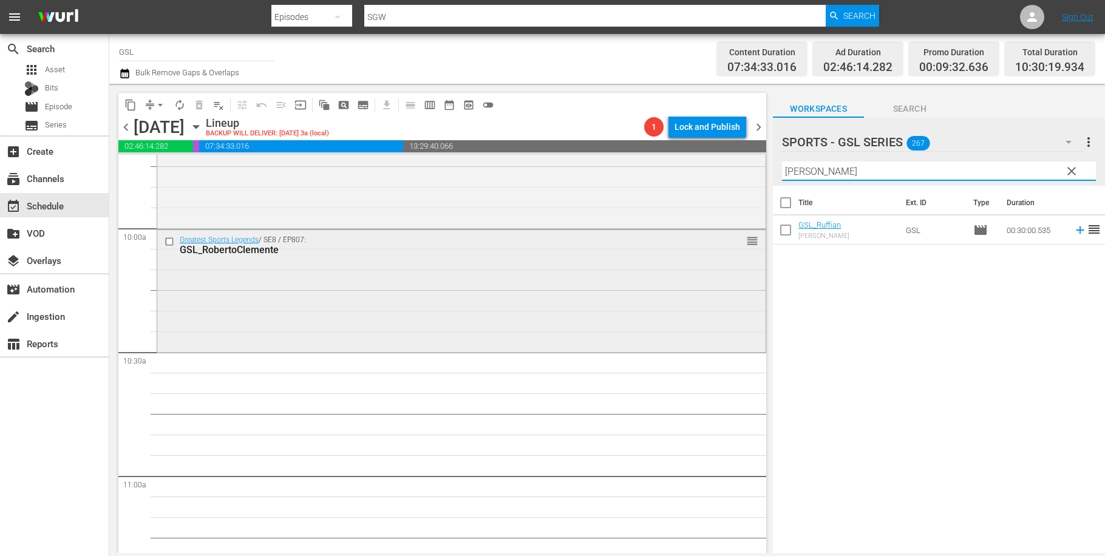
scroll to position [2455, 0]
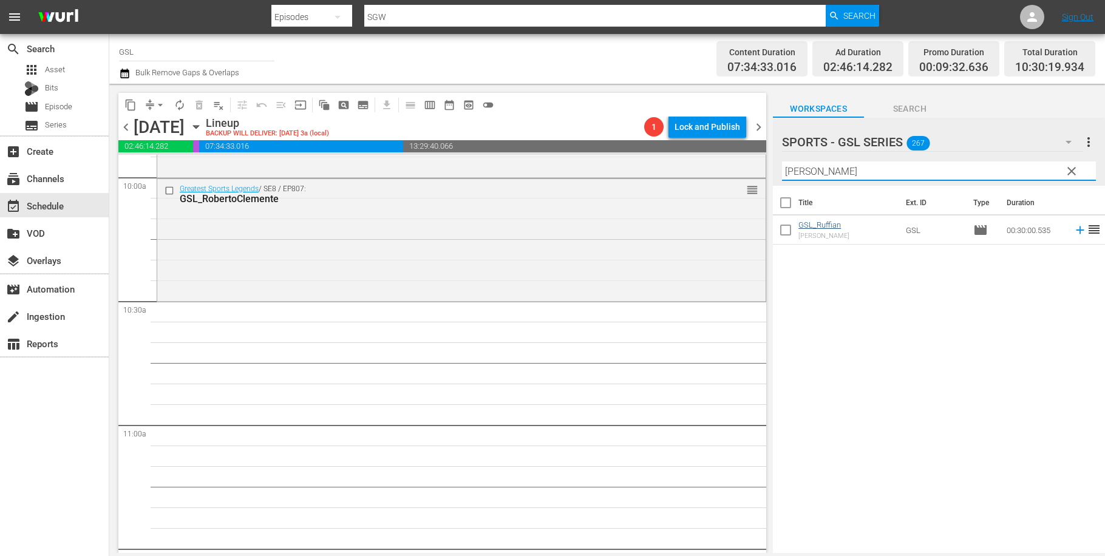
type input "Ruff"
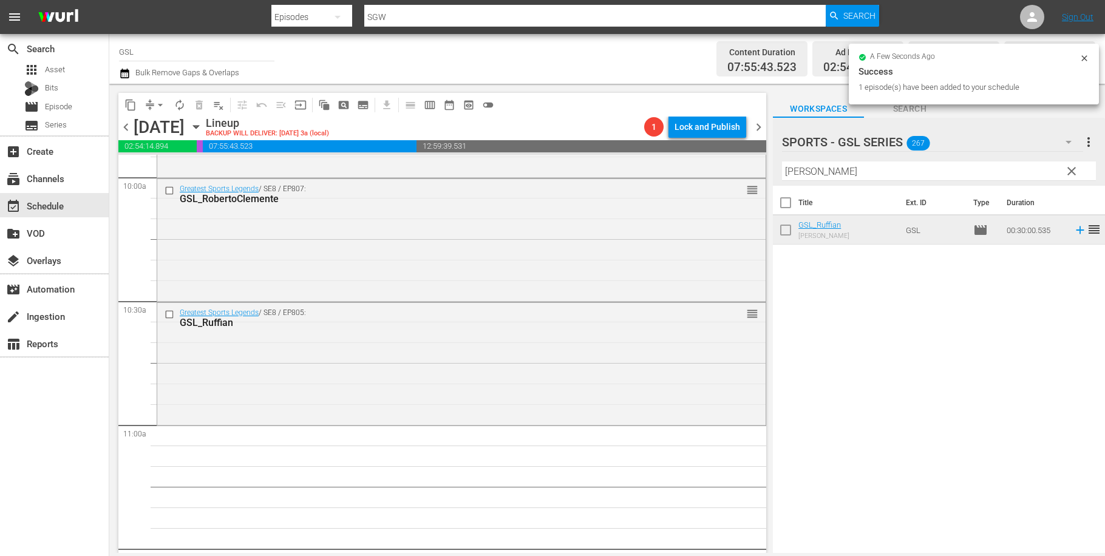
click at [1075, 172] on span "clear" at bounding box center [1072, 171] width 15 height 15
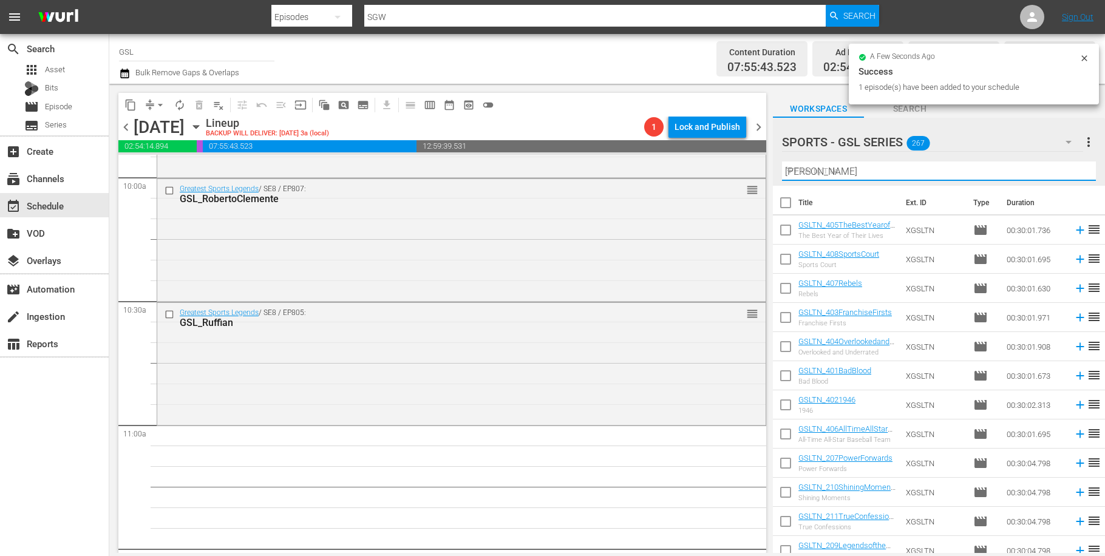
click at [1075, 172] on input "Ruff" at bounding box center [939, 171] width 314 height 19
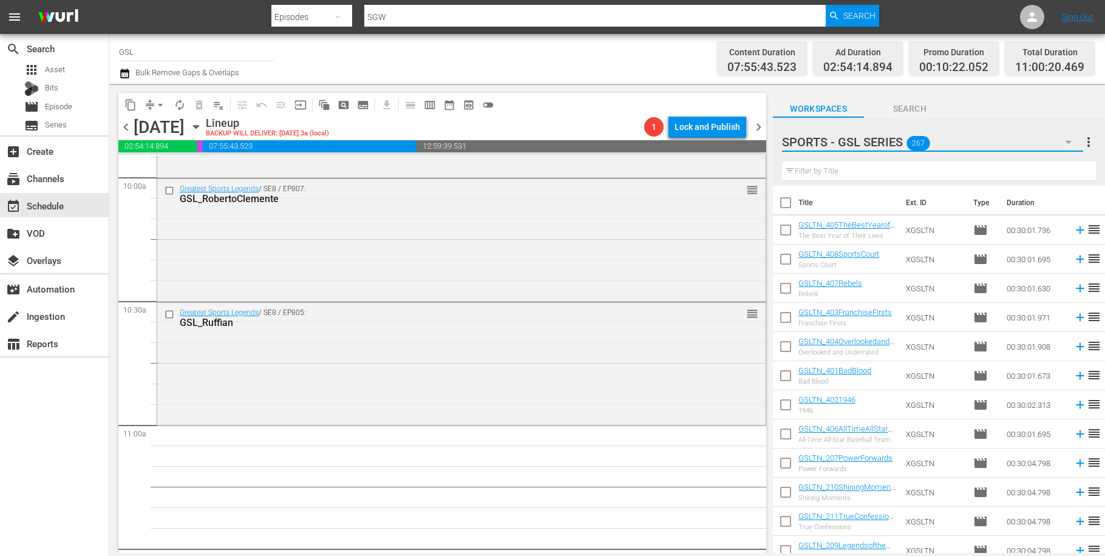
click at [1075, 145] on icon "button" at bounding box center [1069, 142] width 15 height 15
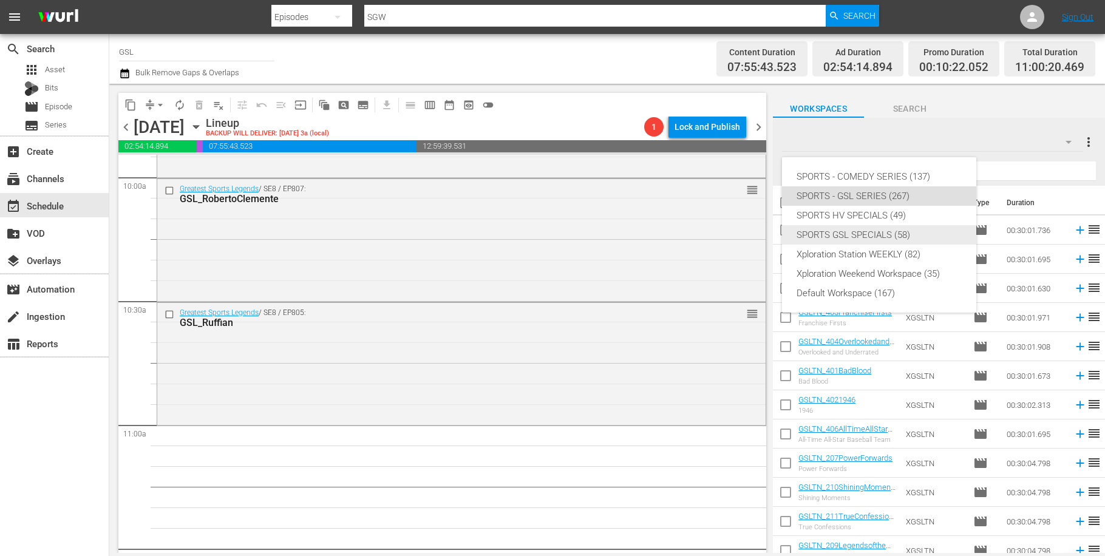
click at [876, 228] on div "SPORTS GSL SPECIALS (58)" at bounding box center [879, 234] width 165 height 19
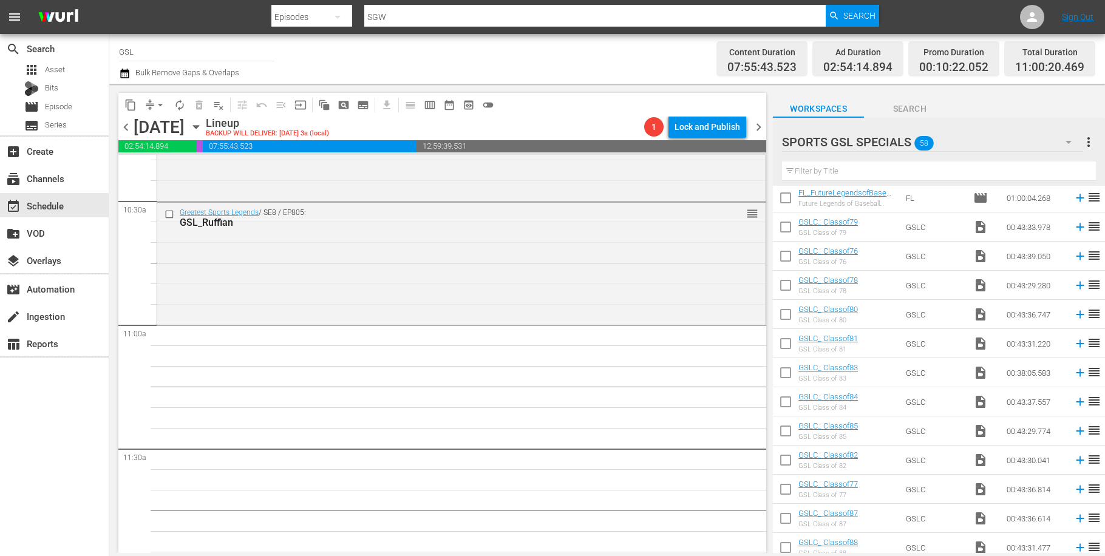
scroll to position [341, 0]
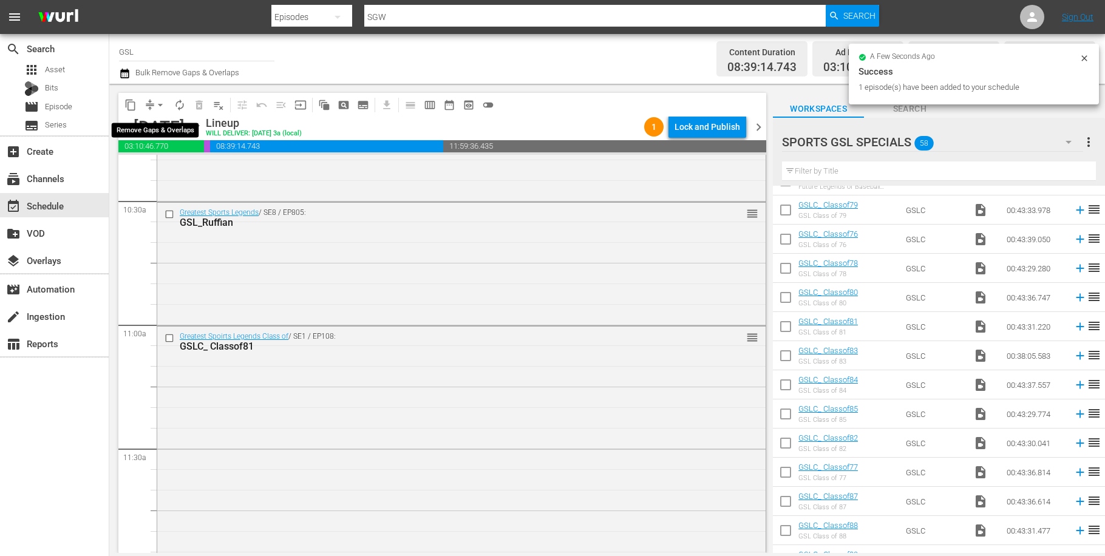
click at [159, 101] on span "arrow_drop_down" at bounding box center [160, 105] width 12 height 12
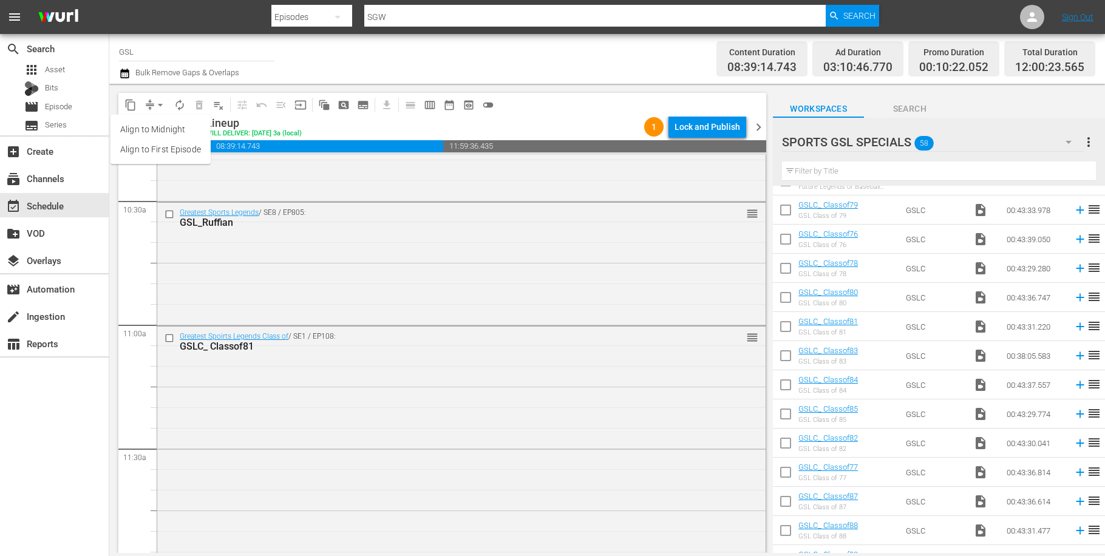
click at [169, 133] on li "Align to Midnight" at bounding box center [161, 130] width 100 height 20
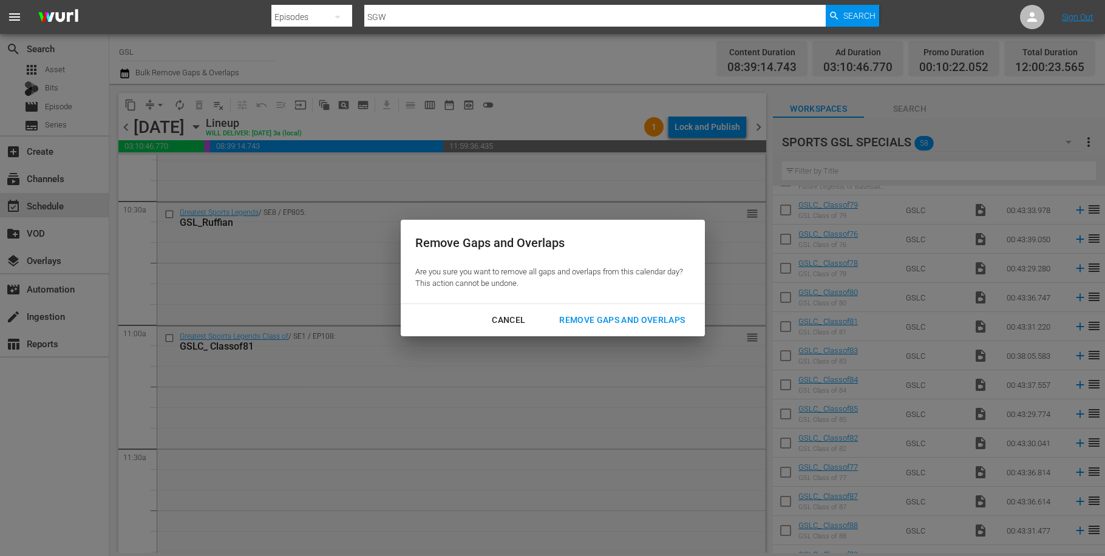
click at [621, 333] on div "Cancel Remove Gaps and Overlaps" at bounding box center [553, 320] width 304 height 32
click at [621, 322] on div "Remove Gaps and Overlaps" at bounding box center [622, 320] width 145 height 15
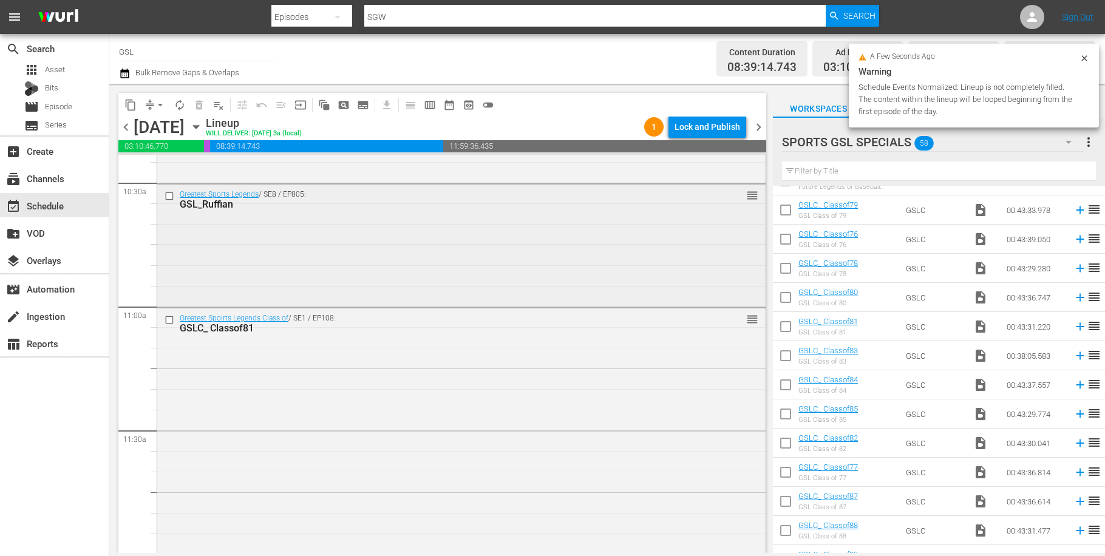
scroll to position [2716, 0]
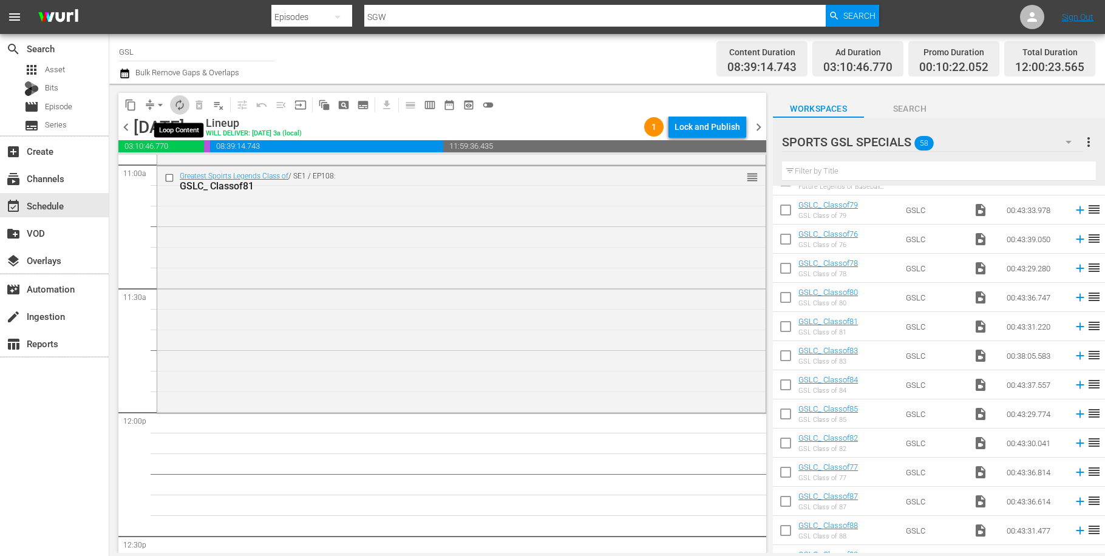
click at [178, 102] on span "autorenew_outlined" at bounding box center [180, 105] width 12 height 12
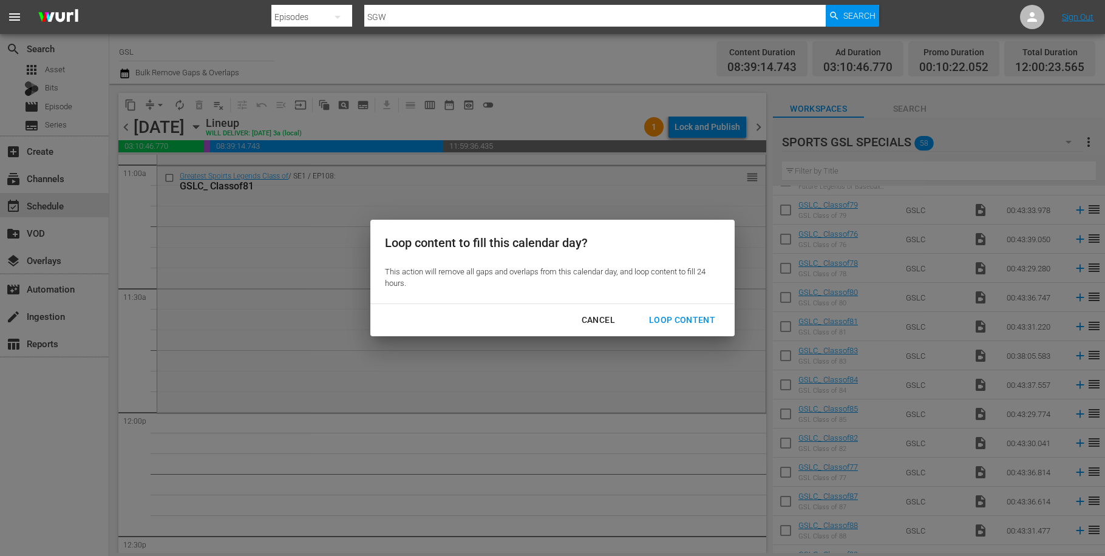
click at [711, 316] on div "Loop Content" at bounding box center [682, 320] width 86 height 15
